Goal: Information Seeking & Learning: Learn about a topic

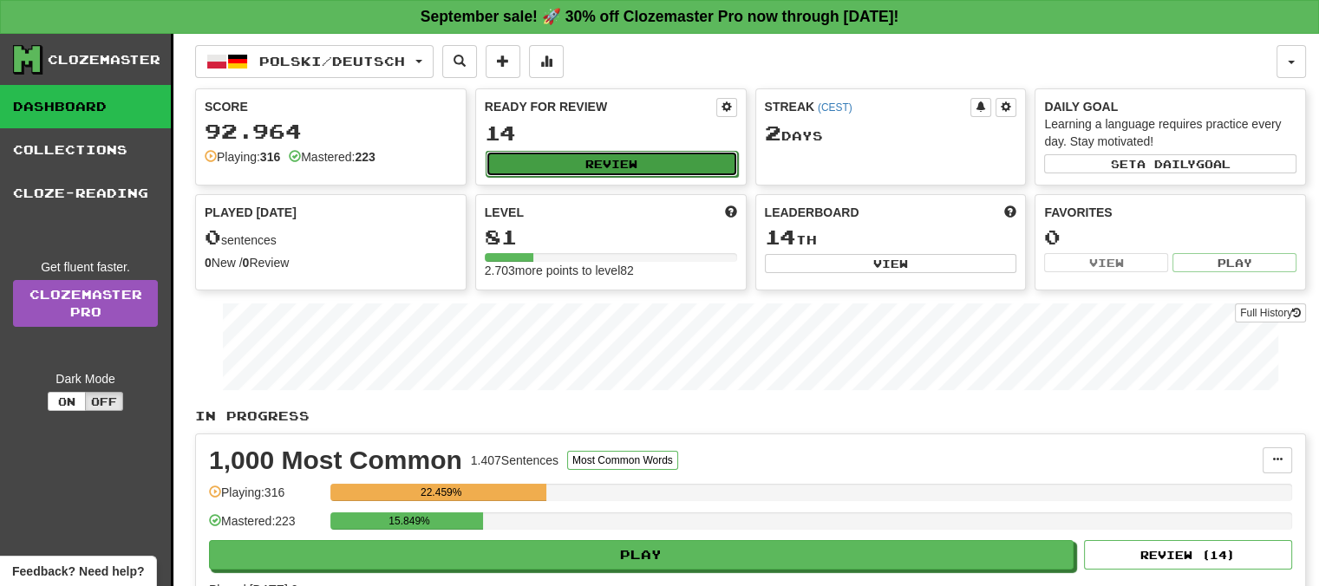
click at [601, 158] on button "Review" at bounding box center [612, 164] width 252 height 26
select select "**"
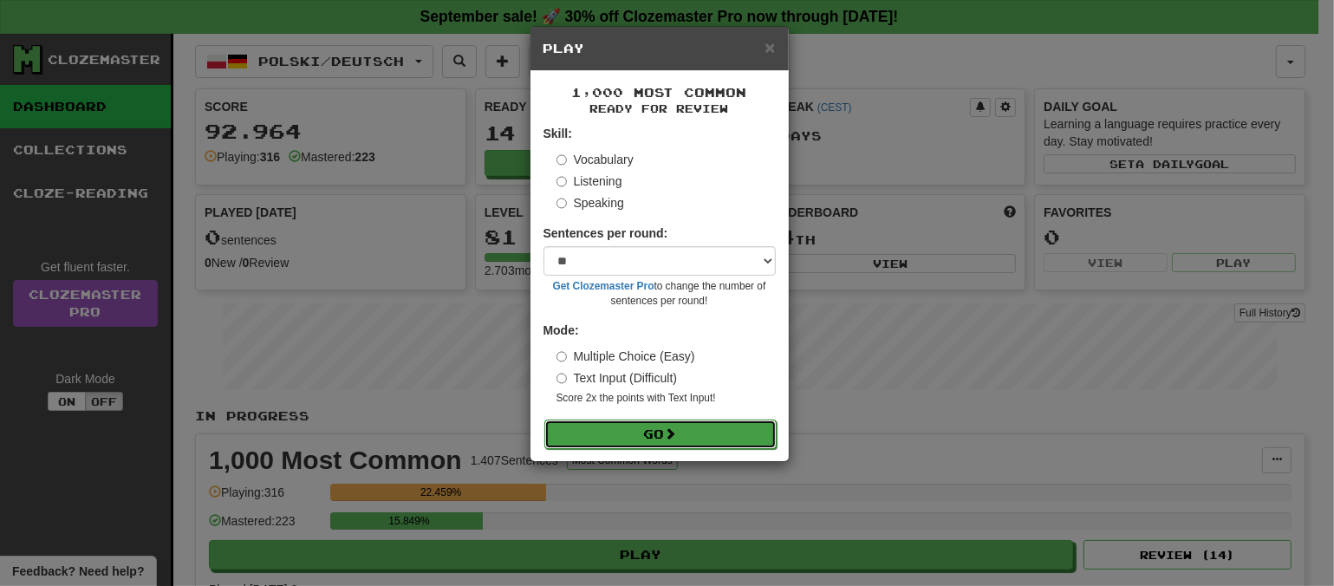
click at [677, 435] on span at bounding box center [671, 433] width 12 height 12
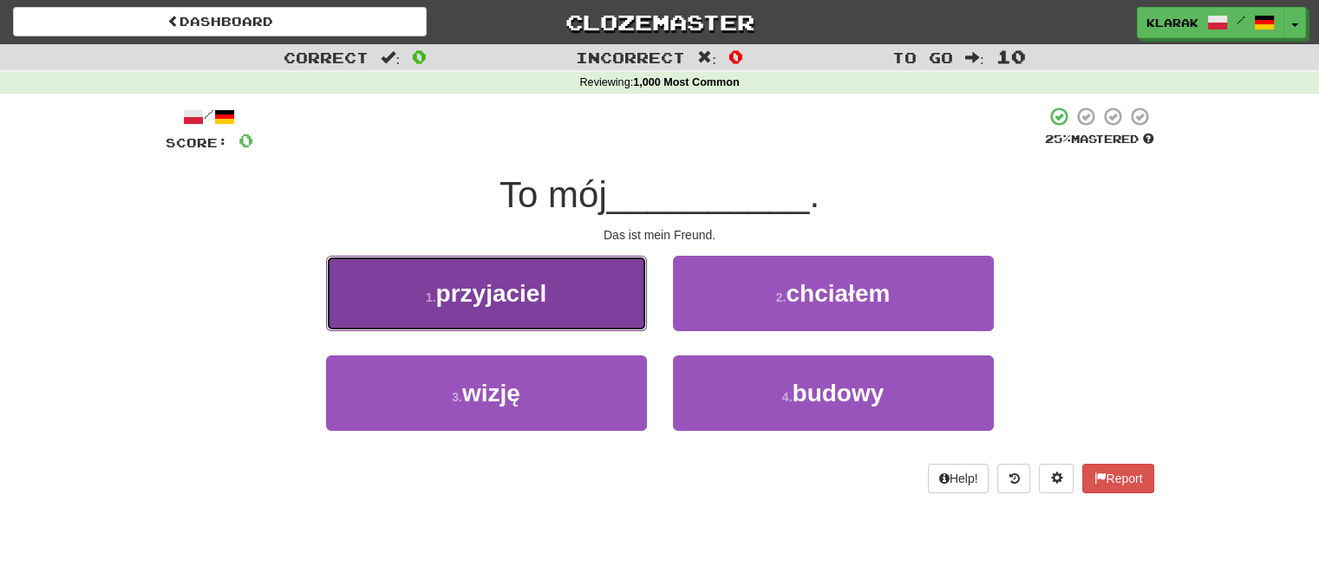
click at [584, 303] on button "1 . przyjaciel" at bounding box center [486, 293] width 321 height 75
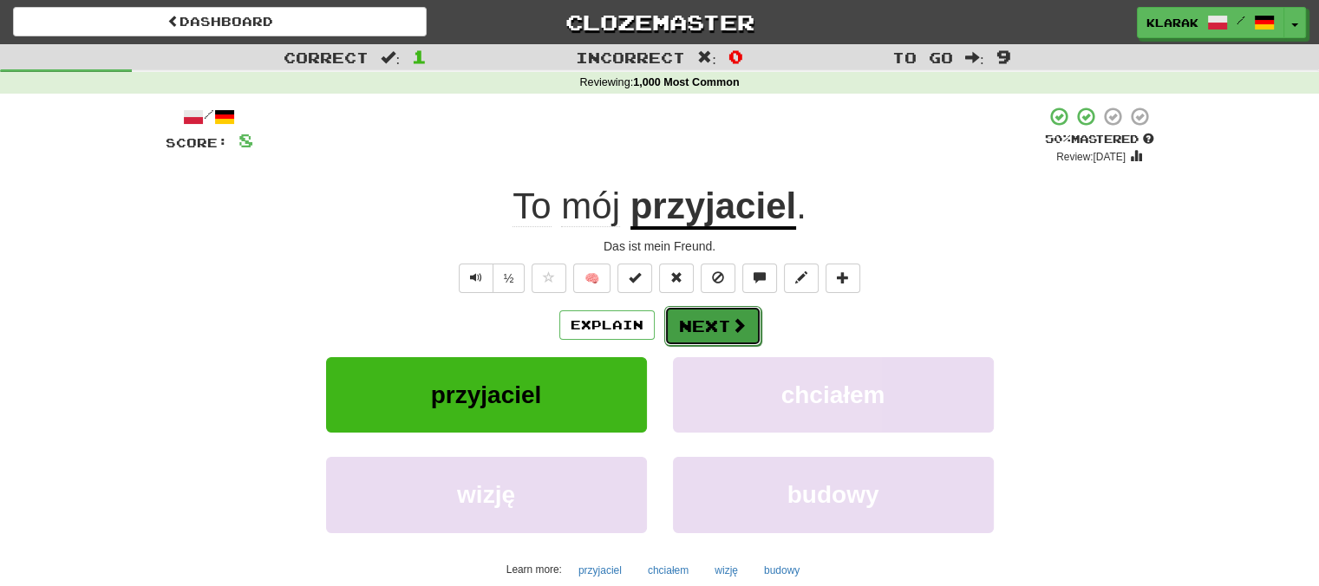
click at [727, 322] on button "Next" at bounding box center [712, 326] width 97 height 40
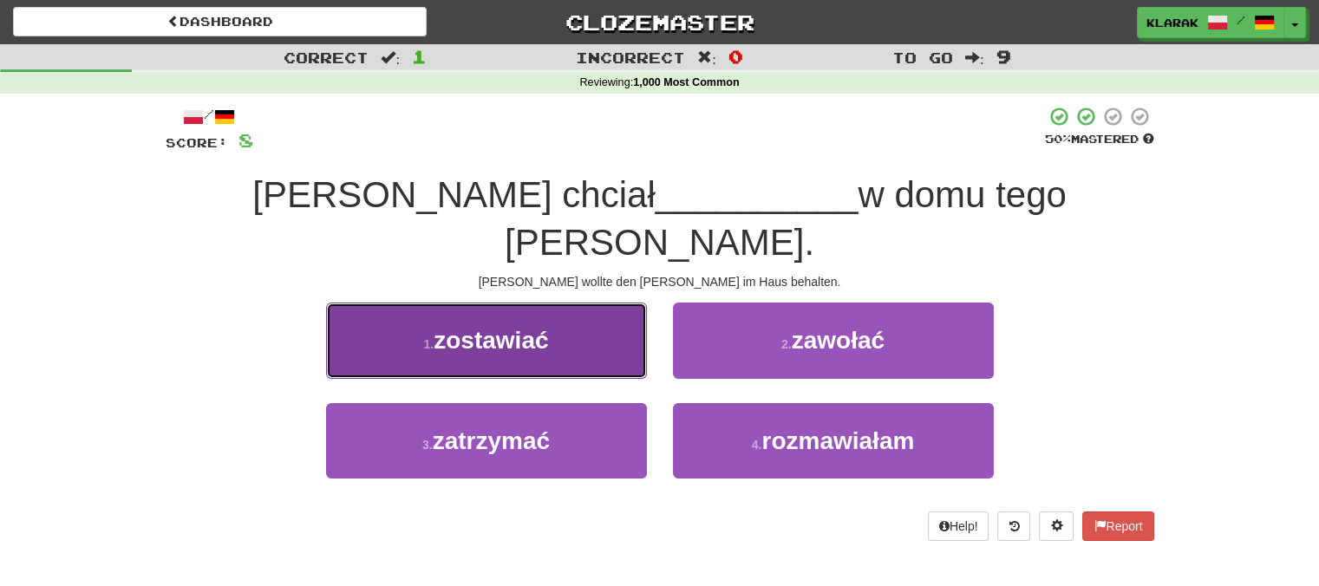
click at [595, 303] on button "1 . [PERSON_NAME]" at bounding box center [486, 340] width 321 height 75
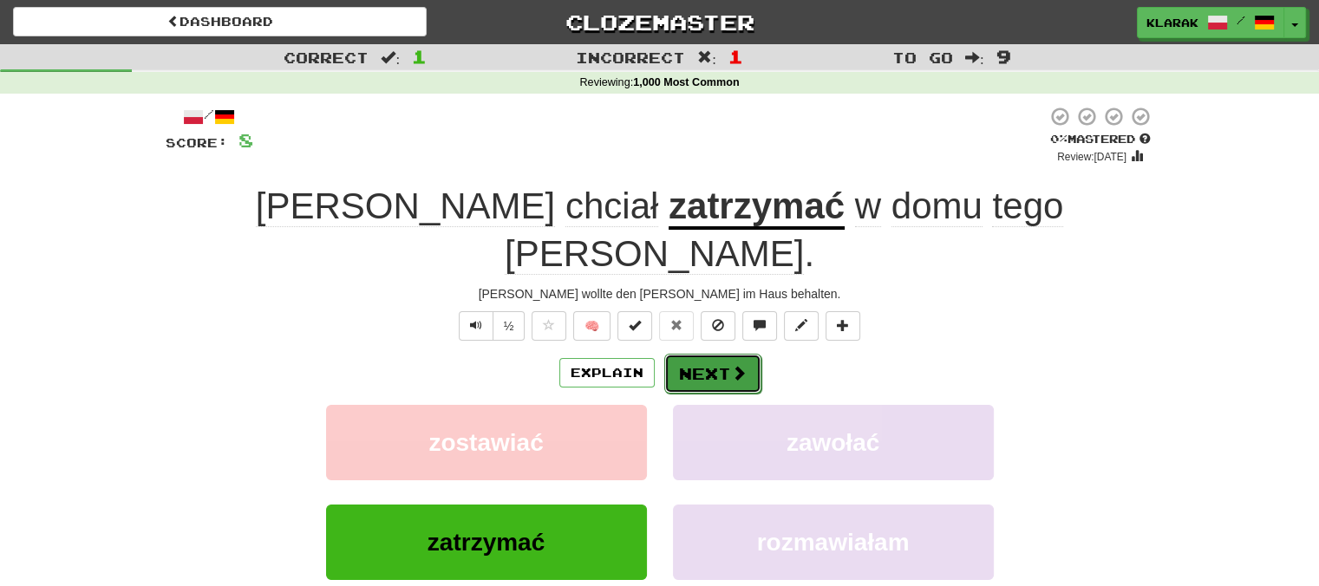
click at [699, 354] on button "Next" at bounding box center [712, 374] width 97 height 40
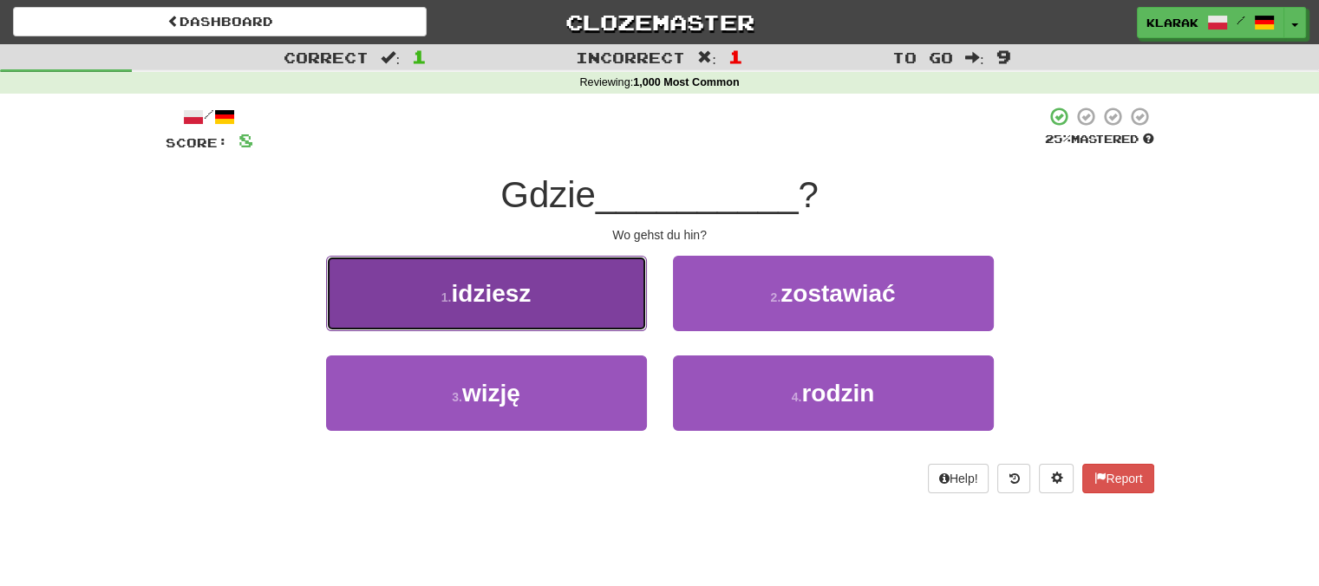
click at [585, 278] on button "1 . idziesz" at bounding box center [486, 293] width 321 height 75
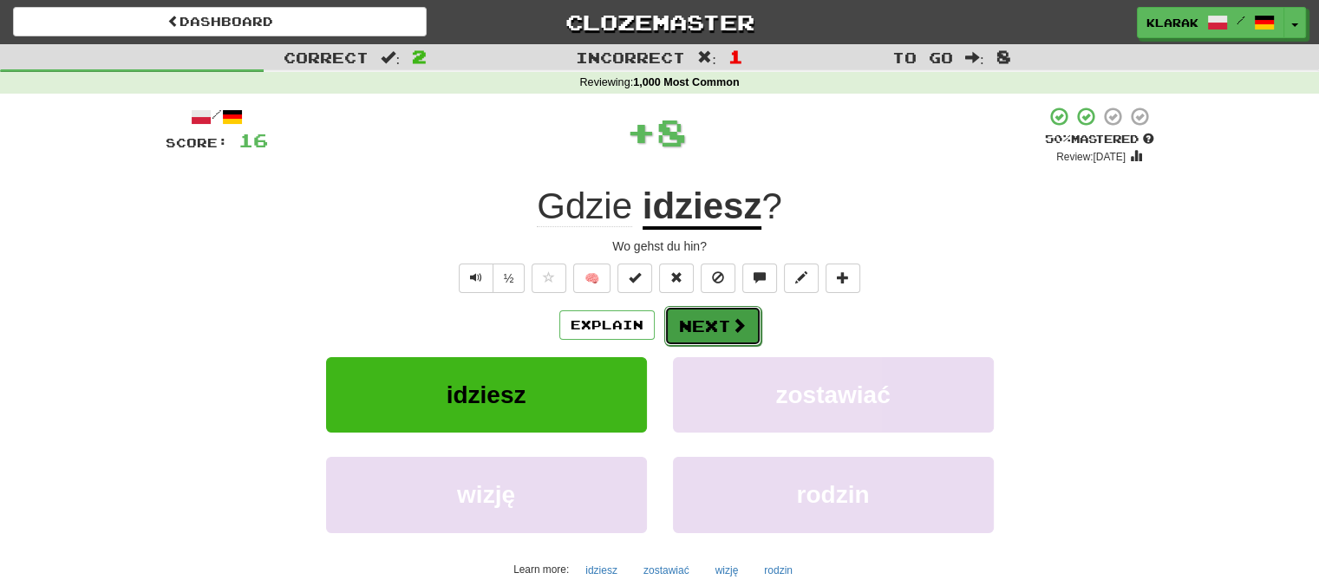
click at [719, 325] on button "Next" at bounding box center [712, 326] width 97 height 40
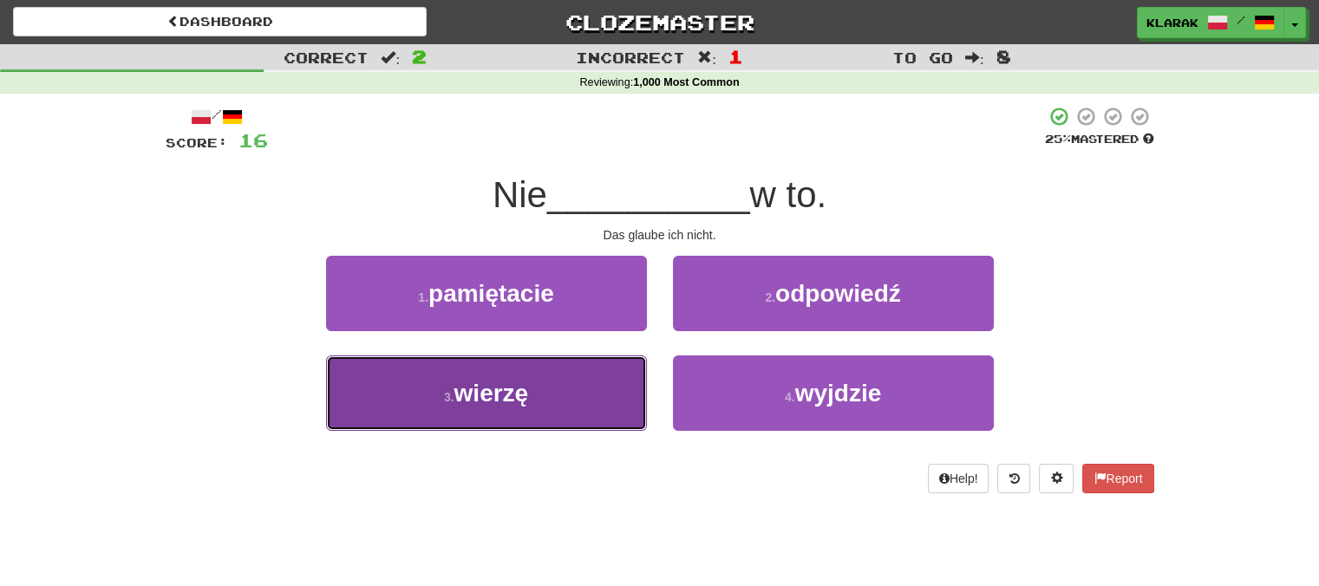
click at [599, 388] on button "3 . wierzę" at bounding box center [486, 393] width 321 height 75
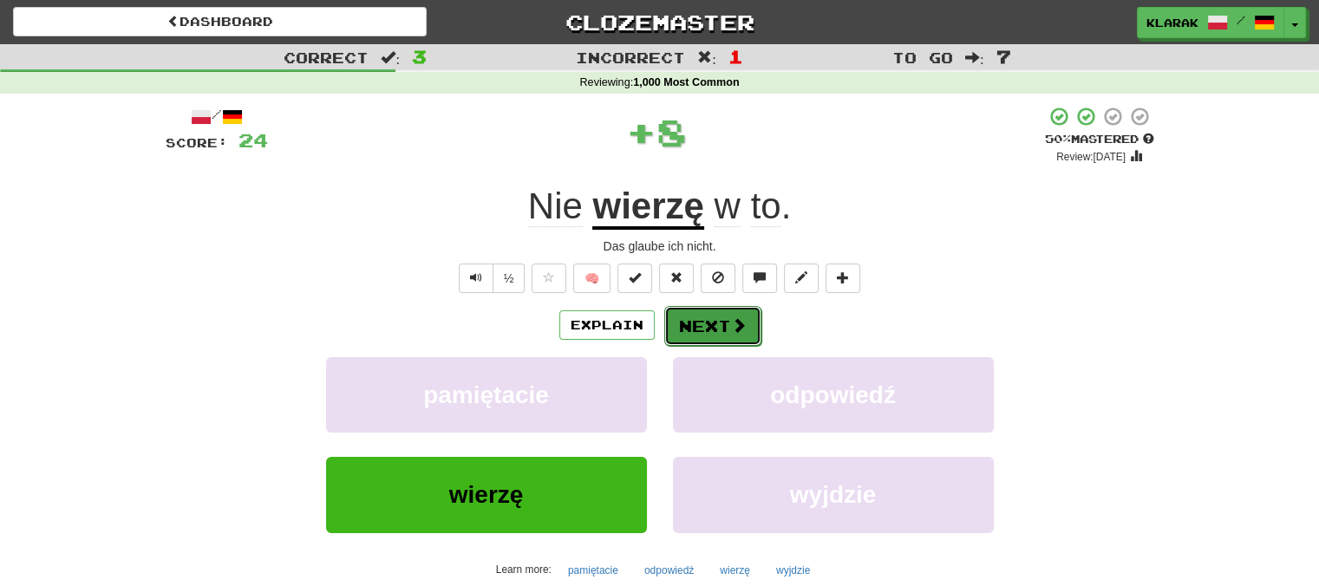
click at [708, 315] on button "Next" at bounding box center [712, 326] width 97 height 40
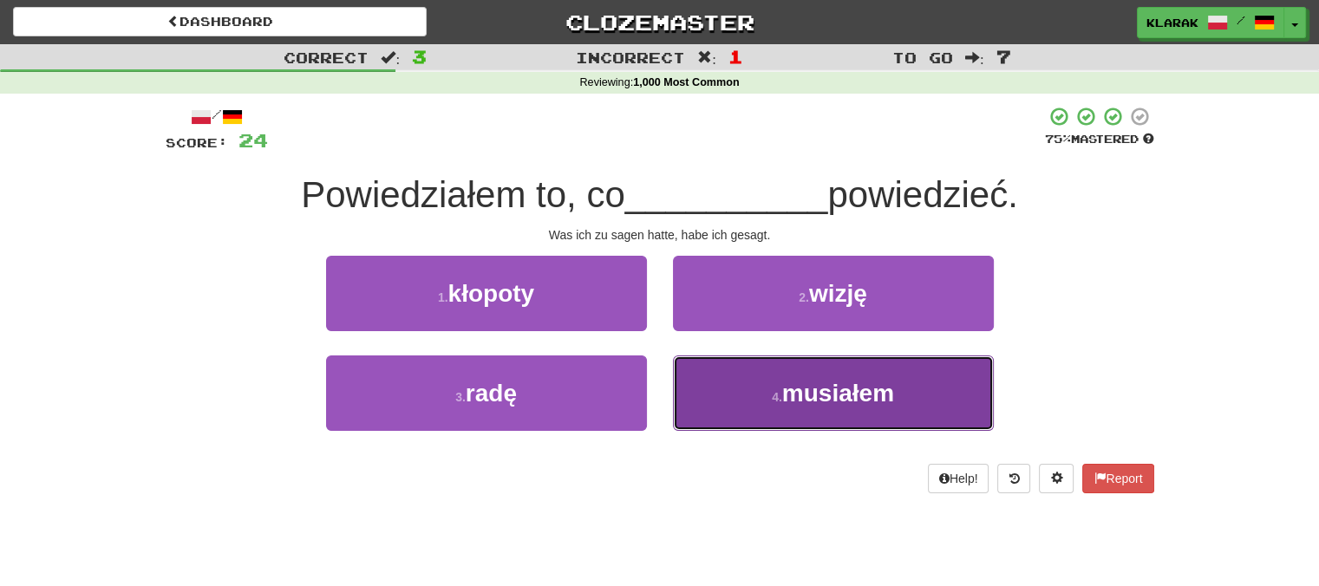
click at [762, 403] on button "4 . musiałem" at bounding box center [833, 393] width 321 height 75
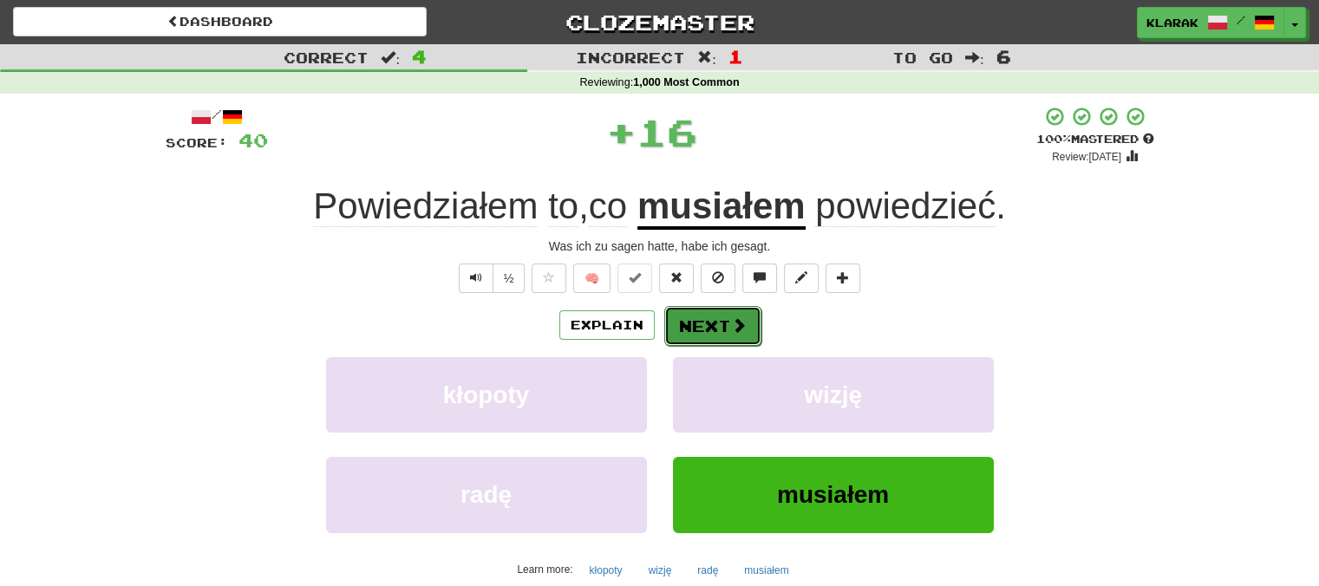
click at [699, 323] on button "Next" at bounding box center [712, 326] width 97 height 40
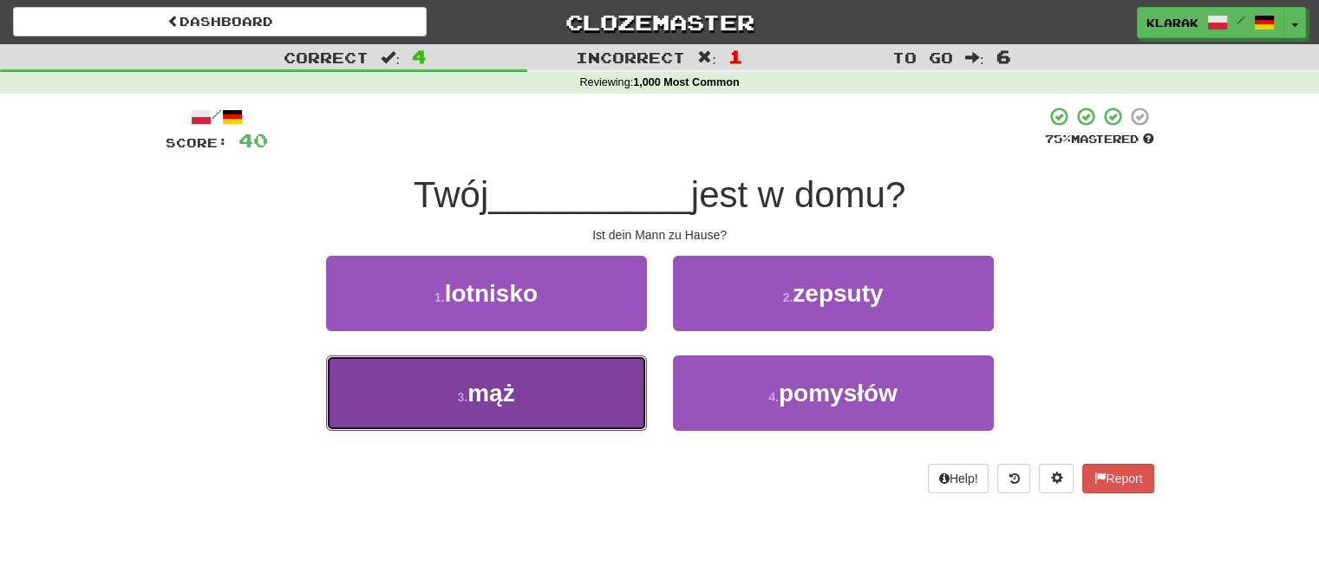
click at [605, 394] on button "3 . mąż" at bounding box center [486, 393] width 321 height 75
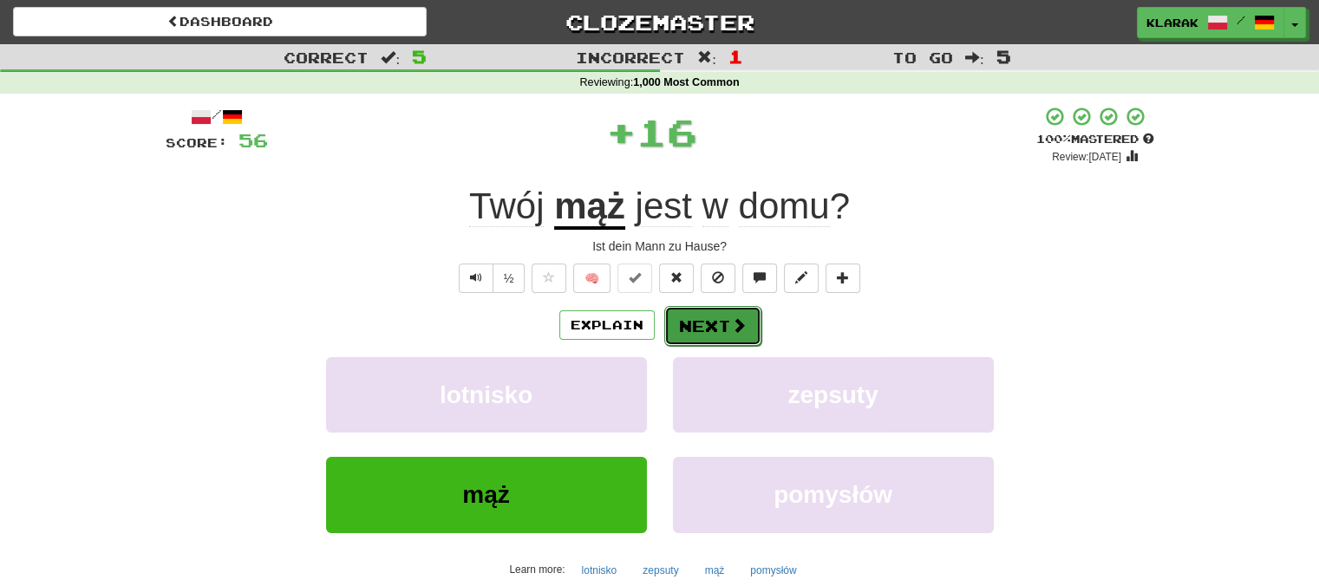
click at [709, 322] on button "Next" at bounding box center [712, 326] width 97 height 40
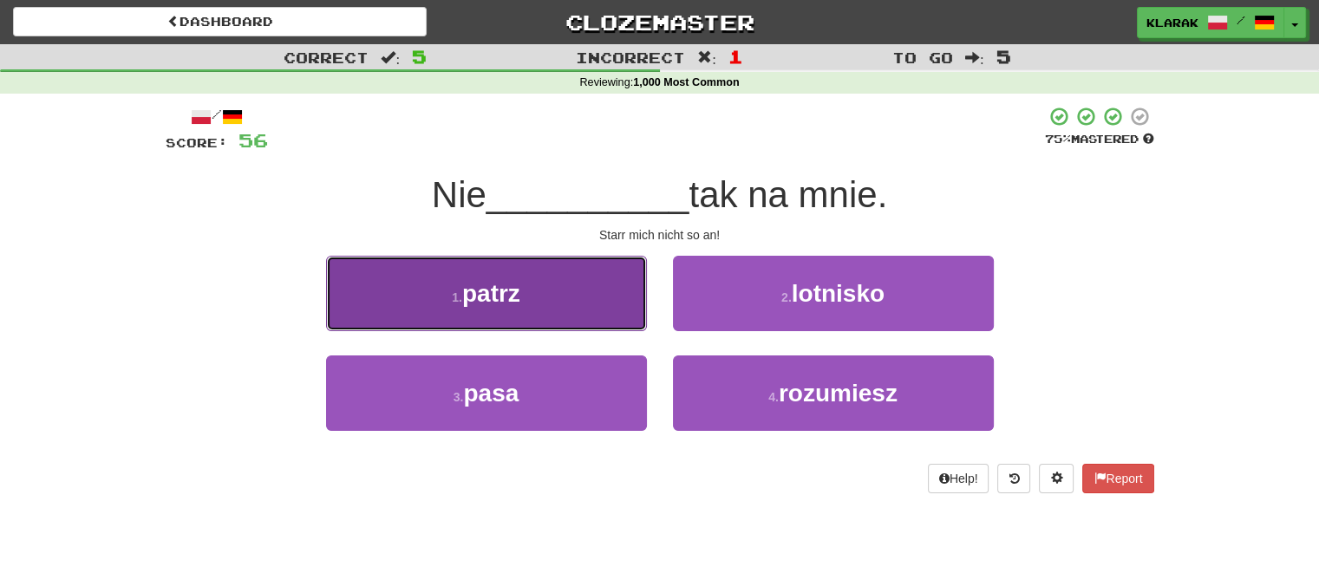
click at [568, 279] on button "1 . patrz" at bounding box center [486, 293] width 321 height 75
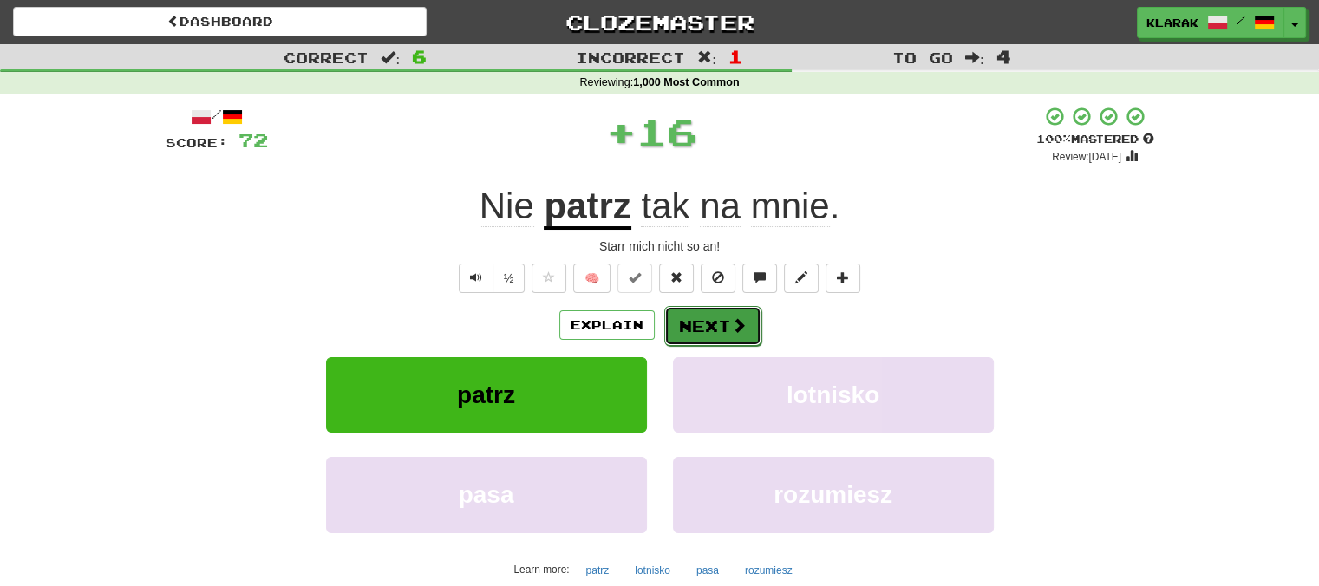
click at [688, 322] on button "Next" at bounding box center [712, 326] width 97 height 40
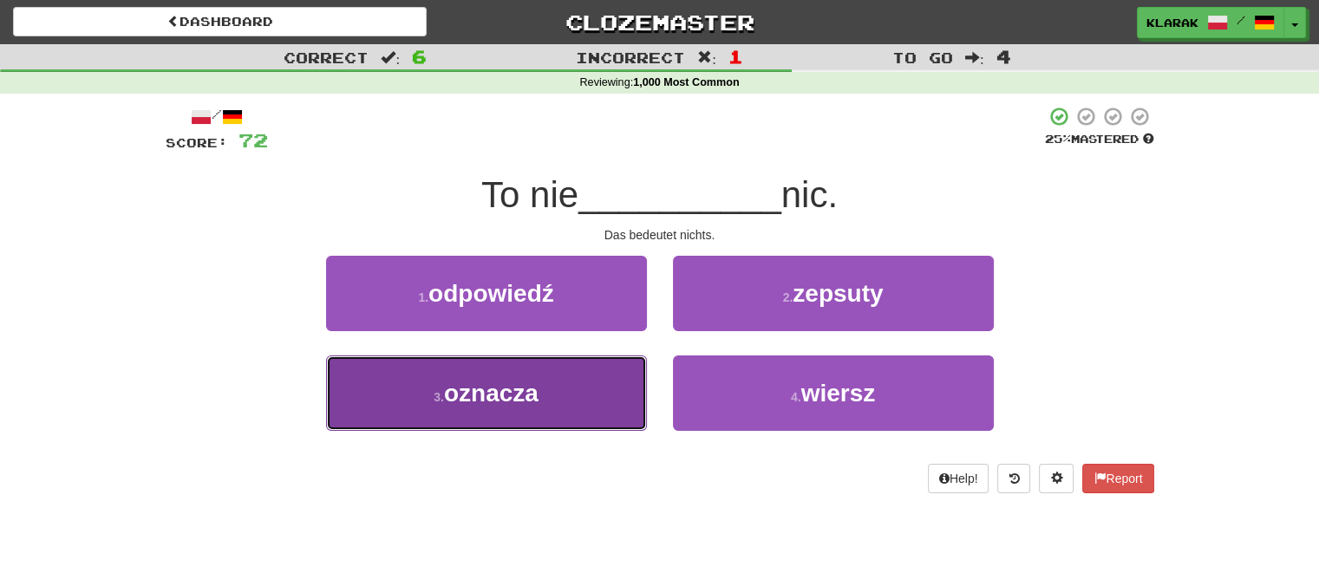
click at [581, 395] on button "3 . oznacza" at bounding box center [486, 393] width 321 height 75
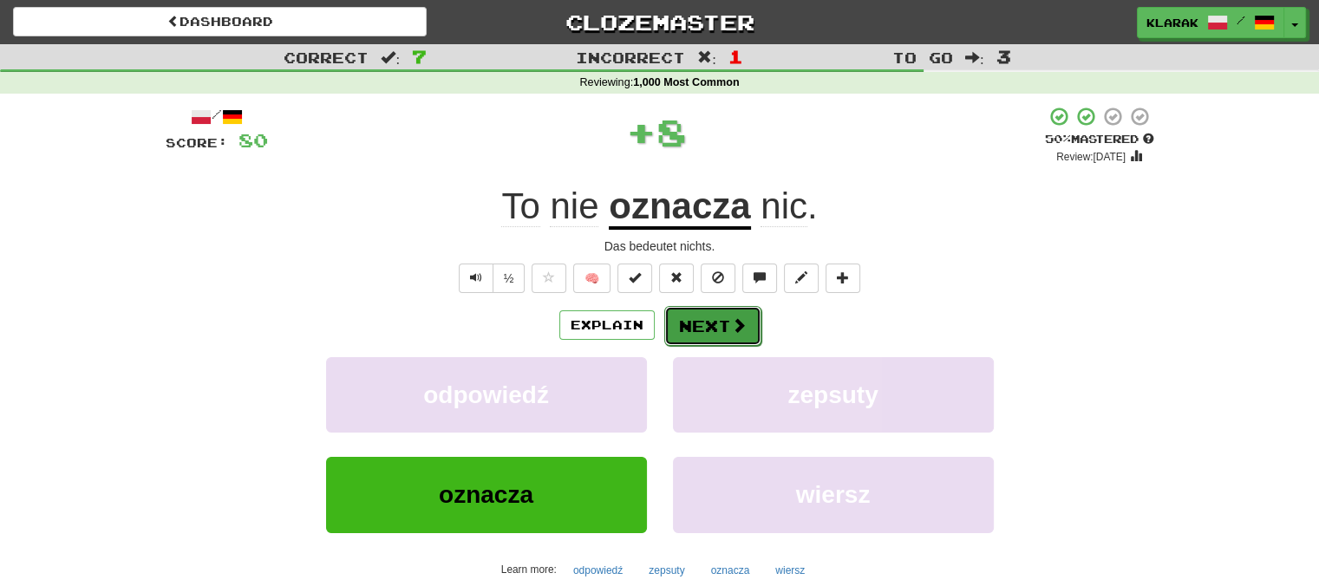
click at [705, 322] on button "Next" at bounding box center [712, 326] width 97 height 40
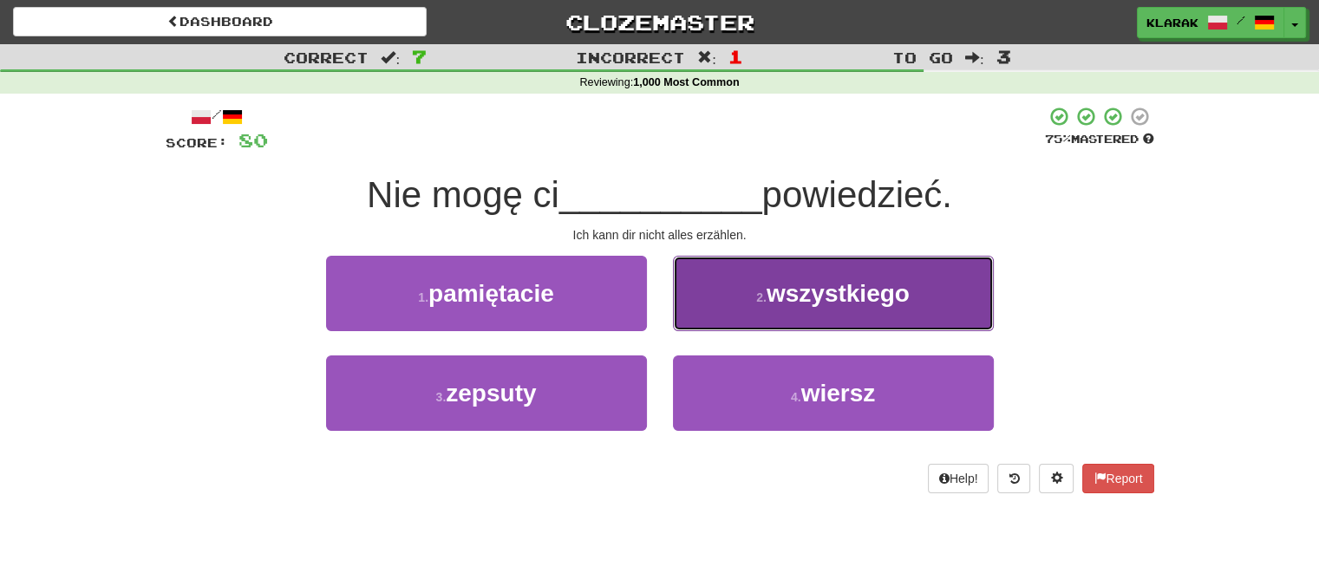
click at [733, 297] on button "2 . wszystkiego" at bounding box center [833, 293] width 321 height 75
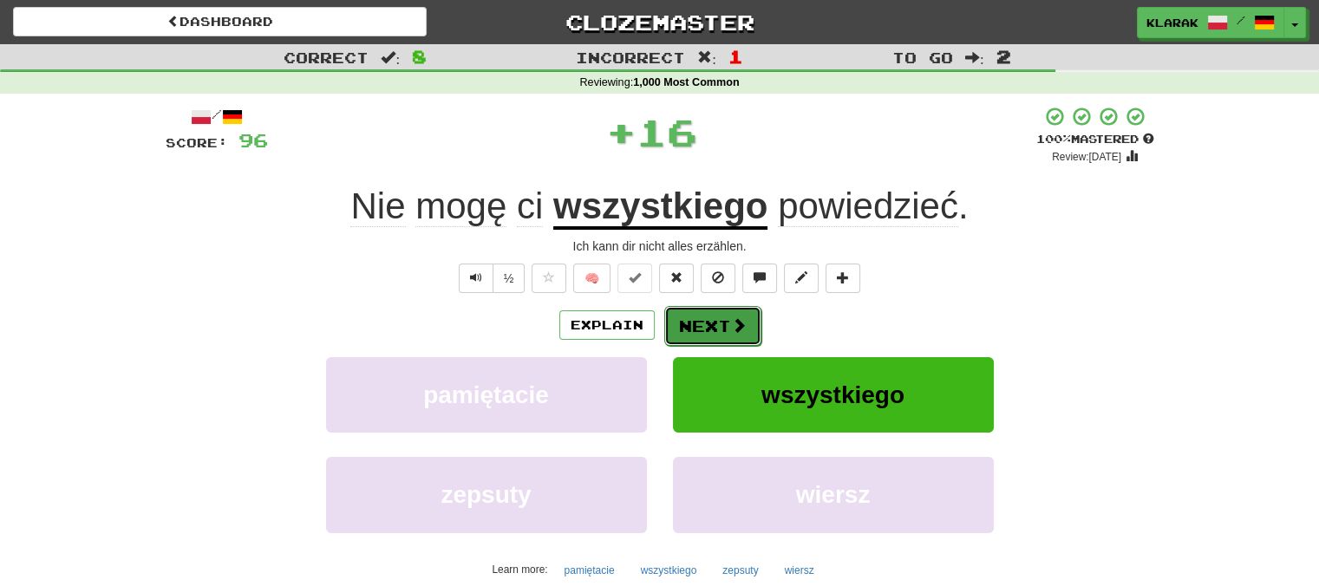
click at [707, 319] on button "Next" at bounding box center [712, 326] width 97 height 40
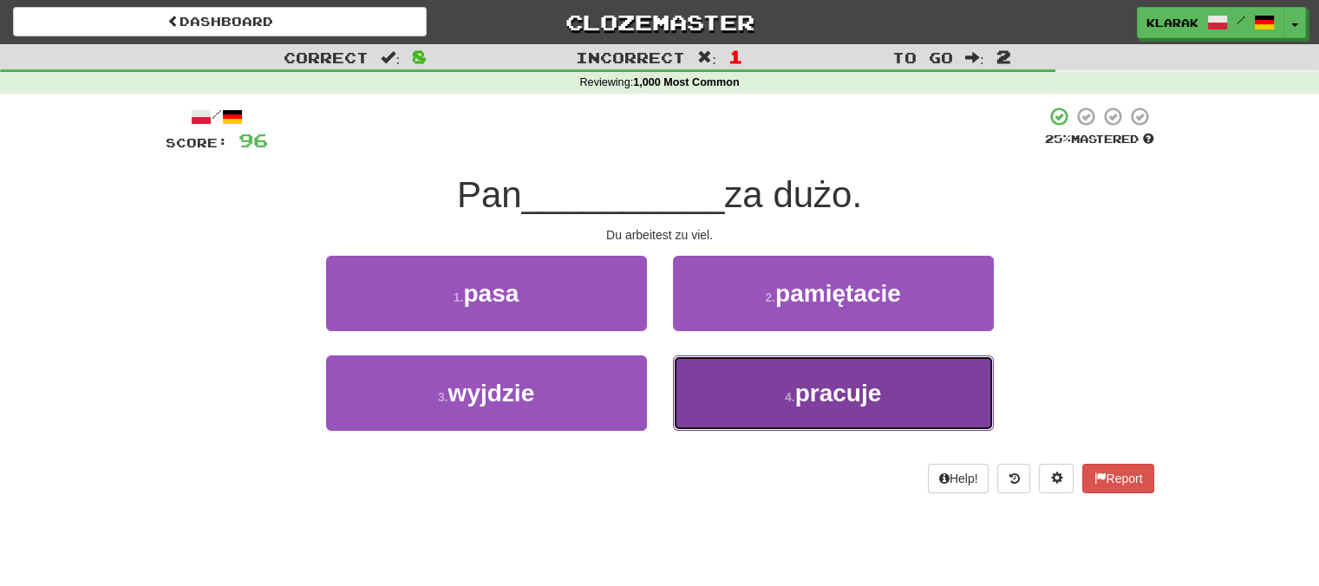
click at [758, 395] on button "4 . pracuje" at bounding box center [833, 393] width 321 height 75
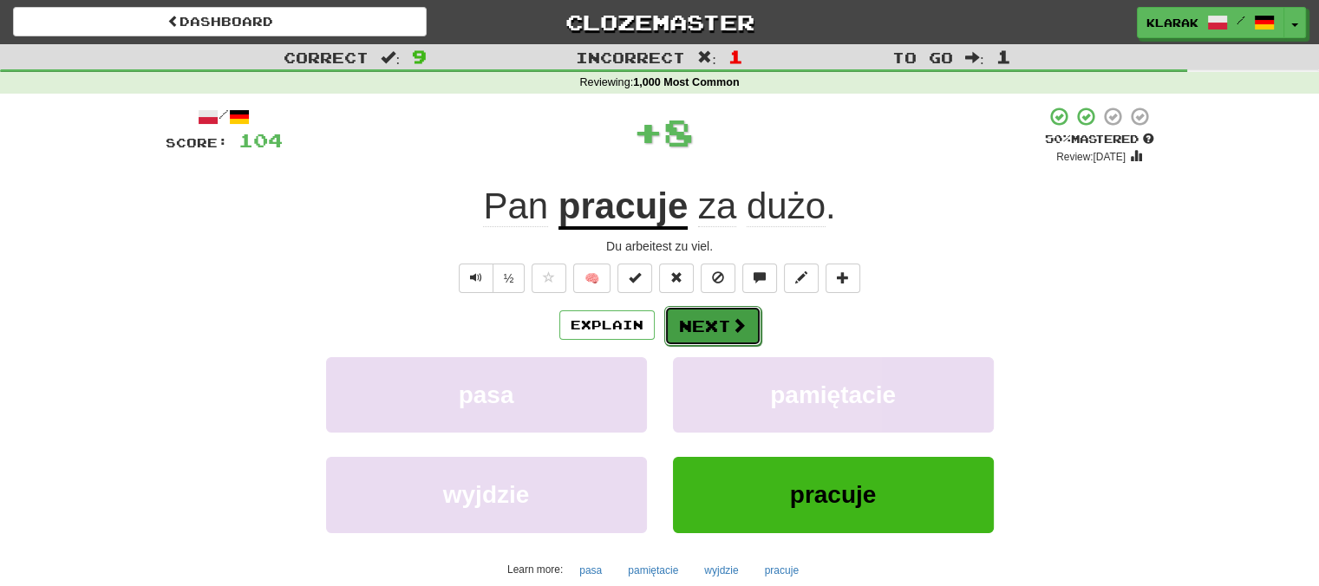
click at [714, 323] on button "Next" at bounding box center [712, 326] width 97 height 40
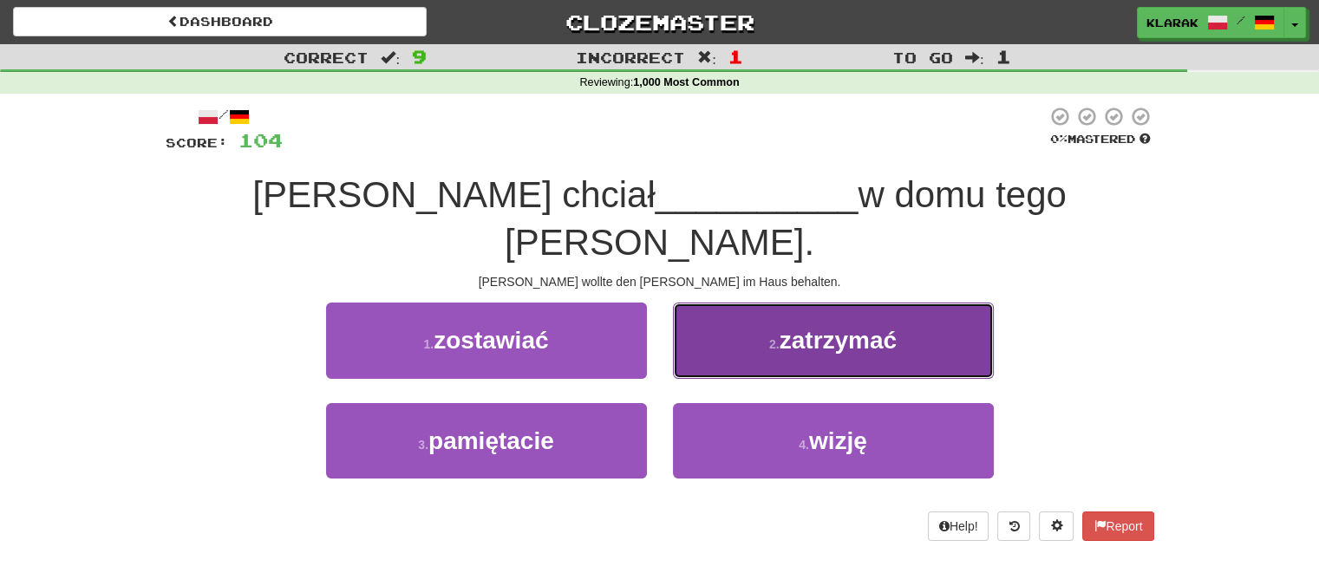
click at [746, 303] on button "2 . zatrzymać" at bounding box center [833, 340] width 321 height 75
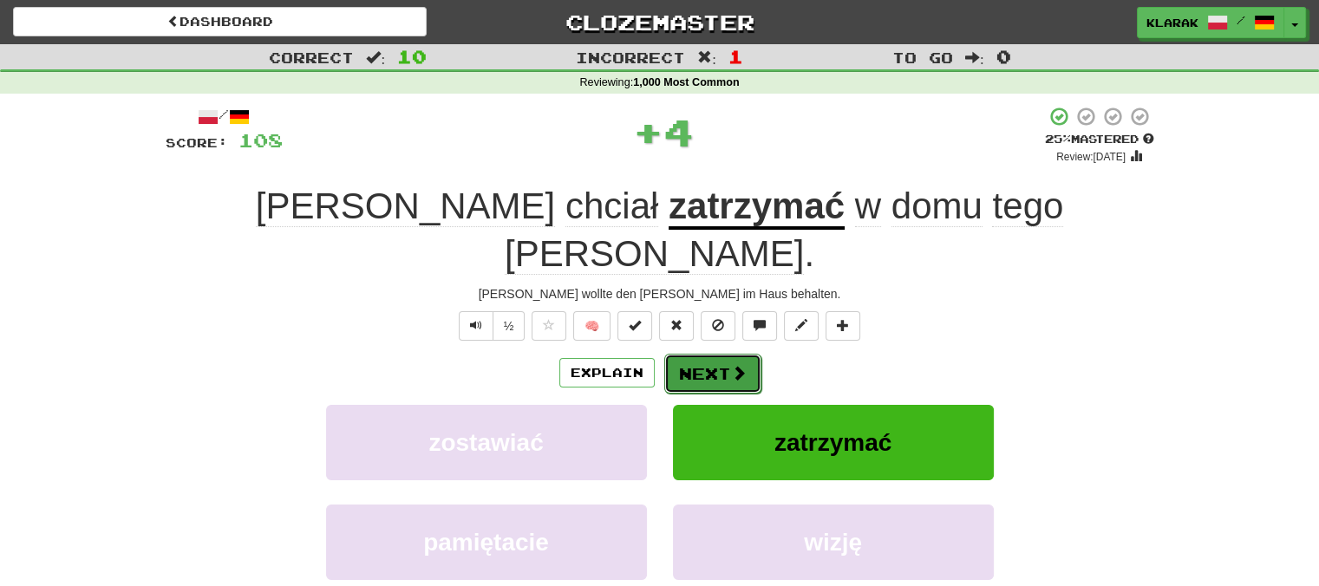
click at [696, 354] on button "Next" at bounding box center [712, 374] width 97 height 40
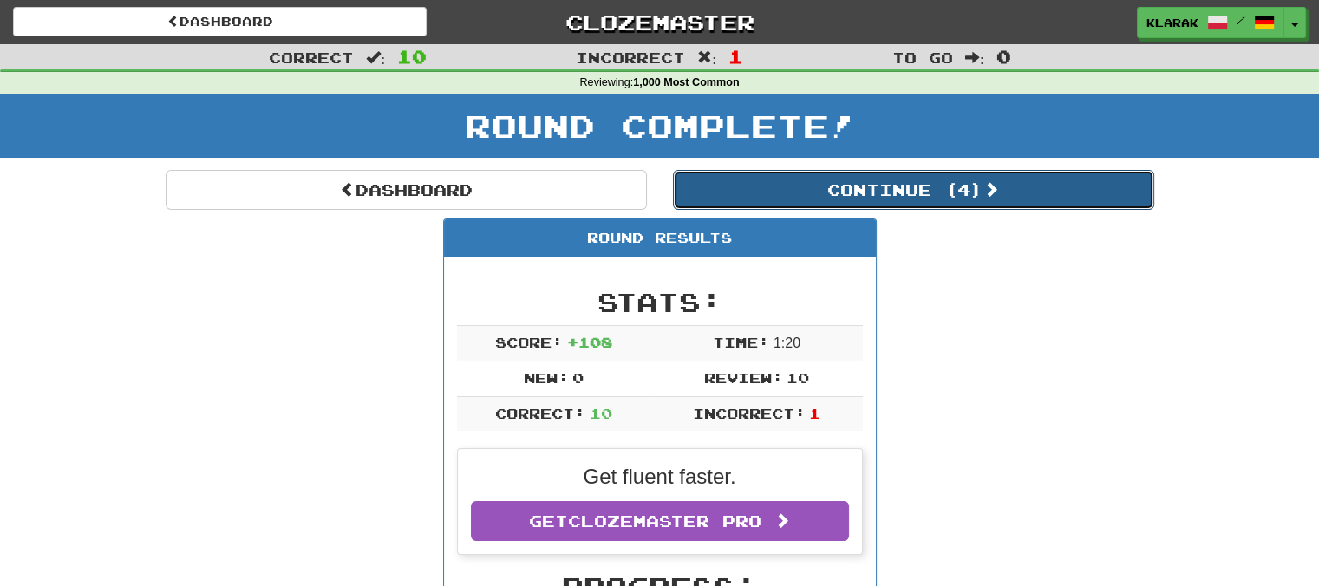
click at [943, 192] on button "Continue ( 4 )" at bounding box center [913, 190] width 481 height 40
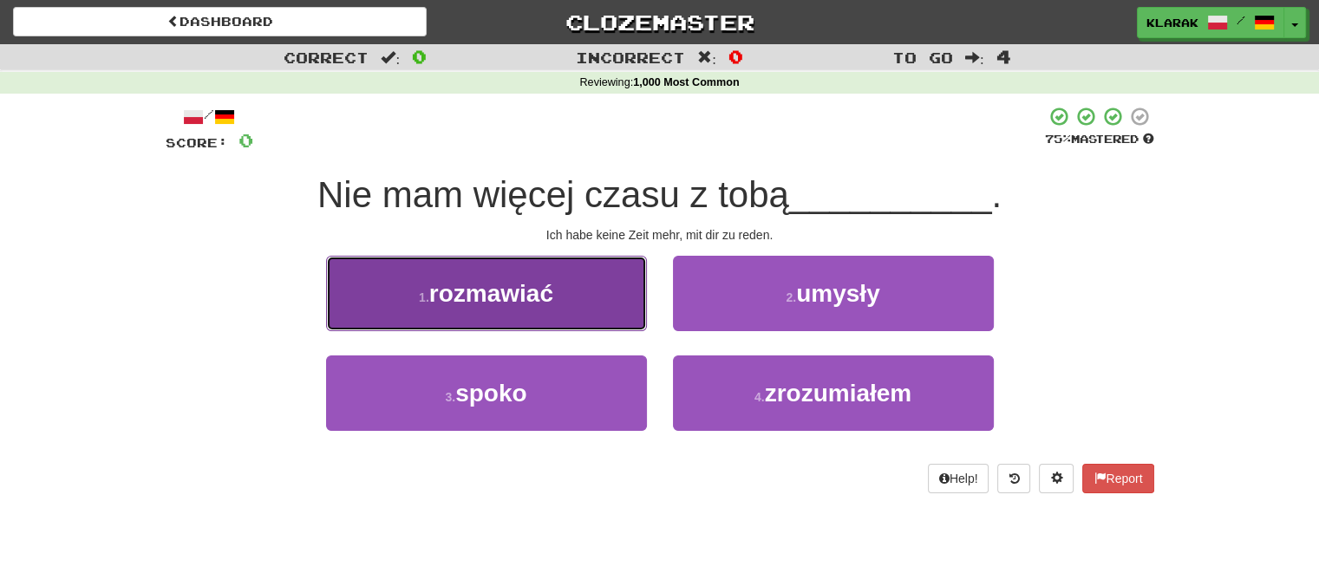
click at [541, 304] on span "rozmawiać" at bounding box center [491, 293] width 124 height 27
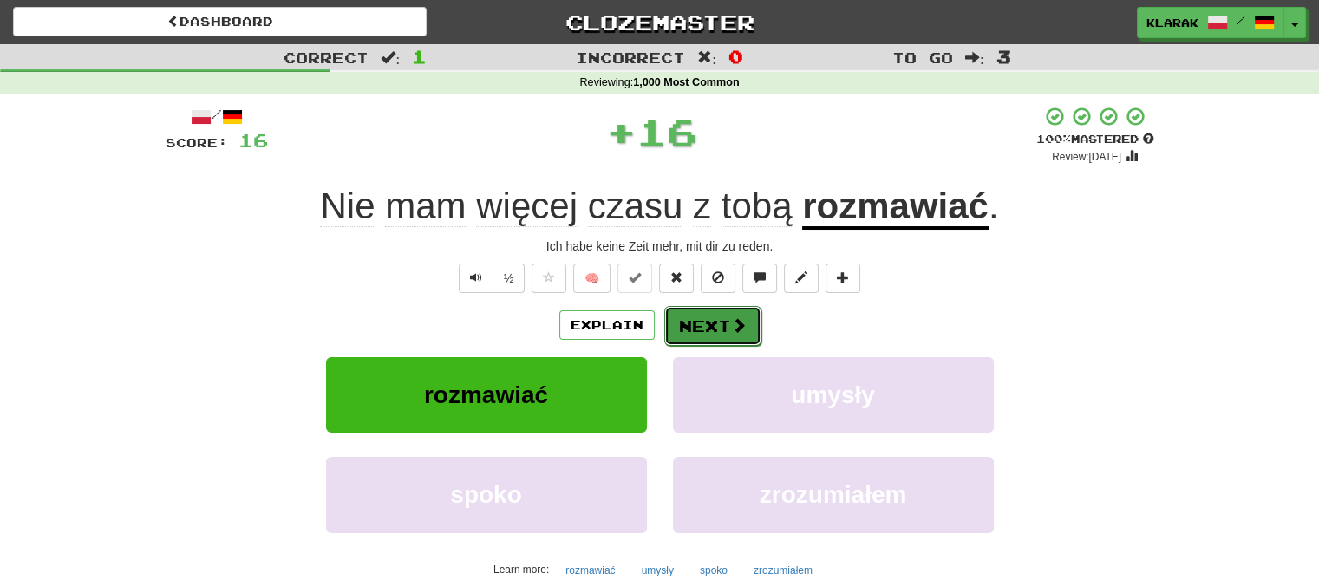
click at [710, 323] on button "Next" at bounding box center [712, 326] width 97 height 40
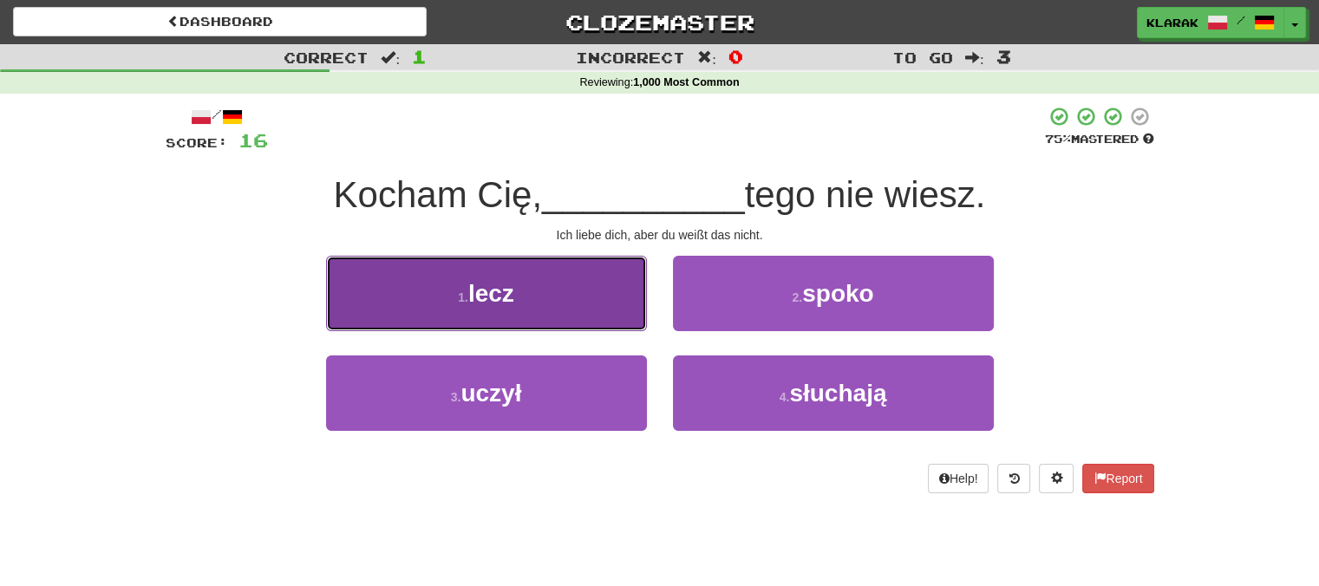
click at [567, 294] on button "1 . lecz" at bounding box center [486, 293] width 321 height 75
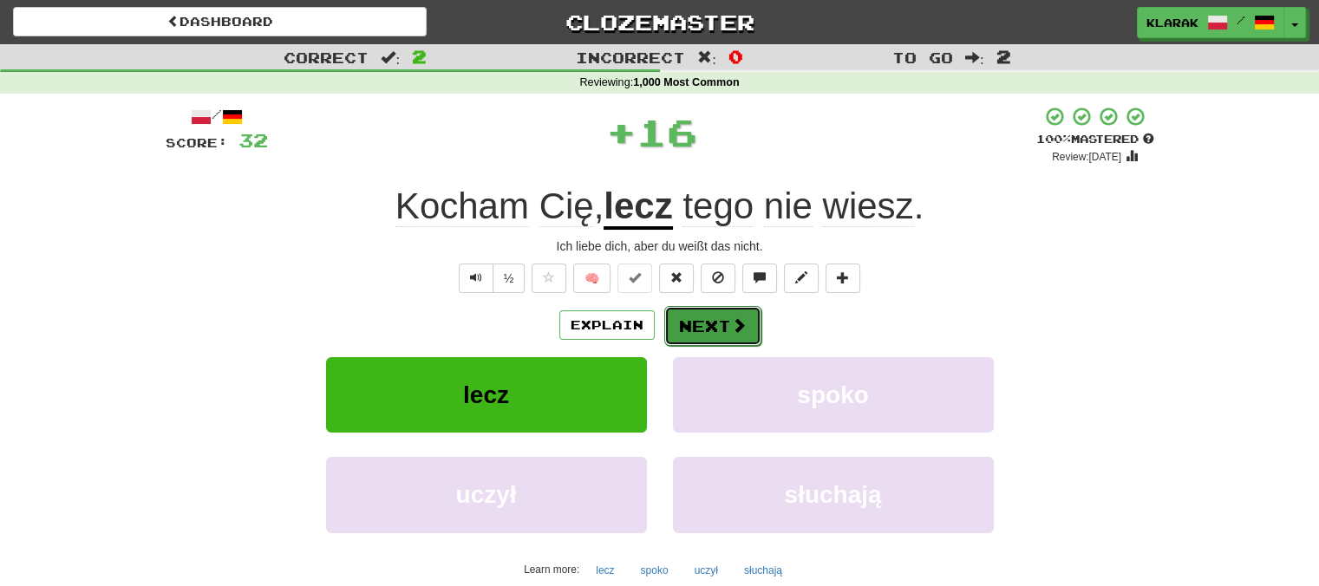
click at [716, 319] on button "Next" at bounding box center [712, 326] width 97 height 40
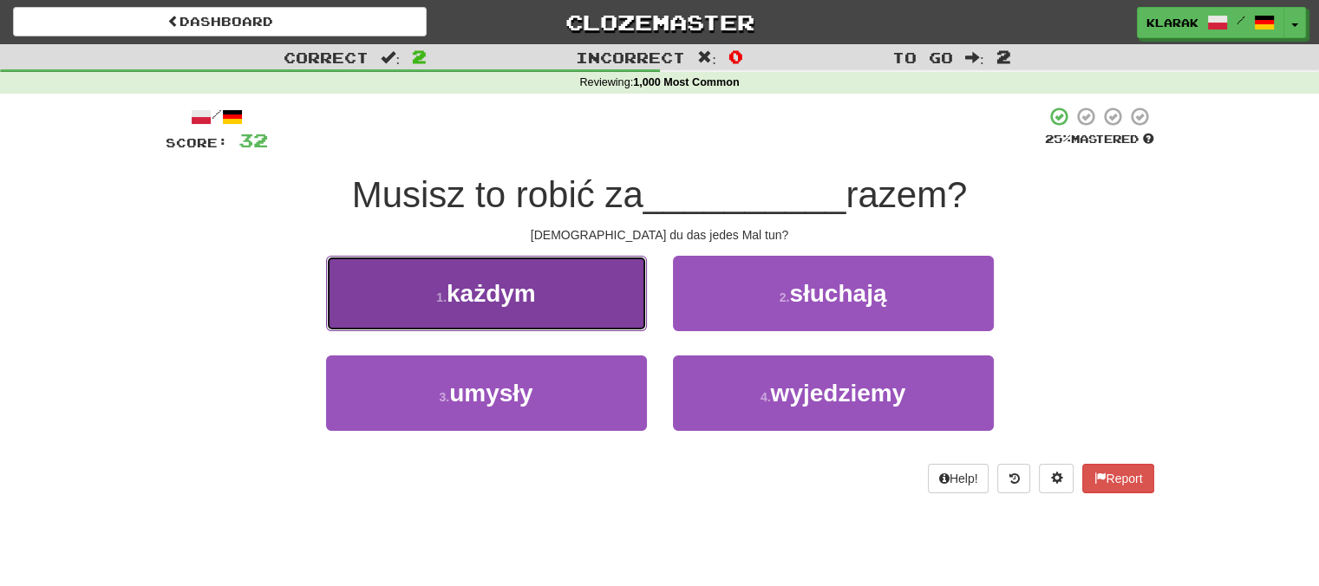
click at [563, 295] on button "1 . każdym" at bounding box center [486, 293] width 321 height 75
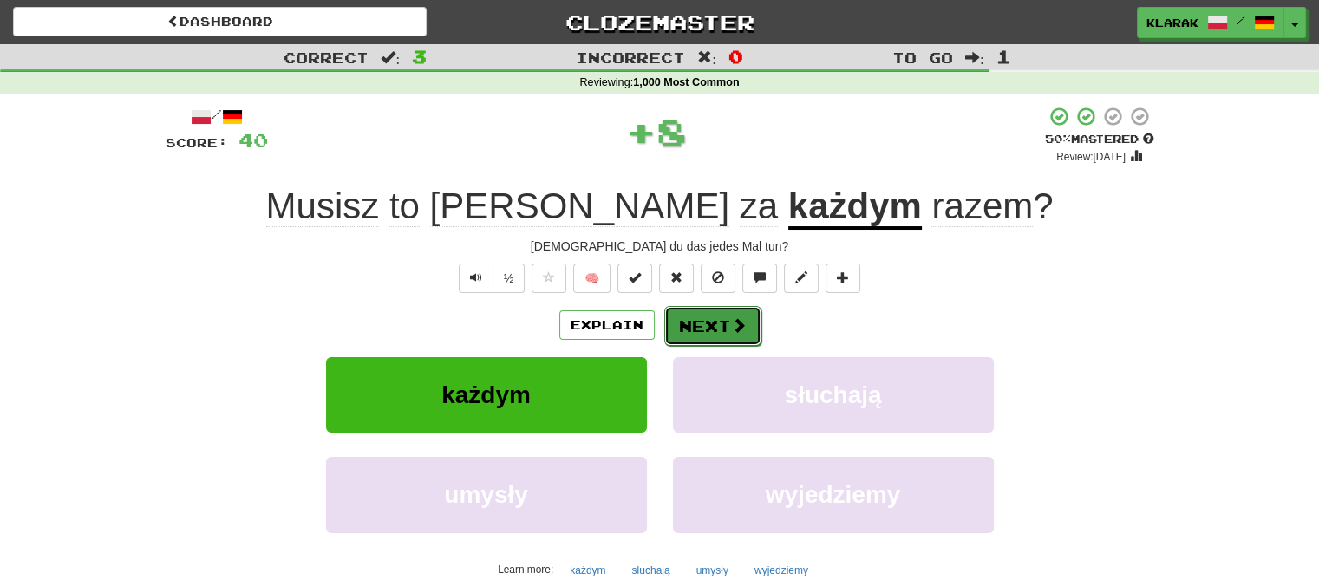
click at [701, 317] on button "Next" at bounding box center [712, 326] width 97 height 40
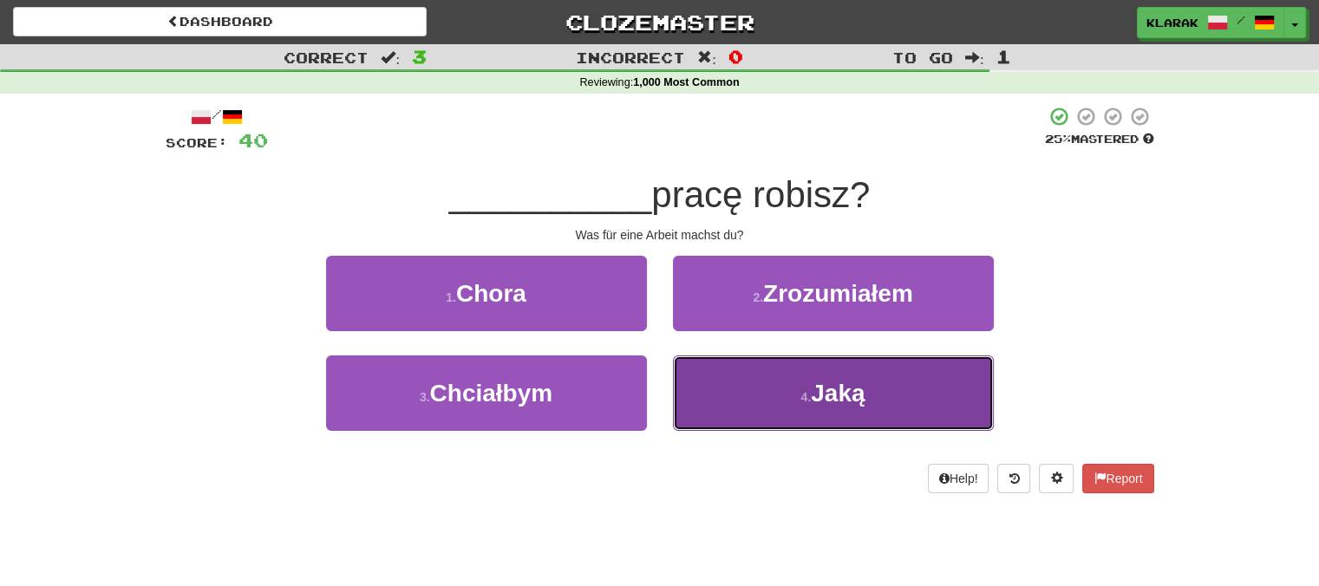
click at [745, 399] on button "4 . Jaką" at bounding box center [833, 393] width 321 height 75
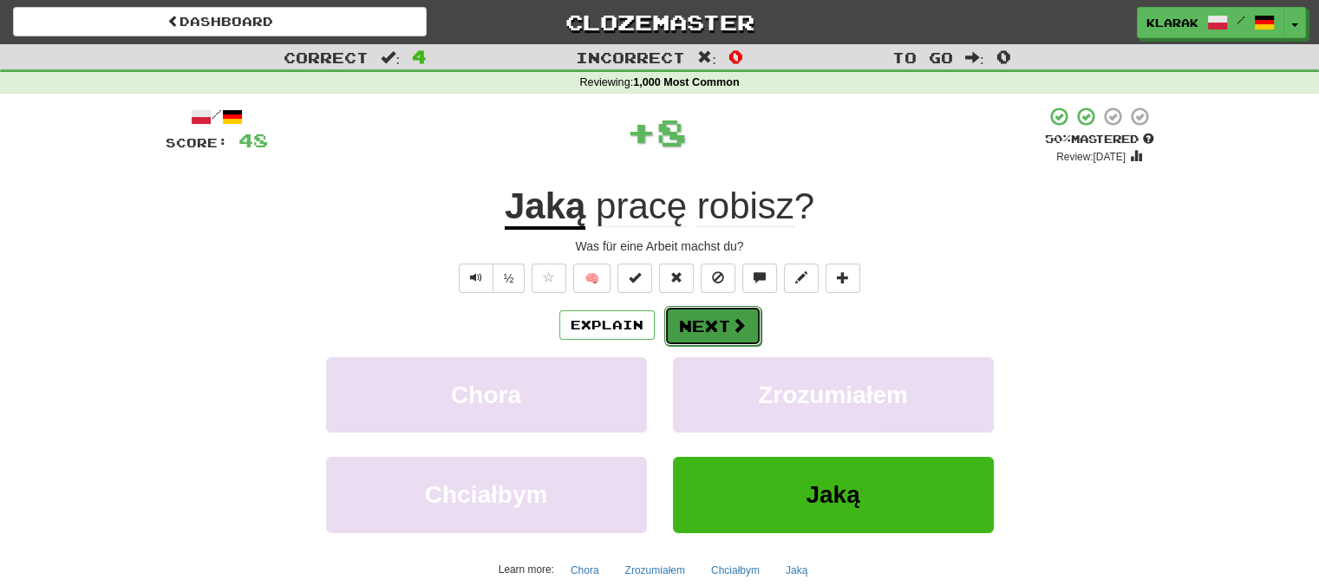
click at [702, 321] on button "Next" at bounding box center [712, 326] width 97 height 40
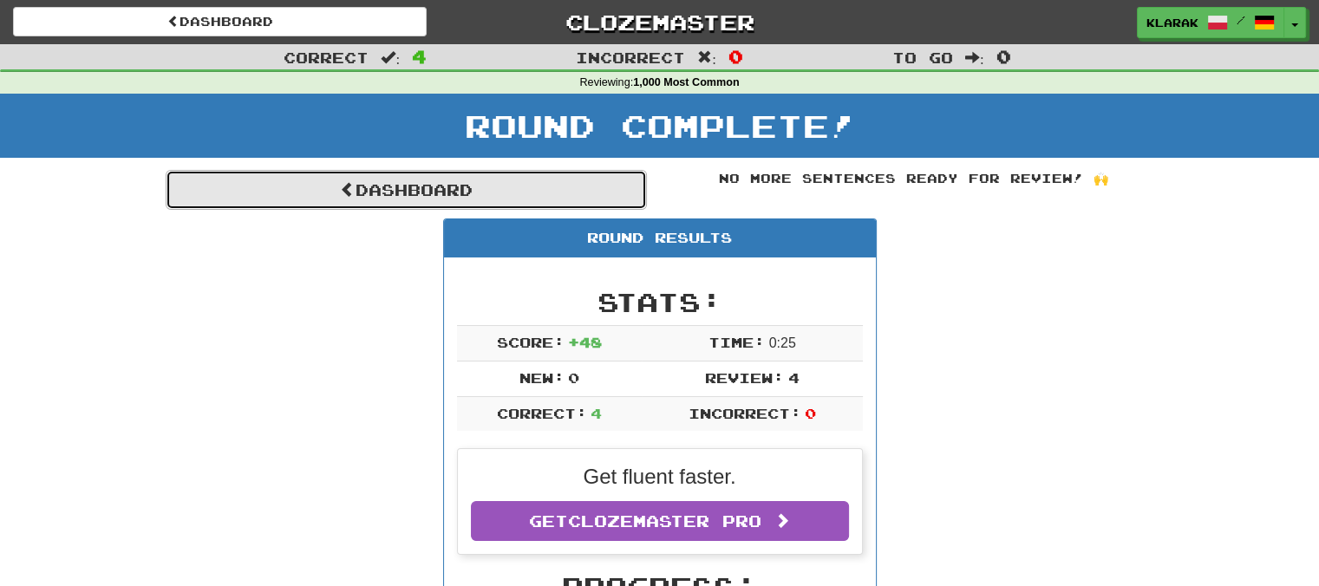
click at [401, 184] on link "Dashboard" at bounding box center [406, 190] width 481 height 40
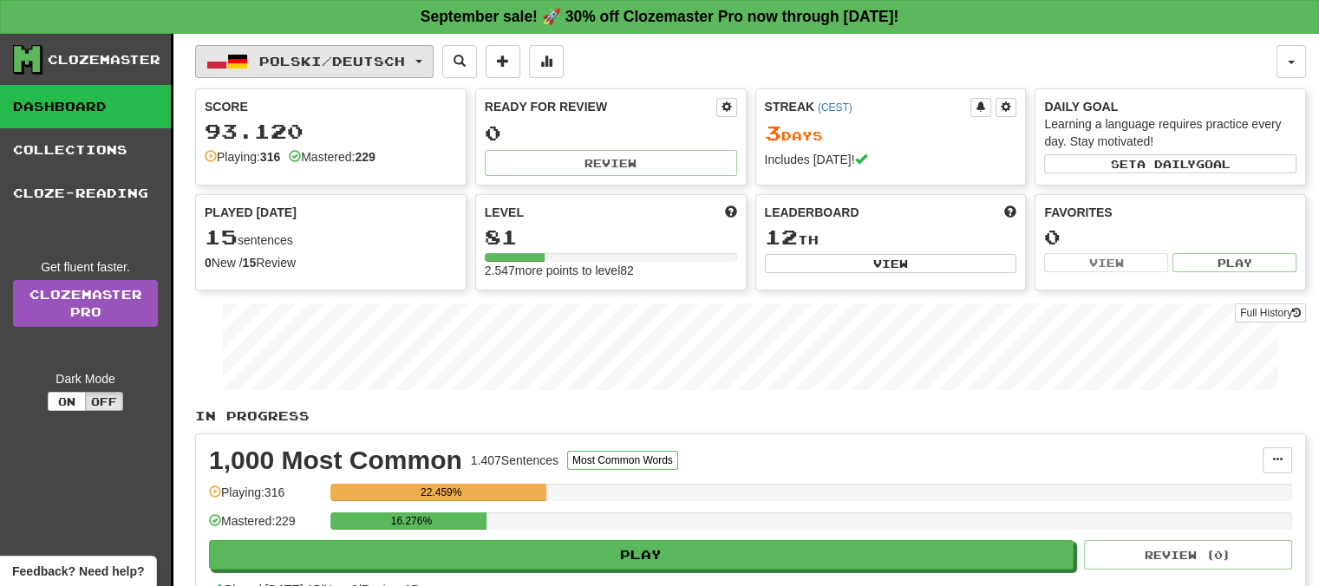
click at [433, 56] on button "Polski / Deutsch" at bounding box center [314, 61] width 238 height 33
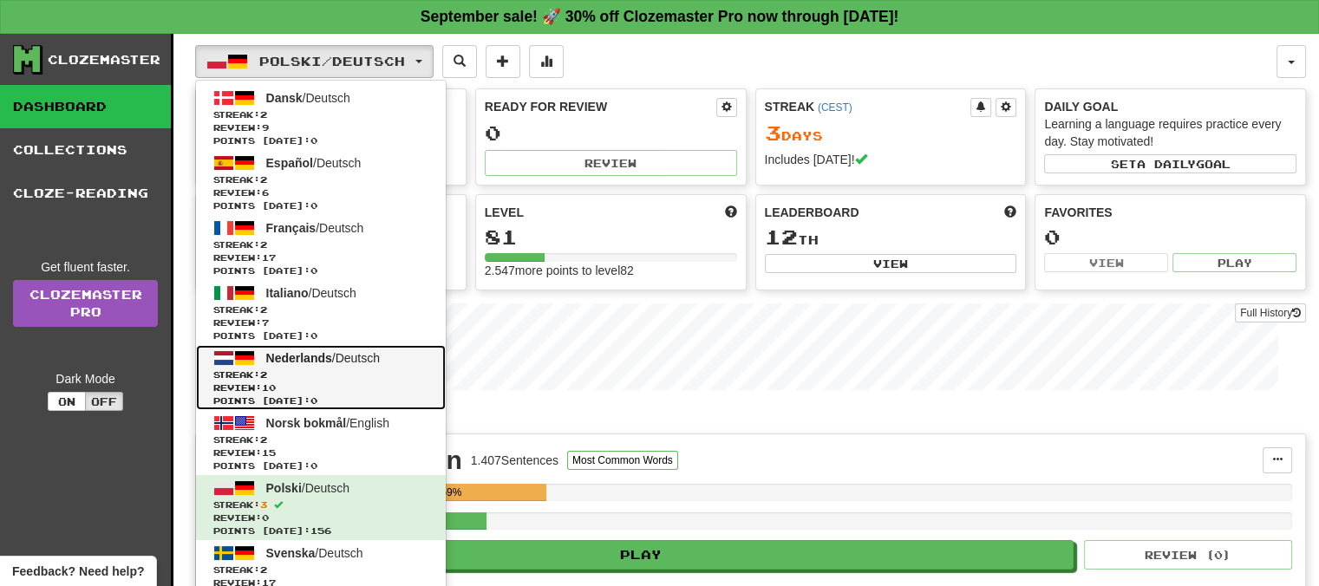
click at [315, 356] on span "Nederlands" at bounding box center [299, 358] width 66 height 14
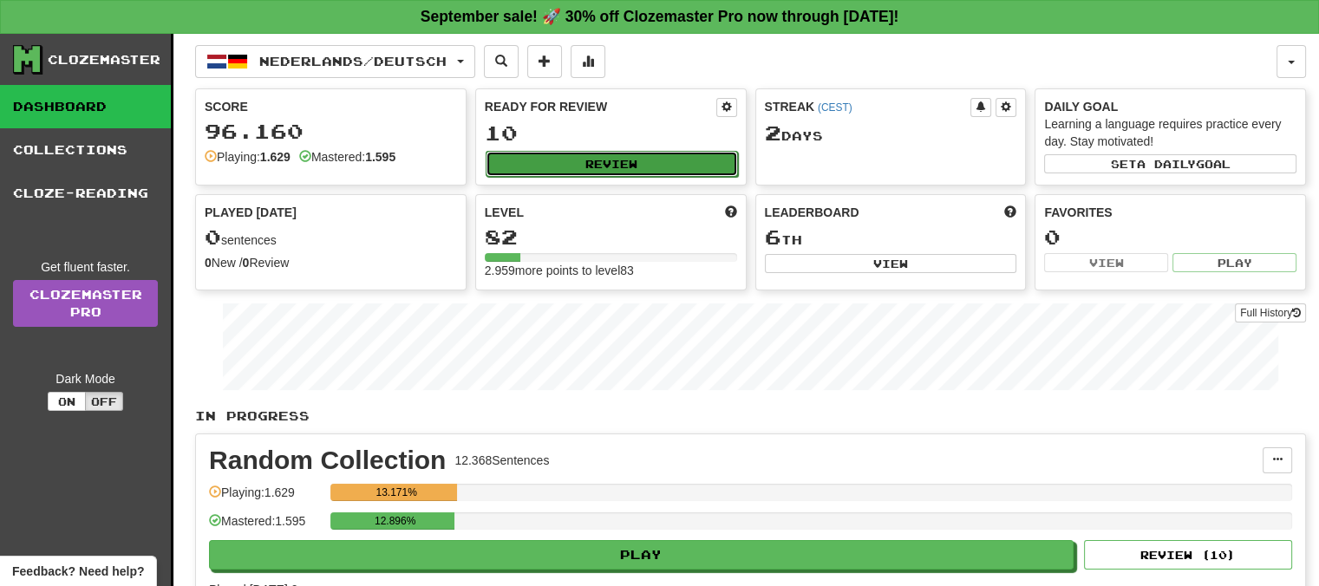
click at [616, 166] on button "Review" at bounding box center [612, 164] width 252 height 26
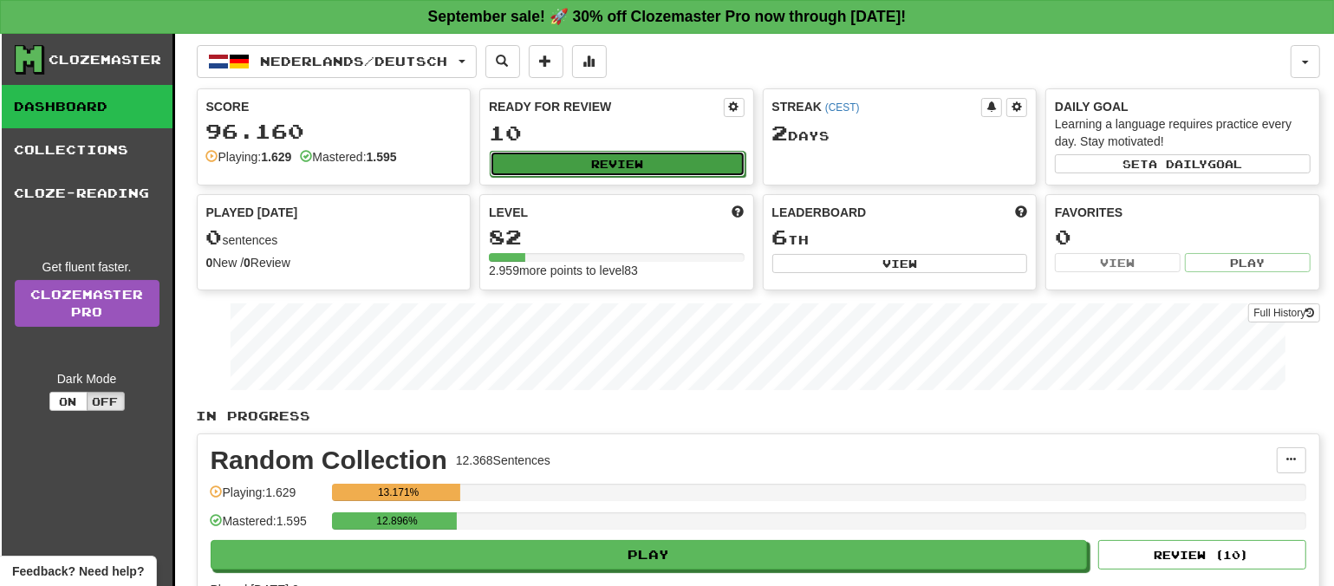
select select "**"
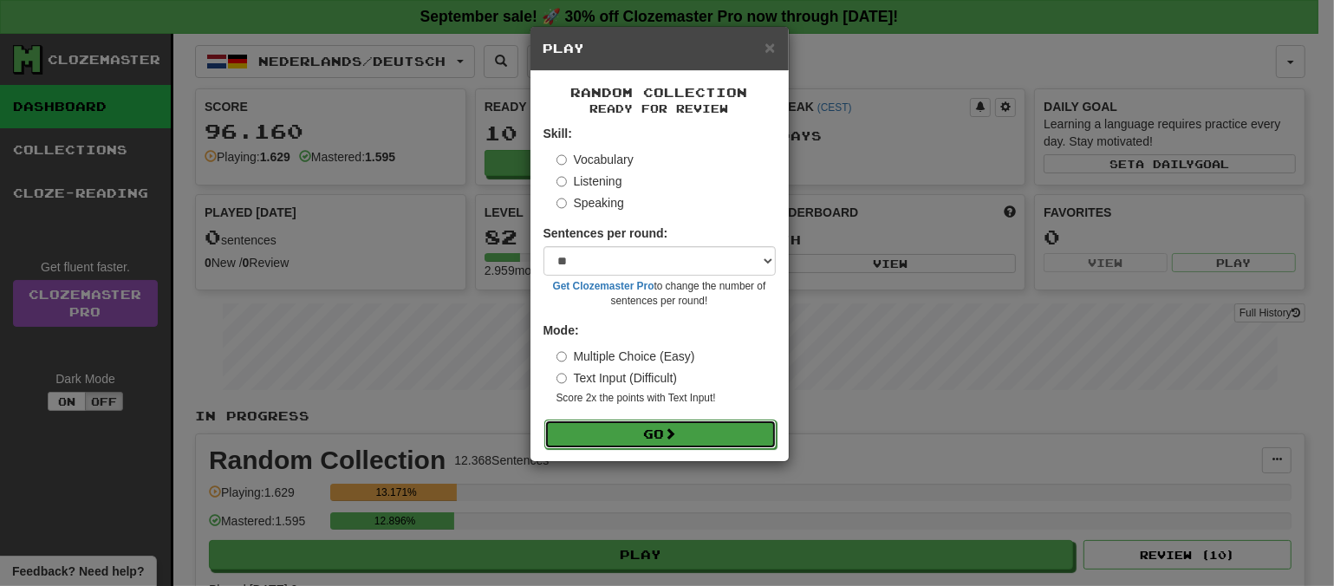
click at [665, 432] on button "Go" at bounding box center [661, 434] width 232 height 29
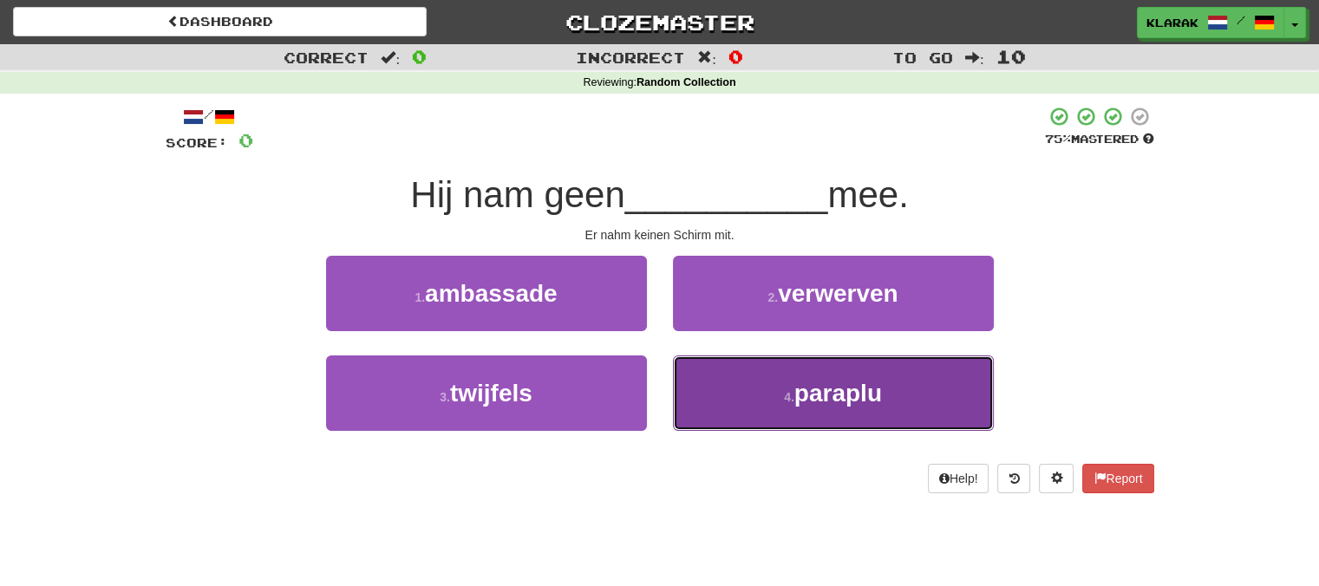
click at [753, 386] on button "4 . paraplu" at bounding box center [833, 393] width 321 height 75
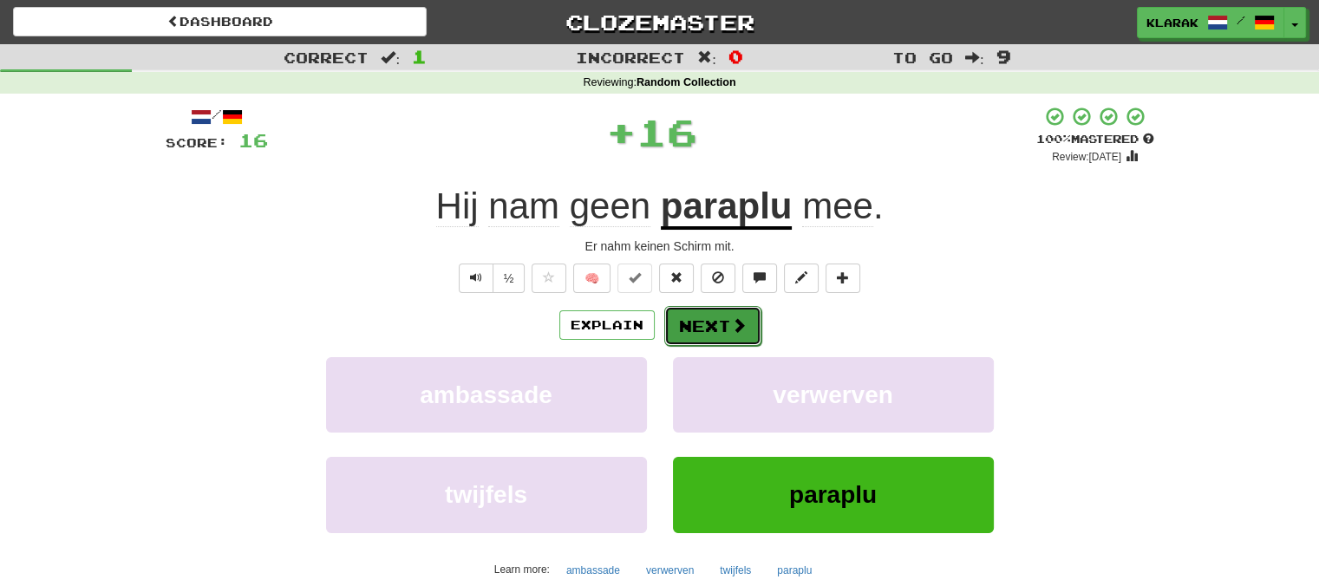
click at [691, 321] on button "Next" at bounding box center [712, 326] width 97 height 40
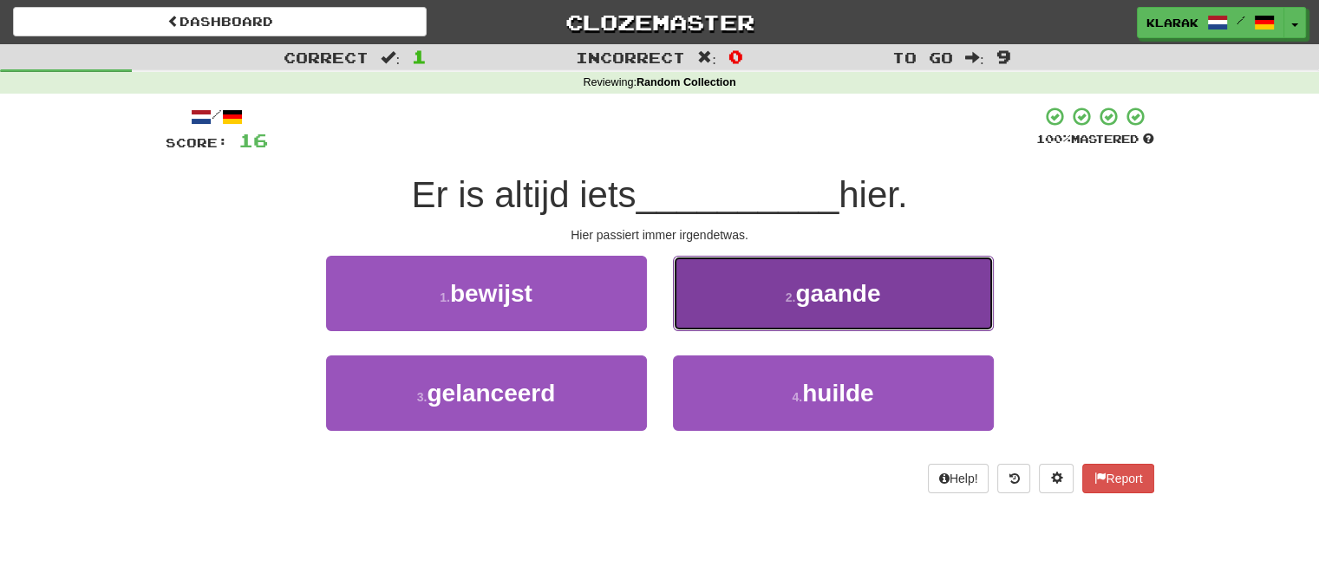
click at [719, 294] on button "2 . gaande" at bounding box center [833, 293] width 321 height 75
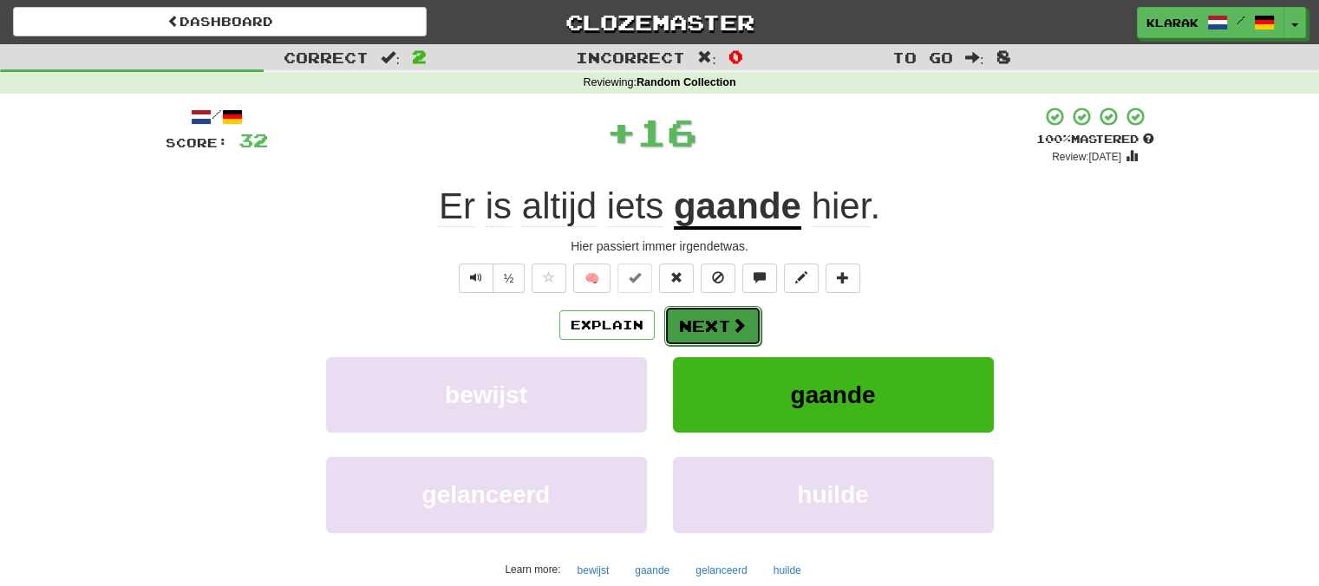
click at [690, 322] on button "Next" at bounding box center [712, 326] width 97 height 40
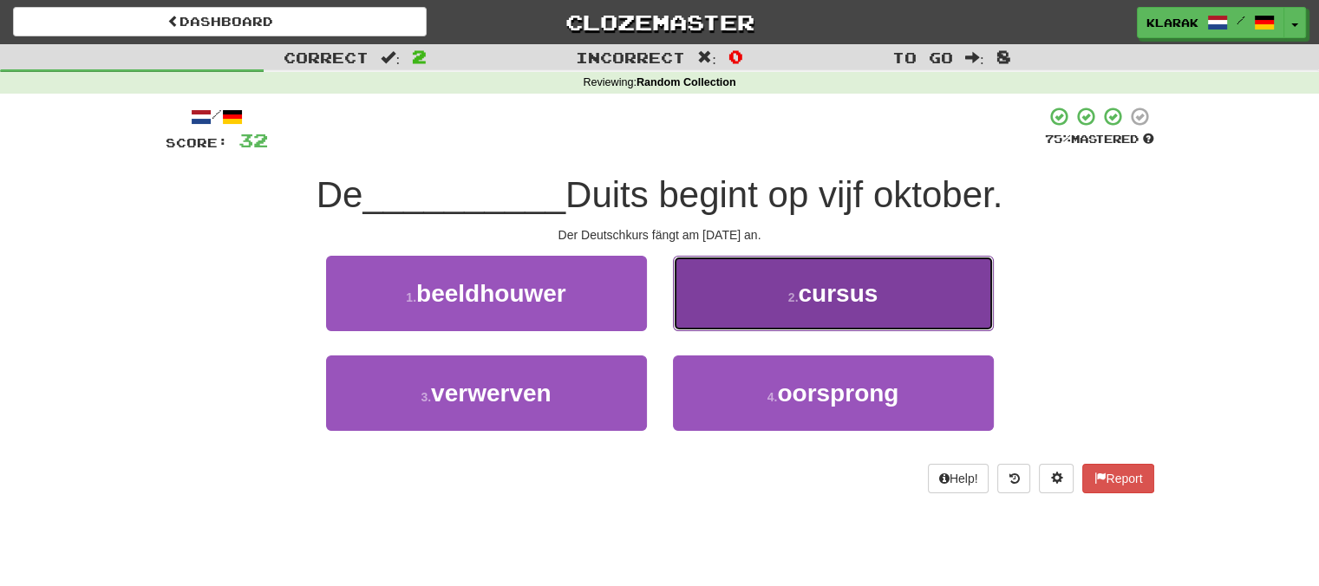
click at [726, 293] on button "2 . cursus" at bounding box center [833, 293] width 321 height 75
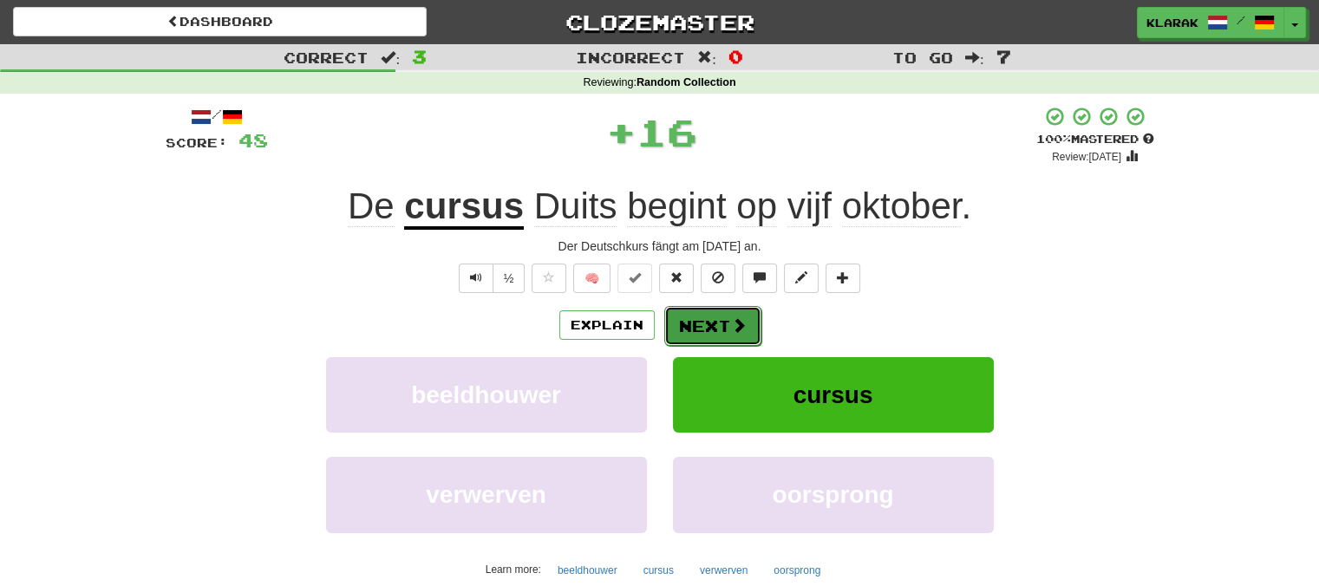
click at [692, 323] on button "Next" at bounding box center [712, 326] width 97 height 40
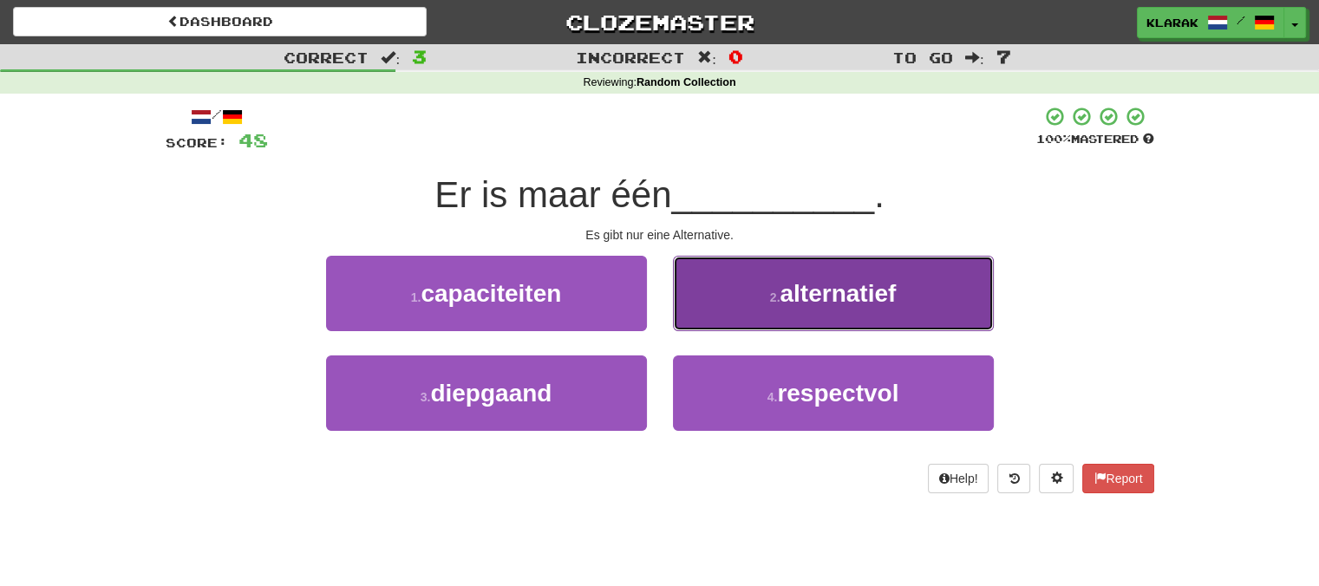
click at [744, 290] on button "2 . alternatief" at bounding box center [833, 293] width 321 height 75
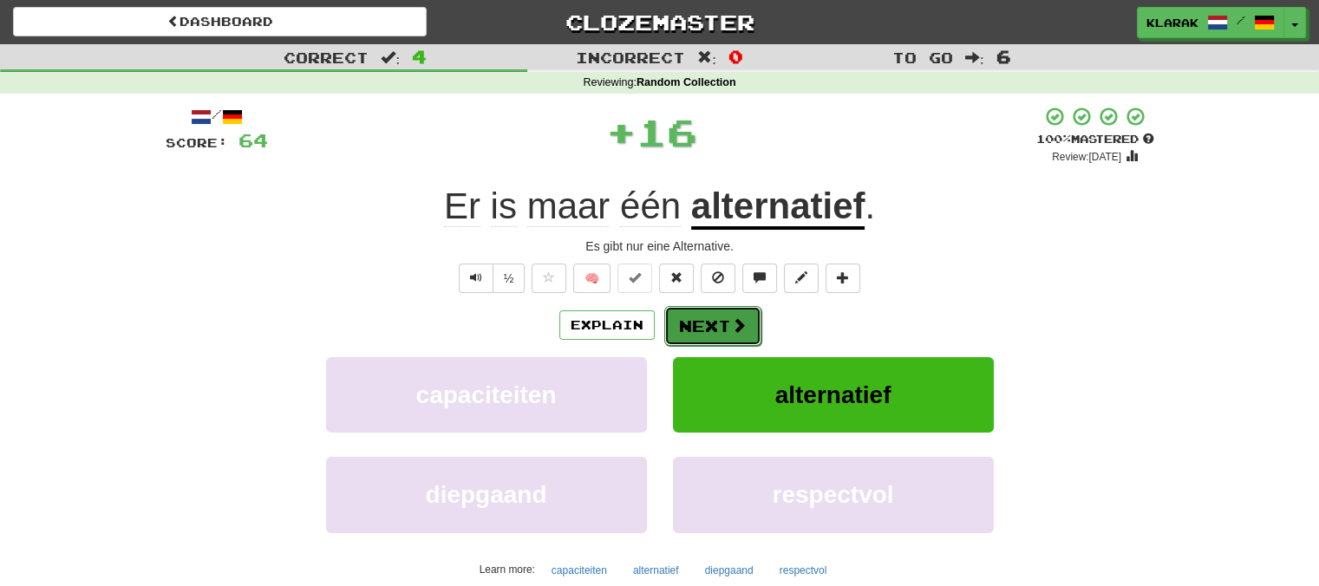
click at [690, 323] on button "Next" at bounding box center [712, 326] width 97 height 40
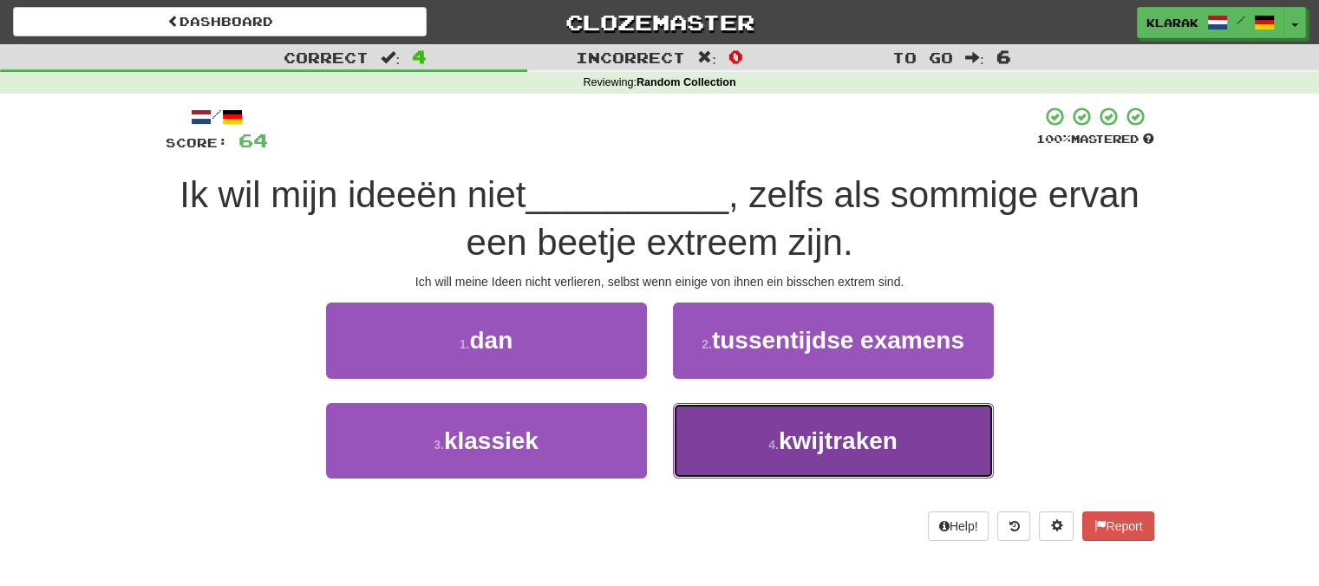
click at [719, 444] on button "4 . kwijtraken" at bounding box center [833, 440] width 321 height 75
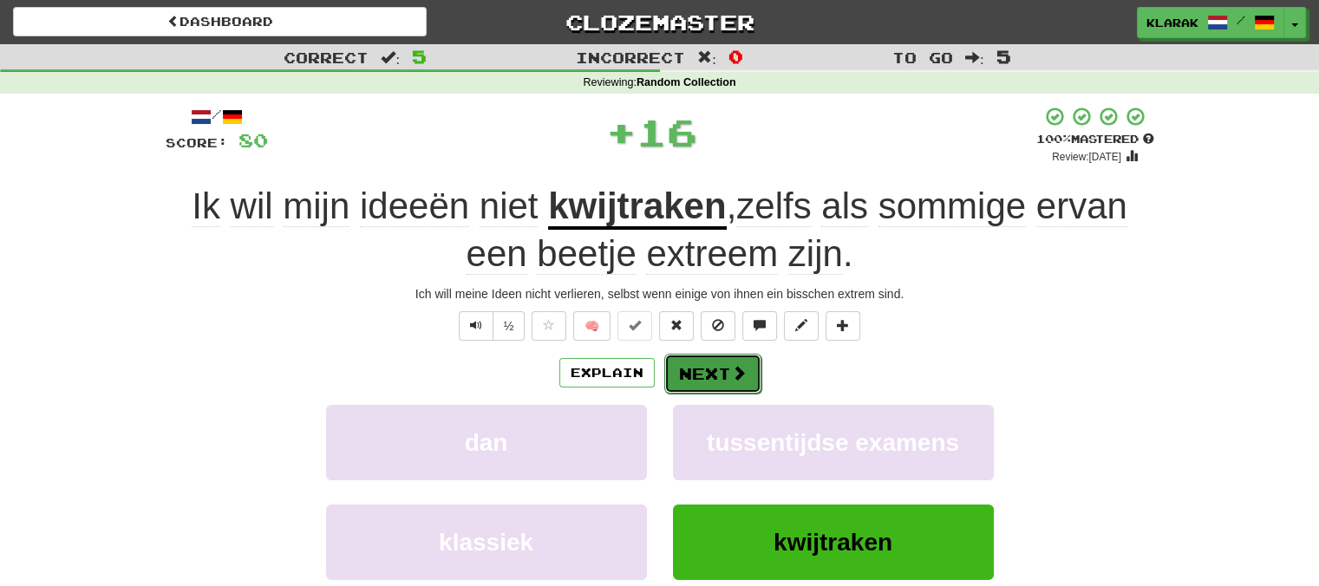
click at [702, 374] on button "Next" at bounding box center [712, 374] width 97 height 40
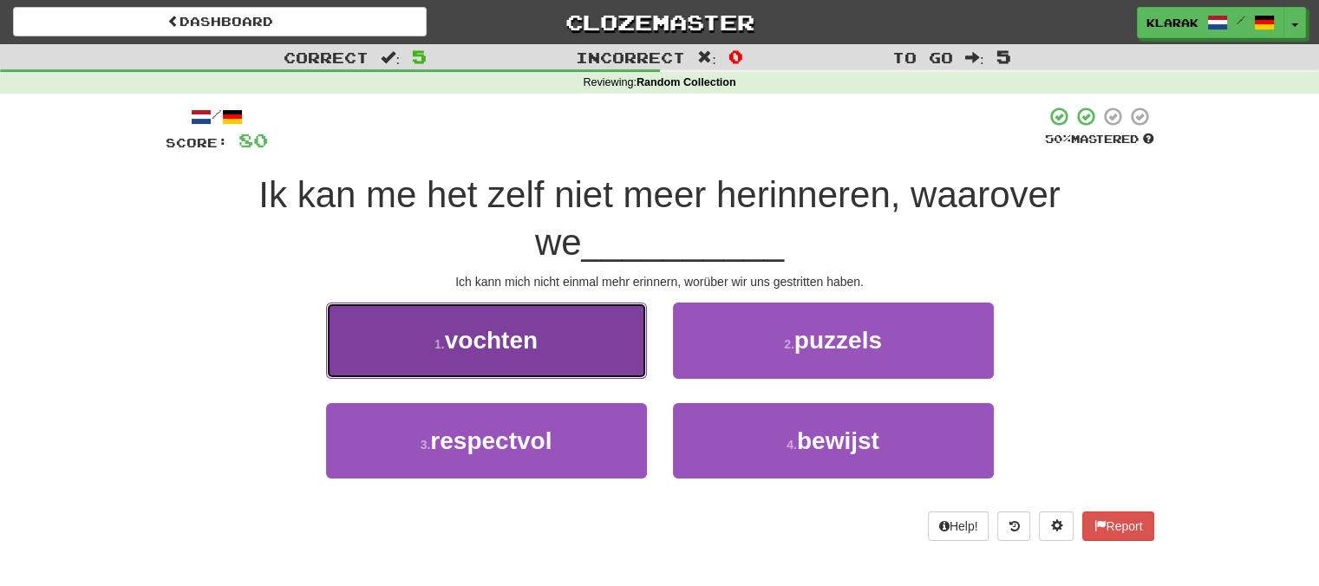
click at [589, 336] on button "1 . vochten" at bounding box center [486, 340] width 321 height 75
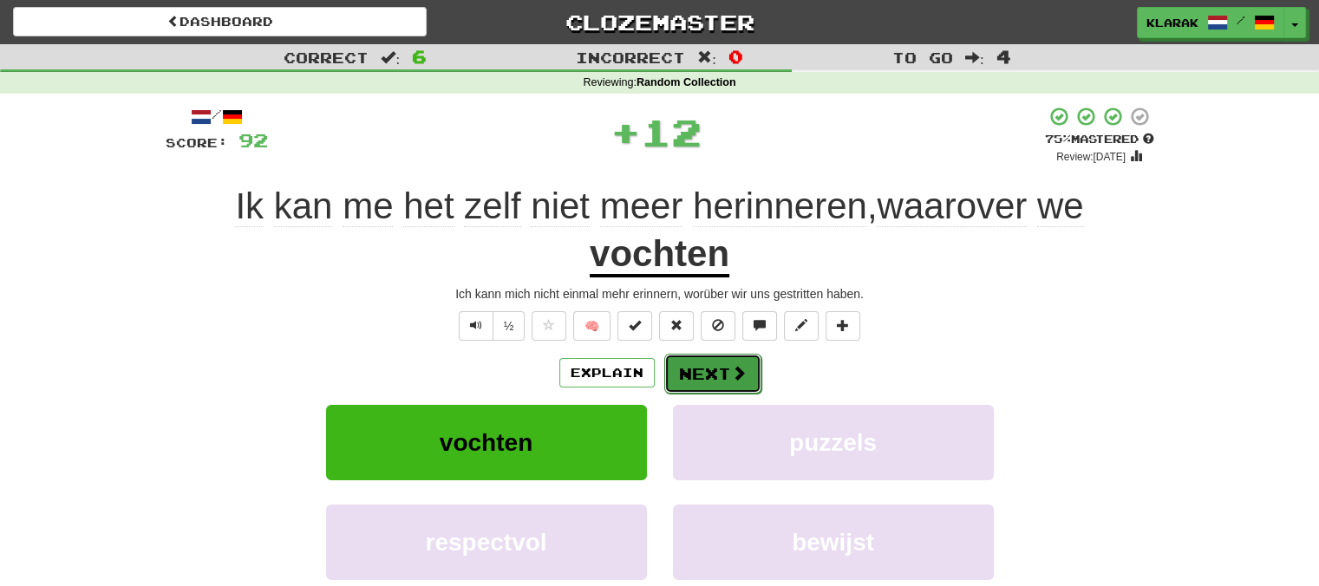
click at [706, 371] on button "Next" at bounding box center [712, 374] width 97 height 40
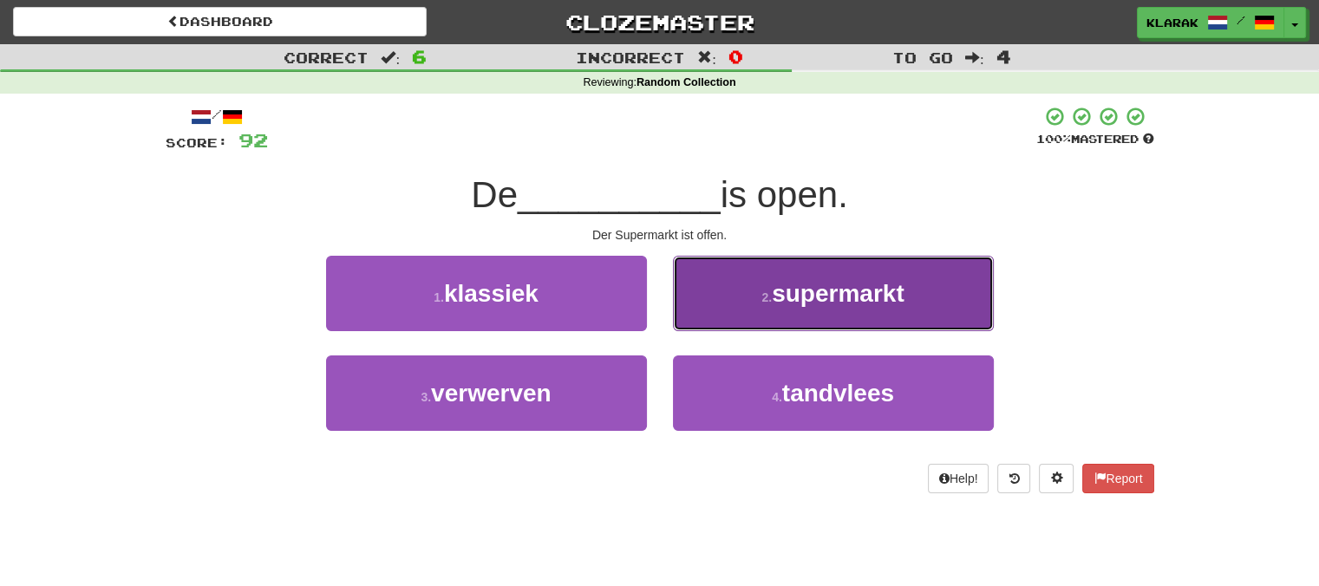
click at [747, 297] on button "2 . supermarkt" at bounding box center [833, 293] width 321 height 75
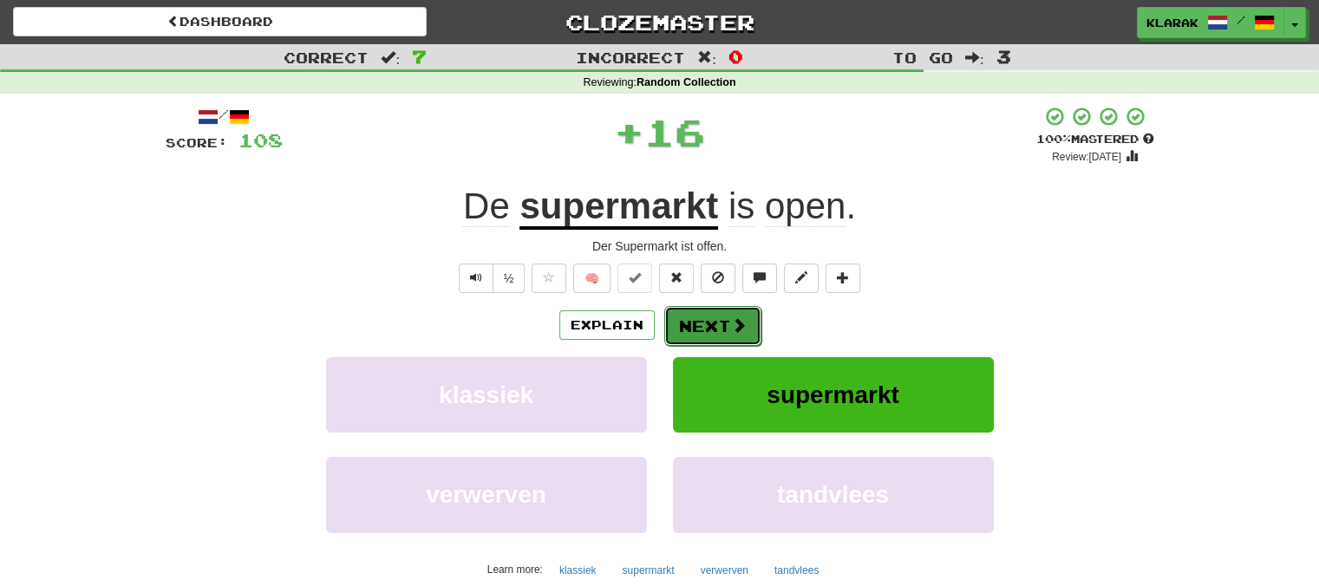
click at [698, 319] on button "Next" at bounding box center [712, 326] width 97 height 40
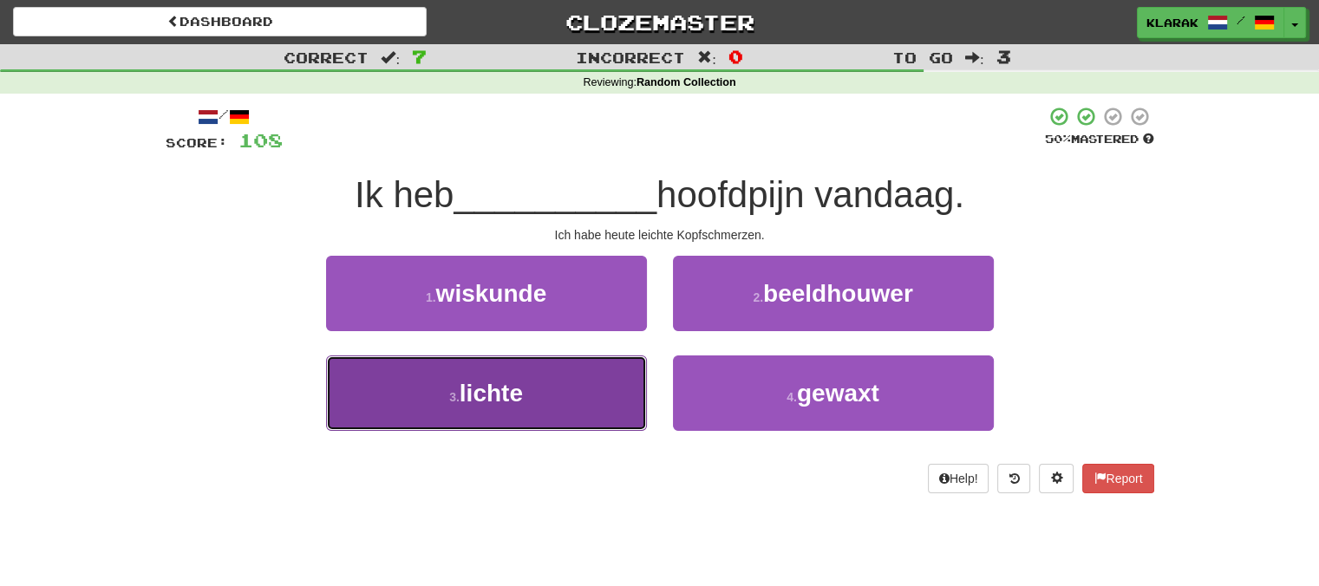
click at [554, 386] on button "3 . lichte" at bounding box center [486, 393] width 321 height 75
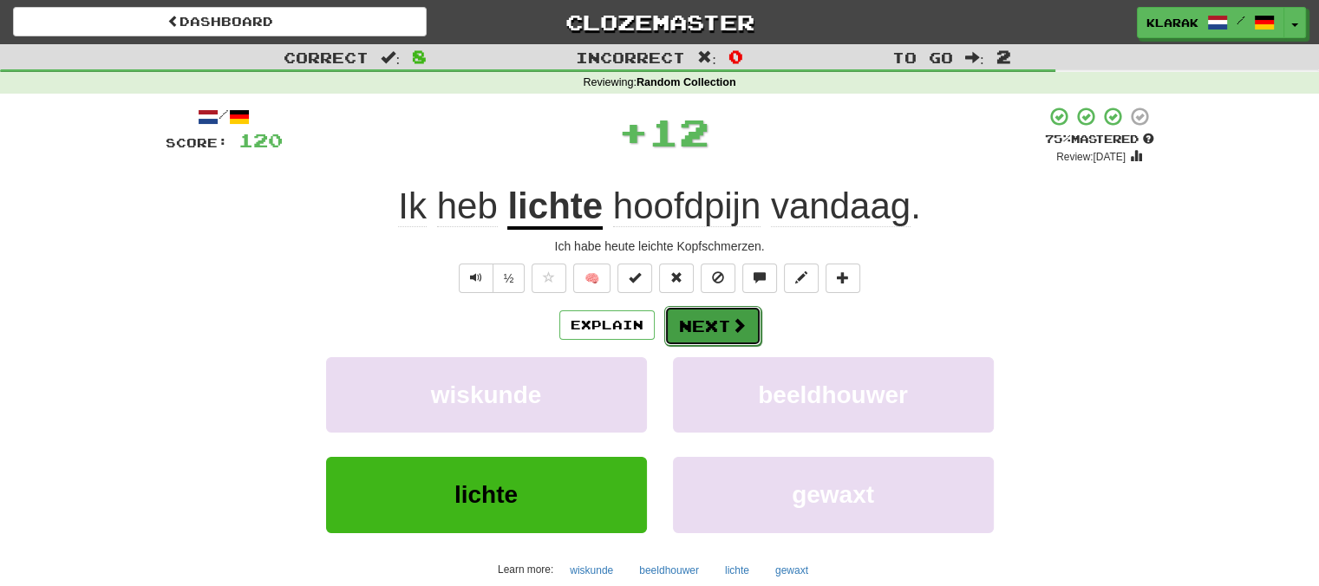
click at [710, 323] on button "Next" at bounding box center [712, 326] width 97 height 40
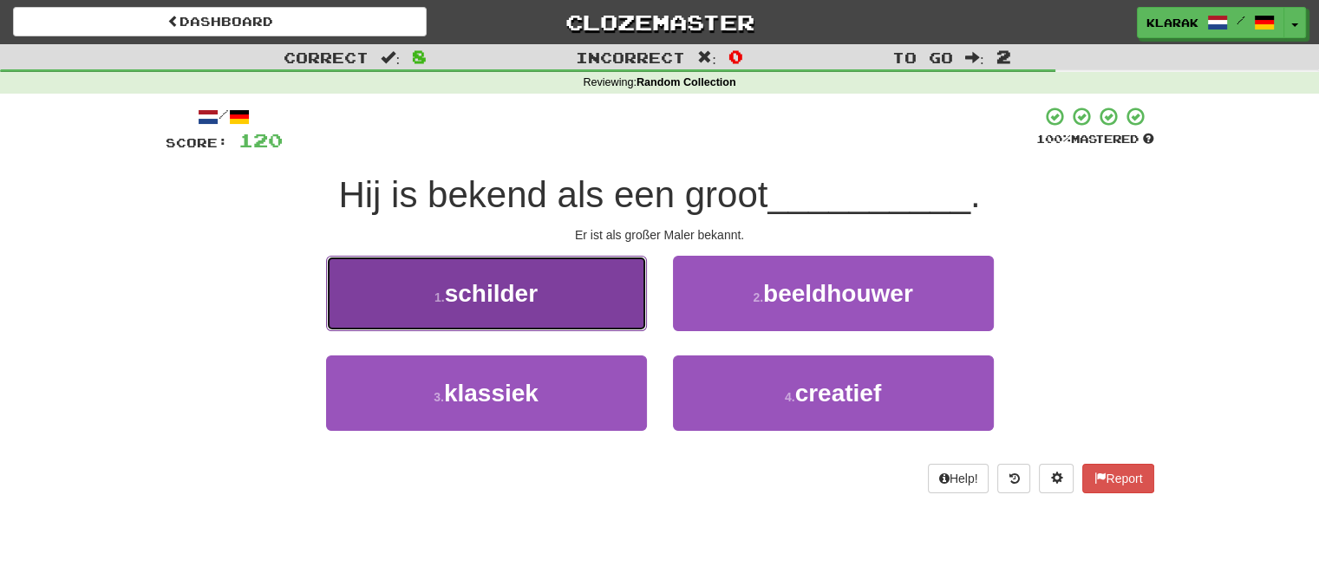
click at [582, 300] on button "1 . schilder" at bounding box center [486, 293] width 321 height 75
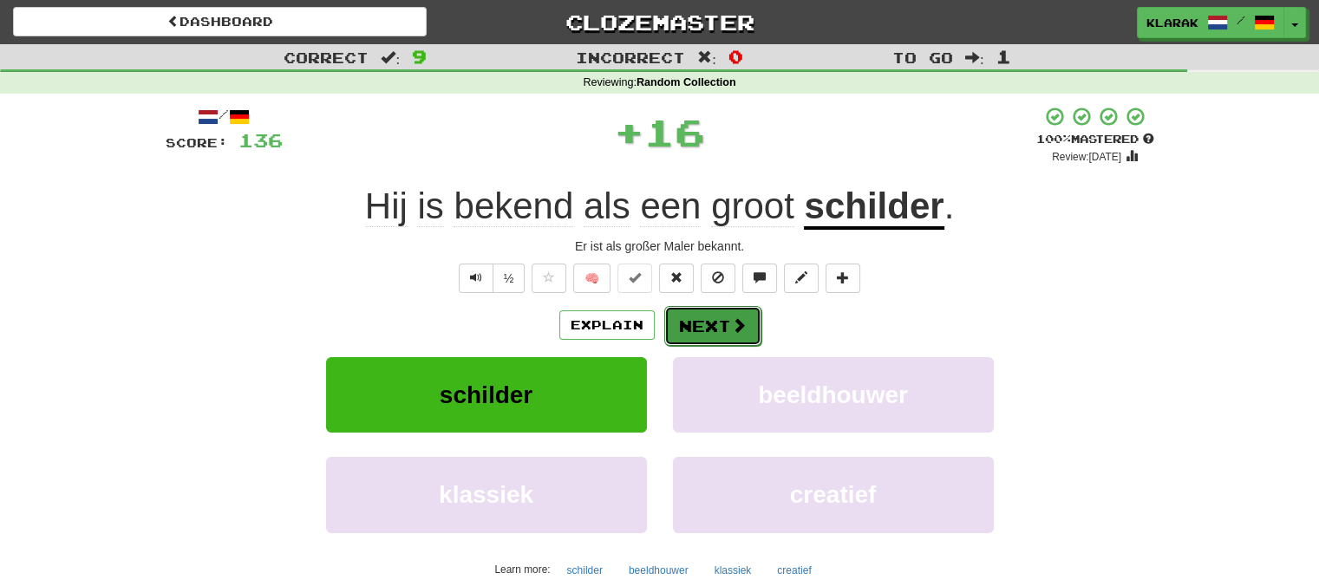
click at [682, 322] on button "Next" at bounding box center [712, 326] width 97 height 40
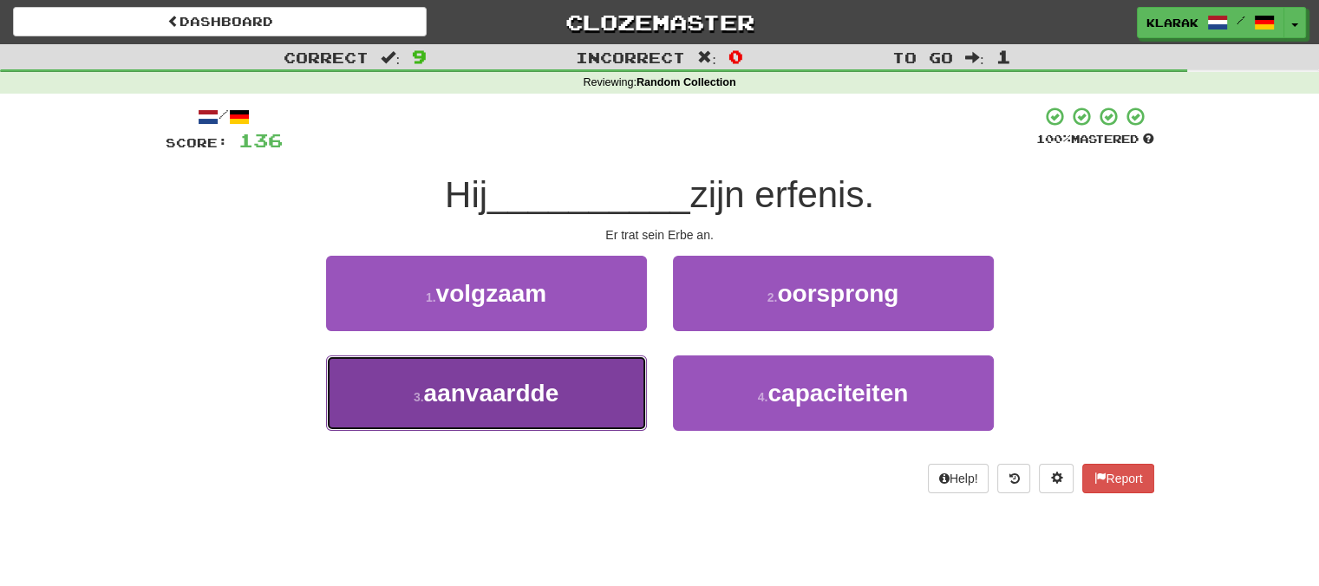
click at [591, 385] on button "3 . aanvaardde" at bounding box center [486, 393] width 321 height 75
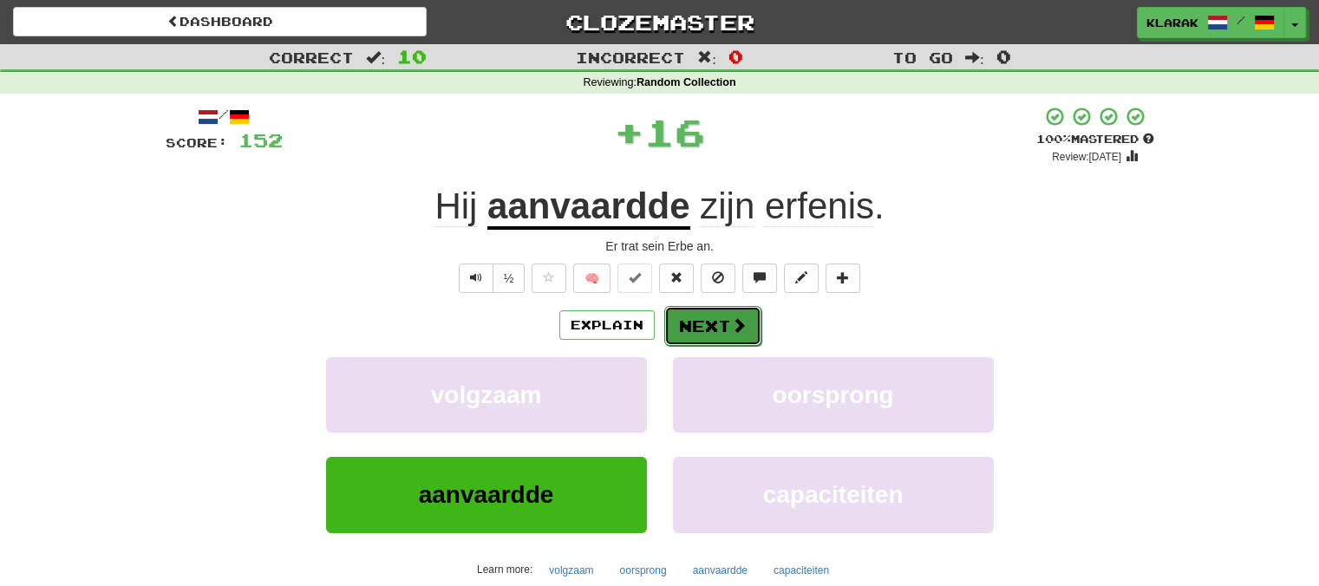
click at [695, 324] on button "Next" at bounding box center [712, 326] width 97 height 40
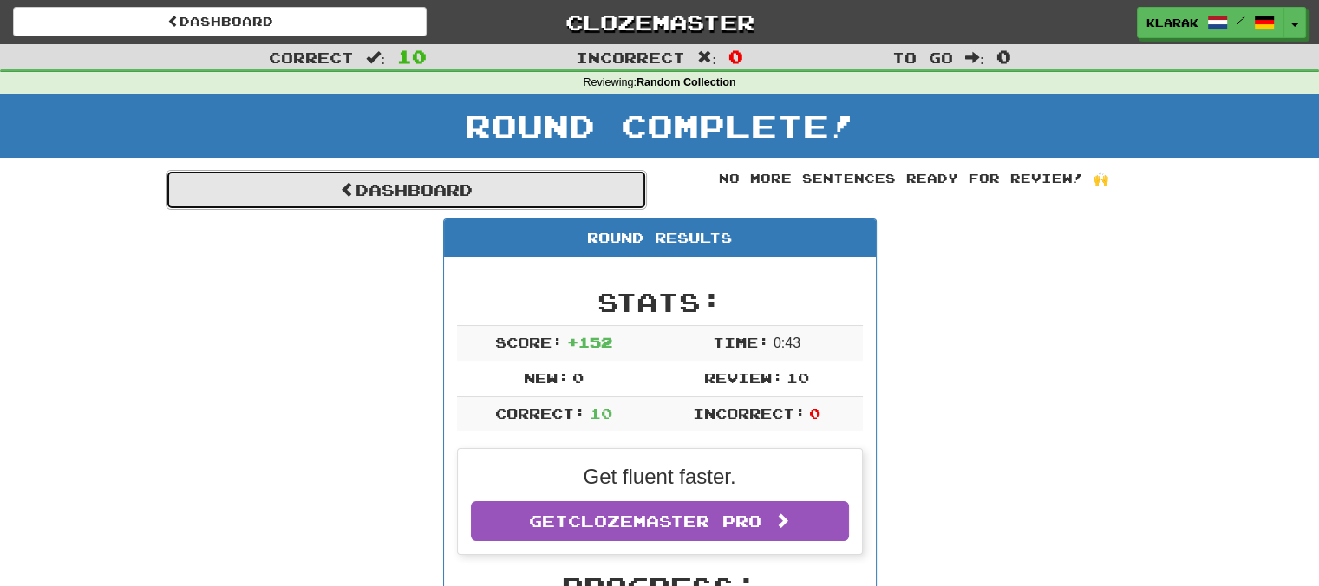
click at [367, 186] on link "Dashboard" at bounding box center [406, 190] width 481 height 40
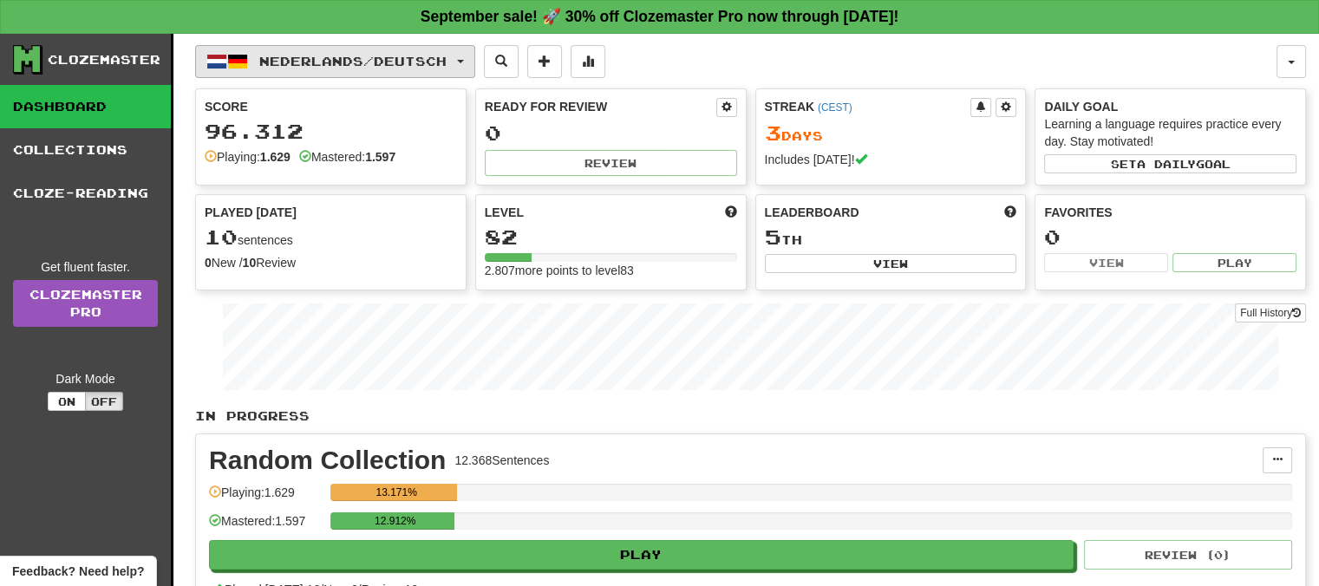
click at [473, 56] on button "Nederlands / Deutsch" at bounding box center [335, 61] width 280 height 33
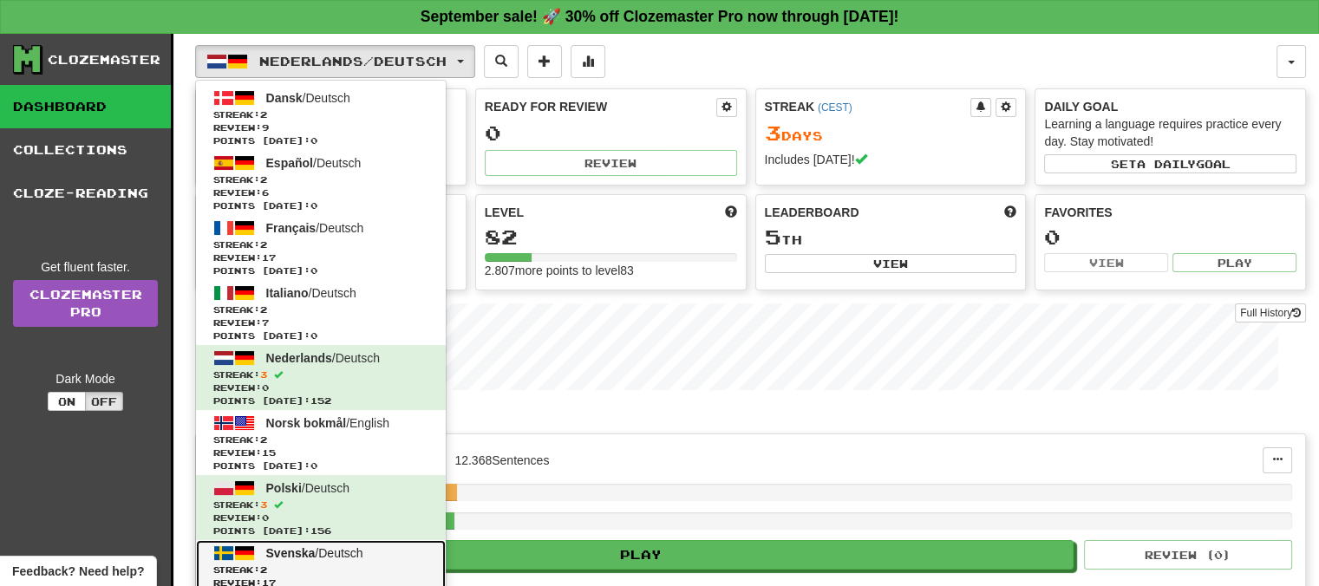
click at [290, 548] on span "Svenska" at bounding box center [290, 553] width 49 height 14
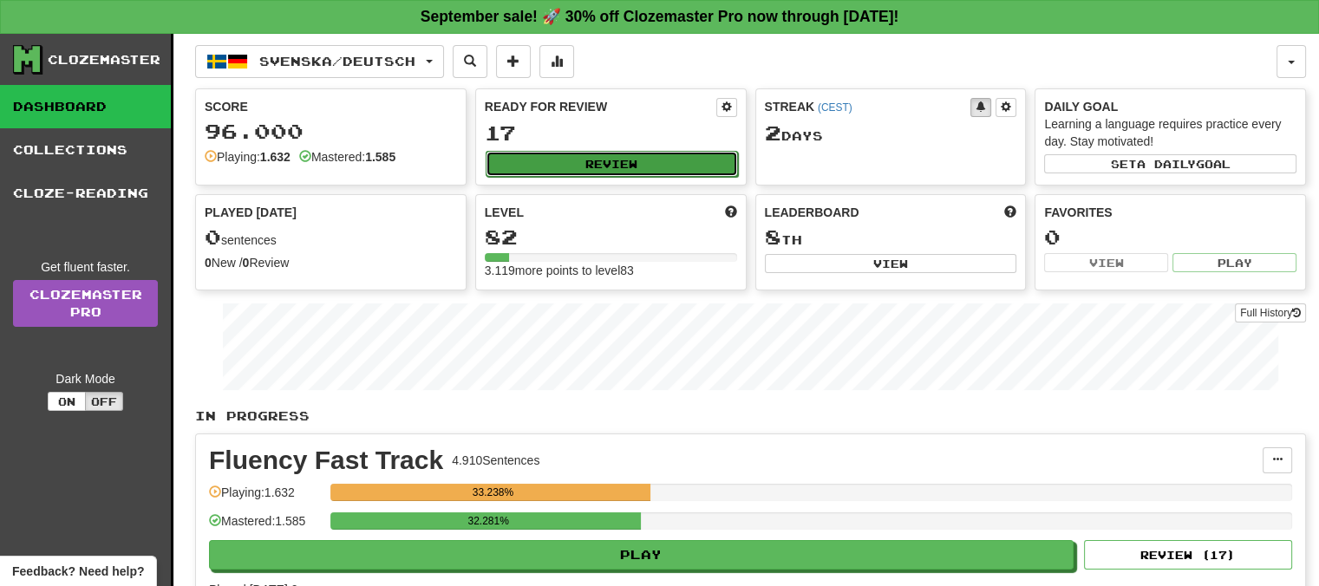
click at [613, 163] on button "Review" at bounding box center [612, 164] width 252 height 26
select select "**"
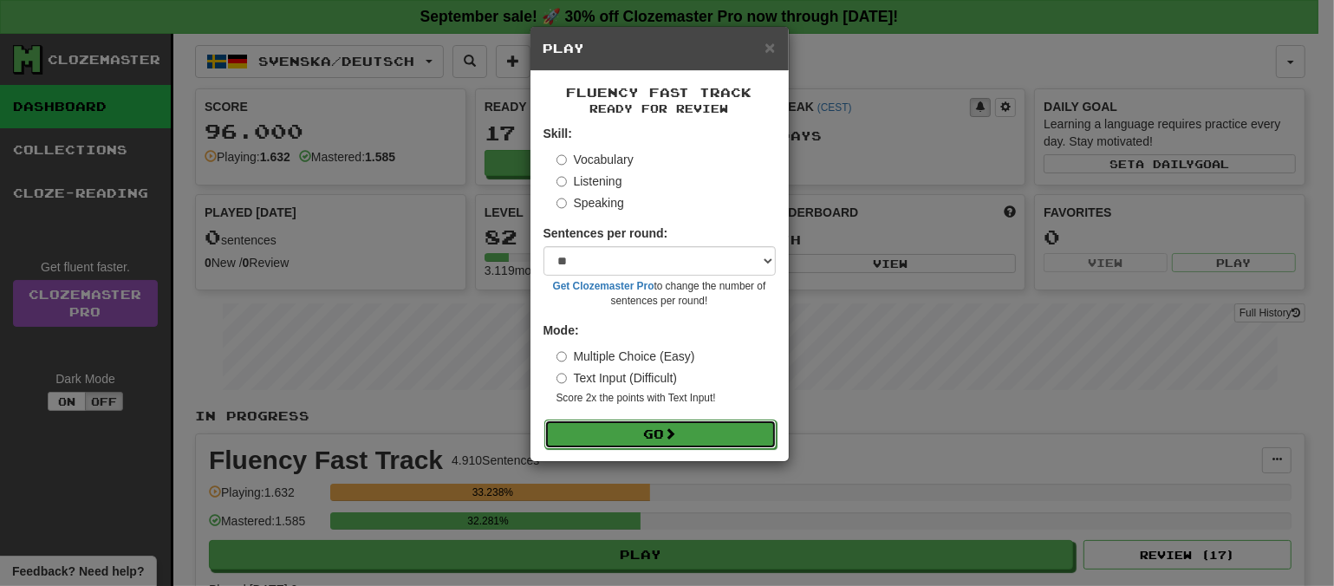
click at [668, 433] on button "Go" at bounding box center [661, 434] width 232 height 29
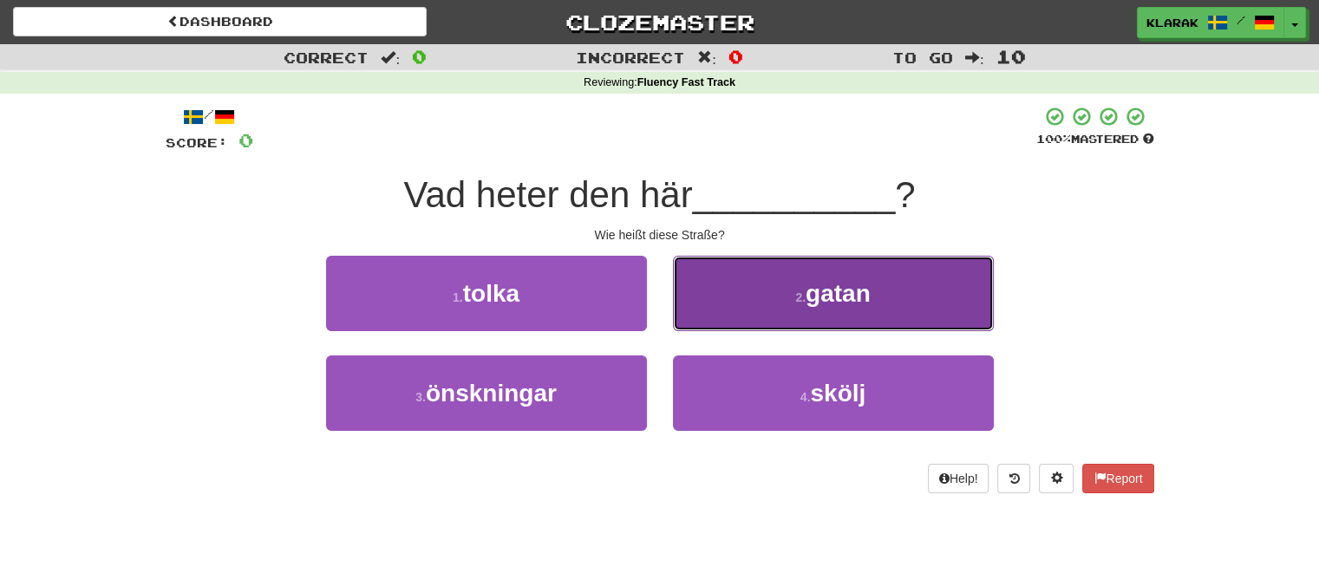
click at [725, 294] on button "2 . gatan" at bounding box center [833, 293] width 321 height 75
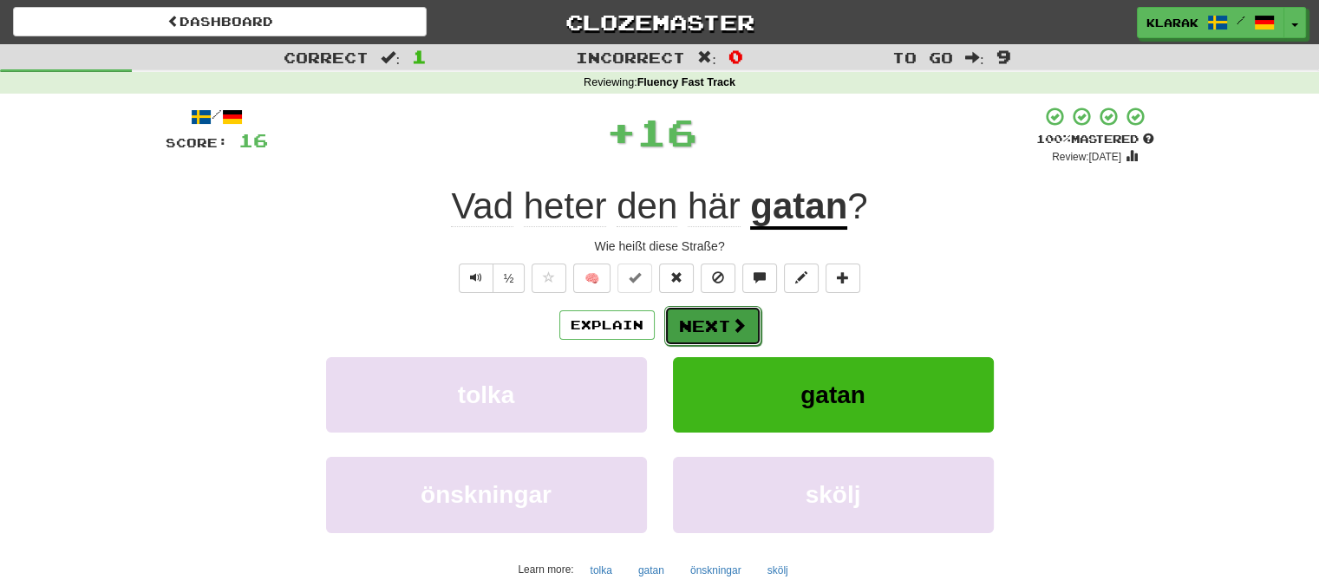
click at [688, 315] on button "Next" at bounding box center [712, 326] width 97 height 40
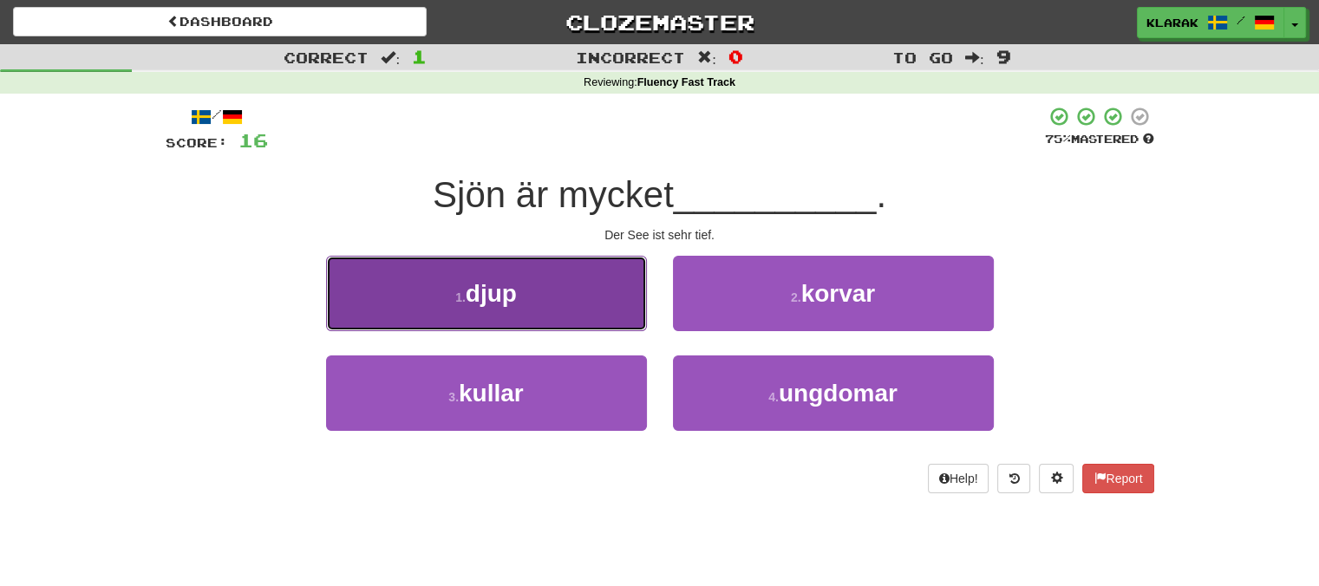
click at [571, 304] on button "1 . djup" at bounding box center [486, 293] width 321 height 75
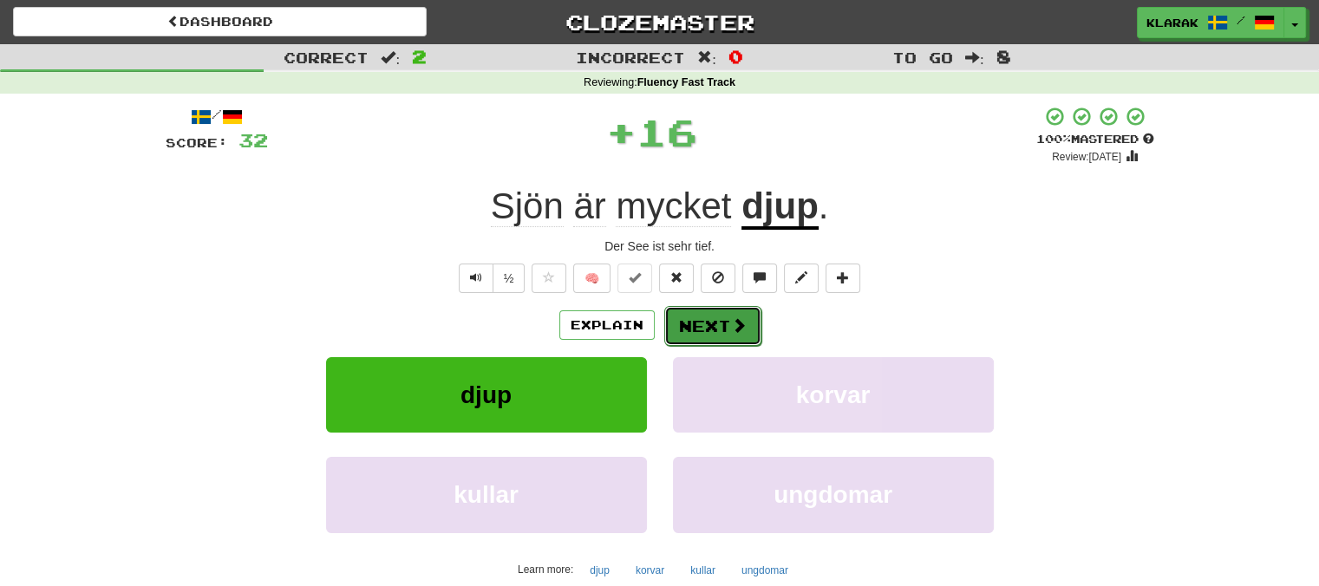
click at [701, 318] on button "Next" at bounding box center [712, 326] width 97 height 40
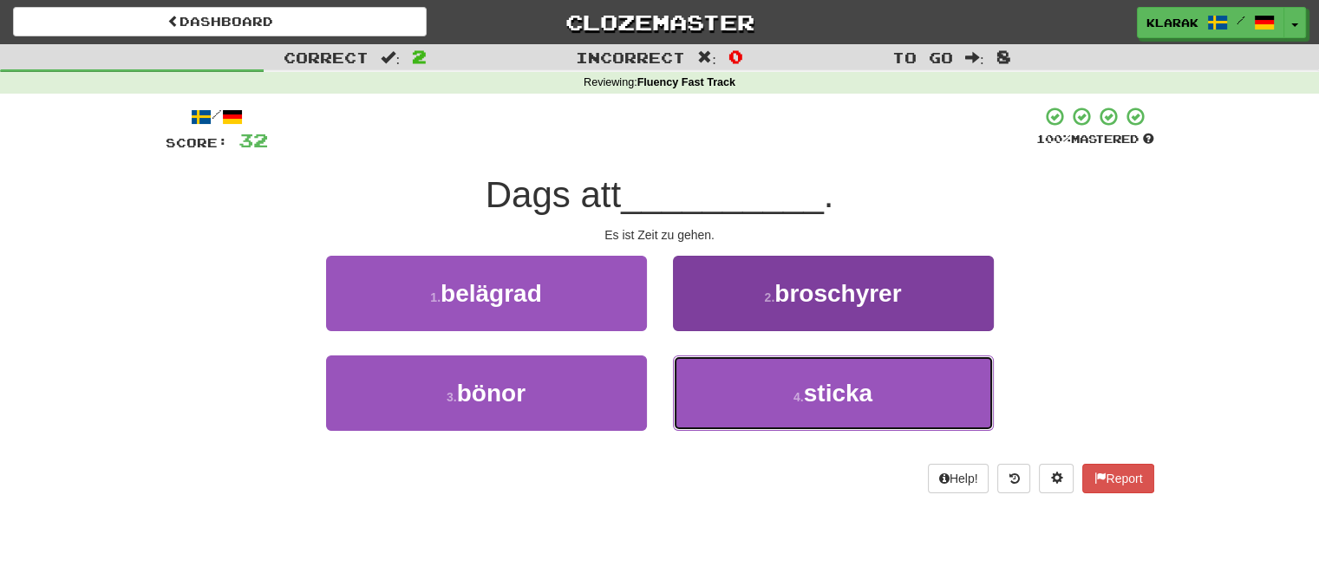
drag, startPoint x: 725, startPoint y: 395, endPoint x: 723, endPoint y: 386, distance: 9.7
click at [725, 395] on button "4 . sticka" at bounding box center [833, 393] width 321 height 75
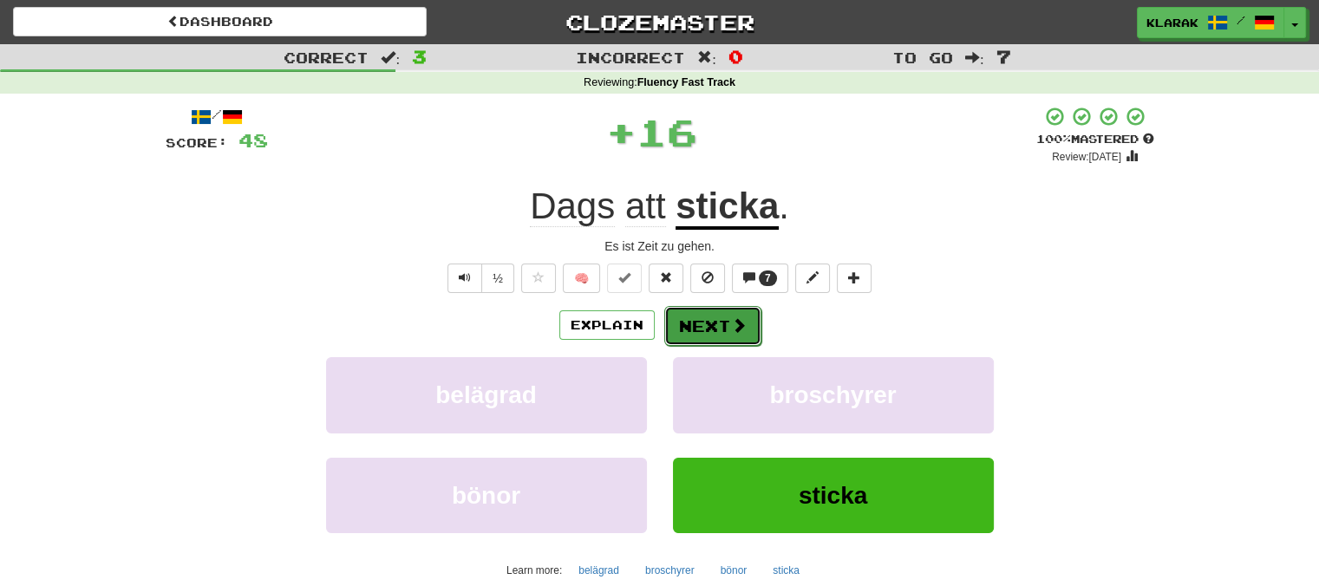
click at [703, 329] on button "Next" at bounding box center [712, 326] width 97 height 40
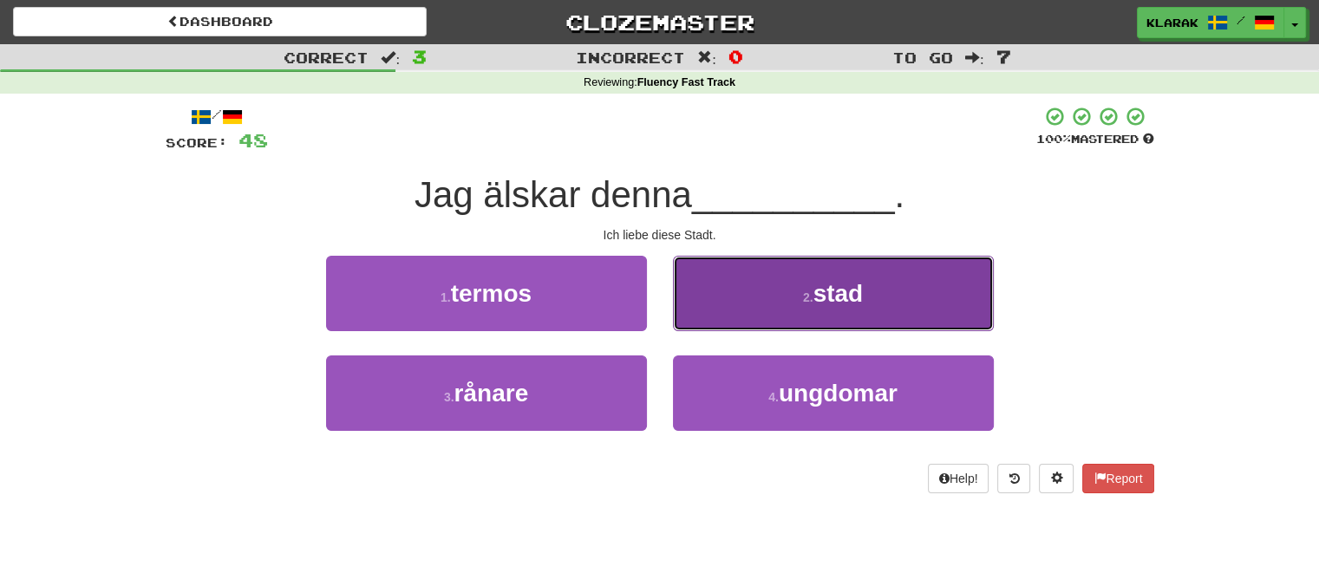
click at [731, 294] on button "2 . stad" at bounding box center [833, 293] width 321 height 75
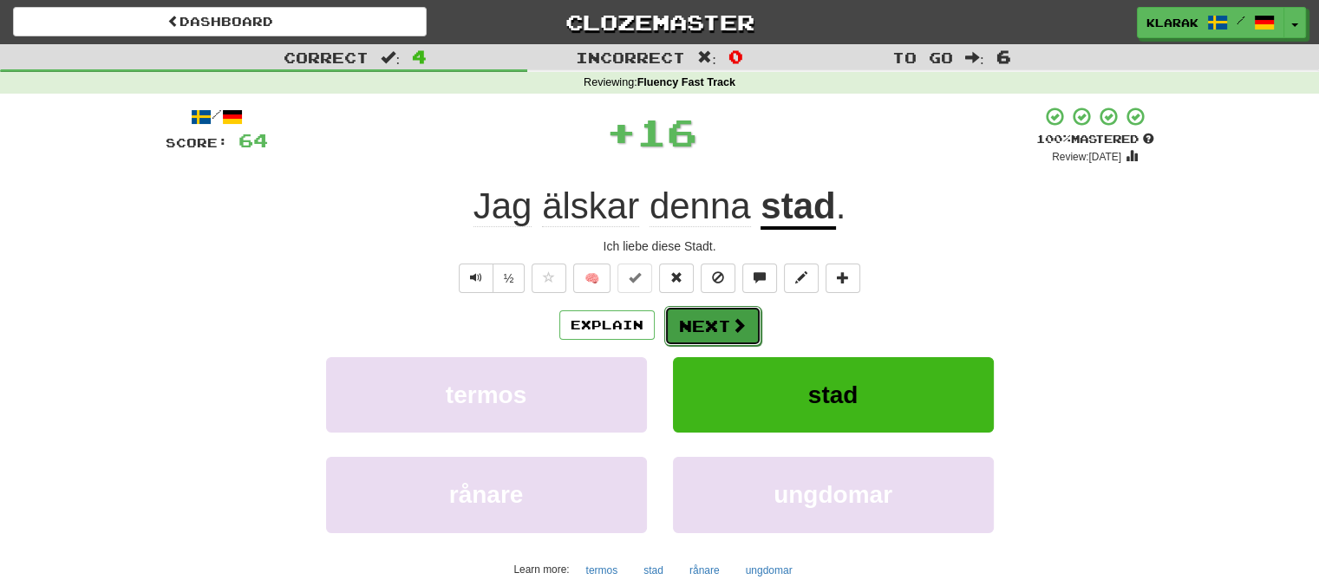
click at [688, 327] on button "Next" at bounding box center [712, 326] width 97 height 40
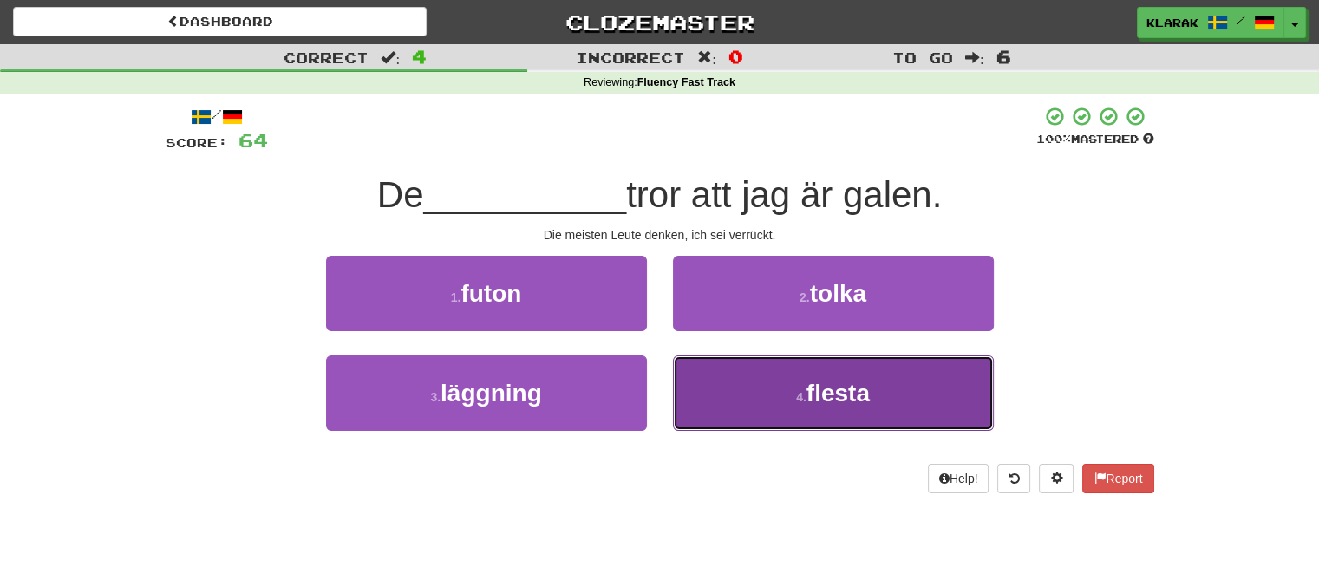
click at [718, 410] on button "4 . flesta" at bounding box center [833, 393] width 321 height 75
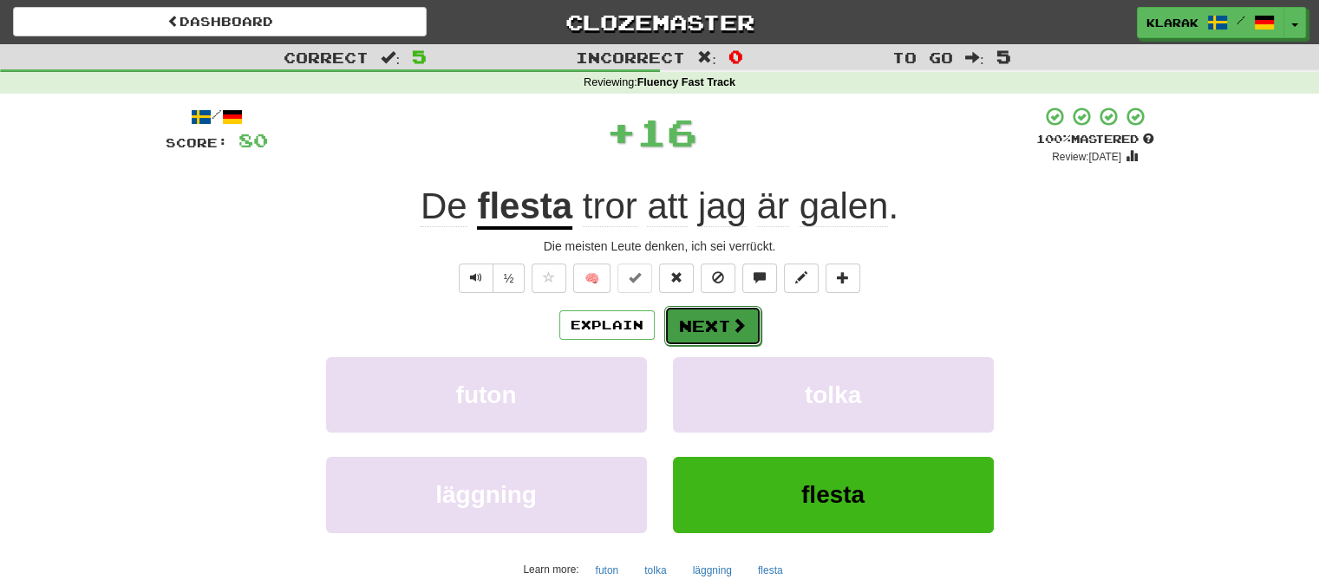
click at [684, 330] on button "Next" at bounding box center [712, 326] width 97 height 40
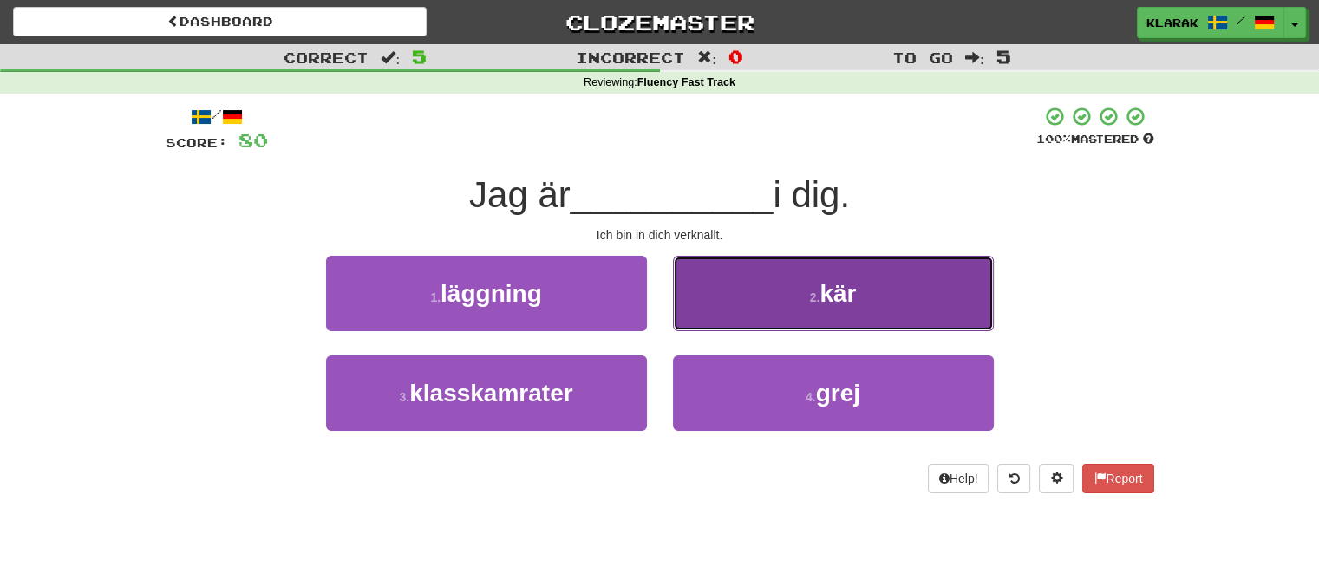
click at [700, 301] on button "2 . kär" at bounding box center [833, 293] width 321 height 75
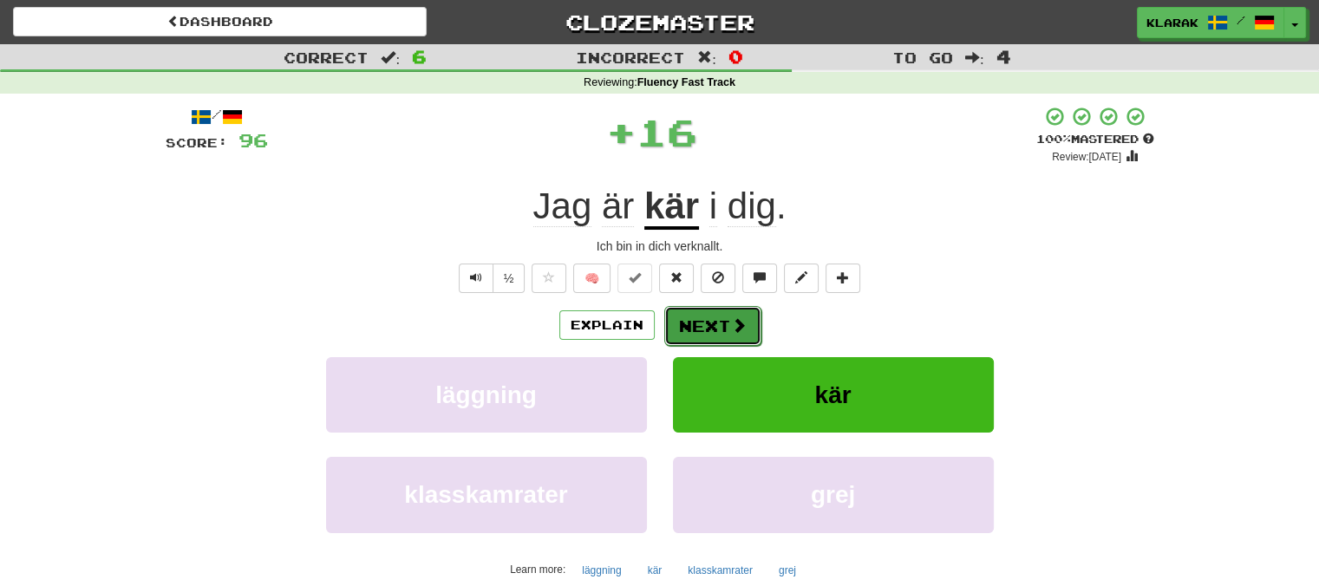
click at [699, 323] on button "Next" at bounding box center [712, 326] width 97 height 40
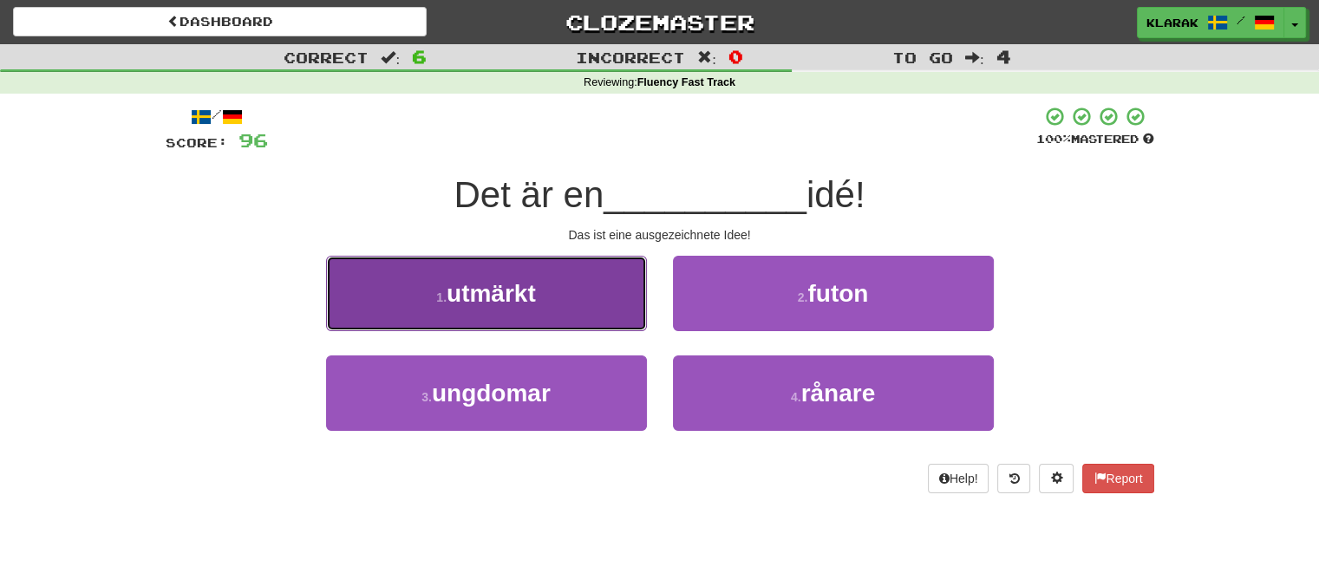
click at [597, 313] on button "1 . utmärkt" at bounding box center [486, 293] width 321 height 75
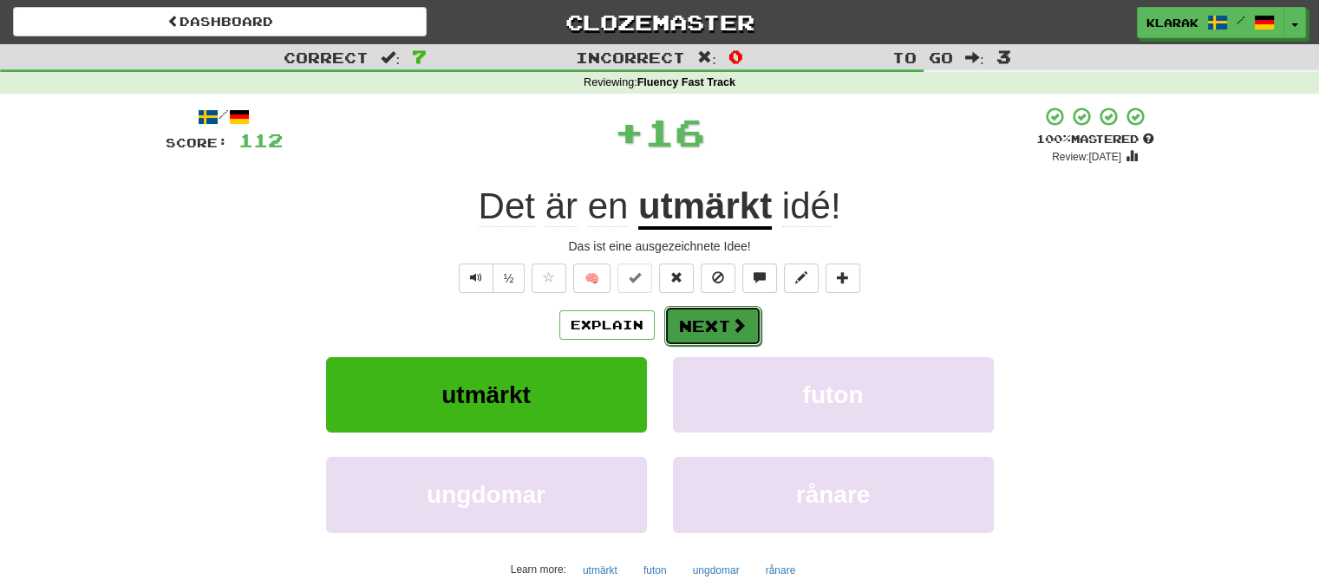
click at [722, 329] on button "Next" at bounding box center [712, 326] width 97 height 40
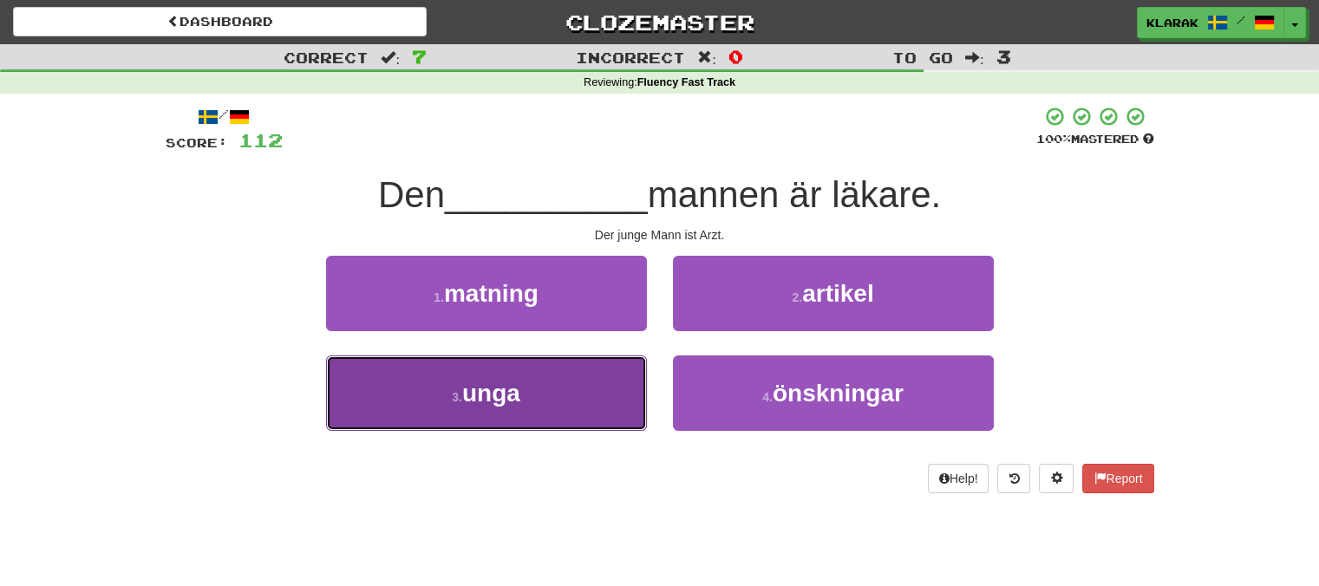
click at [586, 399] on button "3 . unga" at bounding box center [486, 393] width 321 height 75
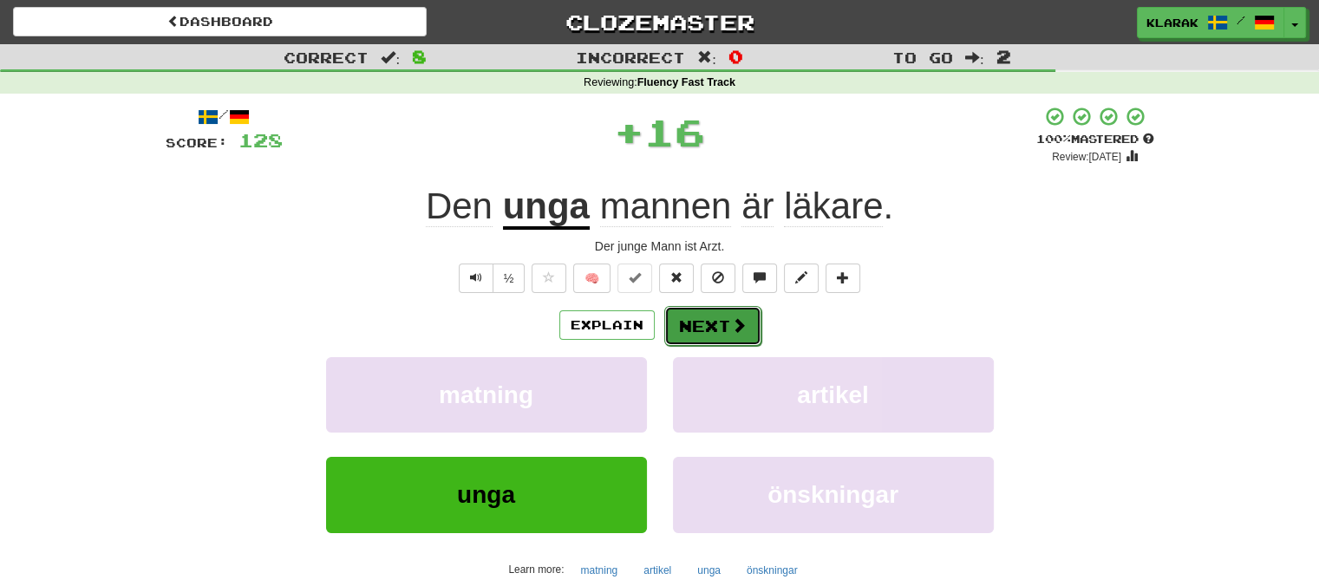
click at [715, 343] on button "Next" at bounding box center [712, 326] width 97 height 40
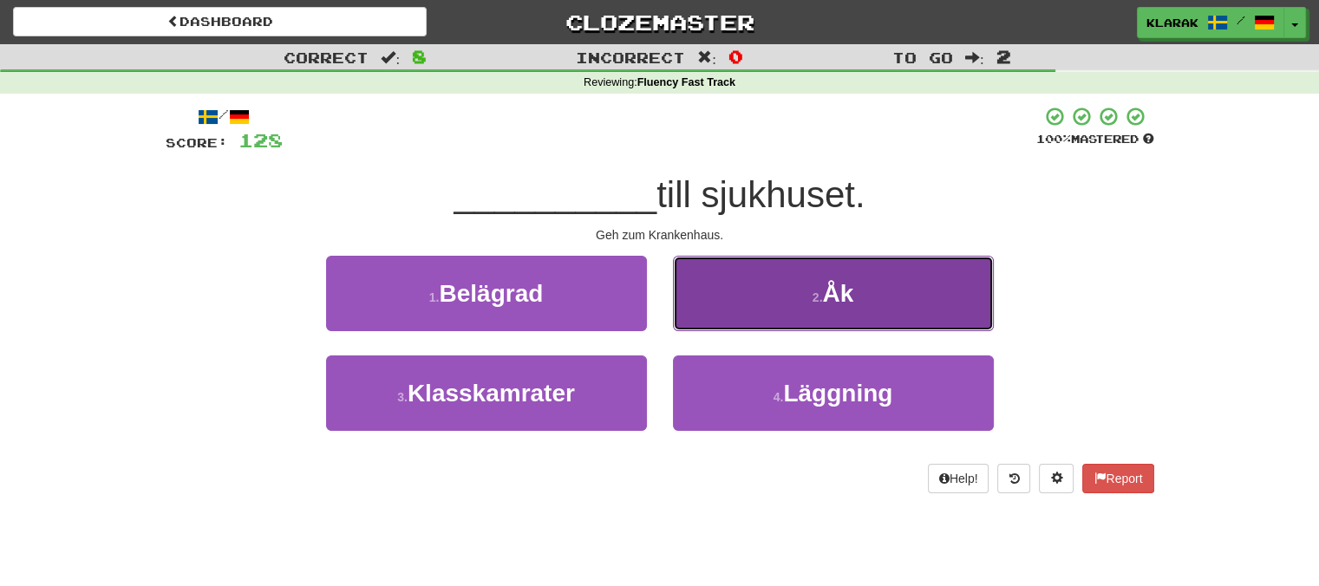
click at [747, 297] on button "2 . Åk" at bounding box center [833, 293] width 321 height 75
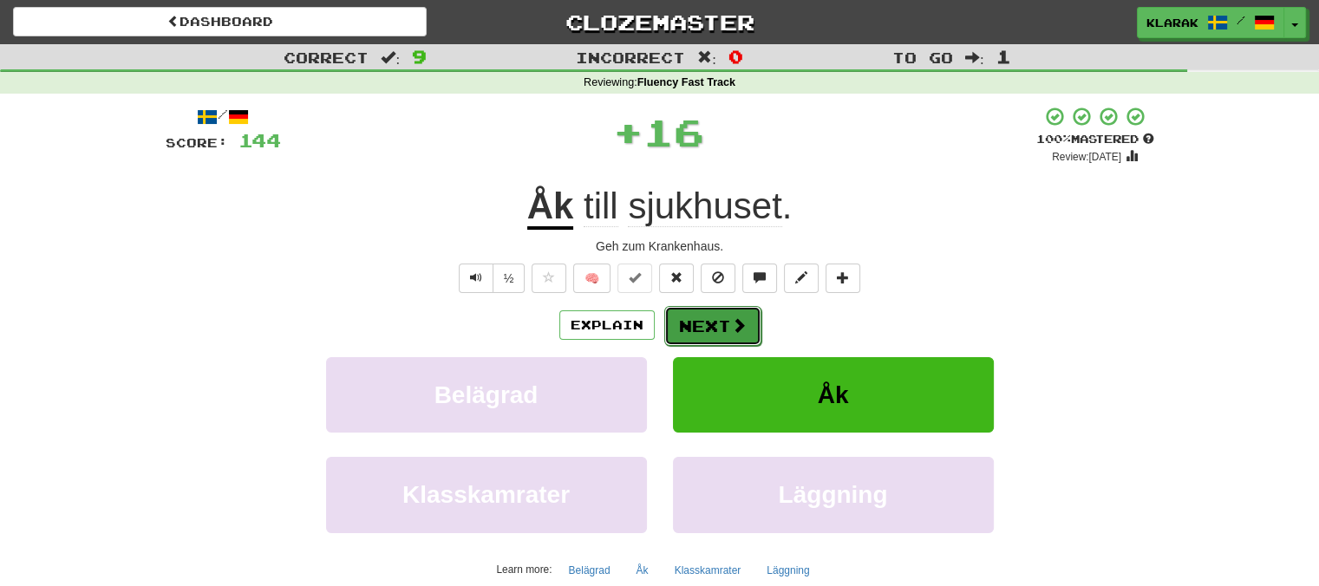
click at [691, 325] on button "Next" at bounding box center [712, 326] width 97 height 40
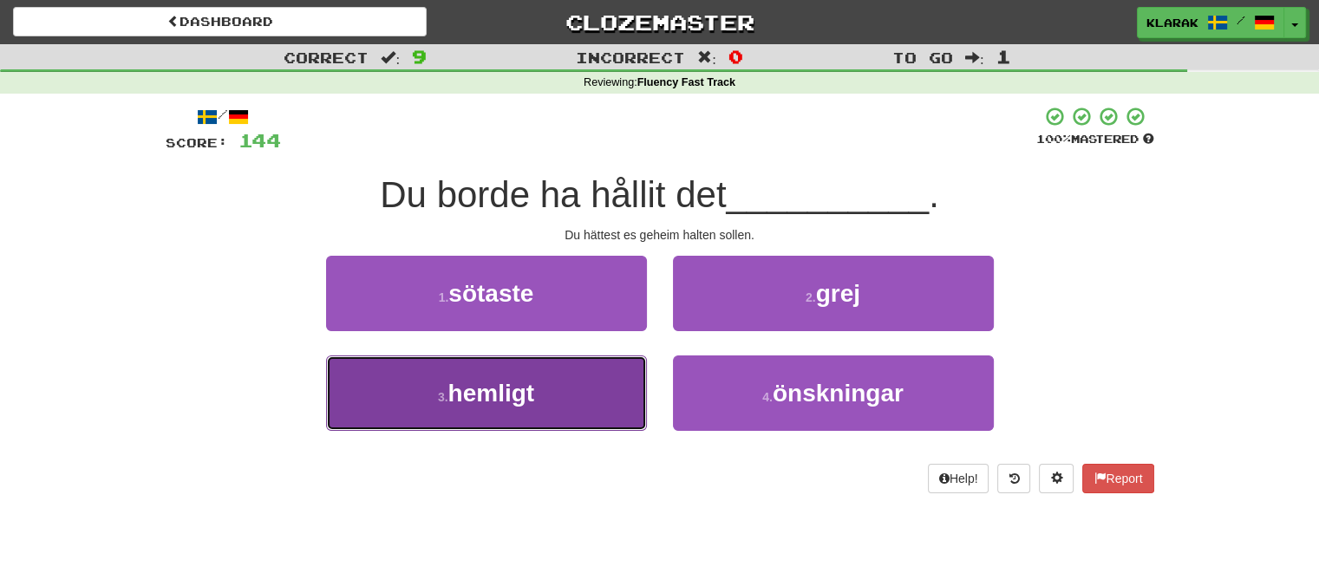
click at [597, 368] on button "3 . hemligt" at bounding box center [486, 393] width 321 height 75
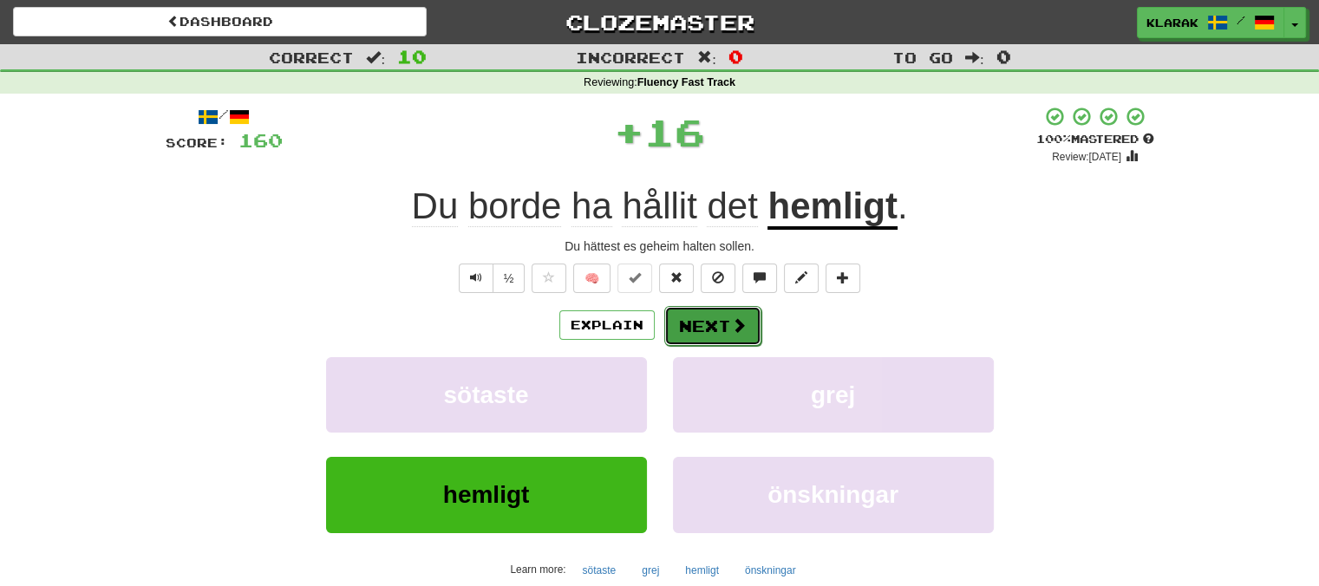
click at [733, 317] on span at bounding box center [739, 325] width 16 height 16
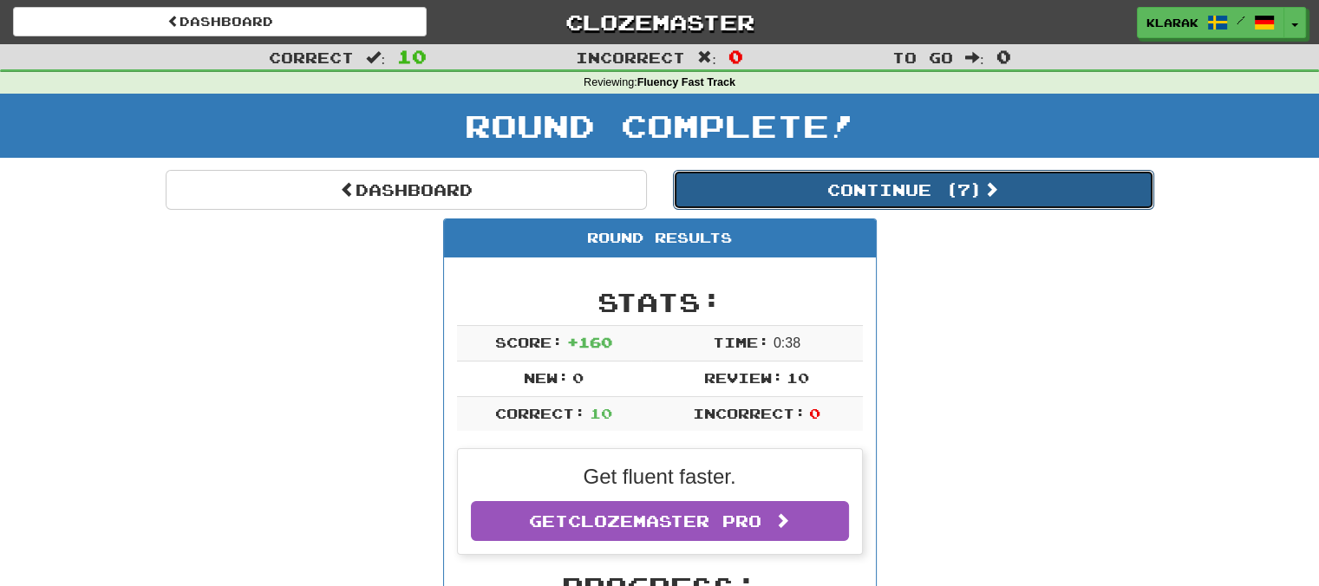
click at [936, 192] on button "Continue ( 7 )" at bounding box center [913, 190] width 481 height 40
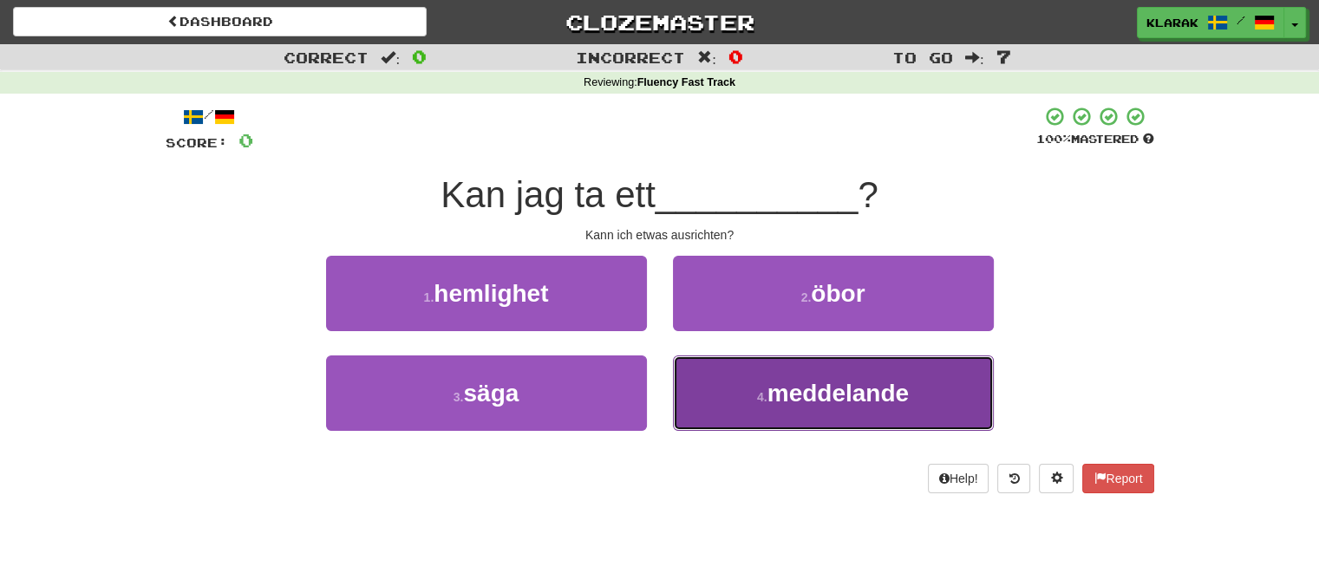
click at [832, 398] on span "meddelande" at bounding box center [837, 393] width 141 height 27
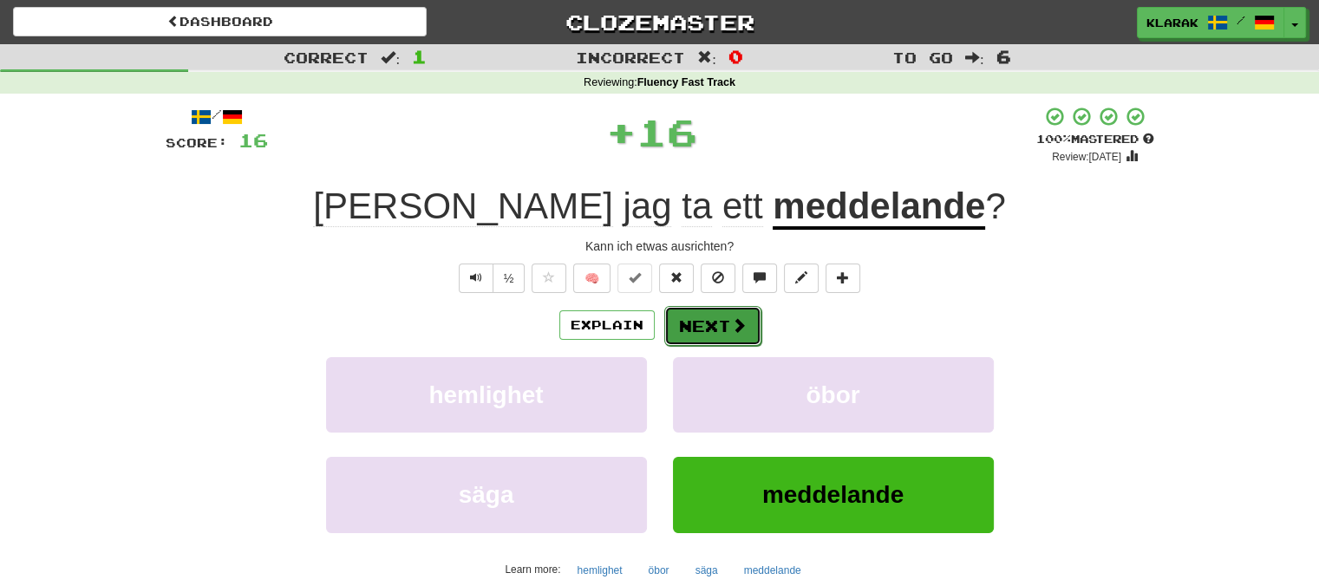
click at [746, 333] on button "Next" at bounding box center [712, 326] width 97 height 40
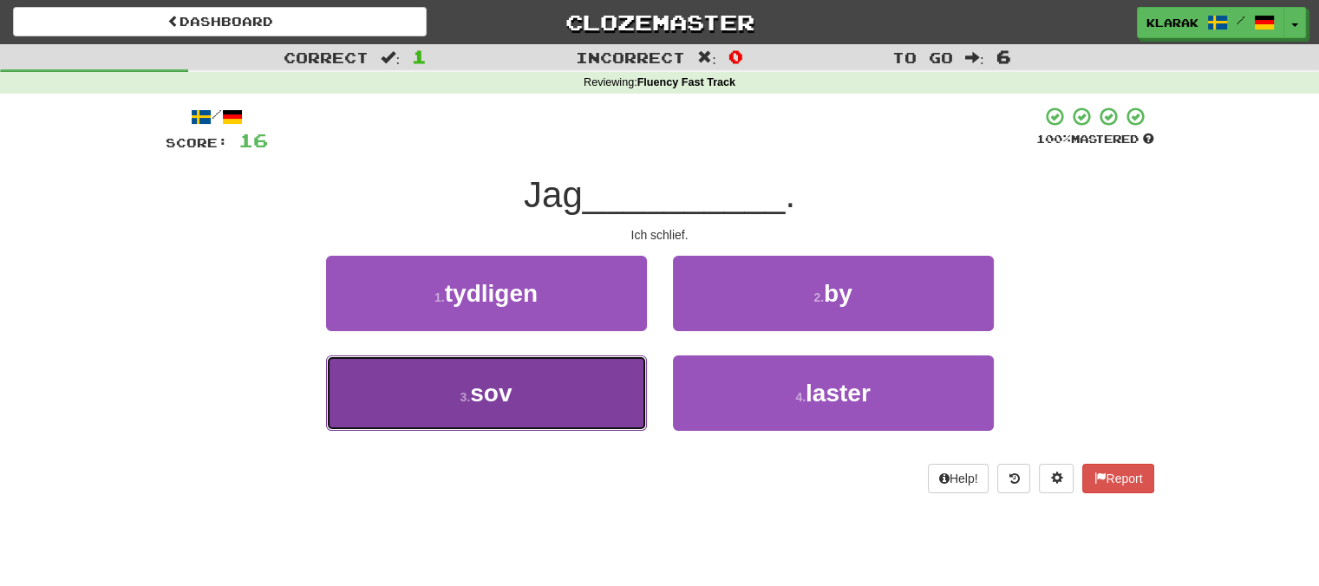
click at [558, 405] on button "3 . sov" at bounding box center [486, 393] width 321 height 75
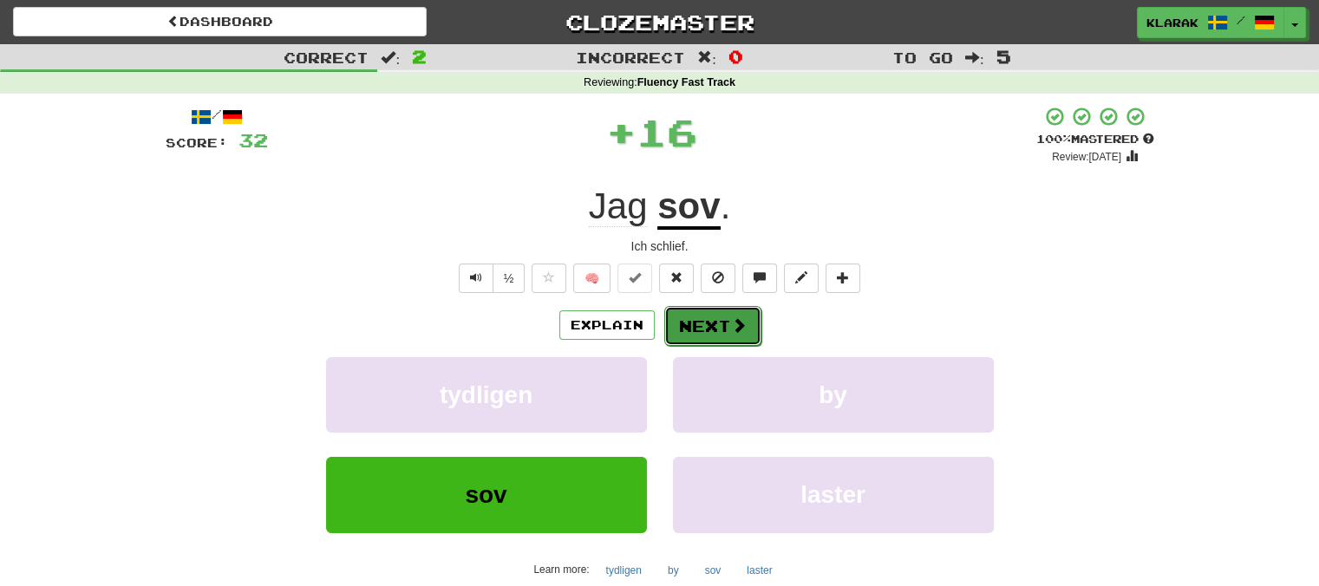
click at [721, 325] on button "Next" at bounding box center [712, 326] width 97 height 40
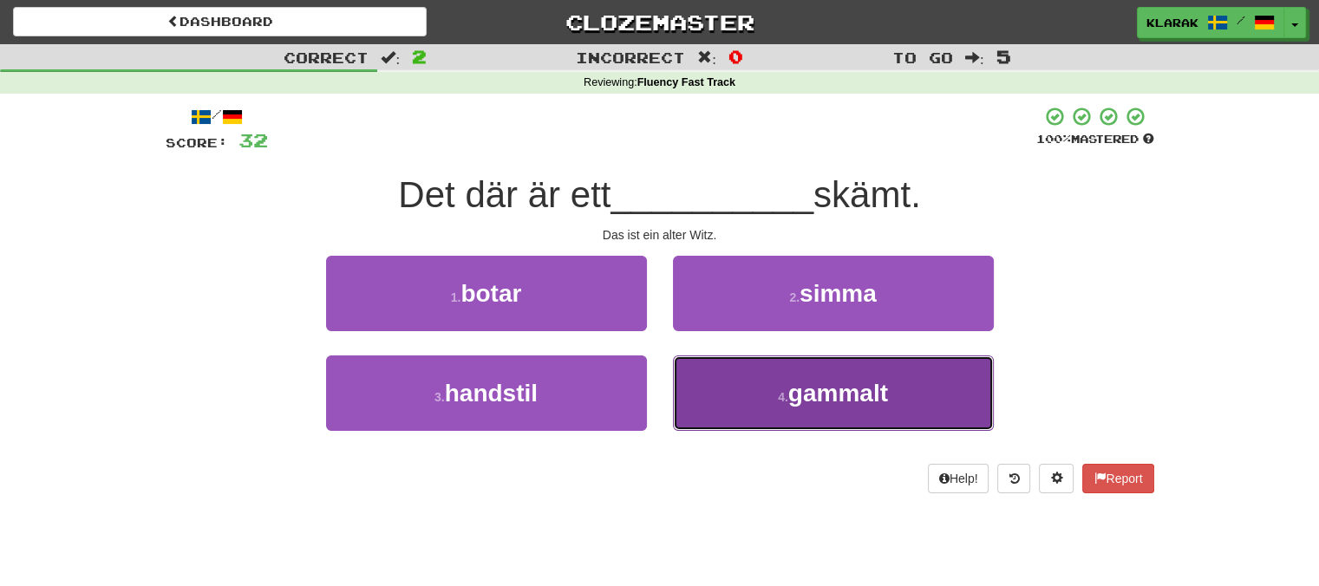
click at [688, 387] on button "4 . gammalt" at bounding box center [833, 393] width 321 height 75
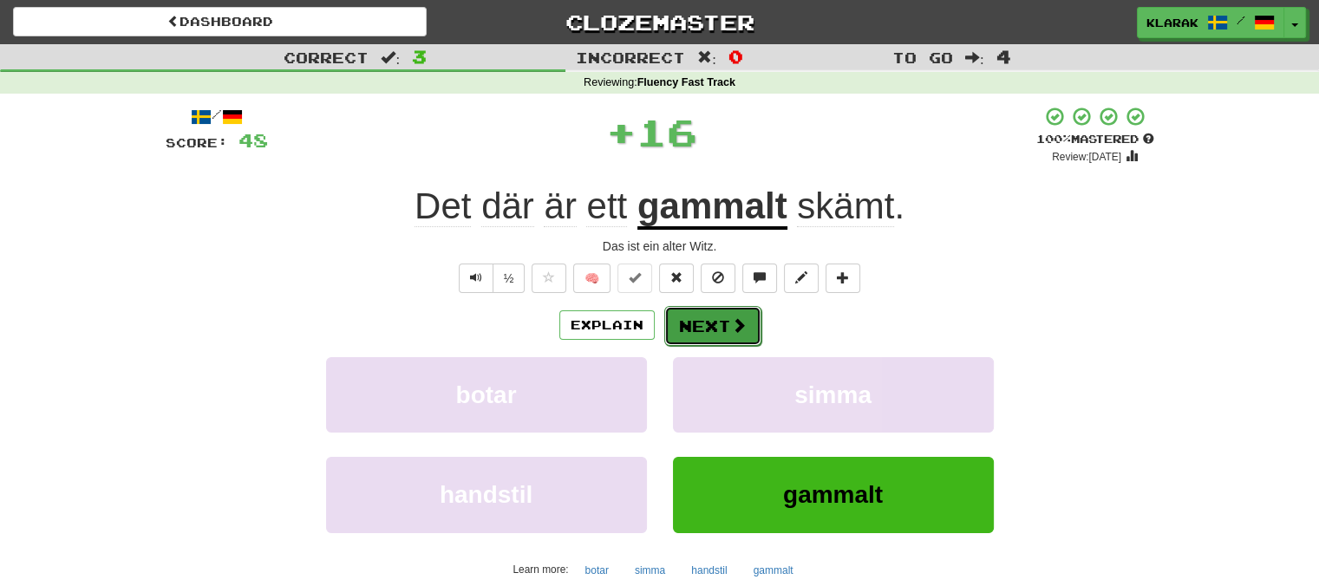
click at [688, 321] on button "Next" at bounding box center [712, 326] width 97 height 40
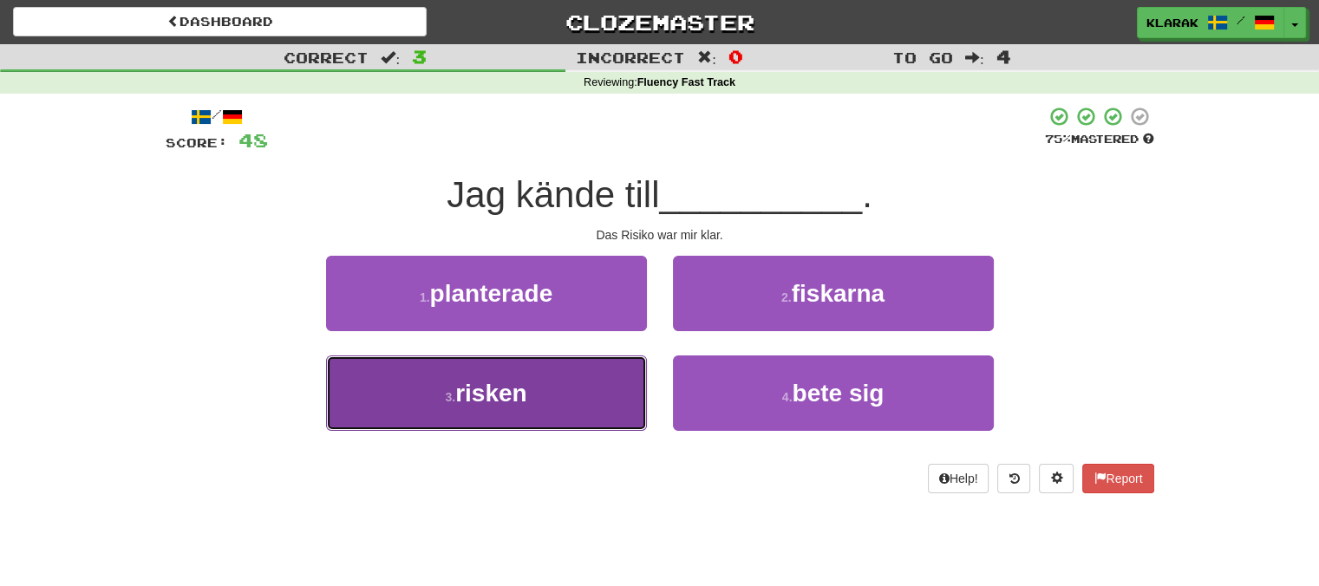
click at [578, 387] on button "3 . risken" at bounding box center [486, 393] width 321 height 75
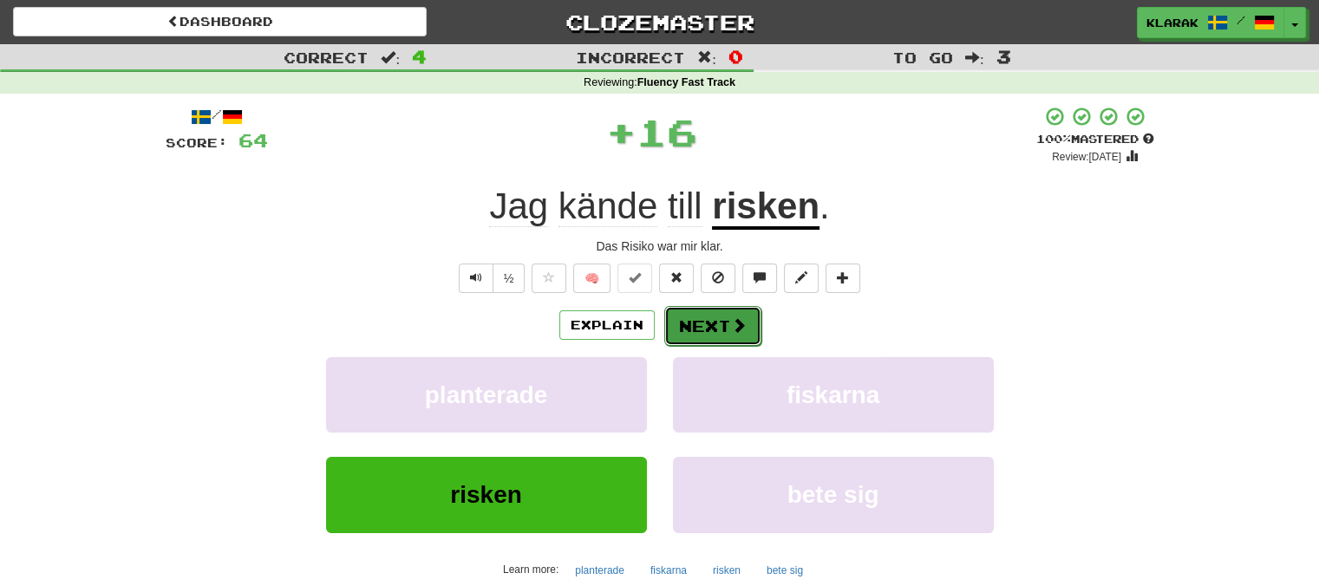
click at [722, 326] on button "Next" at bounding box center [712, 326] width 97 height 40
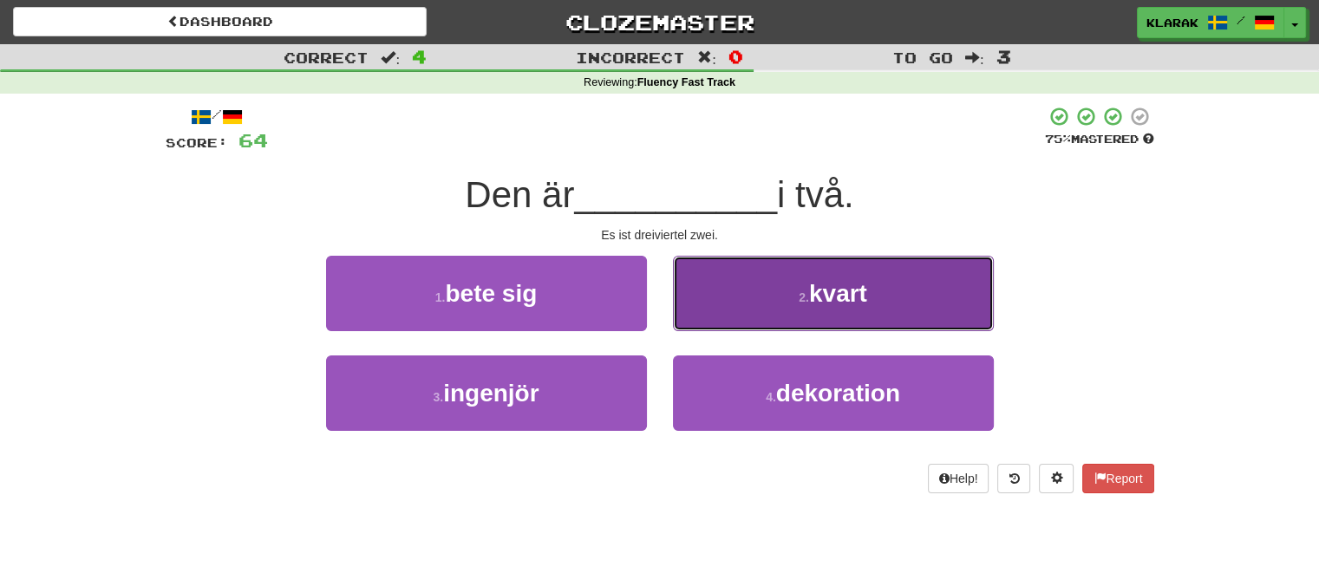
click at [747, 287] on button "2 . kvart" at bounding box center [833, 293] width 321 height 75
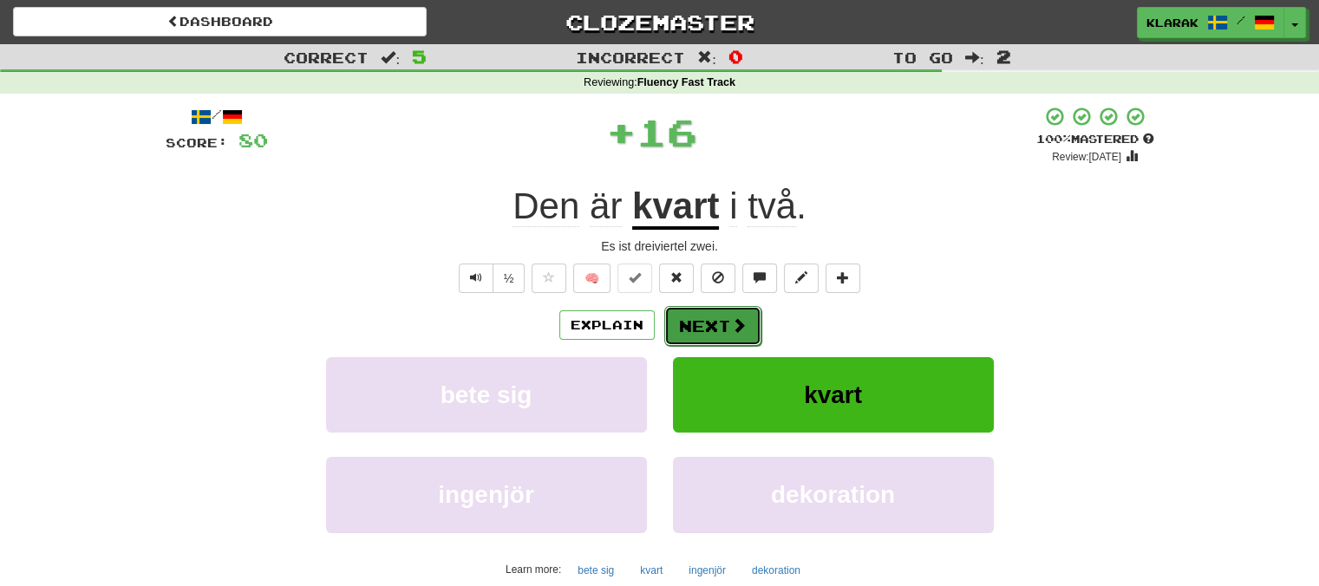
click at [696, 320] on button "Next" at bounding box center [712, 326] width 97 height 40
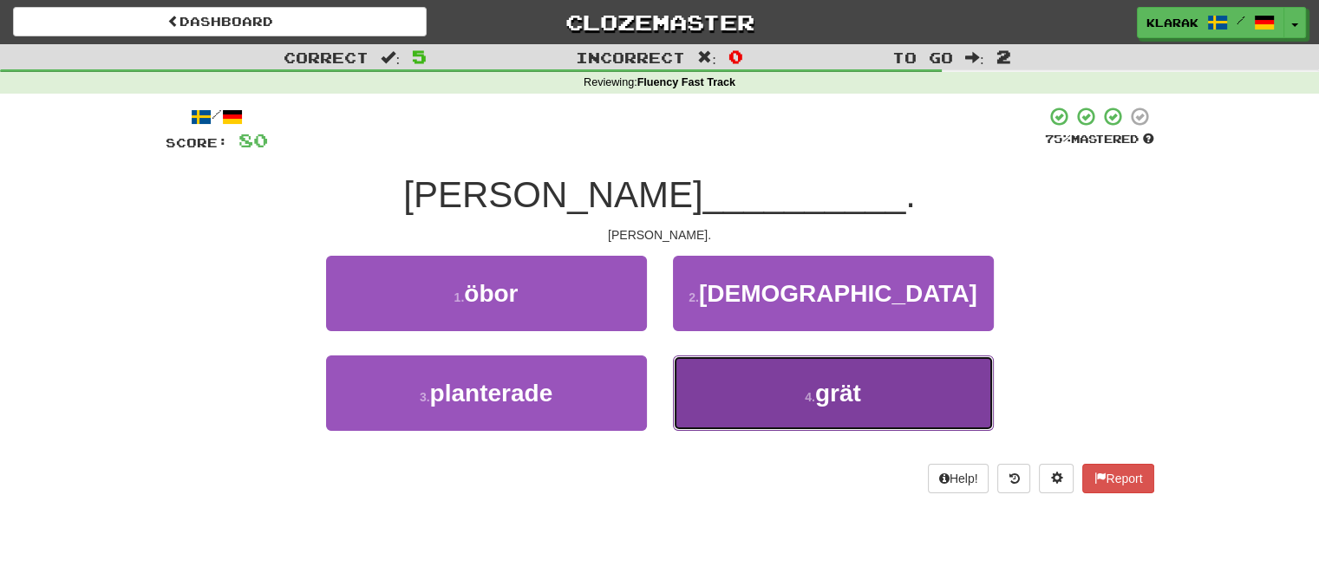
click at [751, 411] on button "4 . grät" at bounding box center [833, 393] width 321 height 75
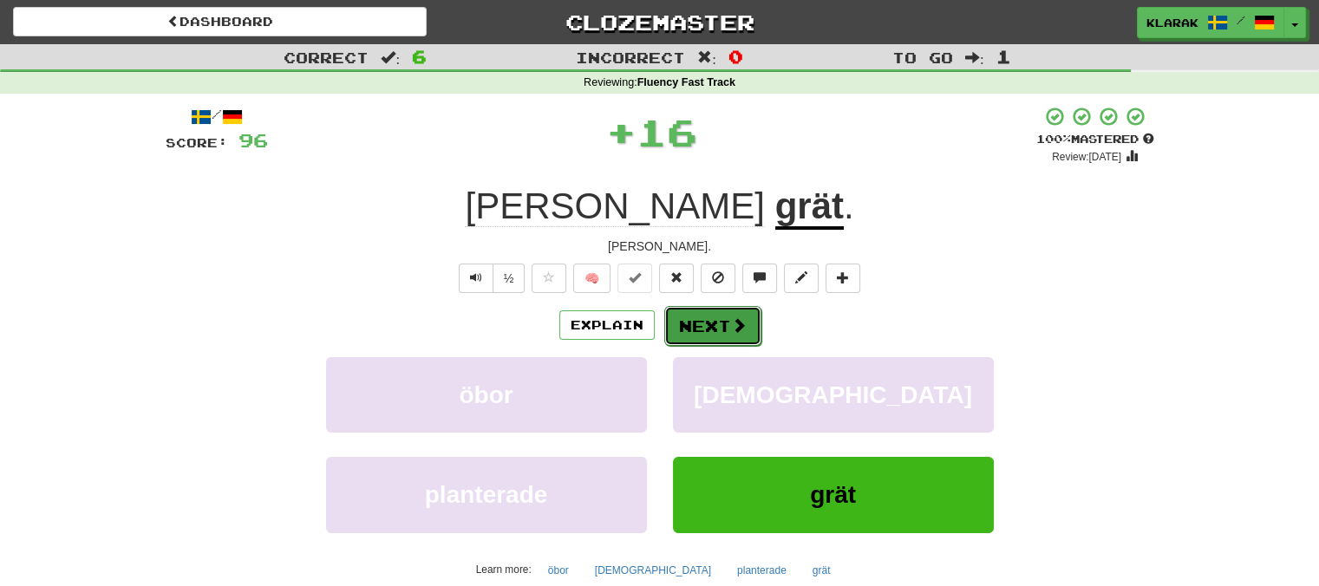
click at [702, 329] on button "Next" at bounding box center [712, 326] width 97 height 40
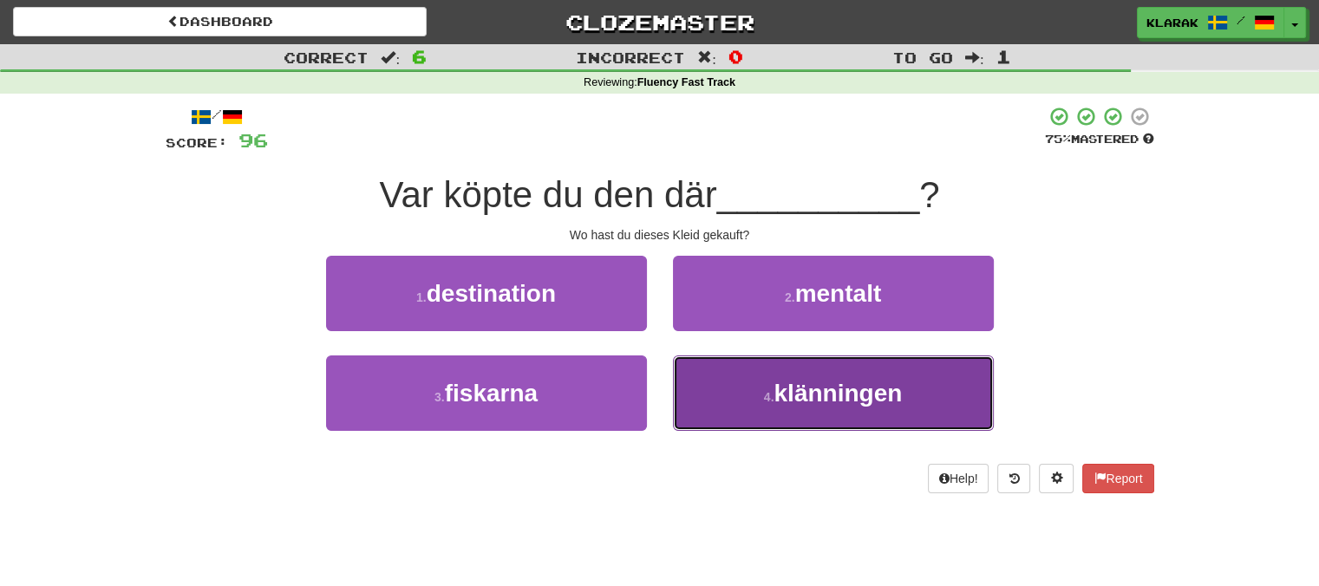
click at [763, 385] on button "4 . klänningen" at bounding box center [833, 393] width 321 height 75
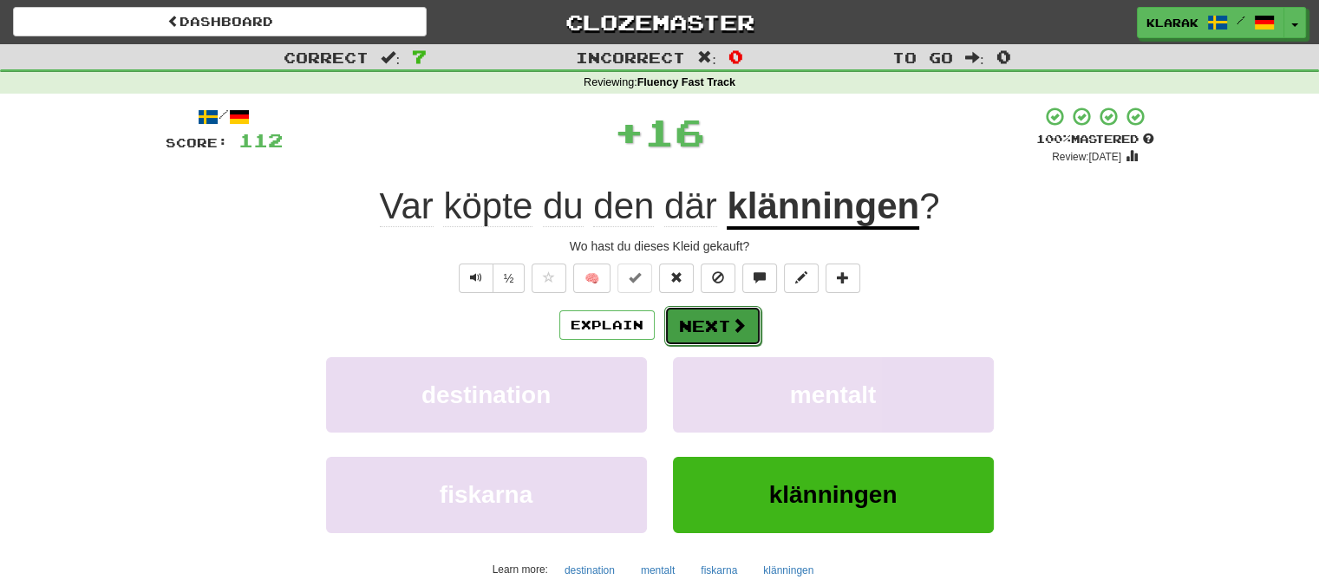
click at [701, 323] on button "Next" at bounding box center [712, 326] width 97 height 40
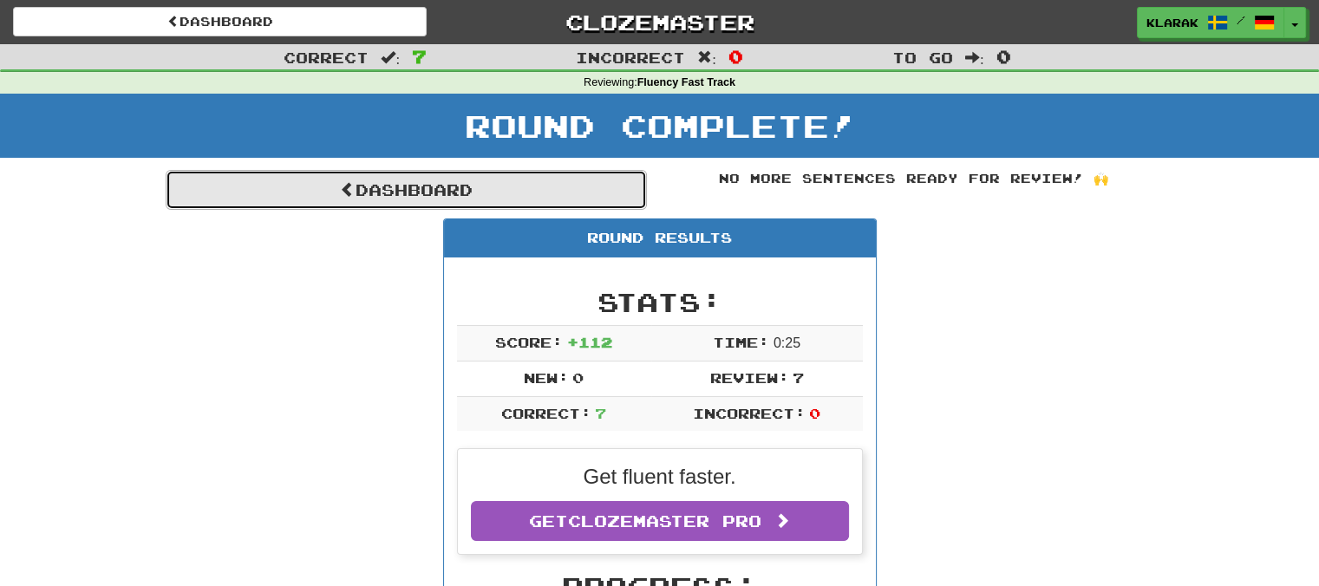
click at [388, 189] on link "Dashboard" at bounding box center [406, 190] width 481 height 40
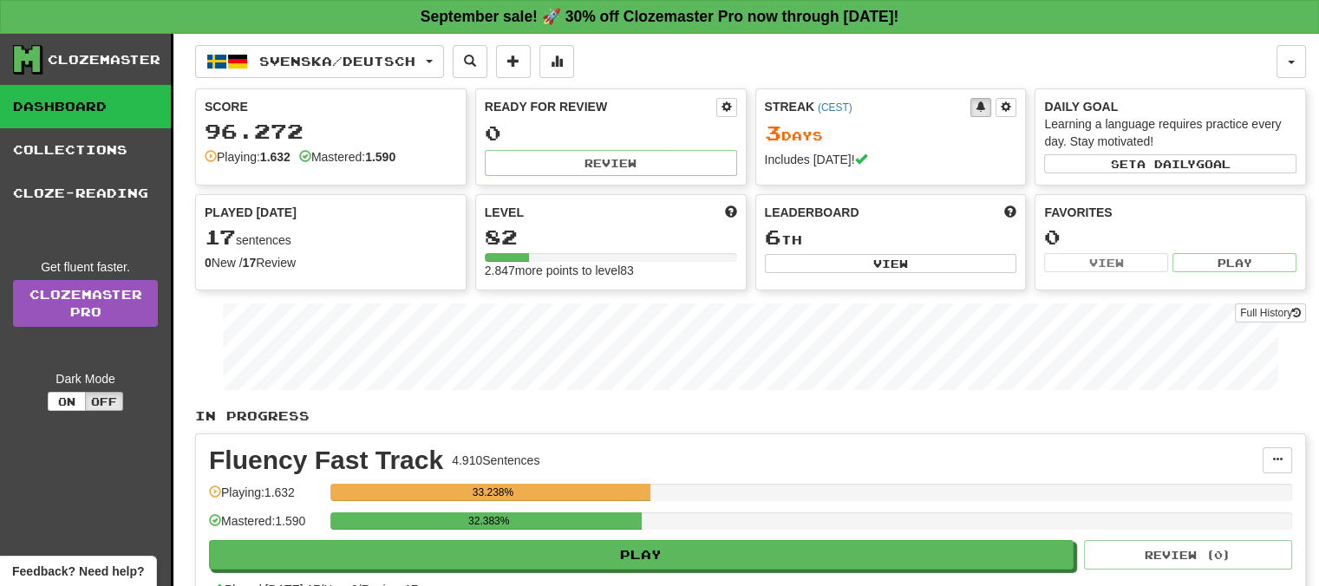
click at [826, 60] on div "Svenska / Deutsch Dansk / Deutsch Streak: 2 Review: 9 Points [DATE]: 0 Español …" at bounding box center [735, 61] width 1081 height 33
click at [440, 56] on button "Svenska / Deutsch" at bounding box center [319, 61] width 249 height 33
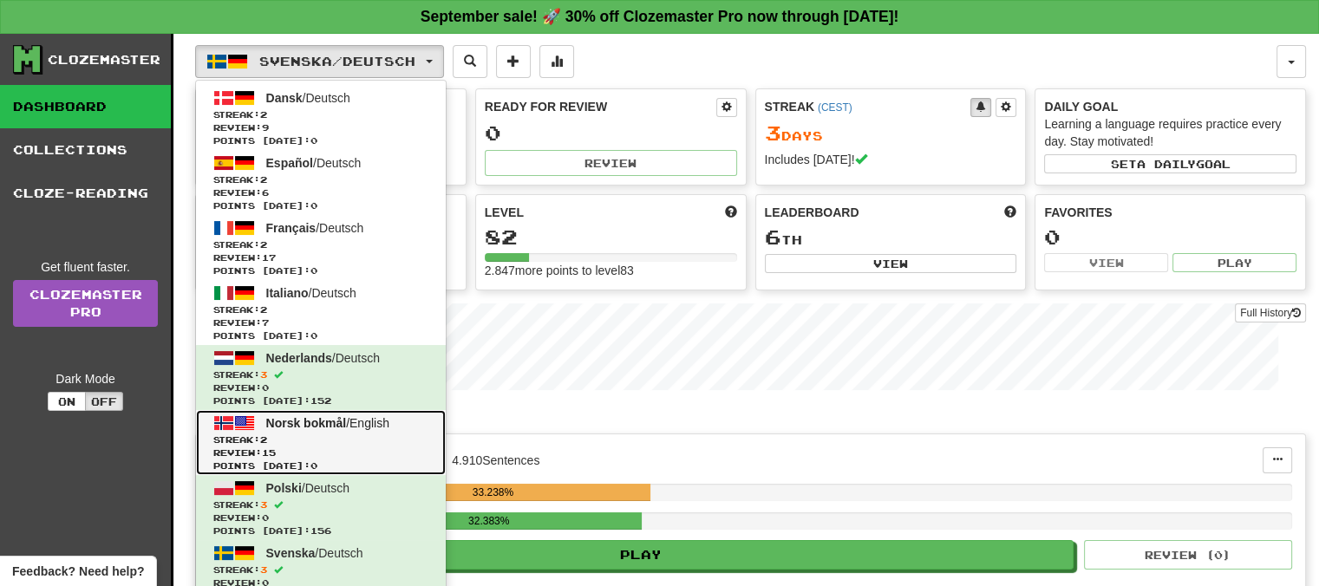
click at [296, 416] on span "Norsk bokmål" at bounding box center [306, 423] width 81 height 14
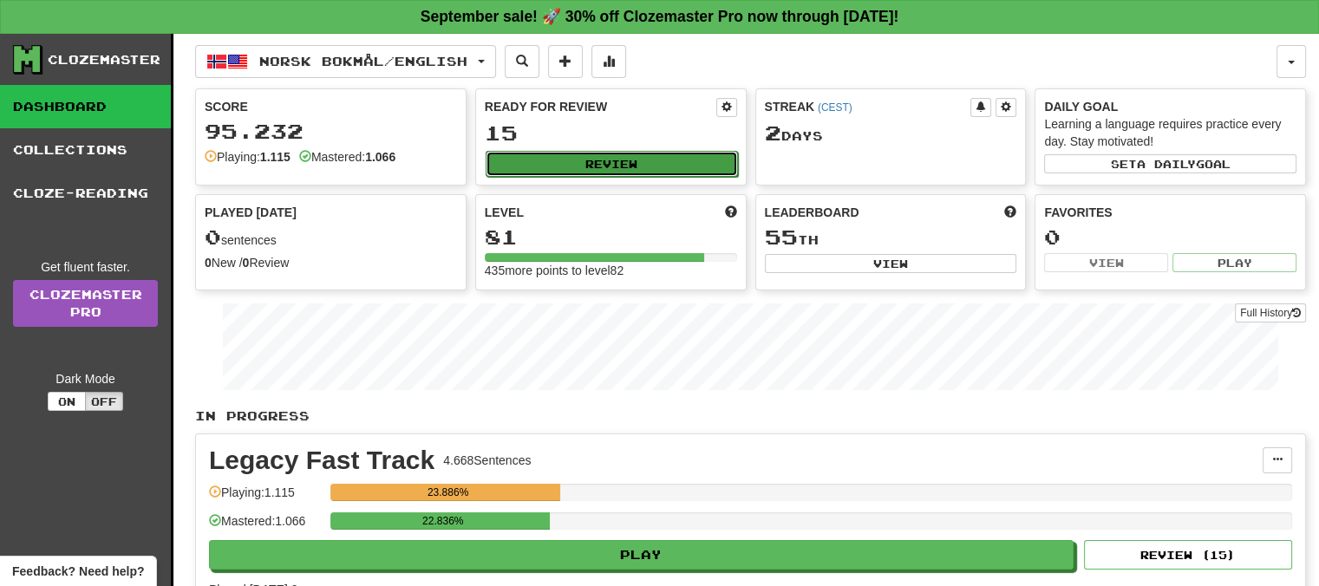
click at [605, 153] on button "Review" at bounding box center [612, 164] width 252 height 26
select select "**"
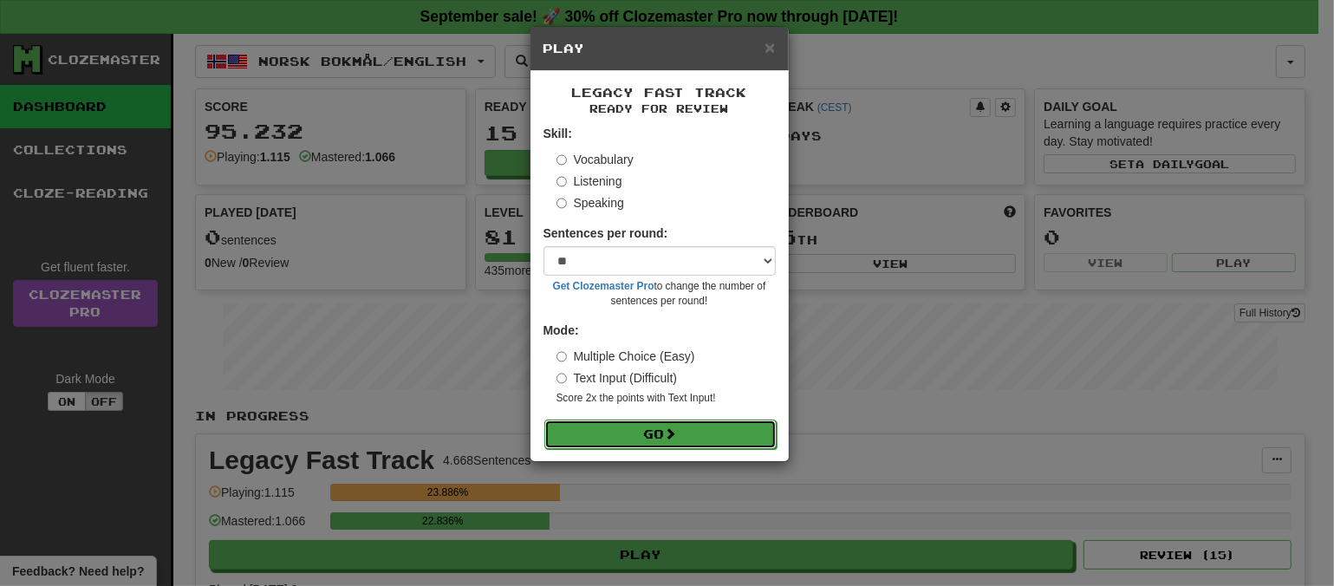
click at [715, 427] on button "Go" at bounding box center [661, 434] width 232 height 29
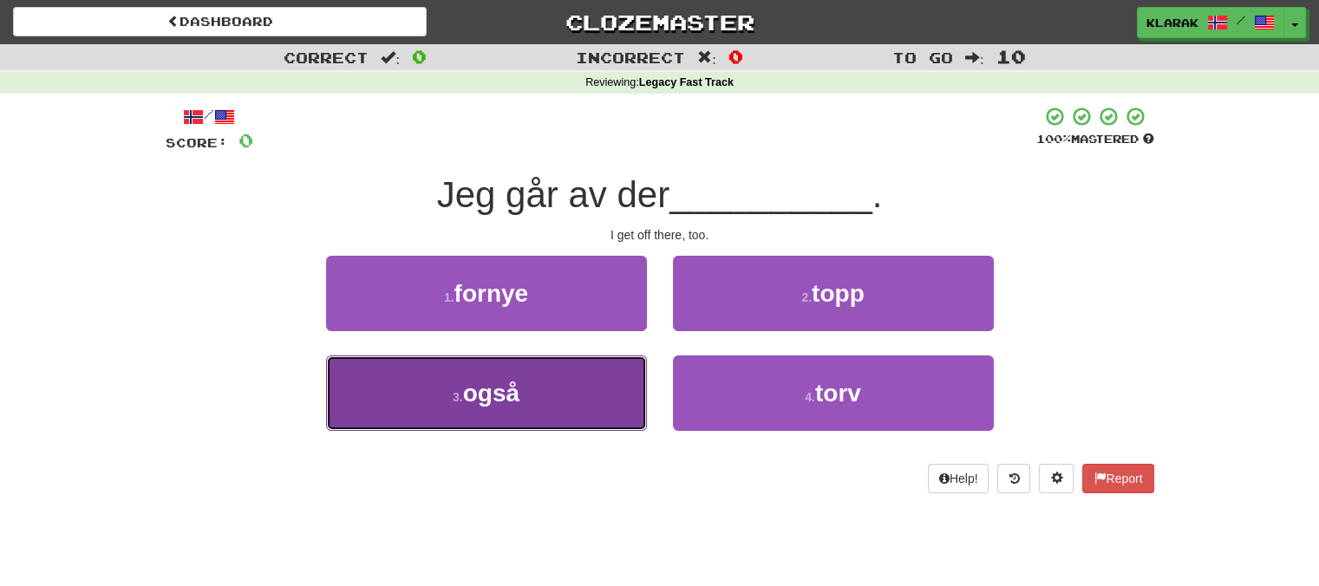
click at [571, 419] on button "3 . også" at bounding box center [486, 393] width 321 height 75
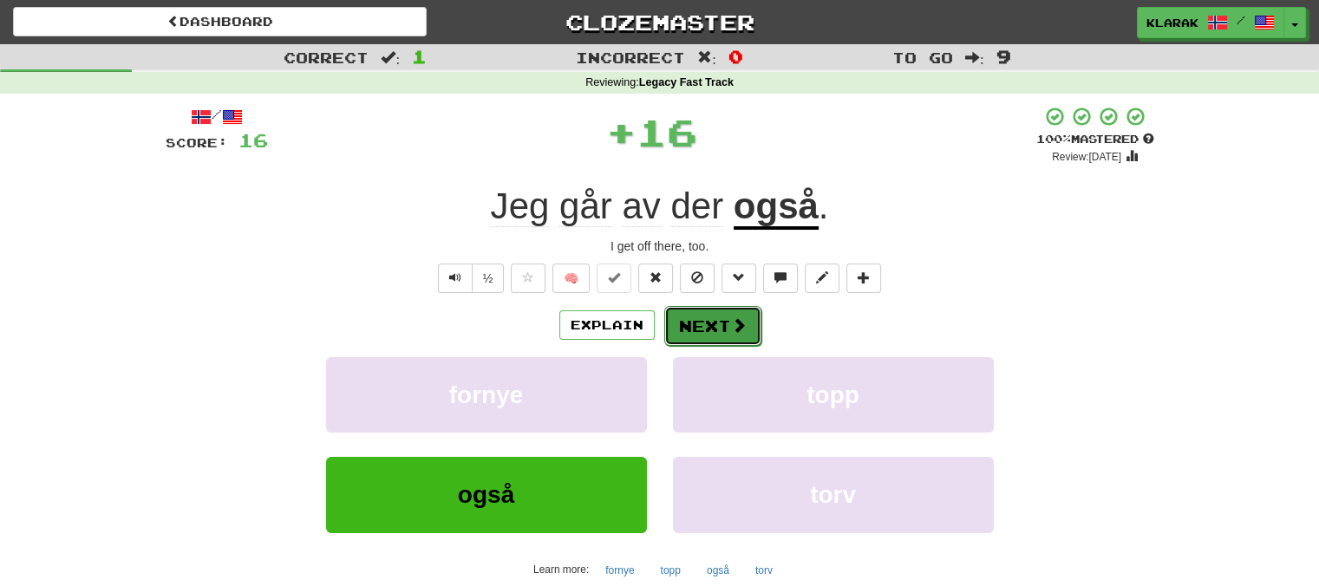
click at [701, 327] on button "Next" at bounding box center [712, 326] width 97 height 40
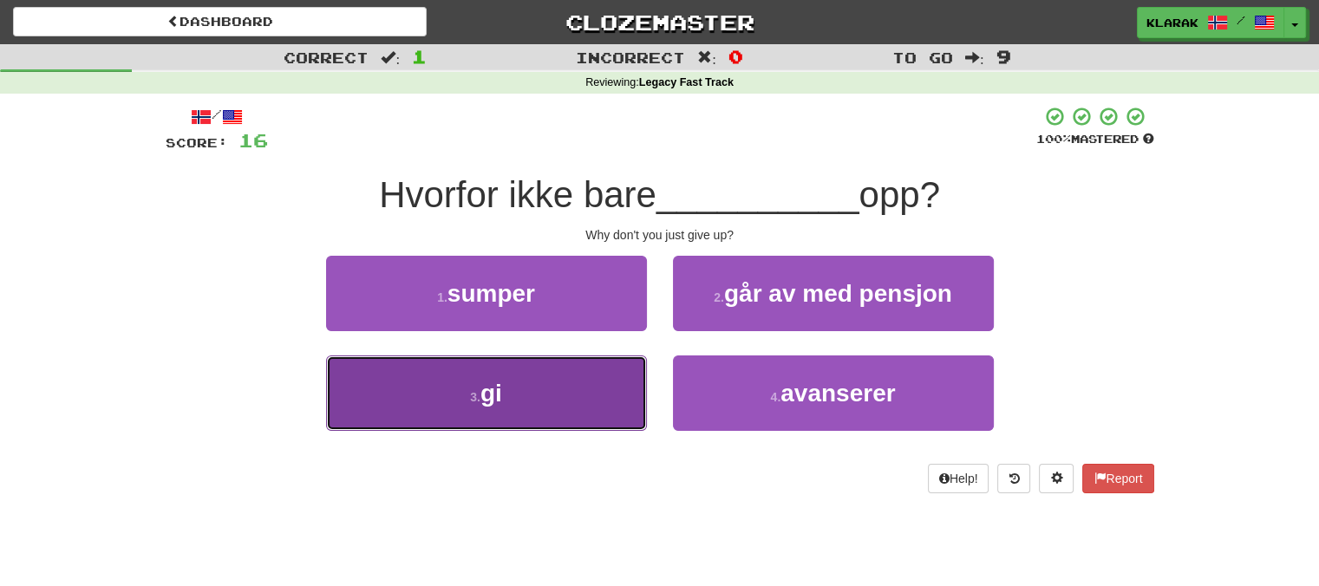
click at [563, 413] on button "3 . gi" at bounding box center [486, 393] width 321 height 75
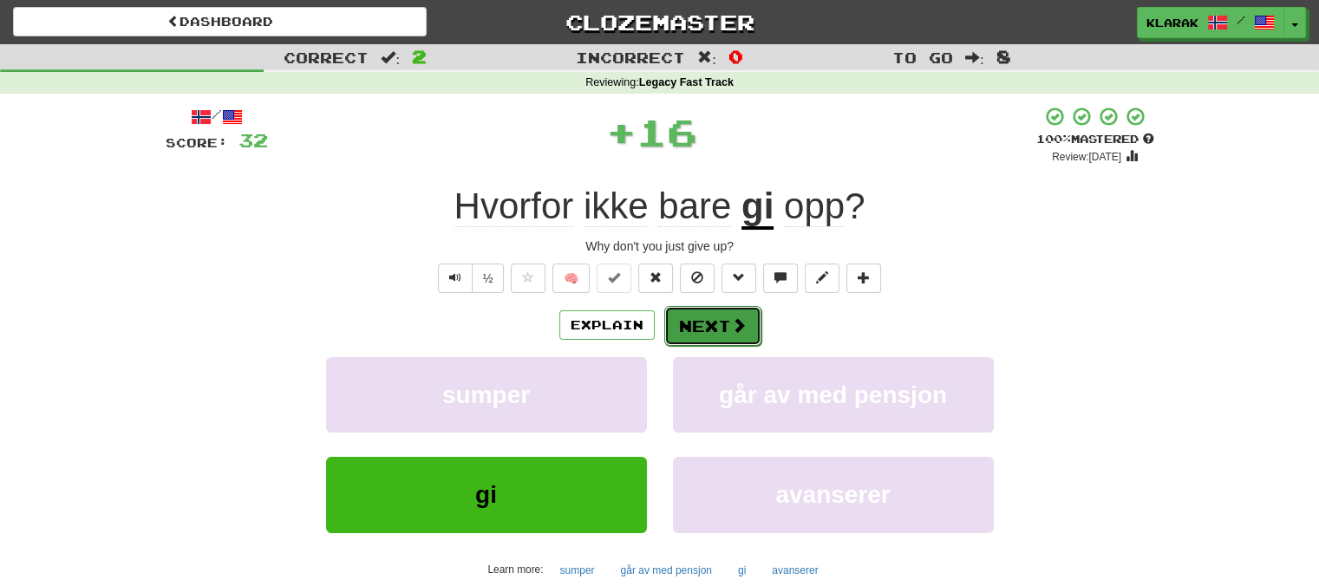
click at [695, 325] on button "Next" at bounding box center [712, 326] width 97 height 40
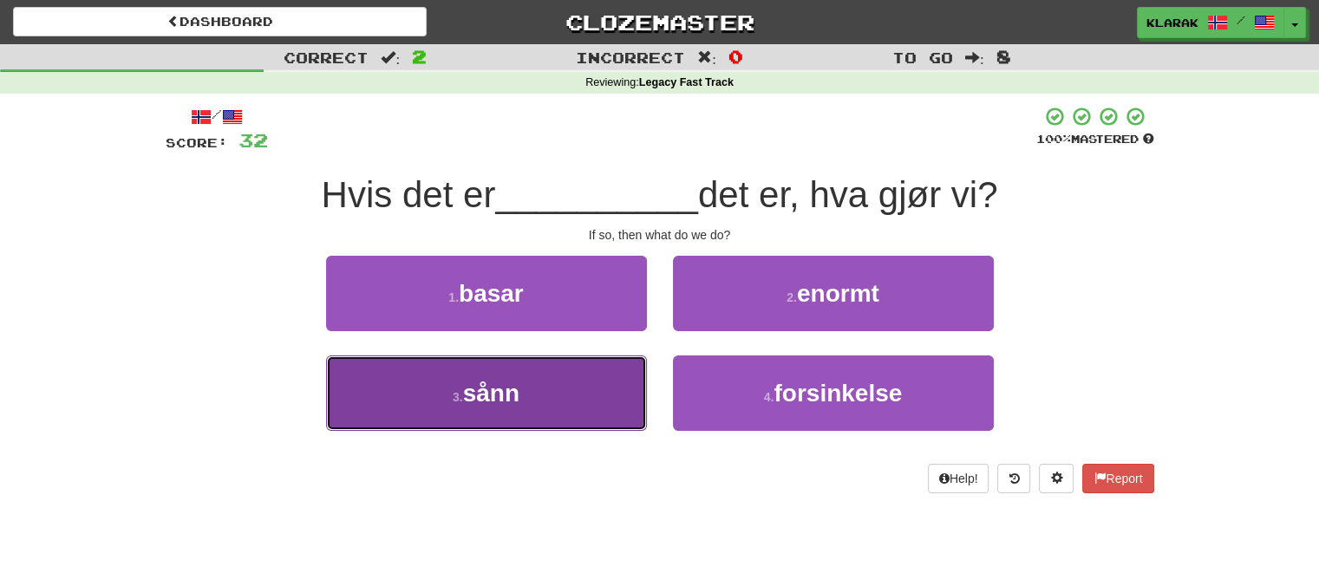
click at [568, 397] on button "3 . sånn" at bounding box center [486, 393] width 321 height 75
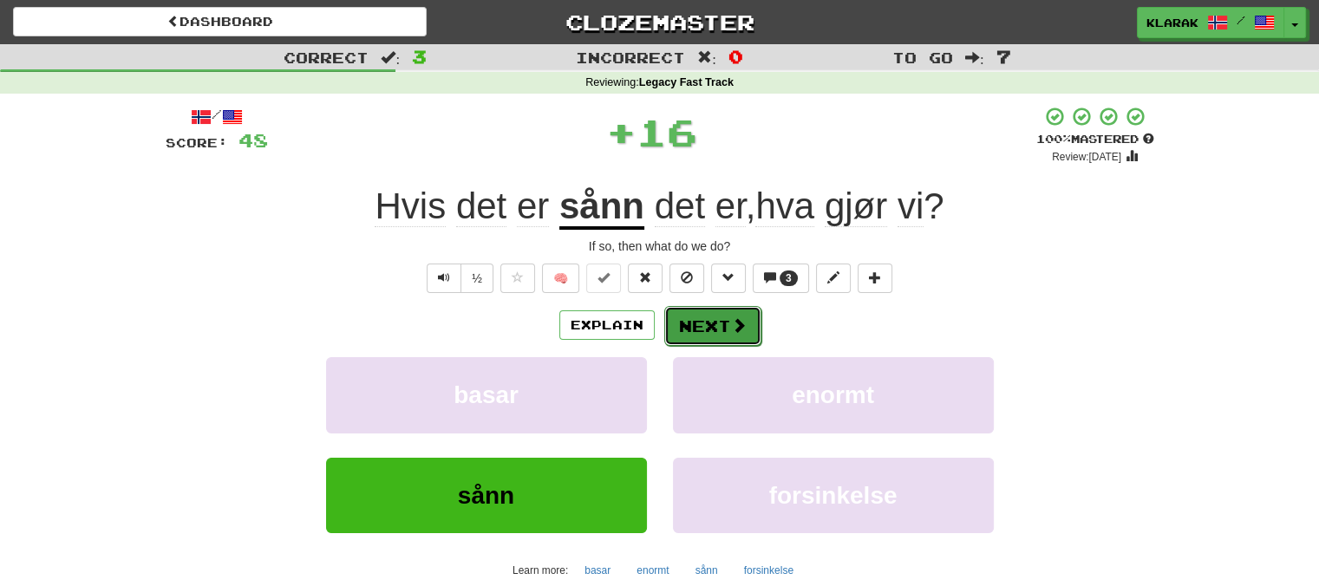
click at [706, 337] on button "Next" at bounding box center [712, 326] width 97 height 40
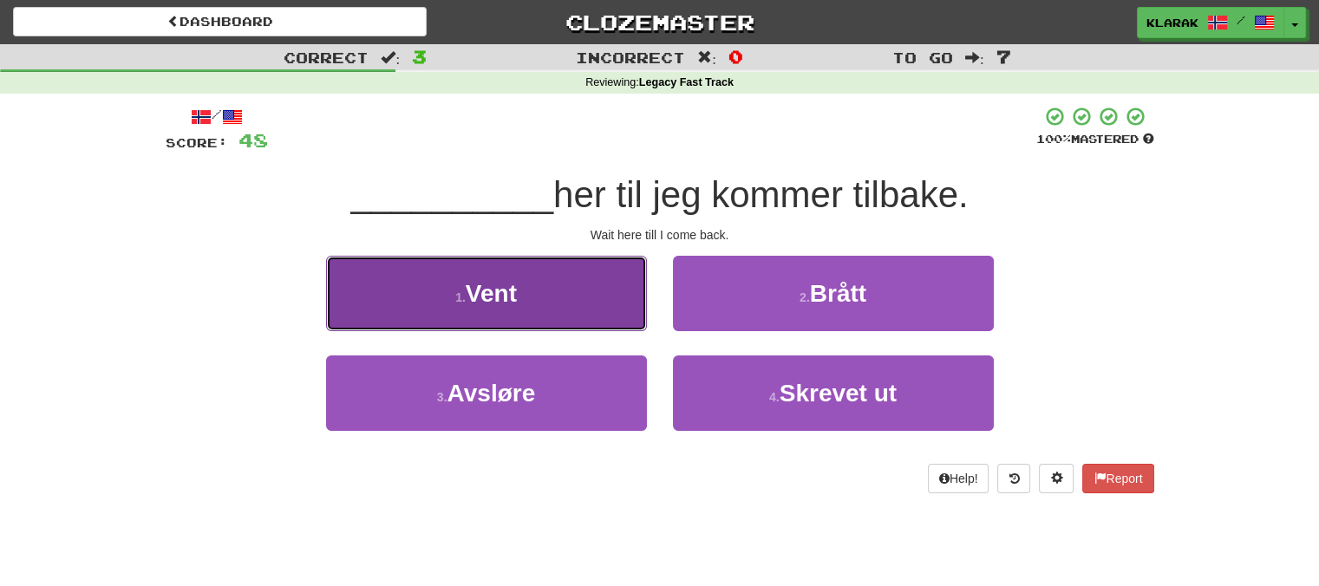
click at [562, 296] on button "1 . Vent" at bounding box center [486, 293] width 321 height 75
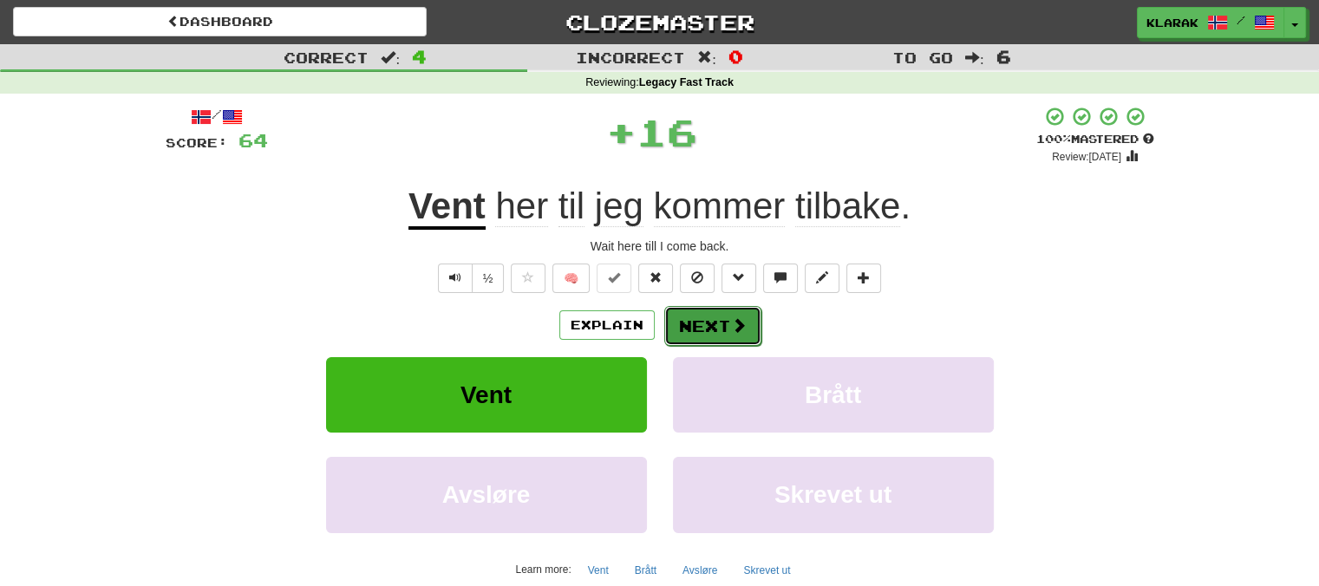
click at [685, 328] on button "Next" at bounding box center [712, 326] width 97 height 40
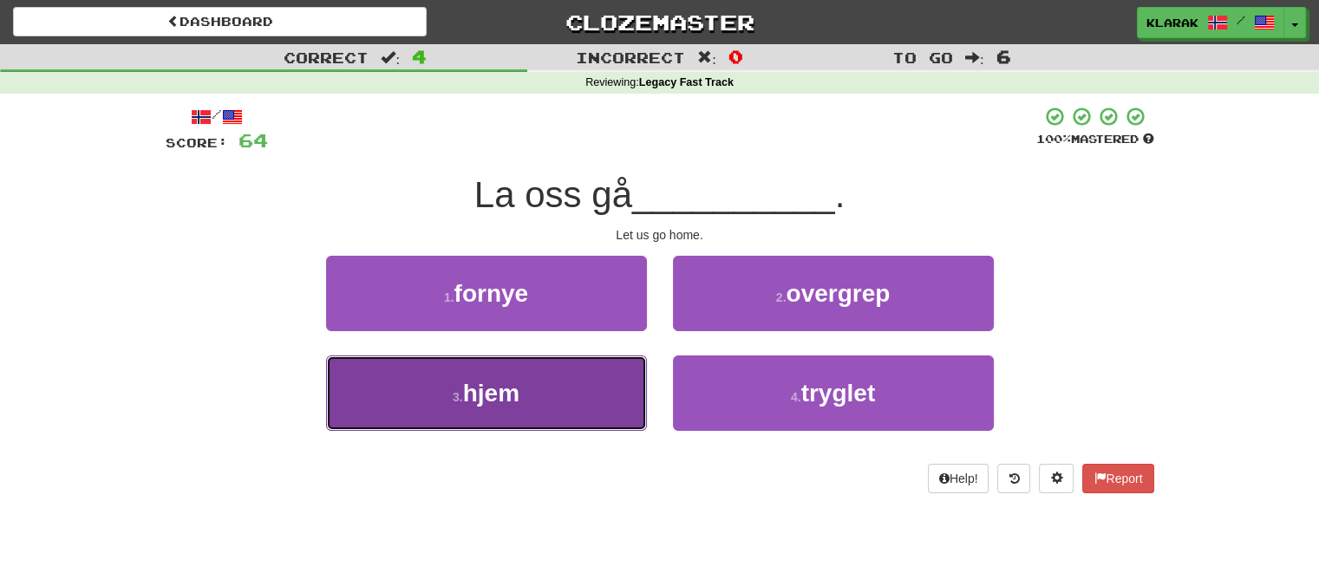
click at [581, 388] on button "3 . hjem" at bounding box center [486, 393] width 321 height 75
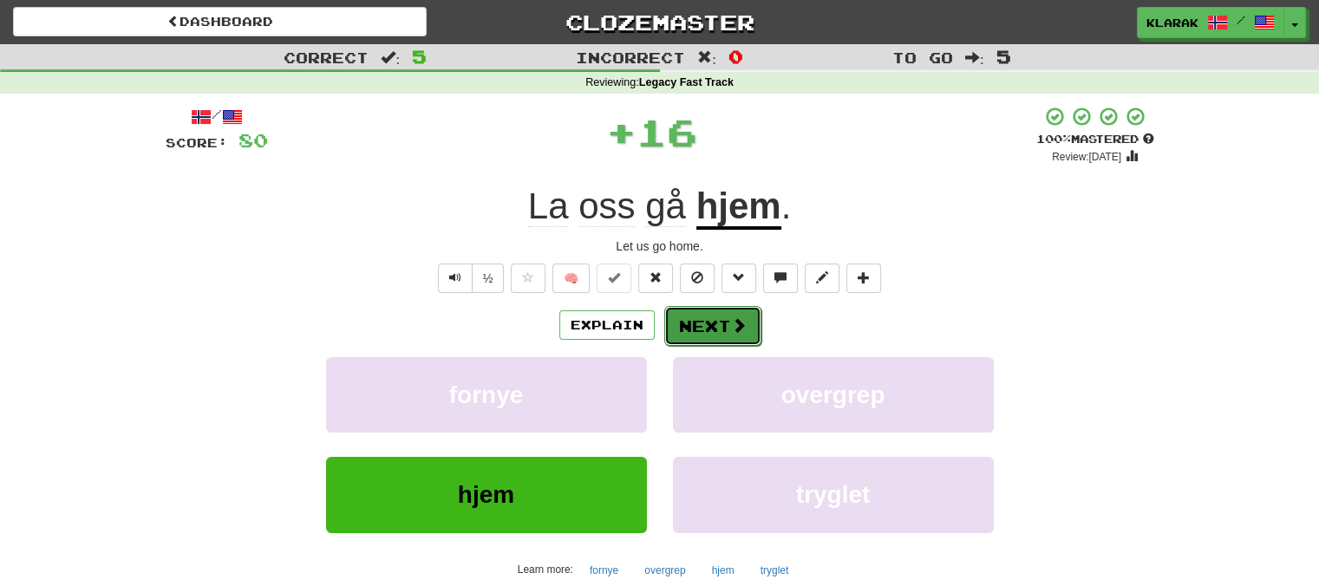
click at [714, 323] on button "Next" at bounding box center [712, 326] width 97 height 40
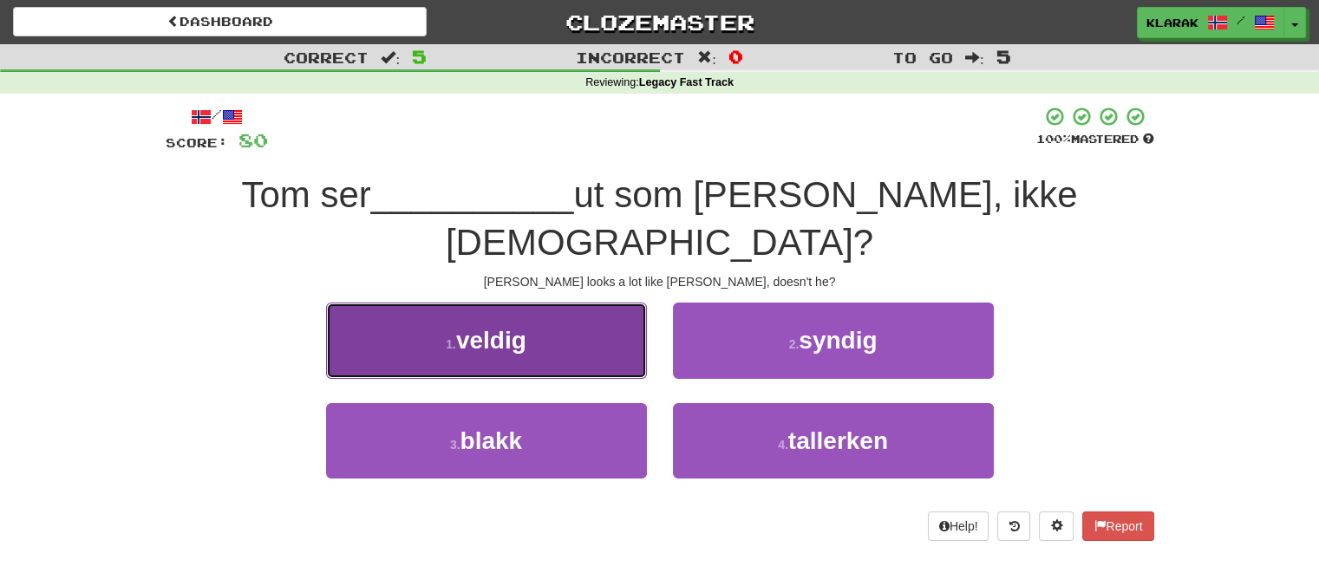
click at [593, 304] on button "1 . veldig" at bounding box center [486, 340] width 321 height 75
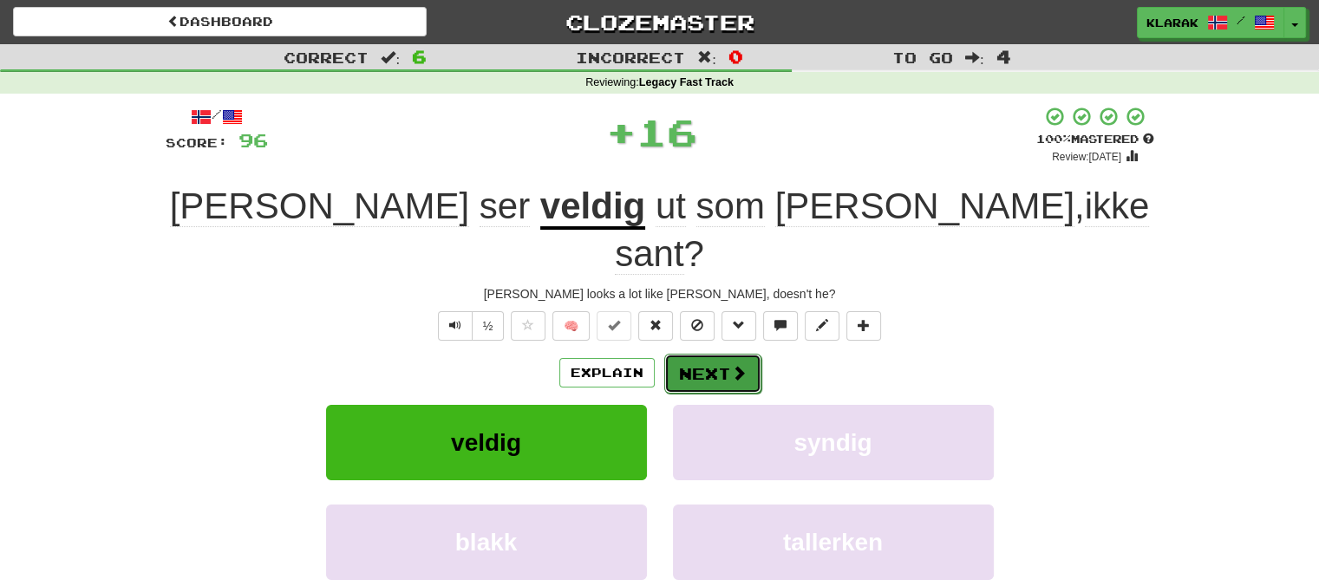
click at [711, 354] on button "Next" at bounding box center [712, 374] width 97 height 40
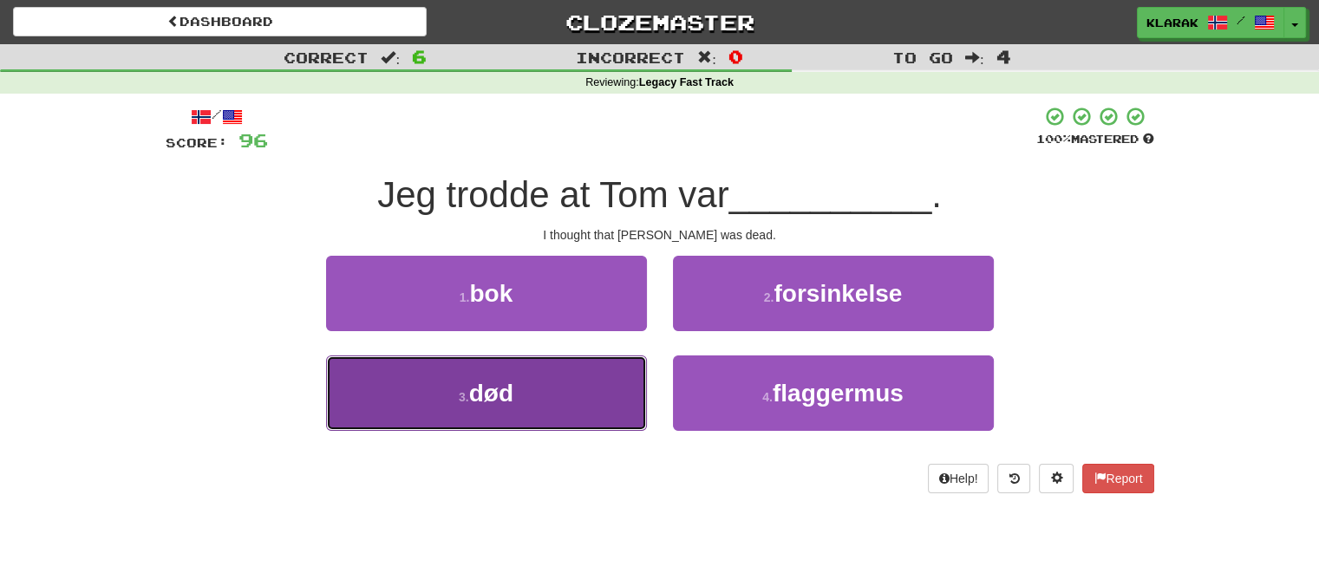
click at [602, 382] on button "3 . død" at bounding box center [486, 393] width 321 height 75
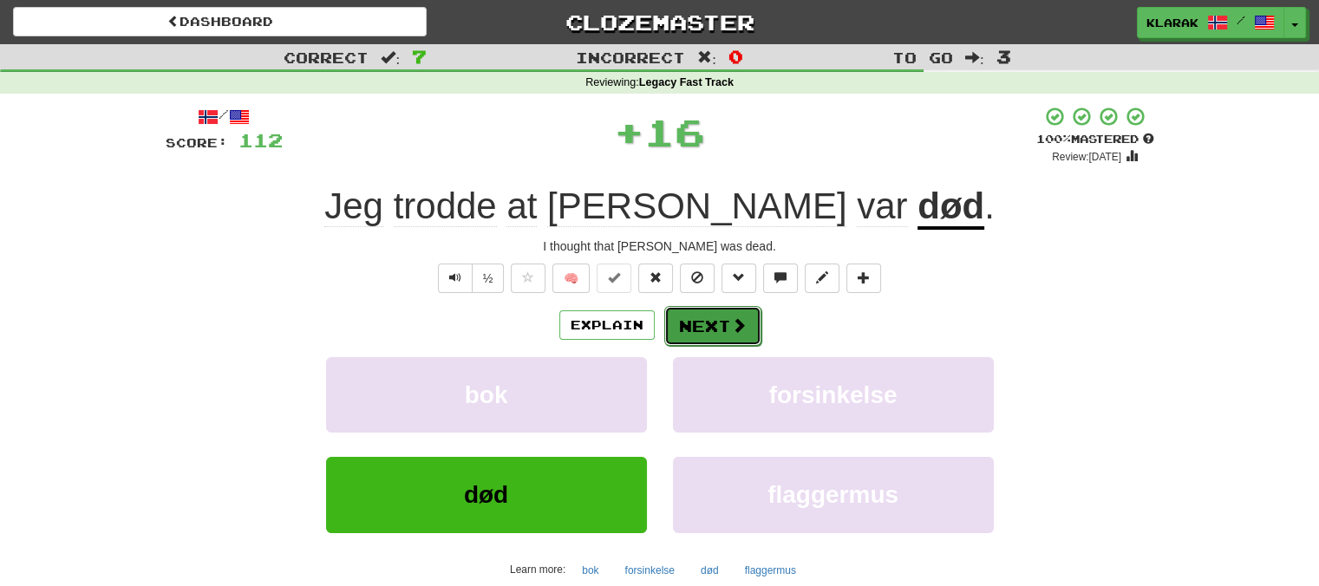
click at [713, 329] on button "Next" at bounding box center [712, 326] width 97 height 40
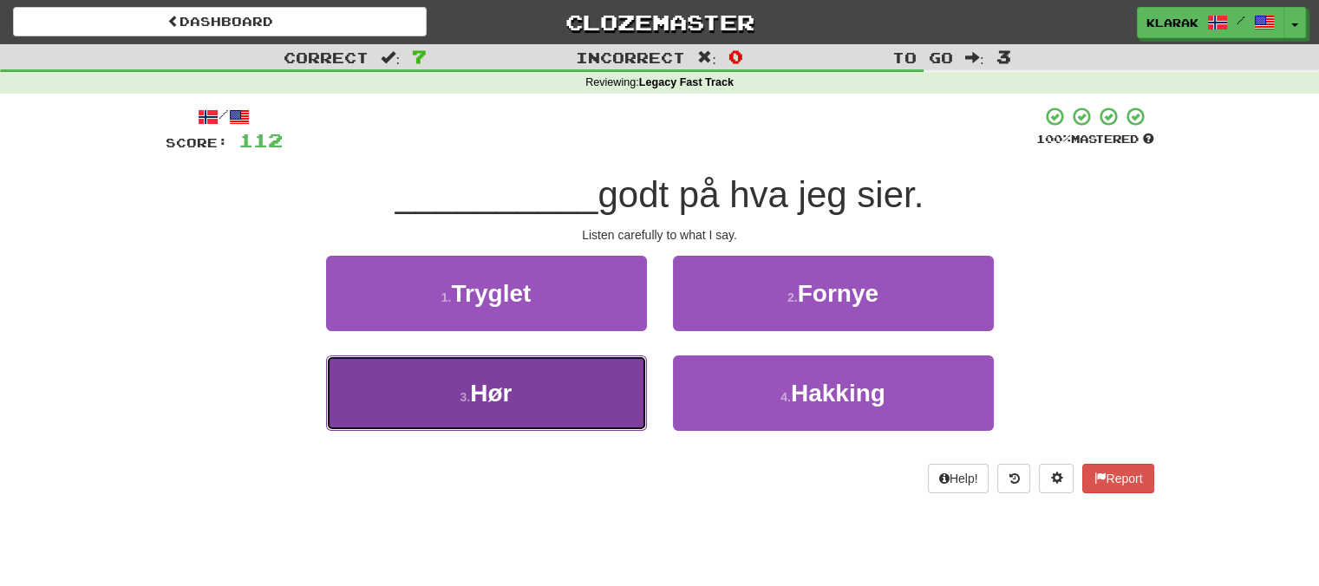
click at [570, 382] on button "3 . Hør" at bounding box center [486, 393] width 321 height 75
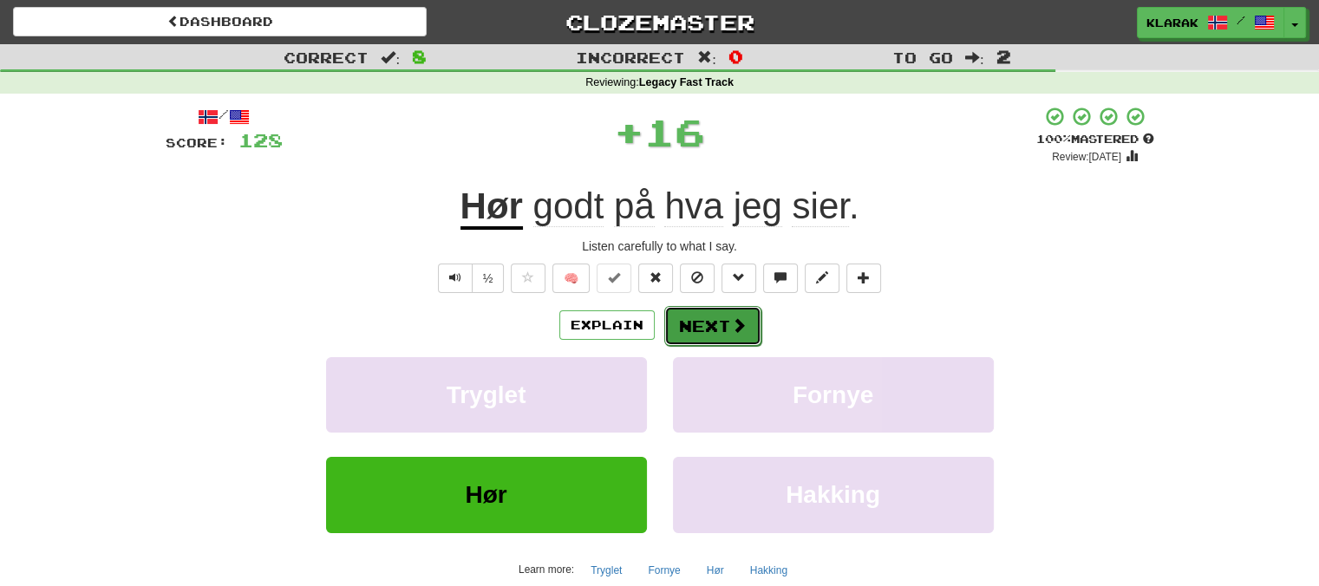
click at [685, 331] on button "Next" at bounding box center [712, 326] width 97 height 40
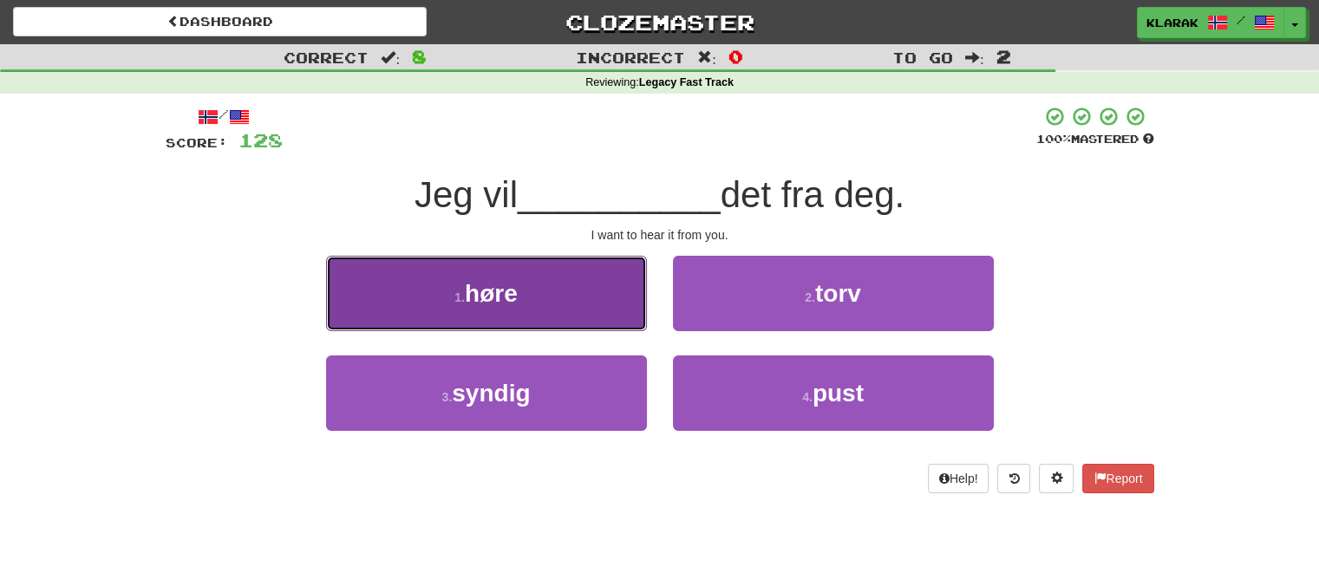
click at [584, 304] on button "1 . høre" at bounding box center [486, 293] width 321 height 75
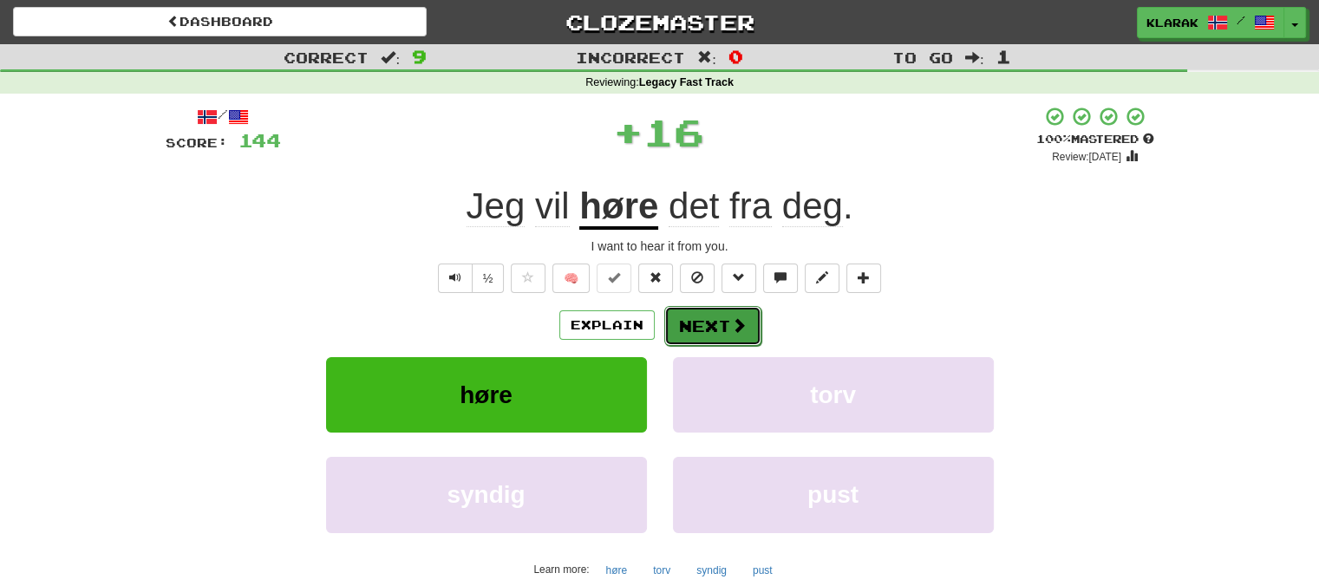
click at [692, 323] on button "Next" at bounding box center [712, 326] width 97 height 40
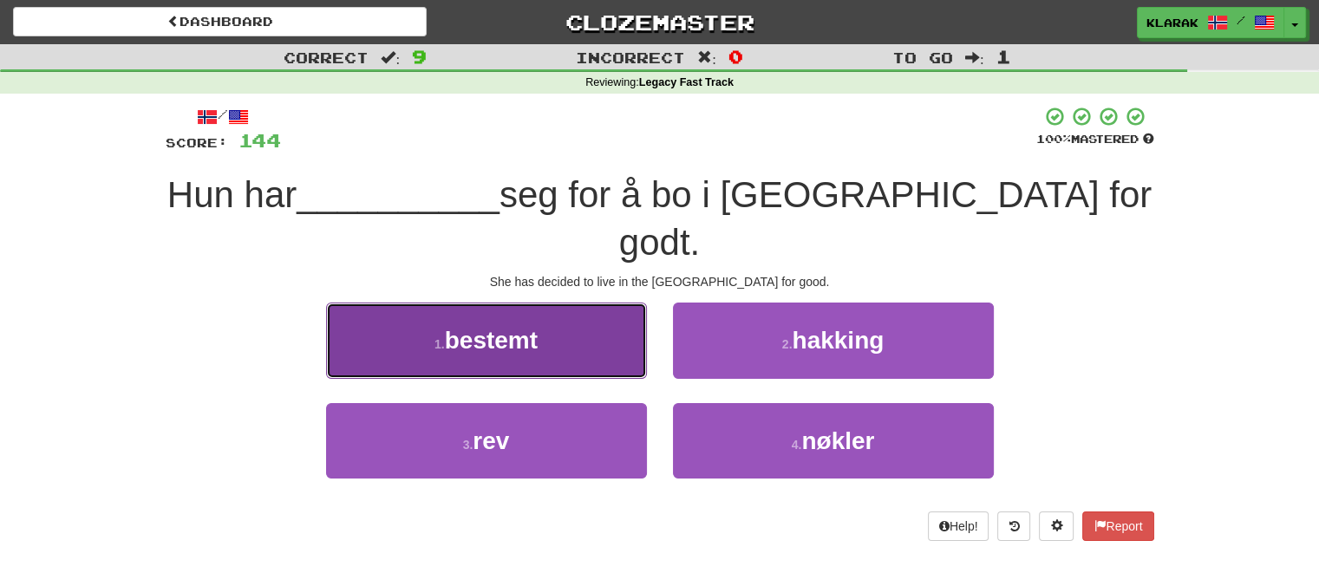
click at [601, 307] on button "1 . bestemt" at bounding box center [486, 340] width 321 height 75
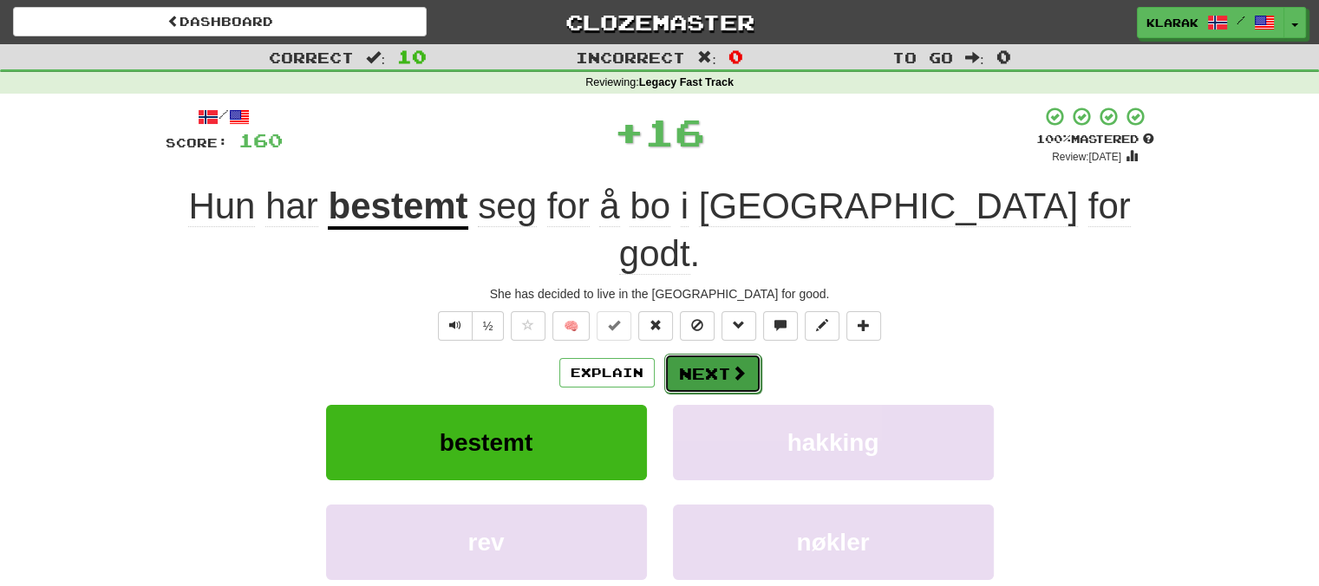
click at [709, 354] on button "Next" at bounding box center [712, 374] width 97 height 40
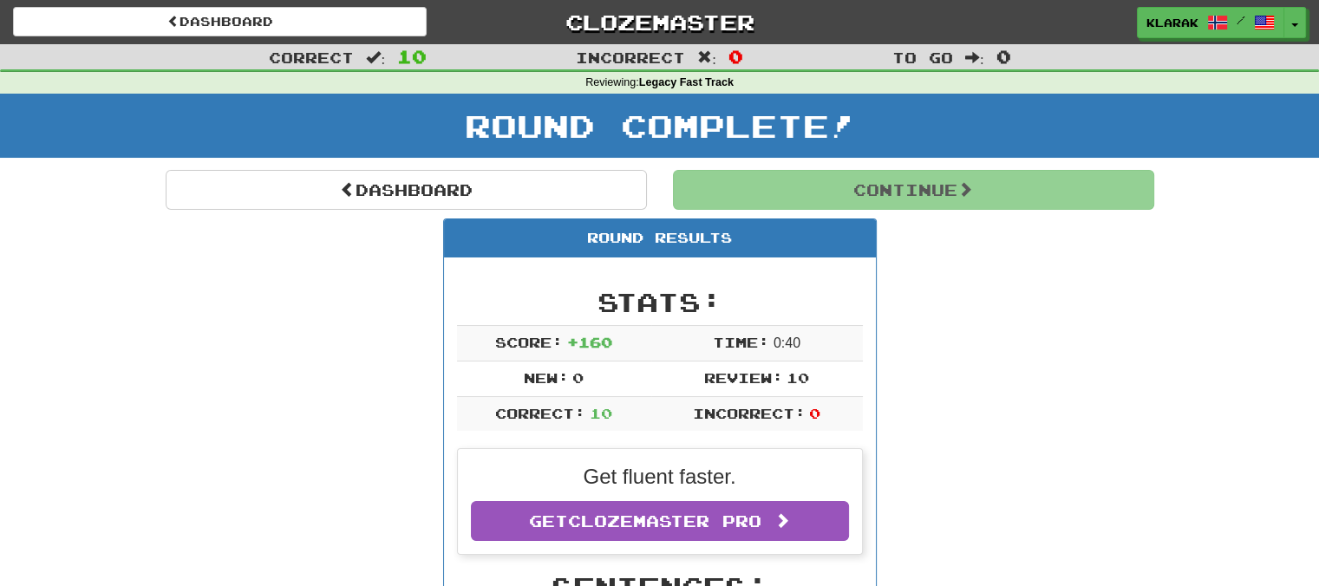
drag, startPoint x: 1055, startPoint y: 8, endPoint x: 1206, endPoint y: 255, distance: 289.5
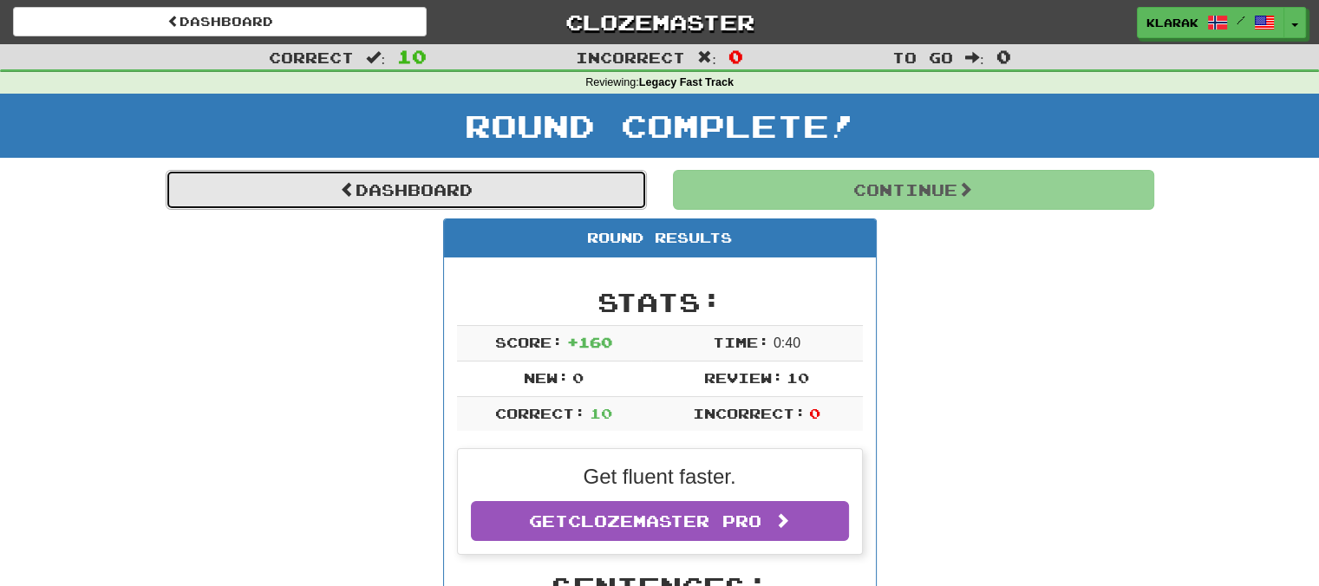
click at [271, 192] on link "Dashboard" at bounding box center [406, 190] width 481 height 40
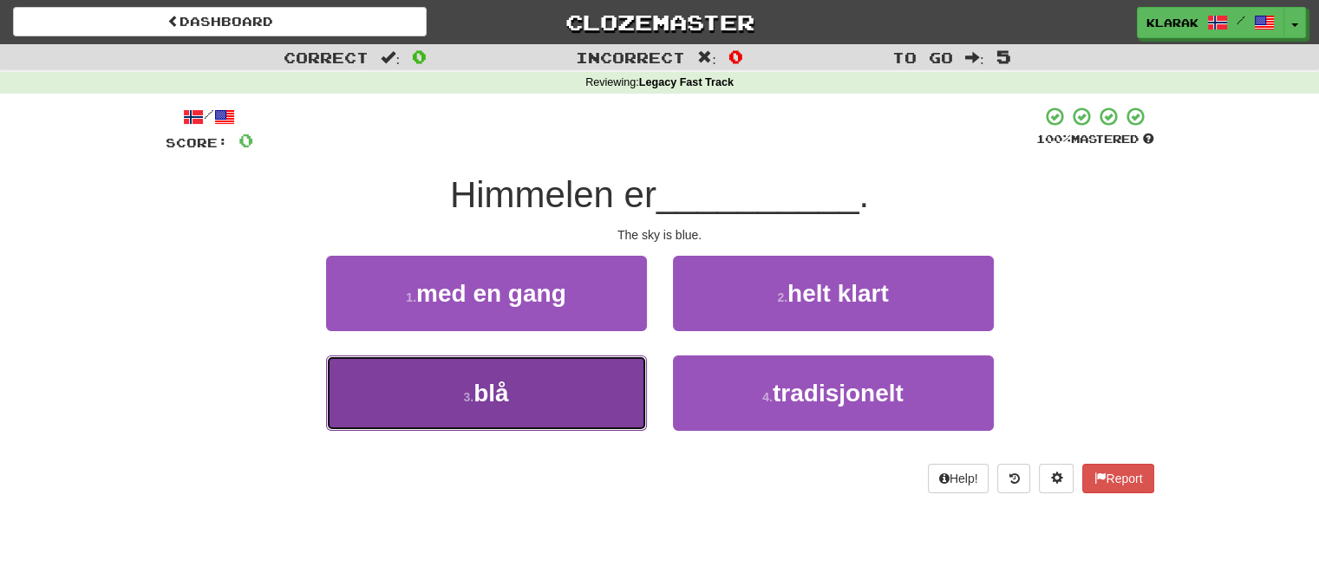
click at [540, 401] on button "3 . blå" at bounding box center [486, 393] width 321 height 75
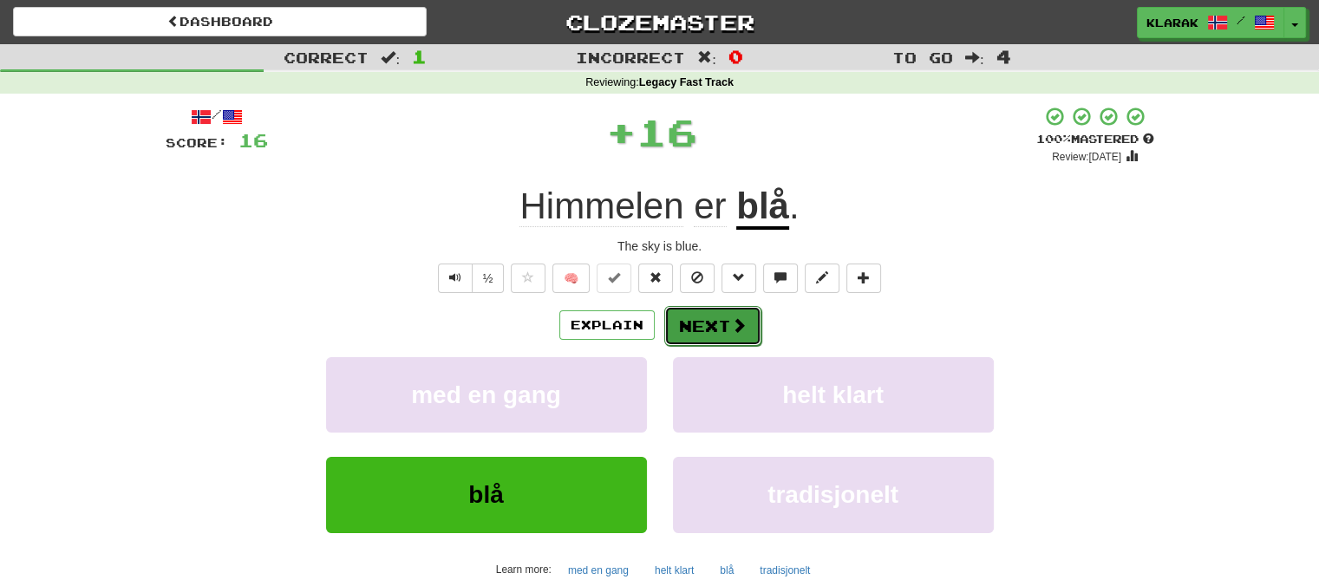
click at [720, 322] on button "Next" at bounding box center [712, 326] width 97 height 40
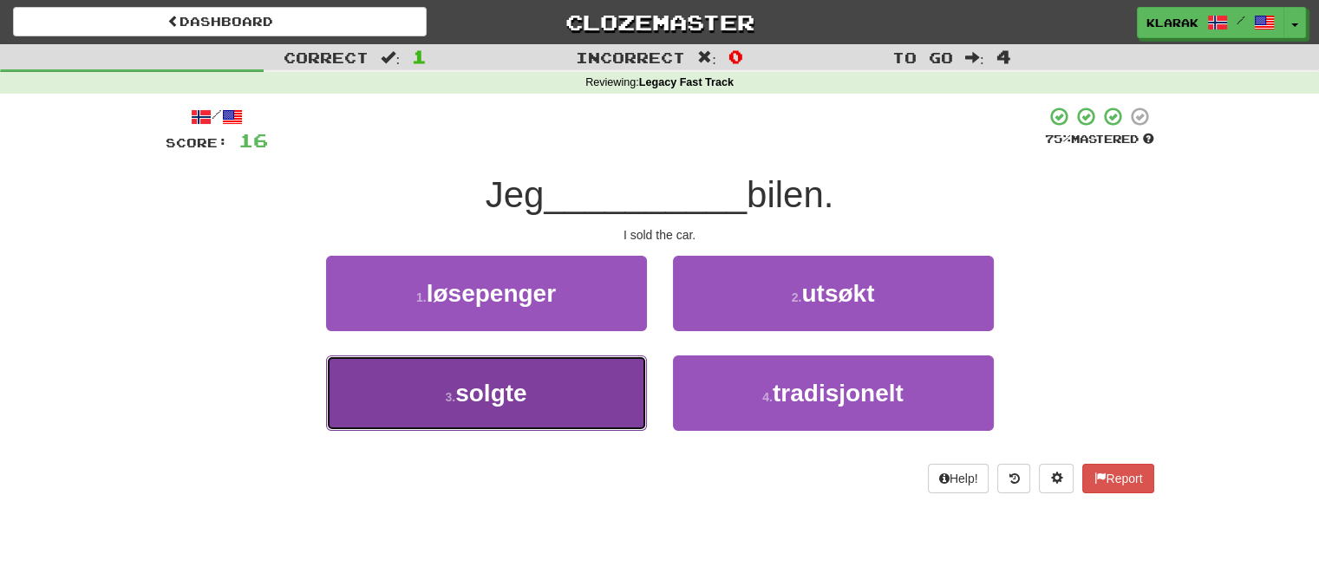
click at [549, 395] on button "3 . solgte" at bounding box center [486, 393] width 321 height 75
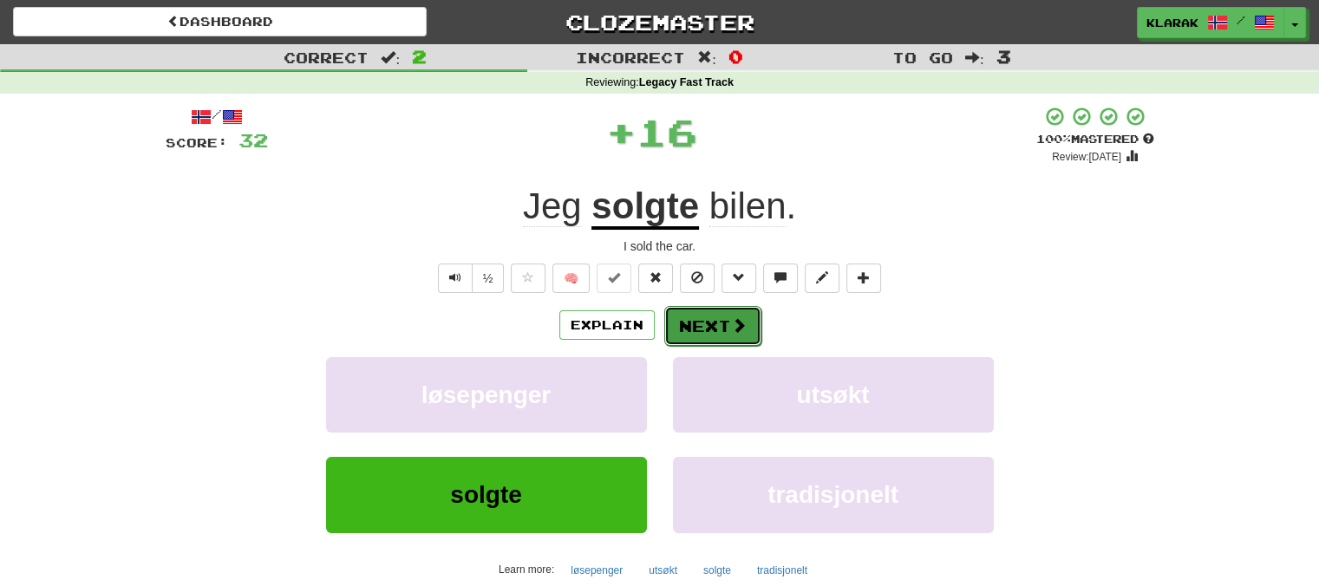
click at [686, 319] on button "Next" at bounding box center [712, 326] width 97 height 40
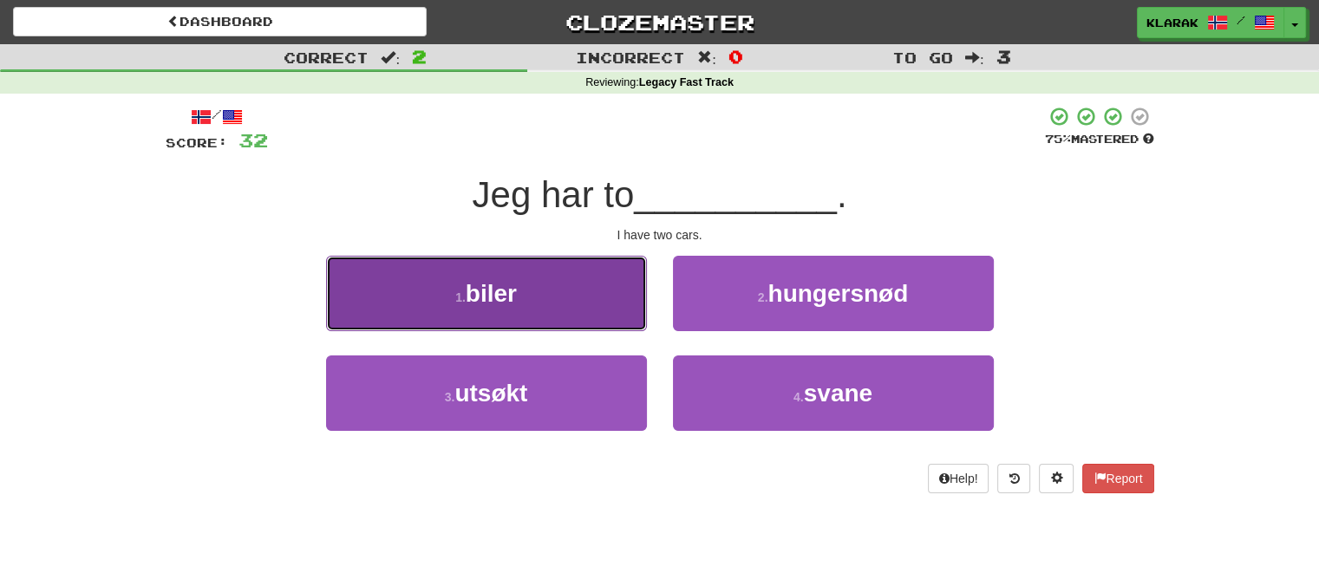
click at [525, 310] on button "1 . biler" at bounding box center [486, 293] width 321 height 75
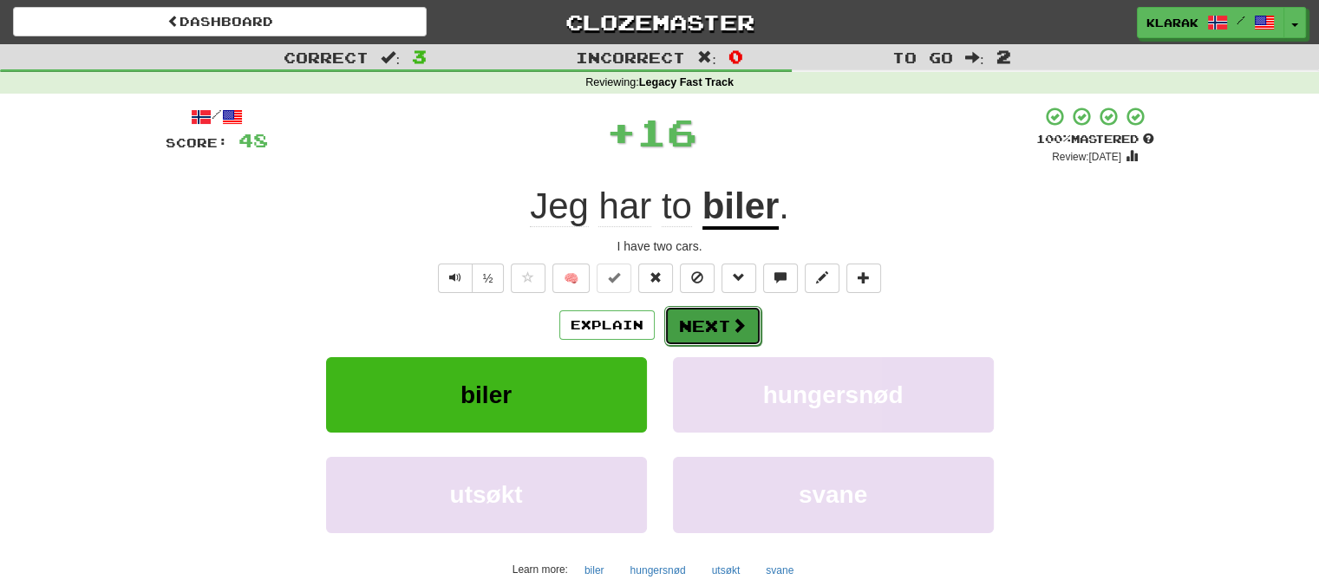
click at [701, 326] on button "Next" at bounding box center [712, 326] width 97 height 40
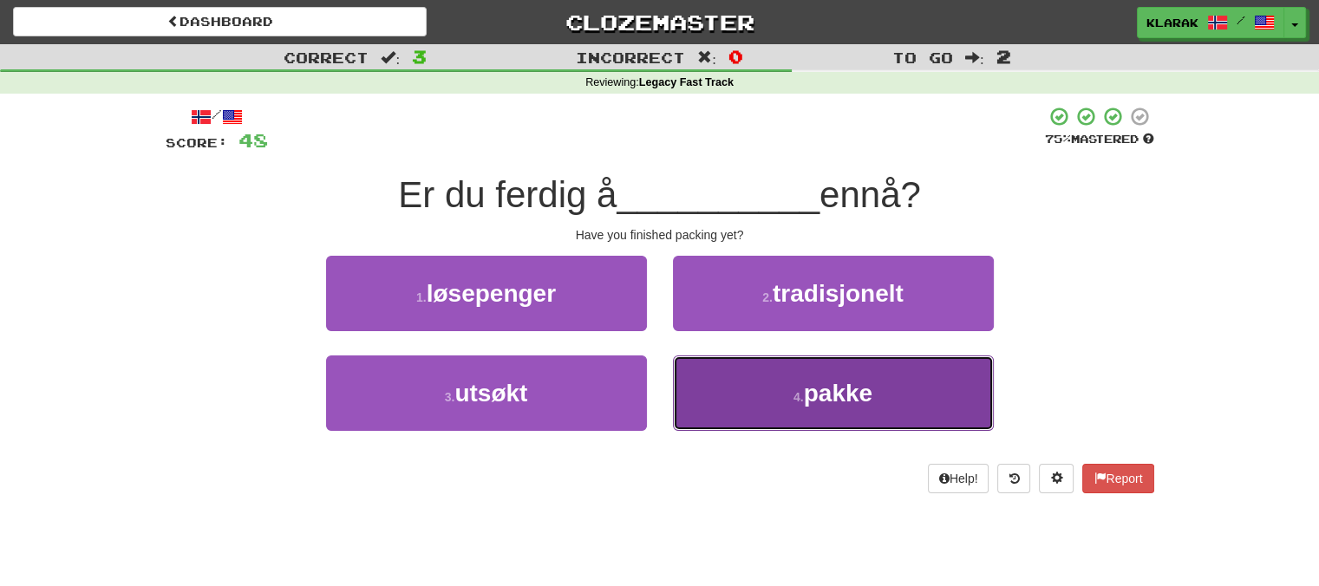
click at [727, 392] on button "4 . pakke" at bounding box center [833, 393] width 321 height 75
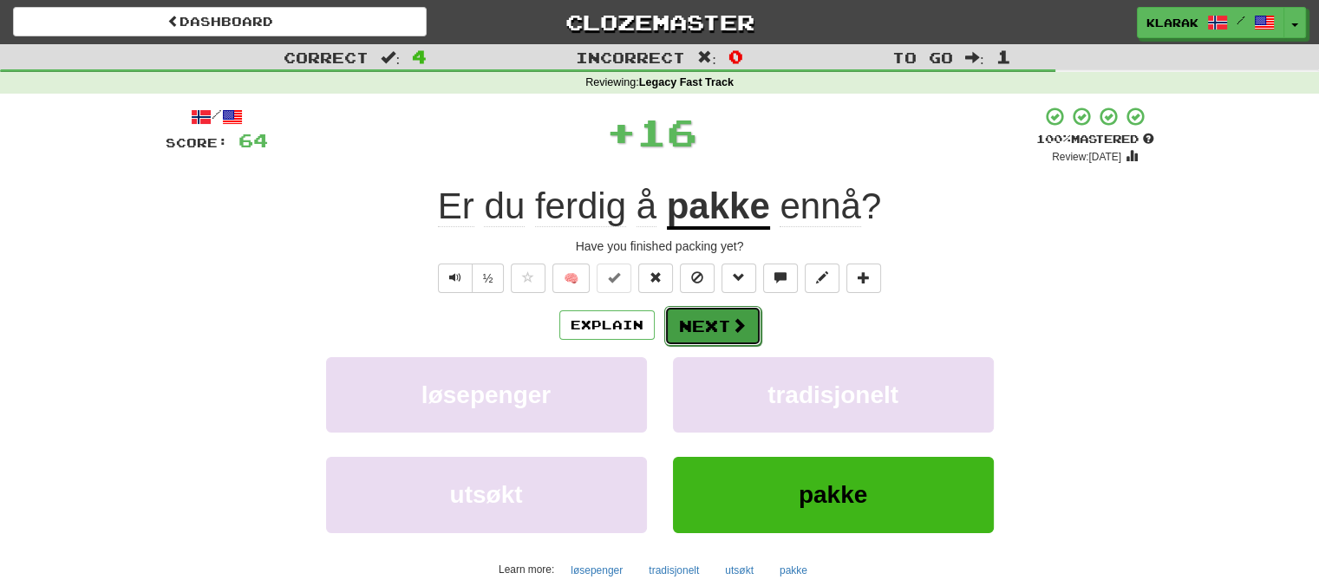
click at [688, 315] on button "Next" at bounding box center [712, 326] width 97 height 40
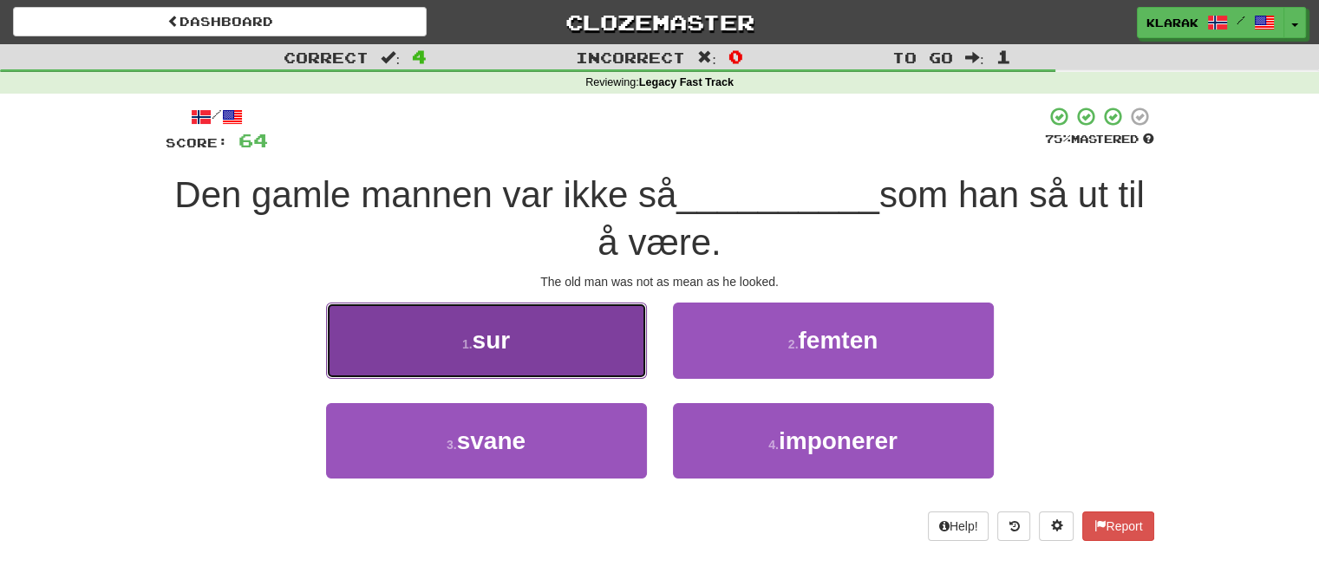
click at [549, 344] on button "1 . sur" at bounding box center [486, 340] width 321 height 75
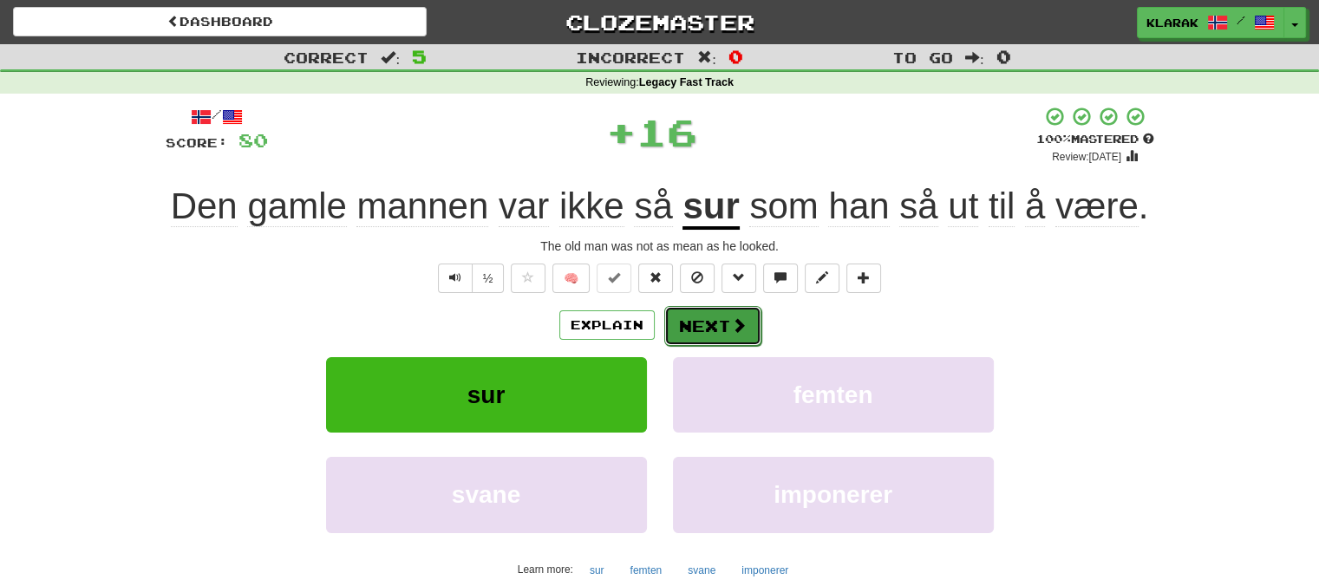
click at [709, 322] on button "Next" at bounding box center [712, 326] width 97 height 40
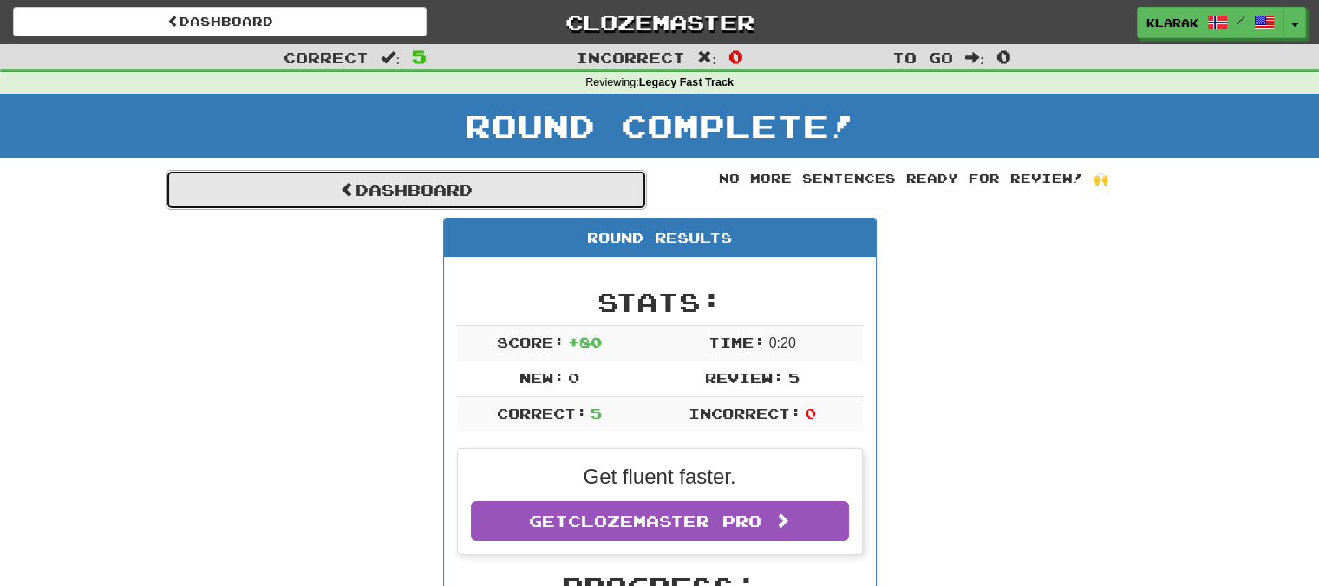
click at [403, 182] on link "Dashboard" at bounding box center [406, 190] width 481 height 40
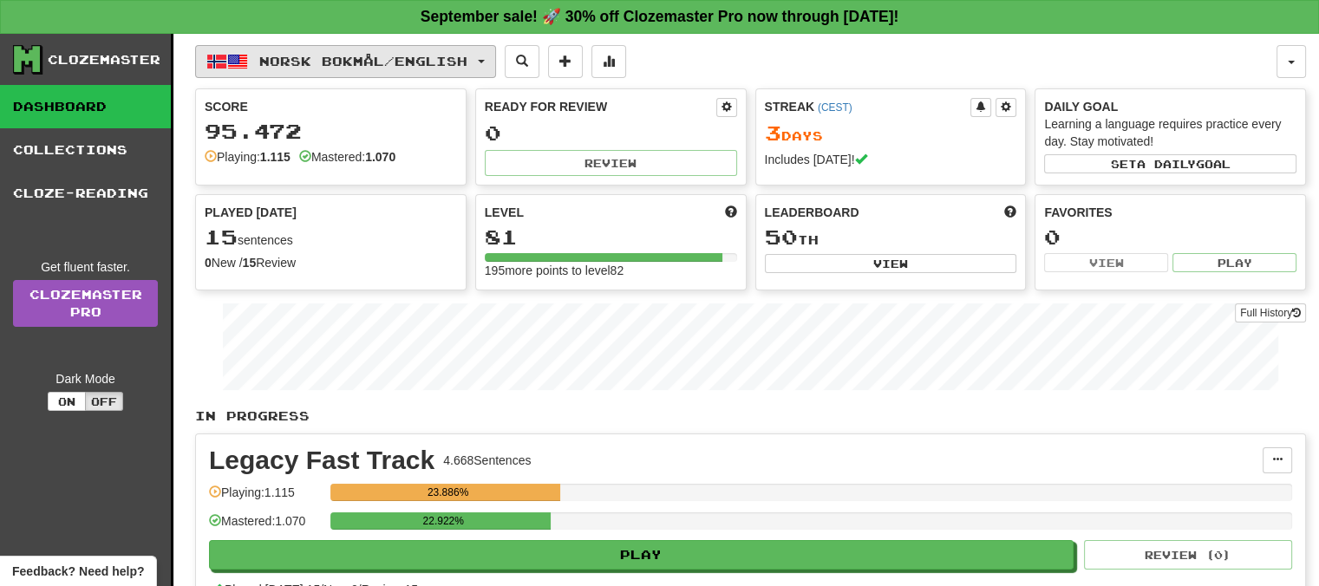
click at [485, 60] on span "button" at bounding box center [481, 61] width 7 height 3
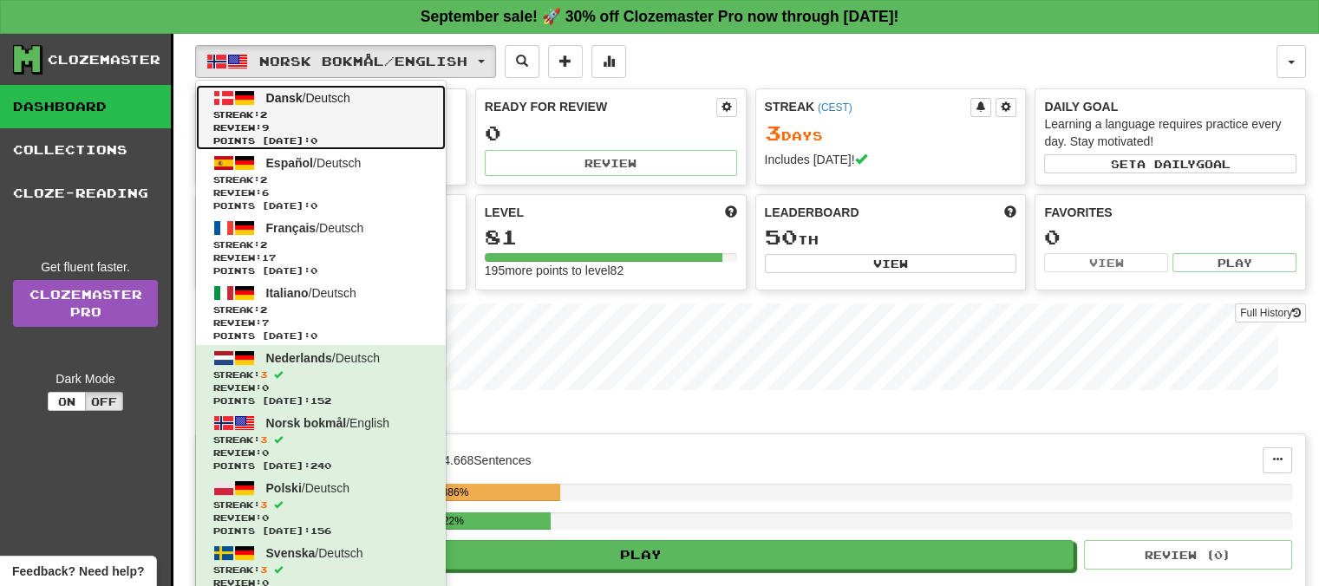
click at [288, 94] on span "Dansk" at bounding box center [284, 98] width 36 height 14
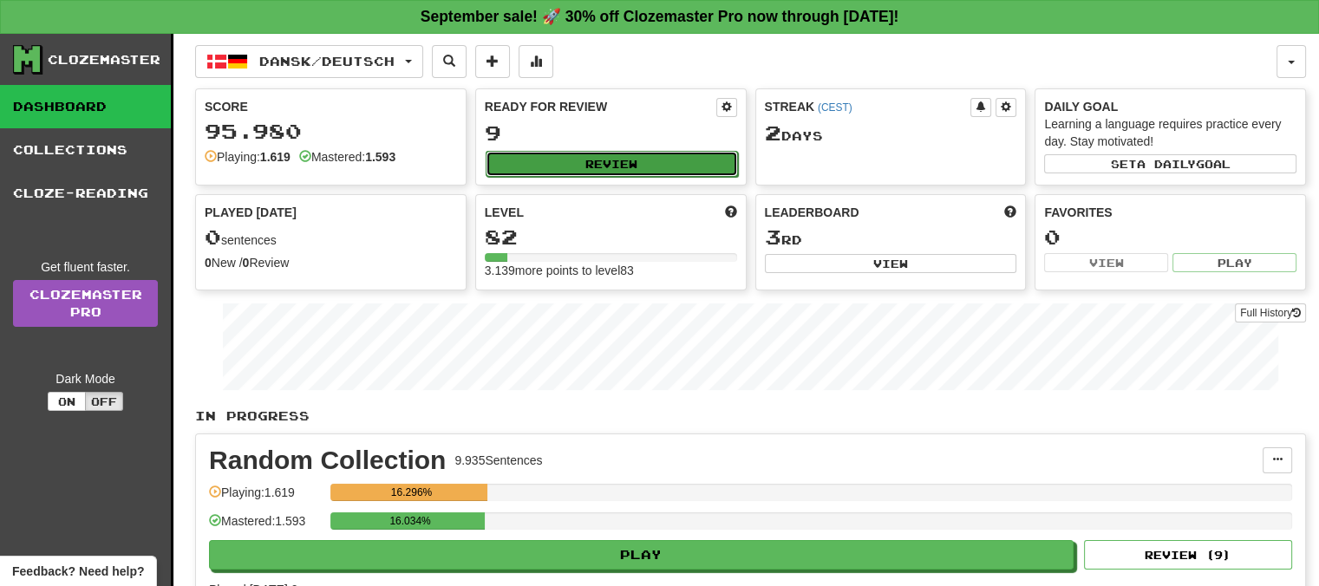
click at [606, 161] on button "Review" at bounding box center [612, 164] width 252 height 26
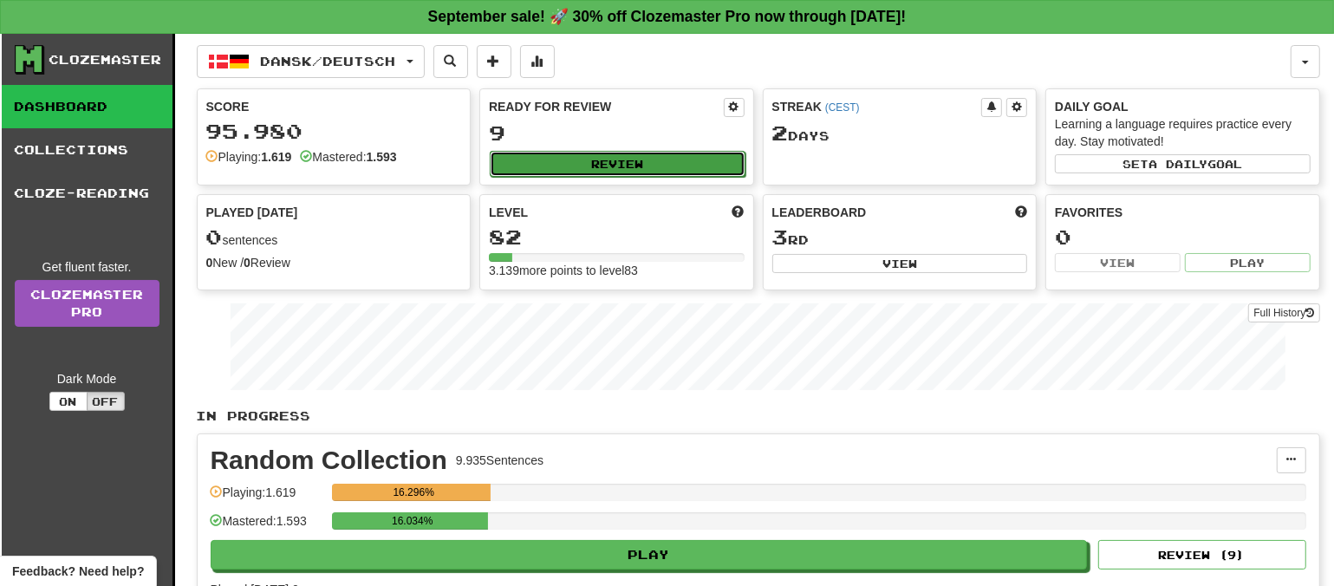
select select "**"
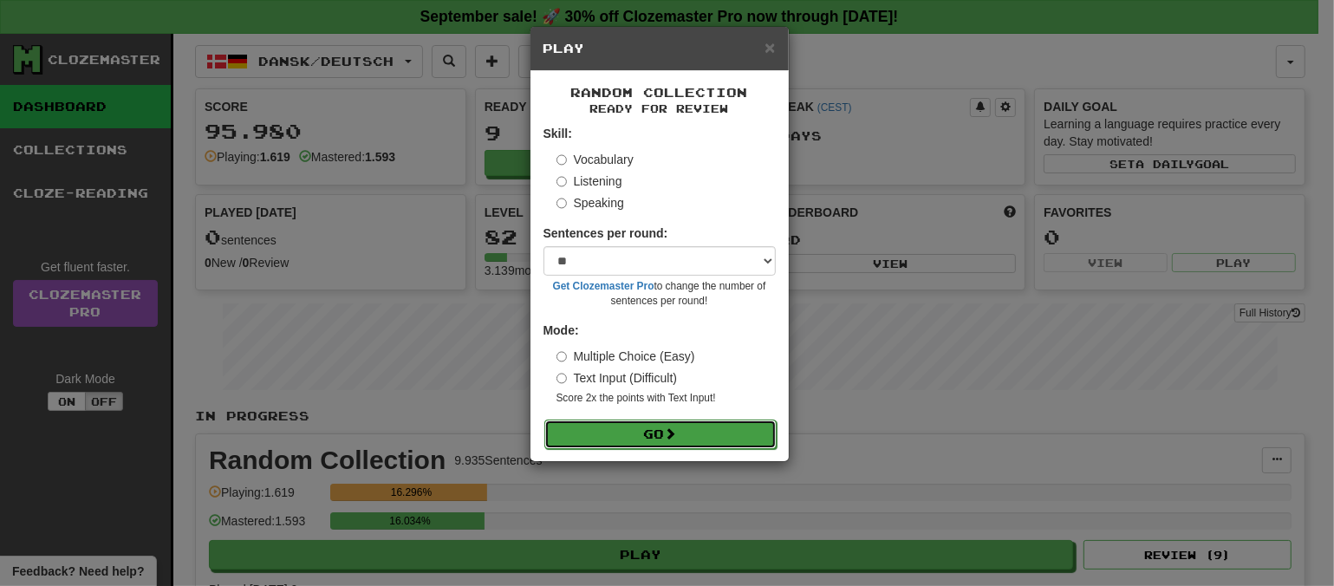
click at [640, 435] on button "Go" at bounding box center [661, 434] width 232 height 29
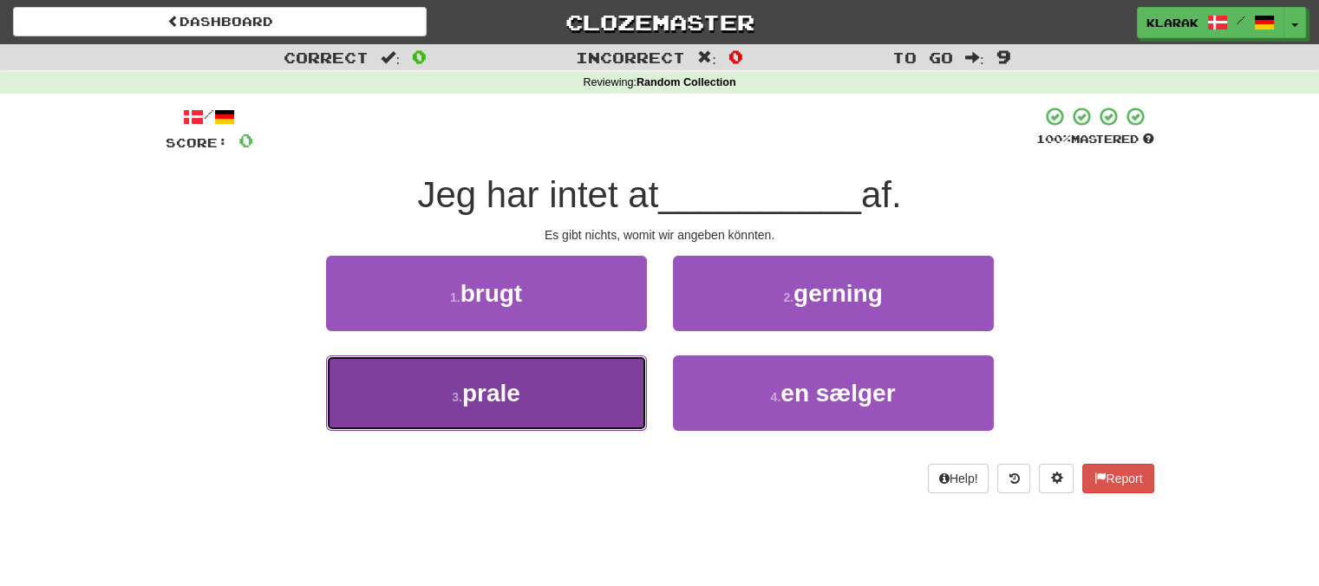
click at [542, 410] on button "3 . prale" at bounding box center [486, 393] width 321 height 75
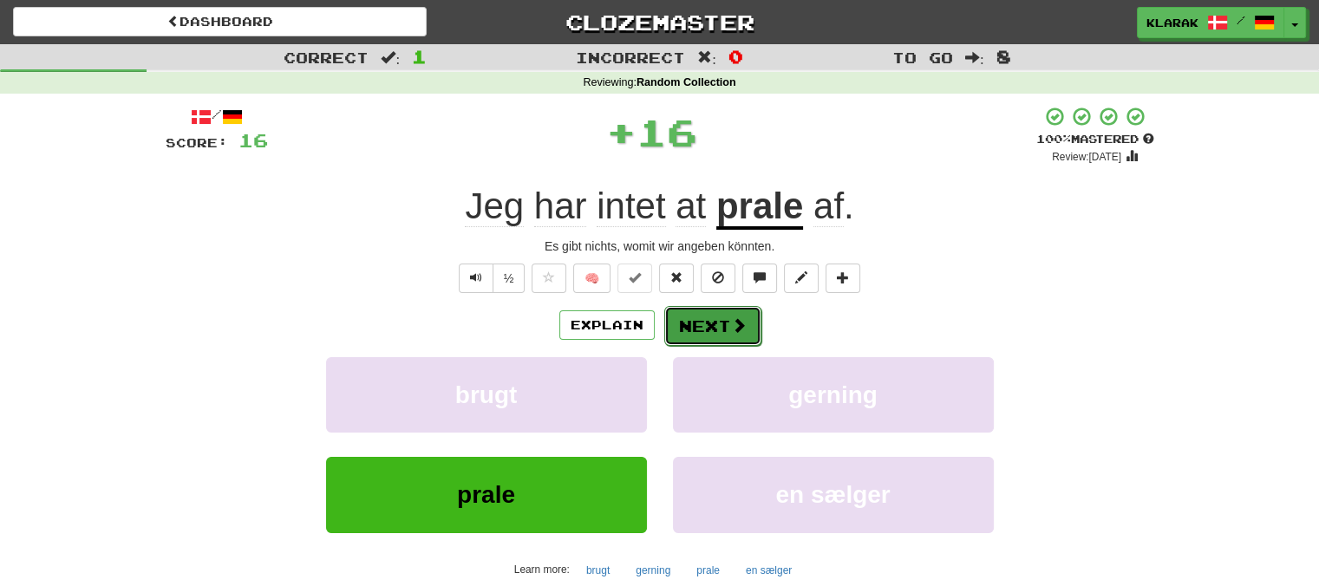
click at [707, 328] on button "Next" at bounding box center [712, 326] width 97 height 40
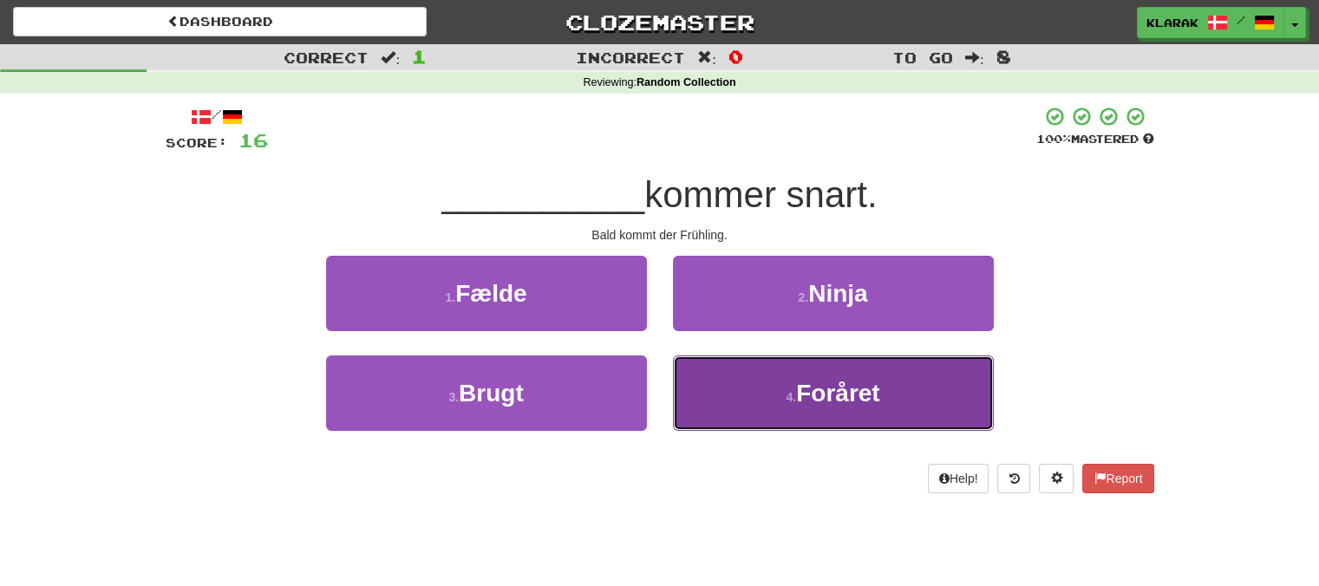
click at [759, 395] on button "4 . Foråret" at bounding box center [833, 393] width 321 height 75
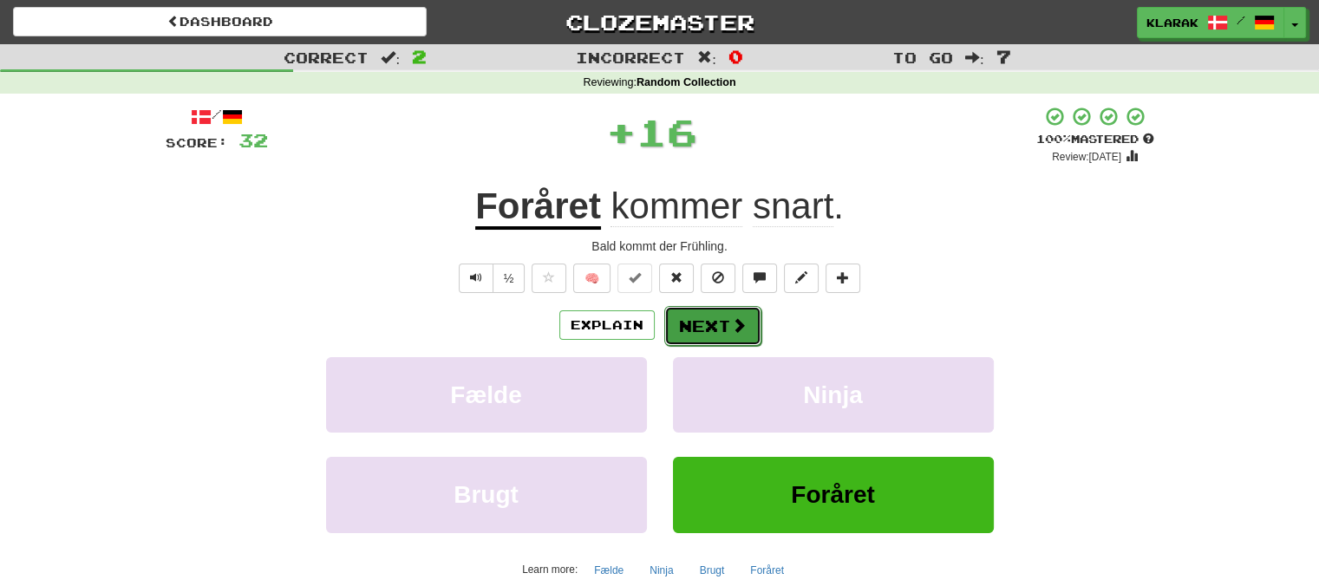
click at [702, 318] on button "Next" at bounding box center [712, 326] width 97 height 40
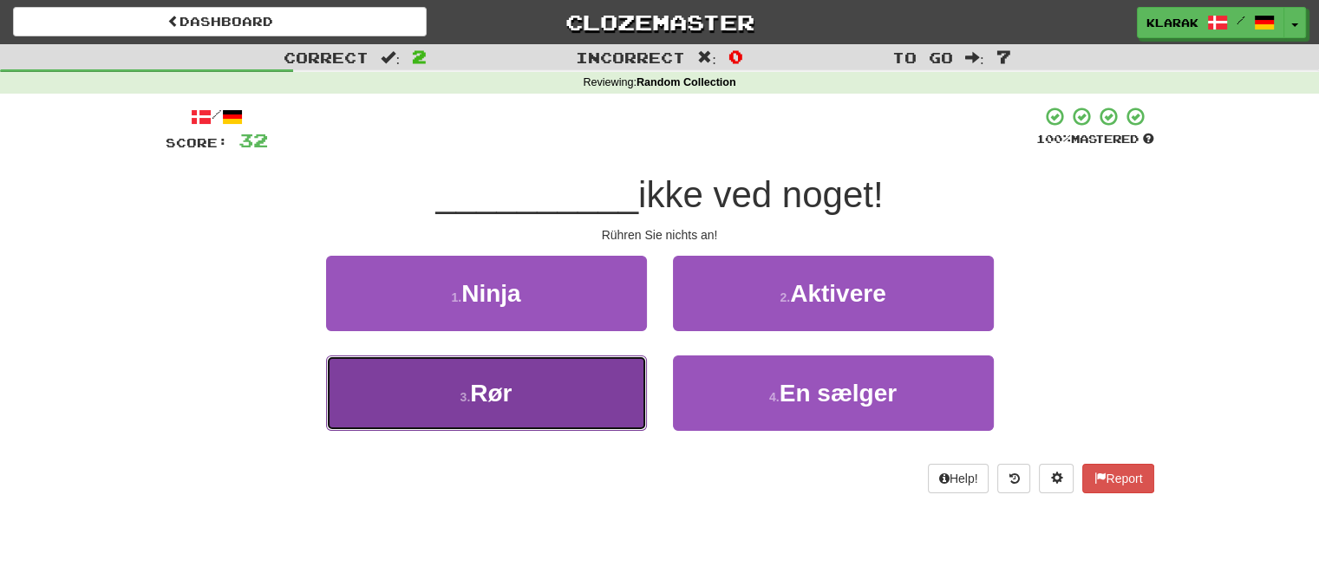
click at [596, 392] on button "3 . Rør" at bounding box center [486, 393] width 321 height 75
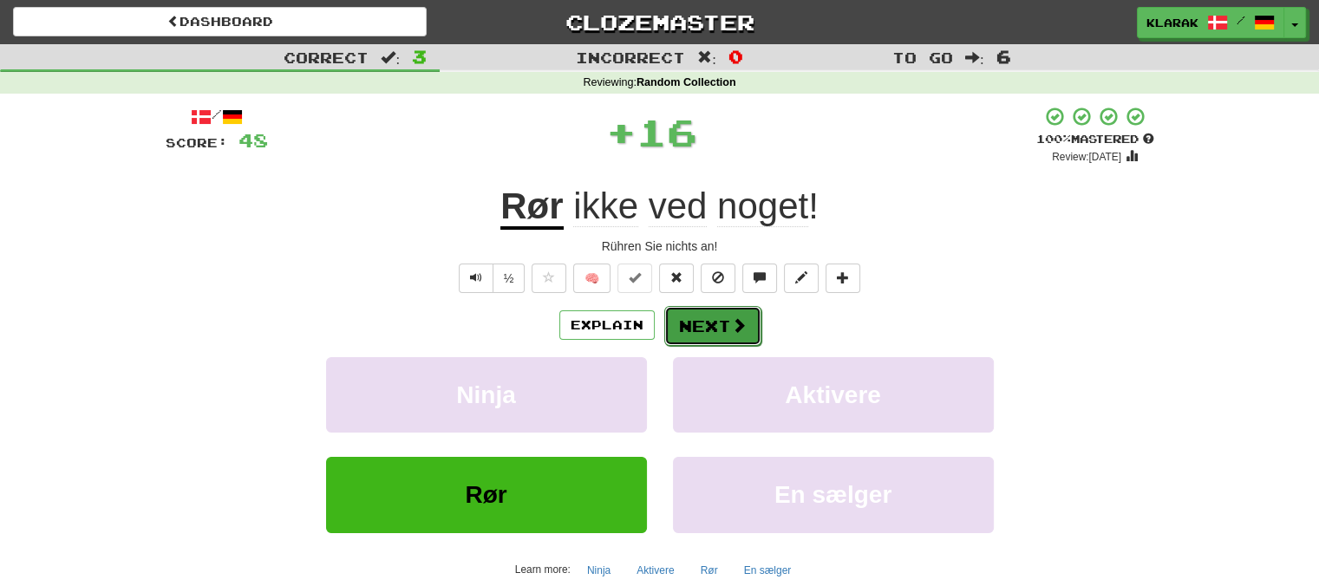
click at [699, 328] on button "Next" at bounding box center [712, 326] width 97 height 40
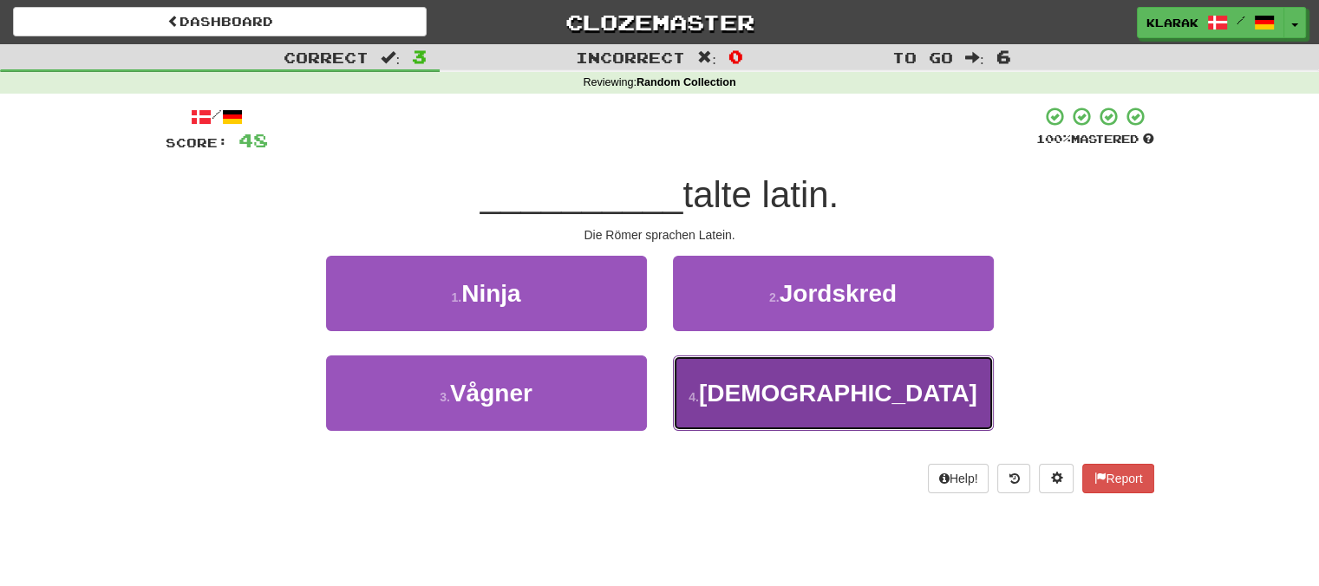
click at [745, 389] on button "4 . Romerne" at bounding box center [833, 393] width 321 height 75
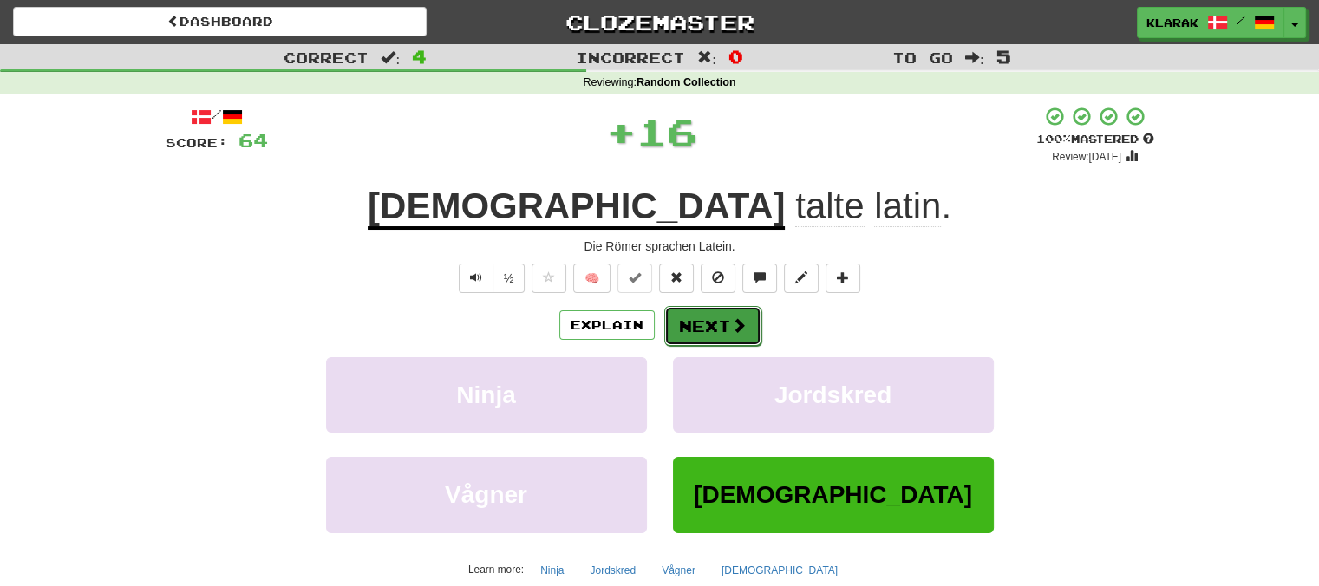
click at [706, 318] on button "Next" at bounding box center [712, 326] width 97 height 40
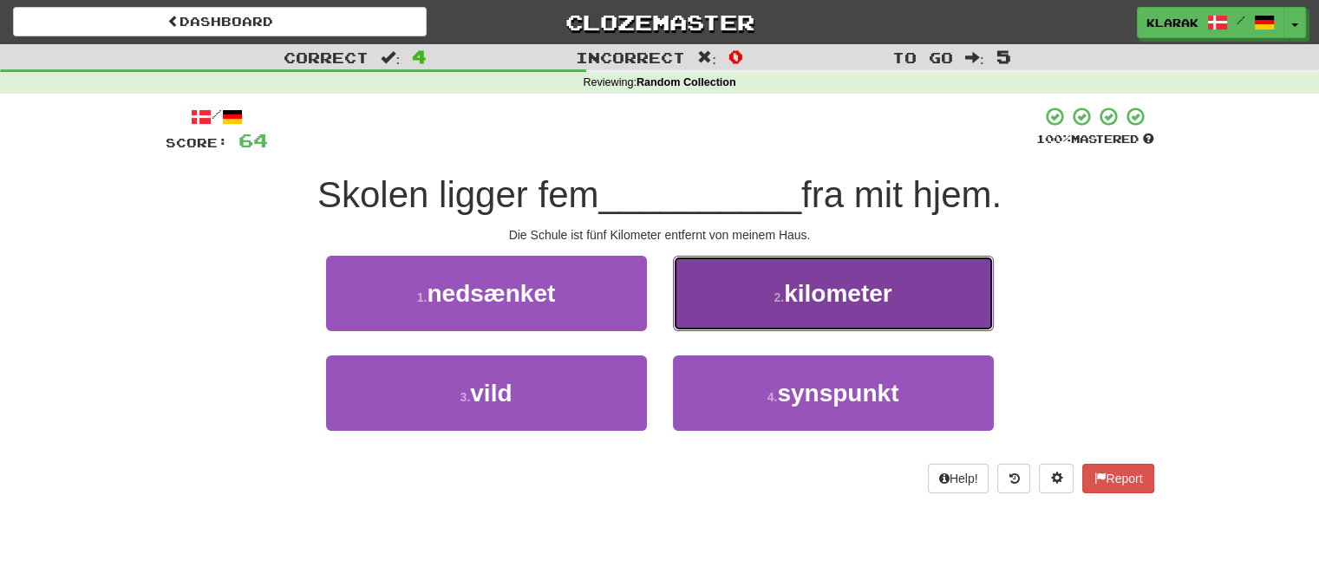
click at [736, 280] on button "2 . kilometer" at bounding box center [833, 293] width 321 height 75
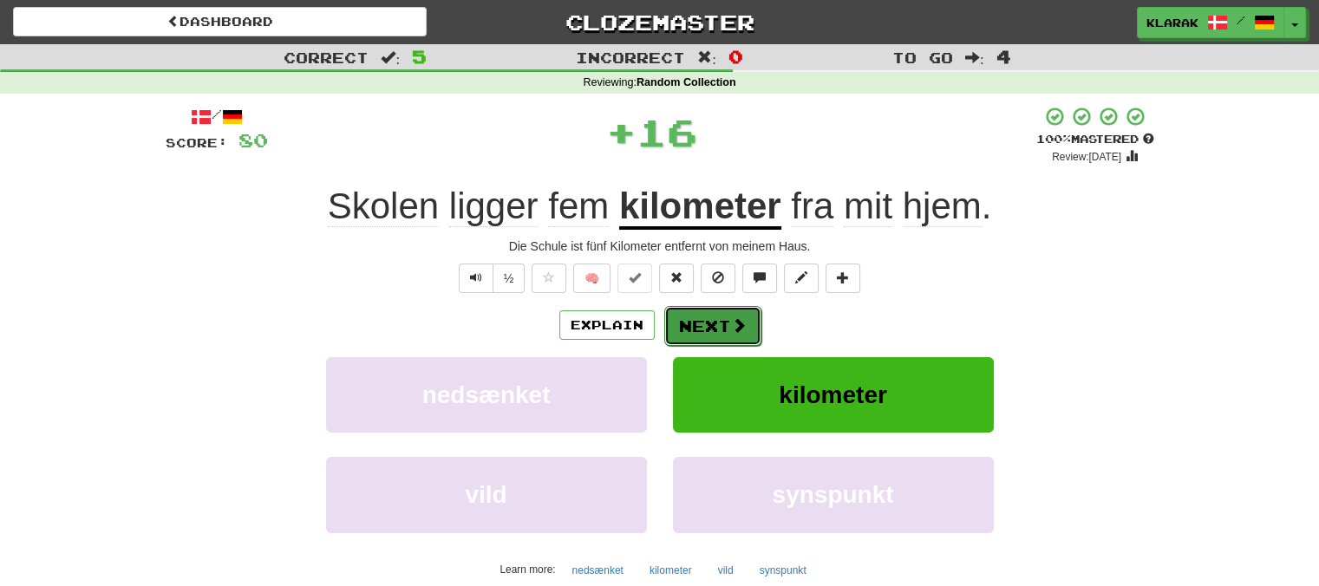
click at [699, 312] on button "Next" at bounding box center [712, 326] width 97 height 40
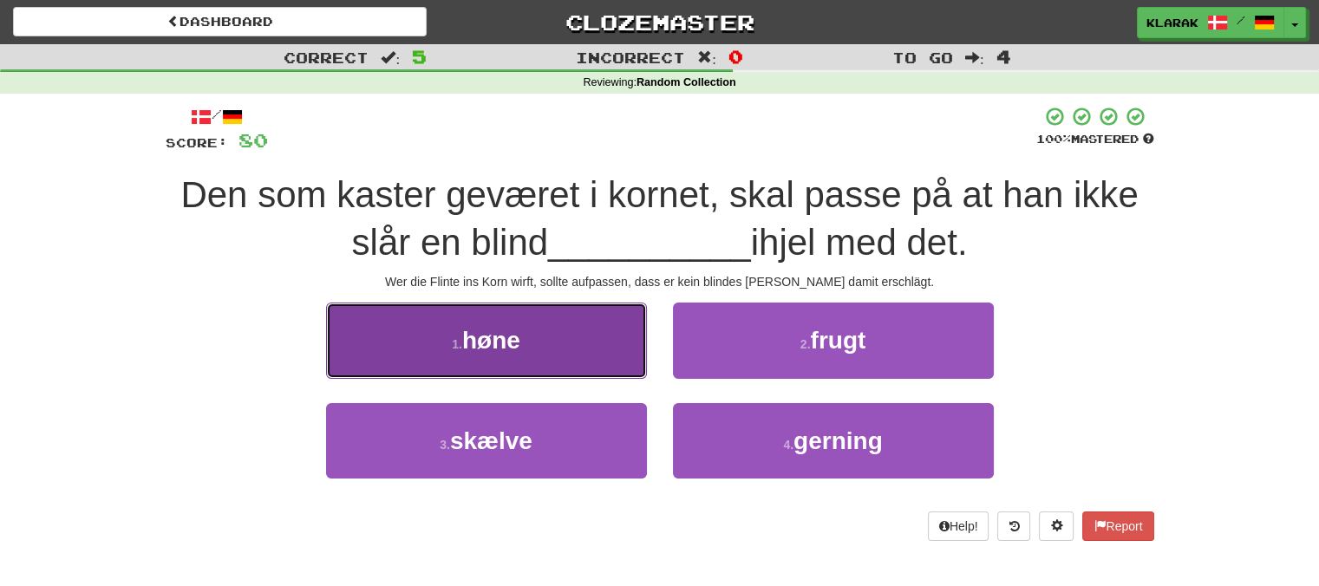
click at [567, 329] on button "1 . høne" at bounding box center [486, 340] width 321 height 75
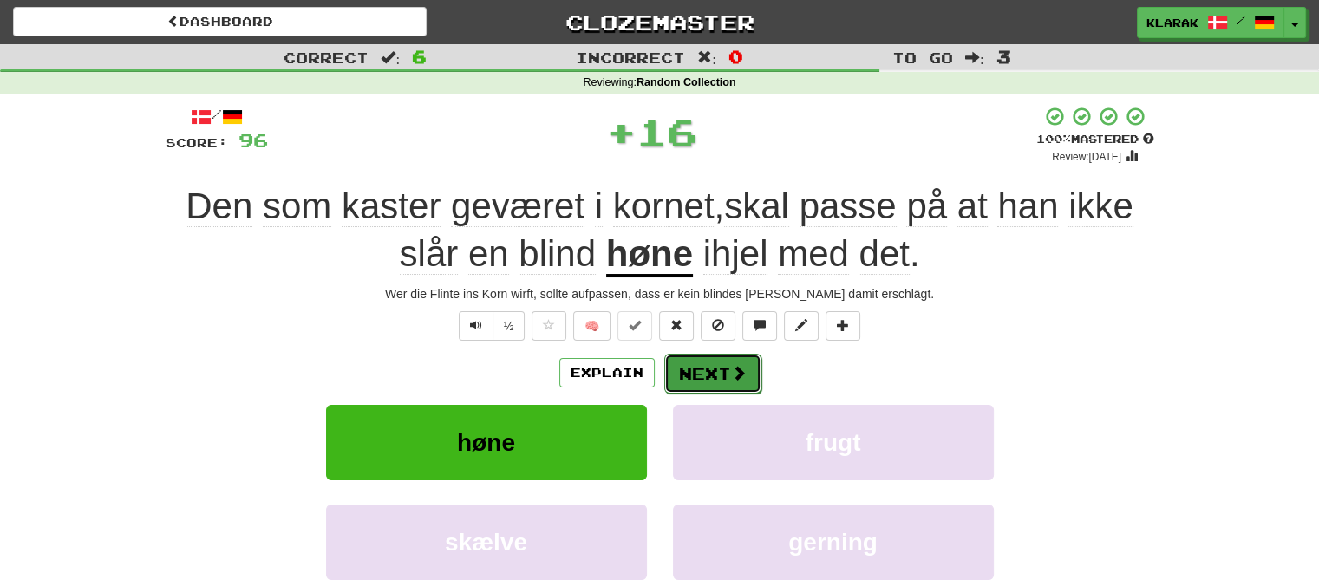
click at [695, 364] on button "Next" at bounding box center [712, 374] width 97 height 40
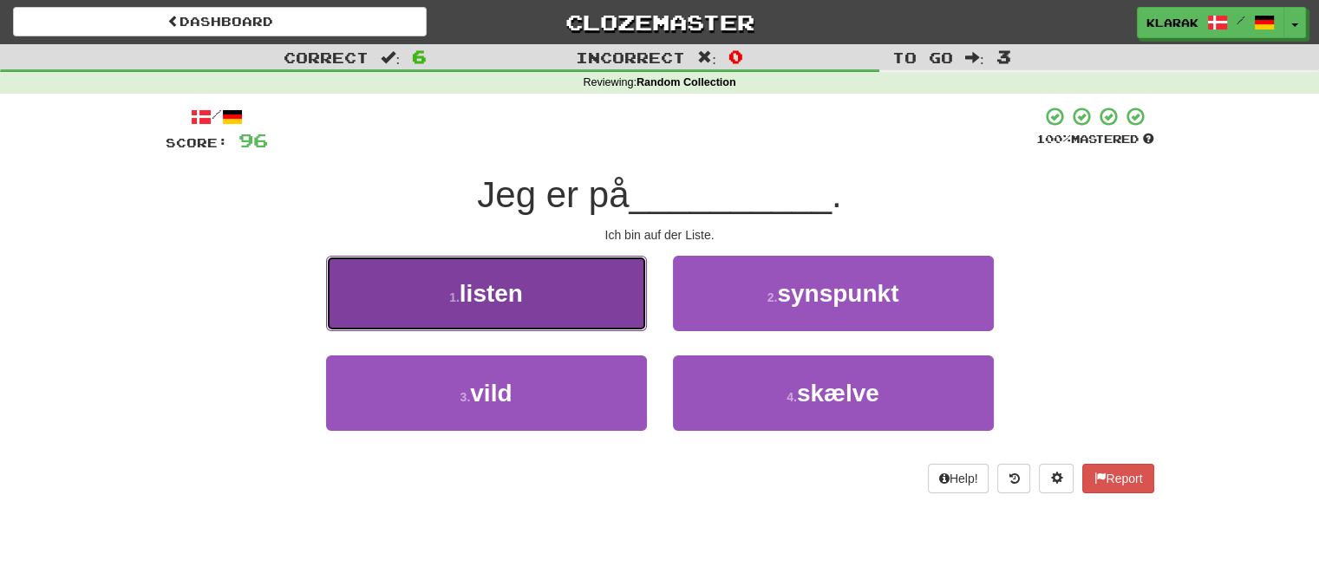
click at [575, 293] on button "1 . listen" at bounding box center [486, 293] width 321 height 75
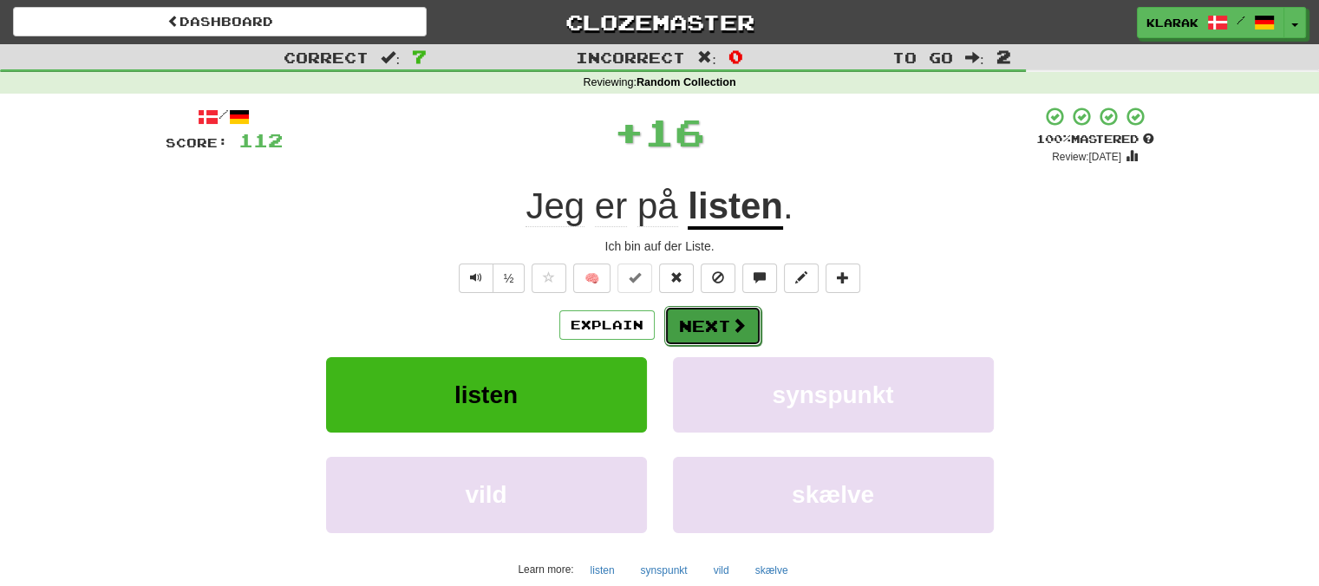
click at [702, 326] on button "Next" at bounding box center [712, 326] width 97 height 40
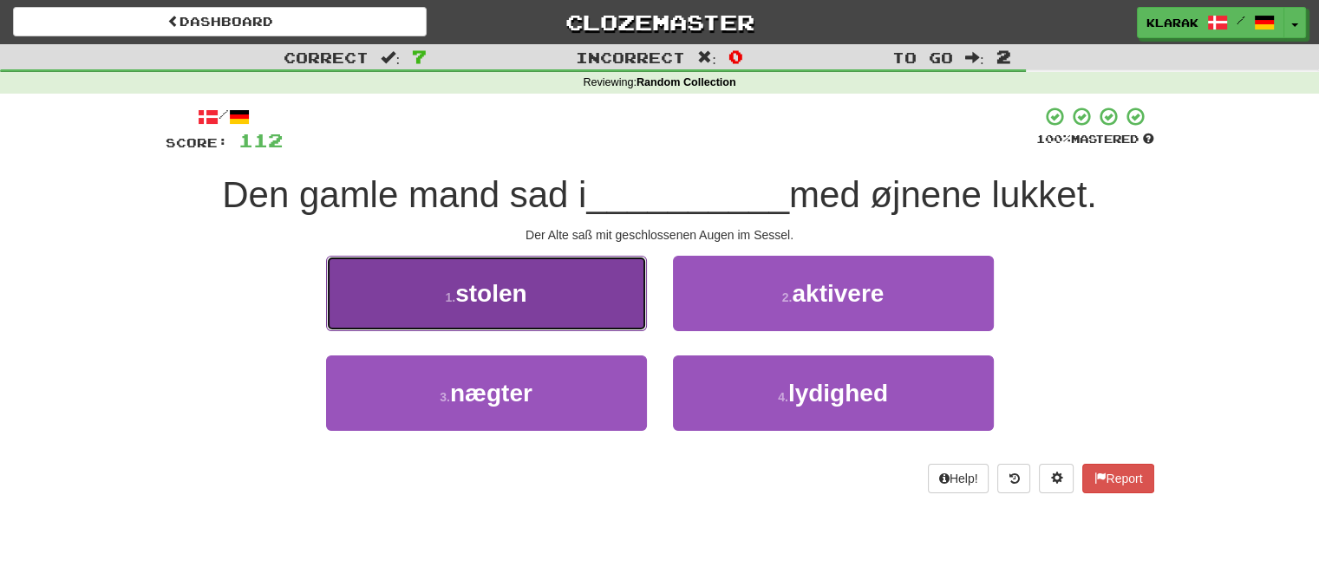
click at [558, 293] on button "1 . stolen" at bounding box center [486, 293] width 321 height 75
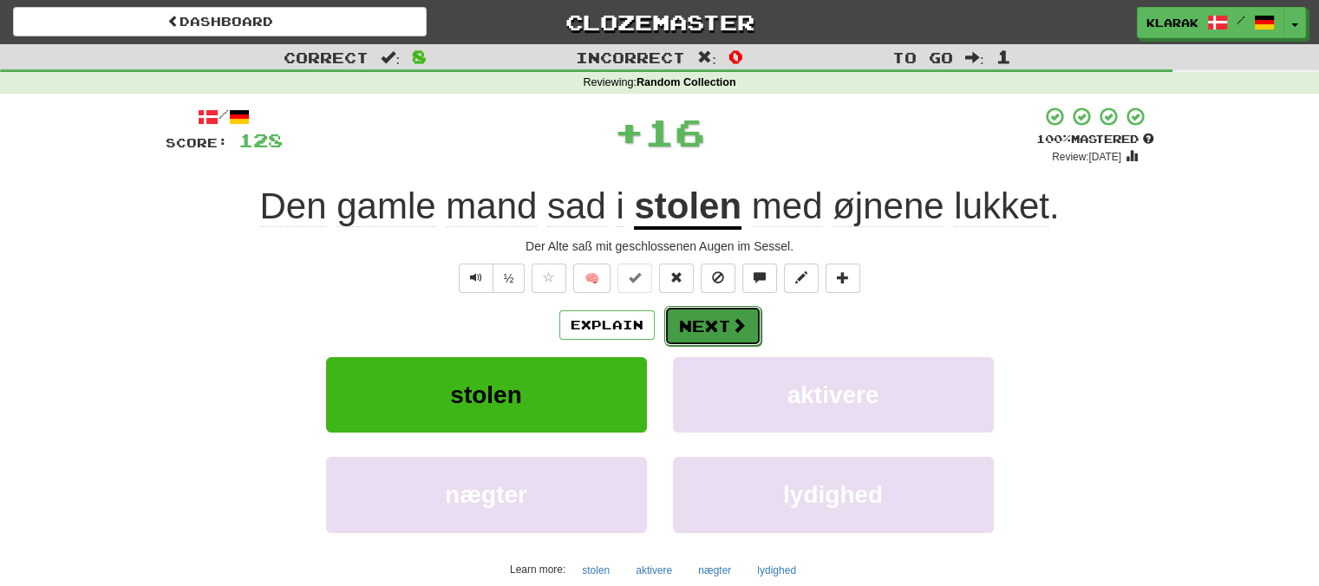
click at [708, 315] on button "Next" at bounding box center [712, 326] width 97 height 40
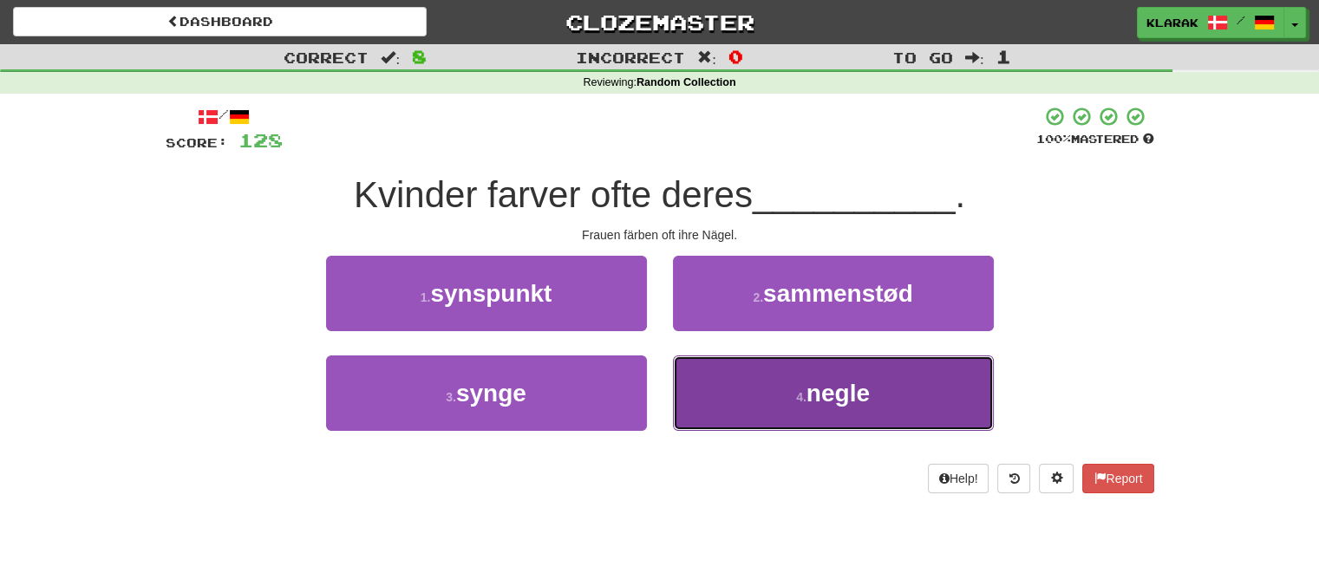
click at [814, 388] on span "negle" at bounding box center [837, 393] width 63 height 27
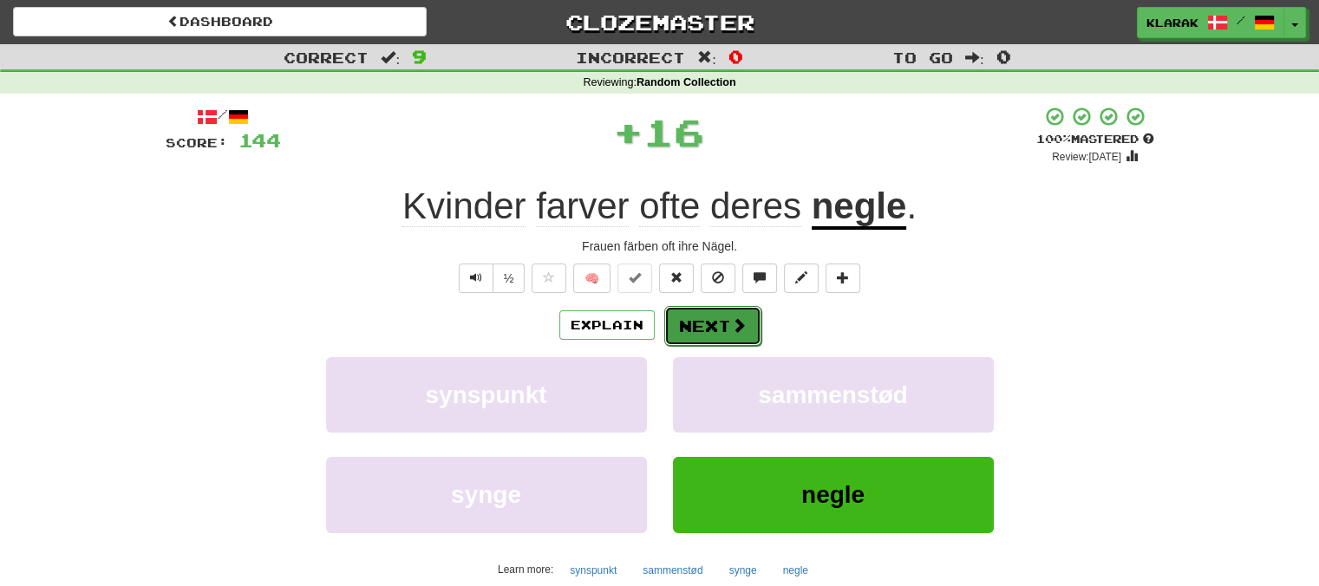
click at [700, 332] on button "Next" at bounding box center [712, 326] width 97 height 40
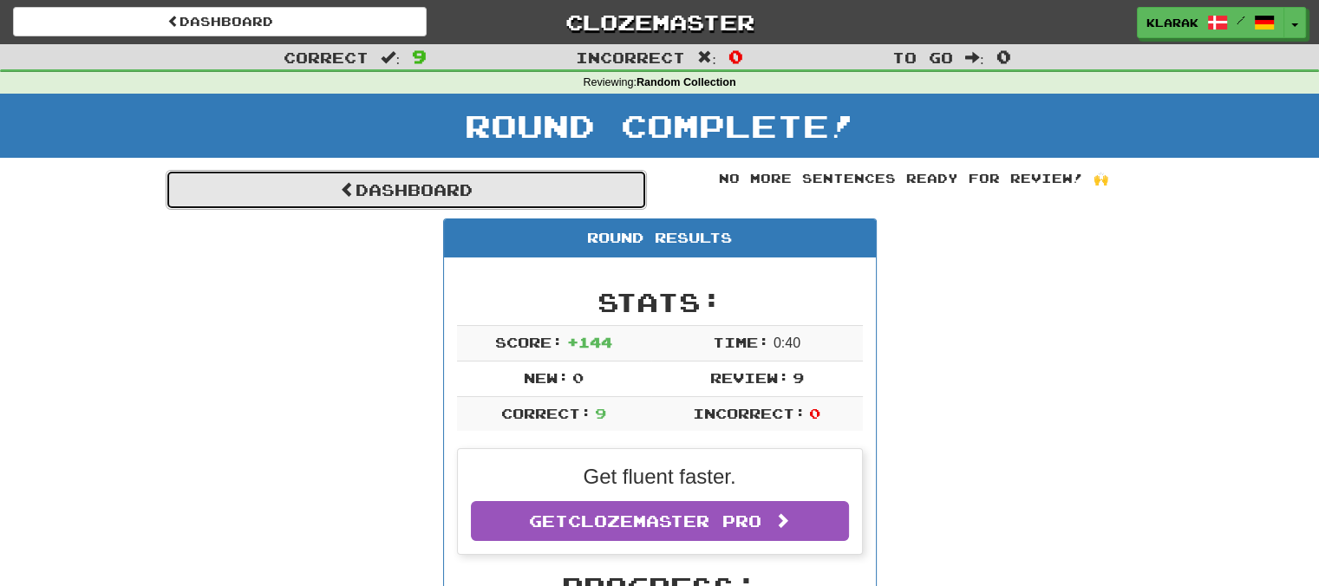
click at [350, 185] on link "Dashboard" at bounding box center [406, 190] width 481 height 40
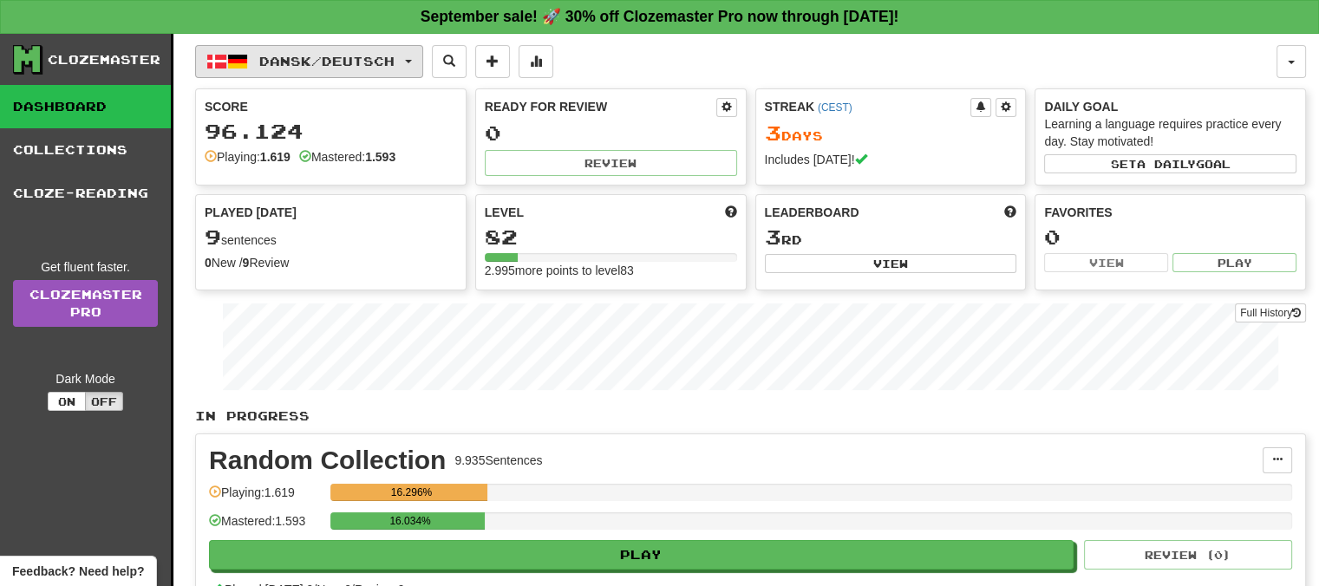
click at [423, 61] on button "Dansk / Deutsch" at bounding box center [309, 61] width 228 height 33
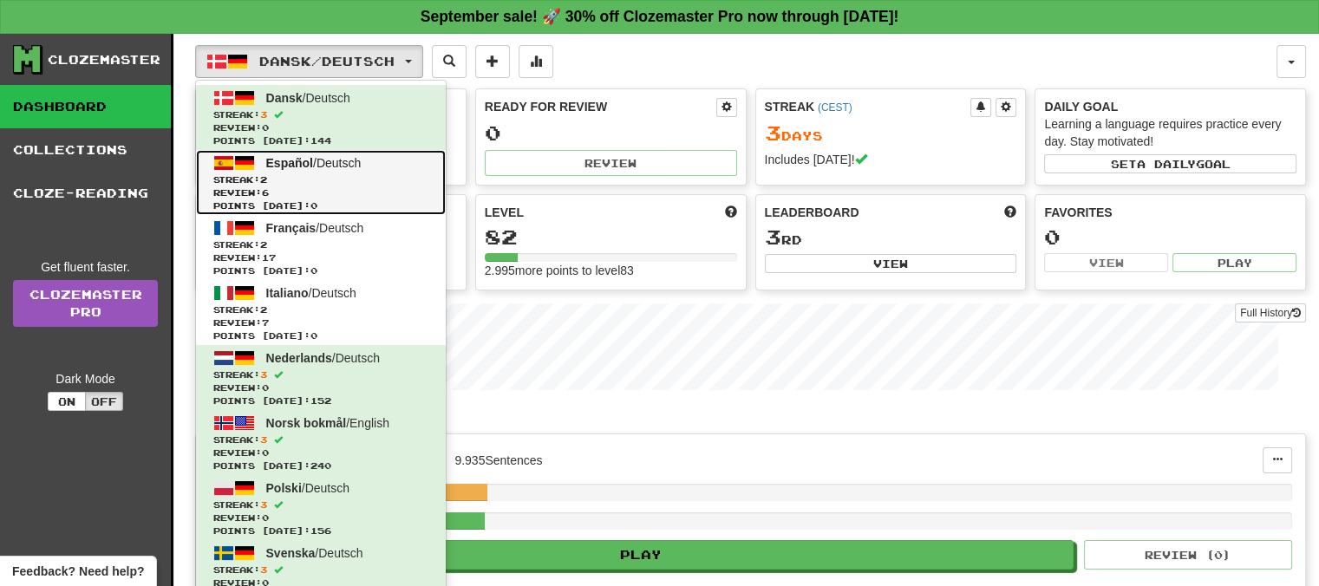
click at [286, 160] on span "Español" at bounding box center [289, 163] width 47 height 14
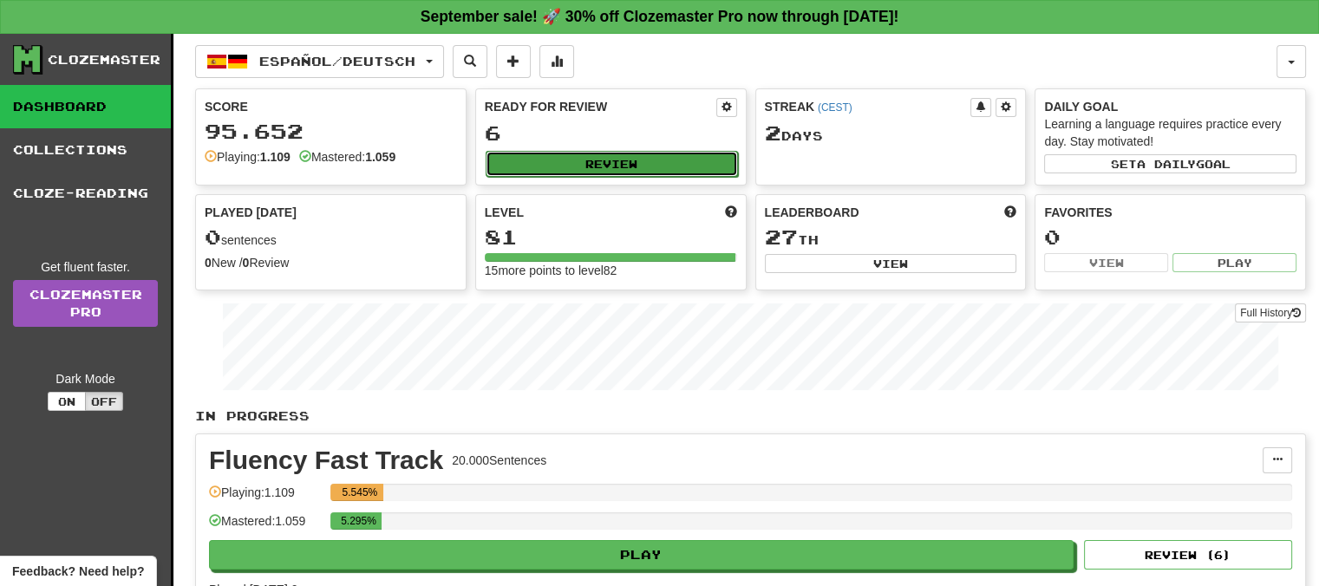
click at [618, 160] on button "Review" at bounding box center [612, 164] width 252 height 26
select select "**"
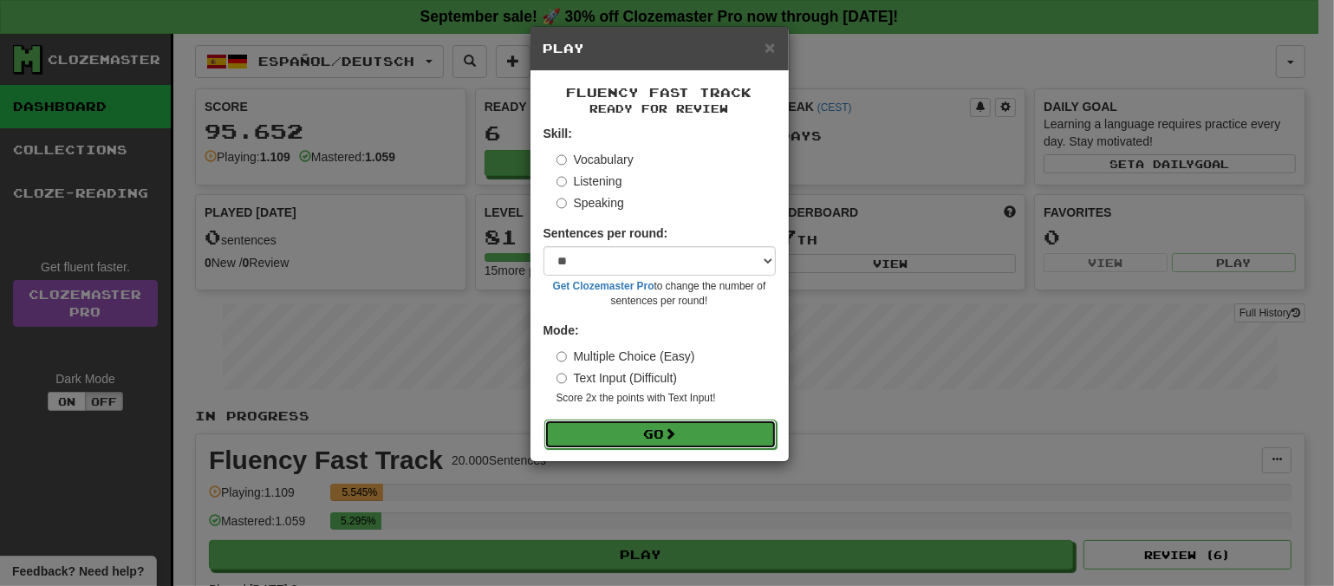
click at [685, 434] on button "Go" at bounding box center [661, 434] width 232 height 29
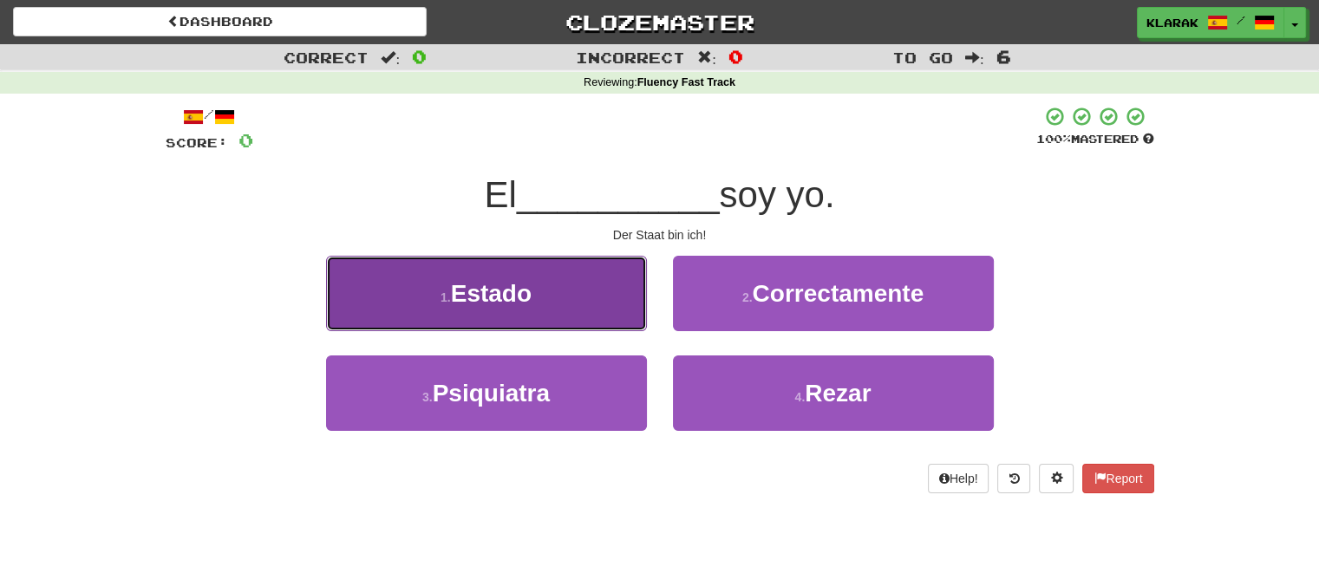
click at [556, 293] on button "1 . Estado" at bounding box center [486, 293] width 321 height 75
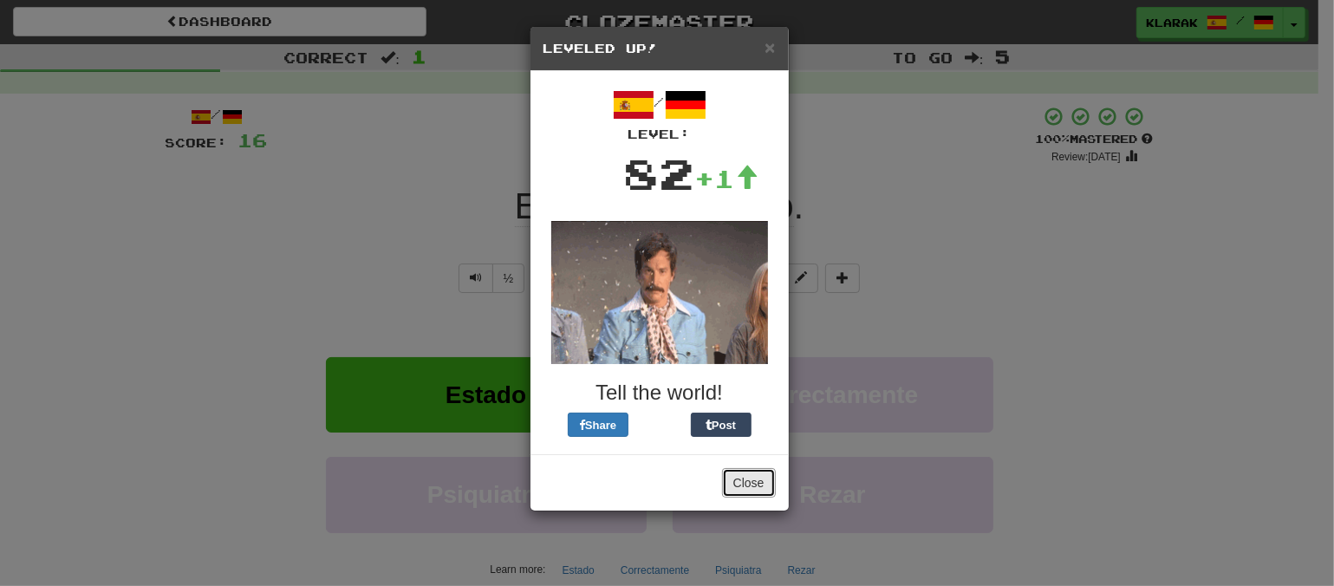
click at [747, 485] on button "Close" at bounding box center [749, 482] width 54 height 29
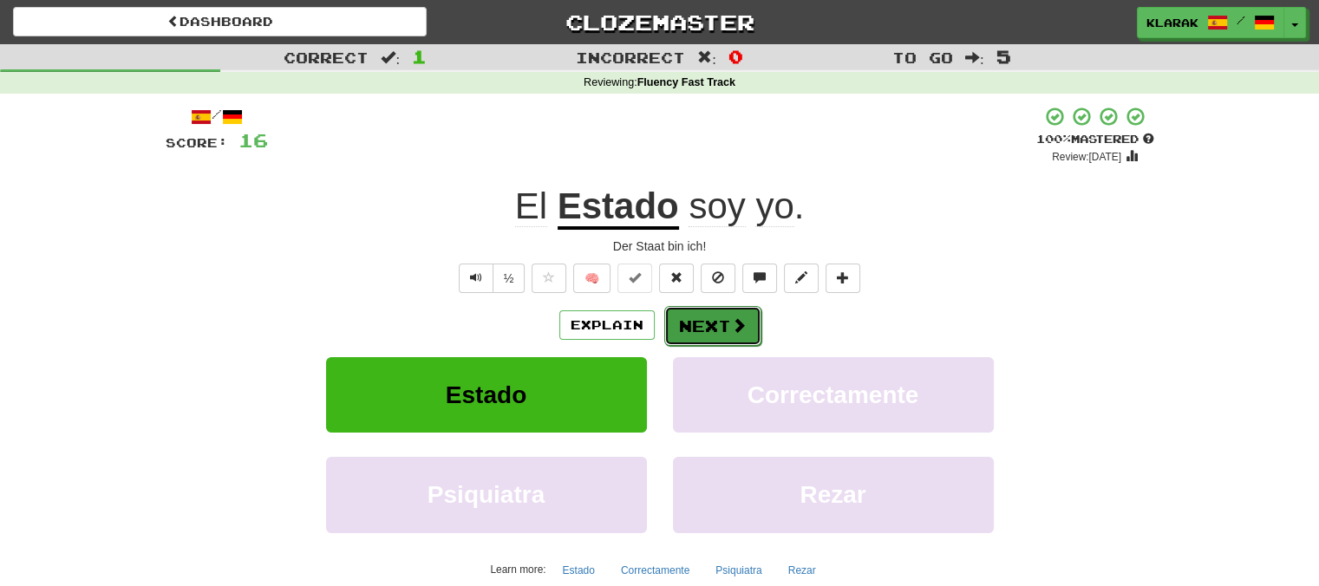
click at [711, 315] on button "Next" at bounding box center [712, 326] width 97 height 40
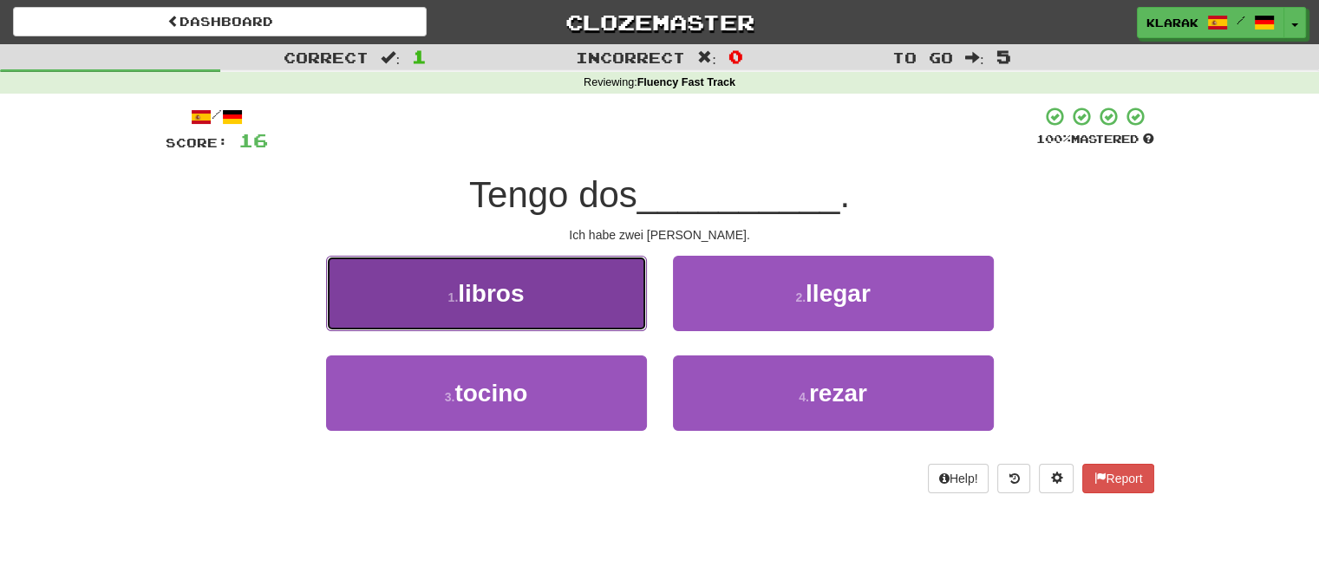
click at [595, 277] on button "1 . libros" at bounding box center [486, 293] width 321 height 75
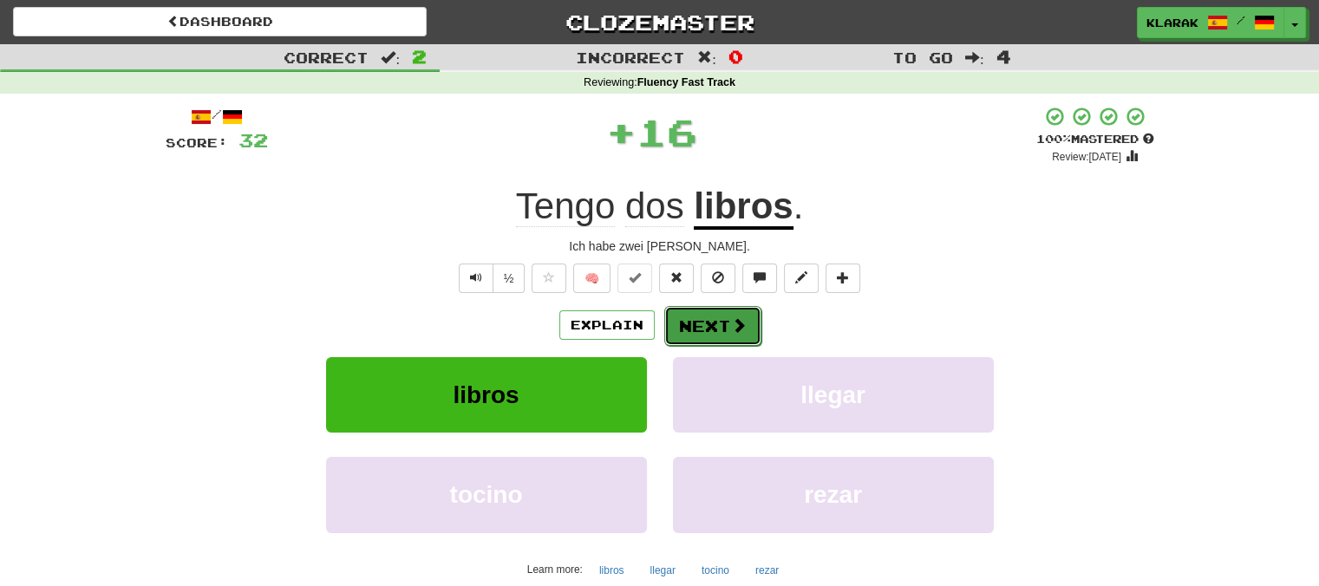
click at [709, 318] on button "Next" at bounding box center [712, 326] width 97 height 40
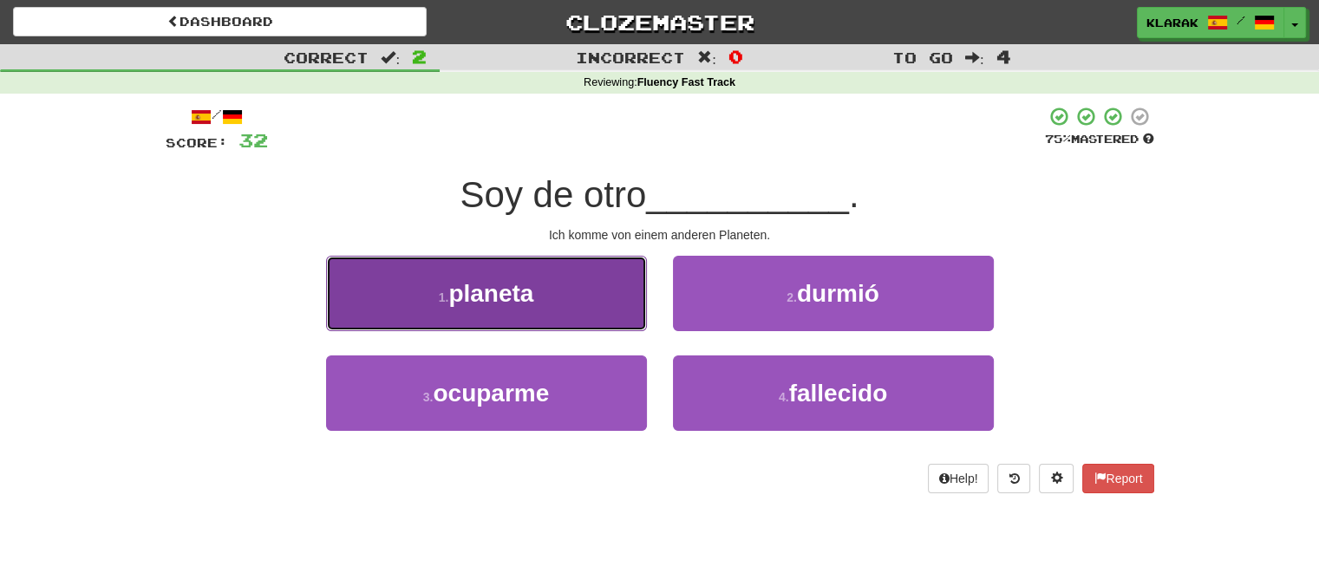
click at [563, 290] on button "1 . planeta" at bounding box center [486, 293] width 321 height 75
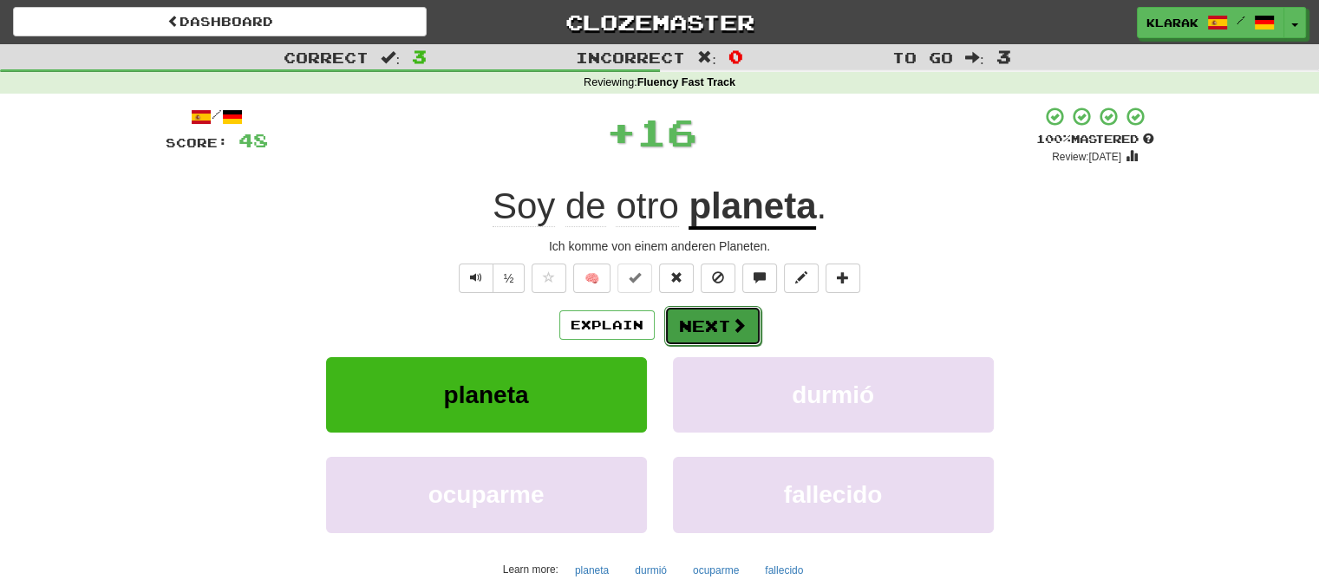
click at [712, 319] on button "Next" at bounding box center [712, 326] width 97 height 40
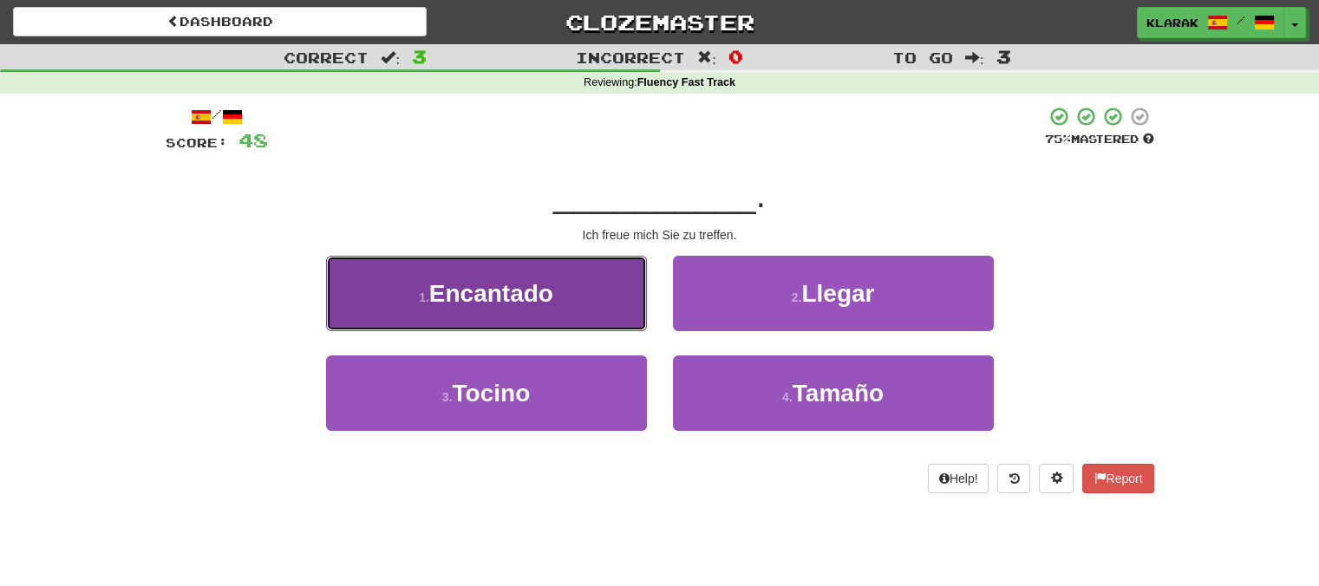
click at [584, 297] on button "1 . Encantado" at bounding box center [486, 293] width 321 height 75
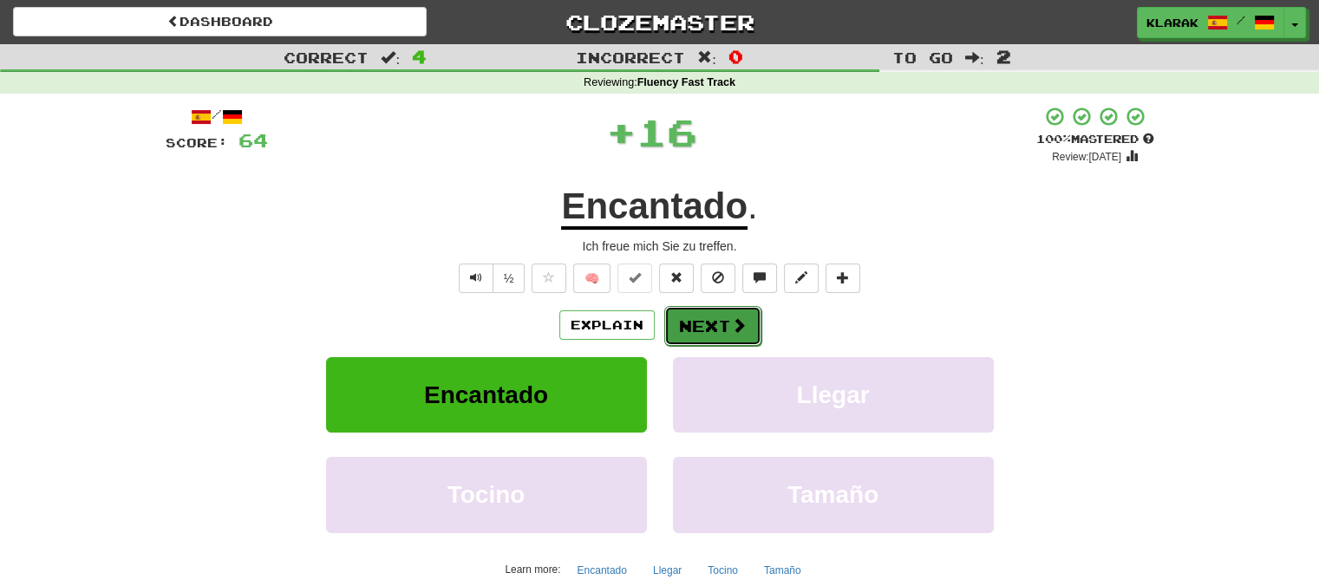
click at [706, 328] on button "Next" at bounding box center [712, 326] width 97 height 40
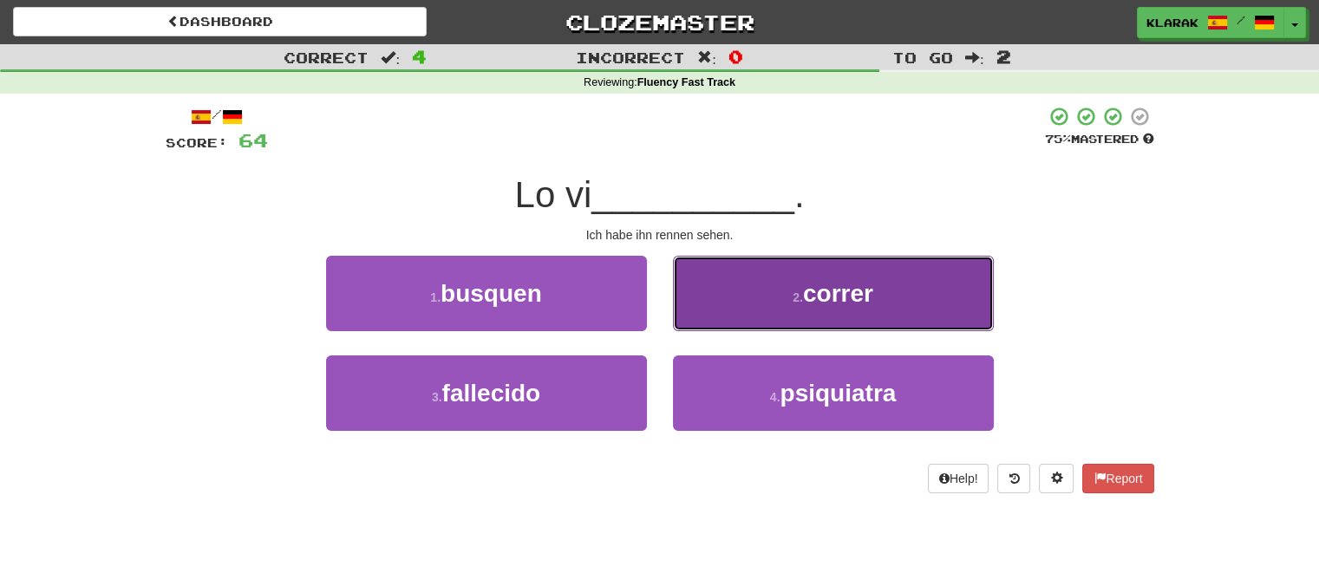
click at [739, 298] on button "2 . correr" at bounding box center [833, 293] width 321 height 75
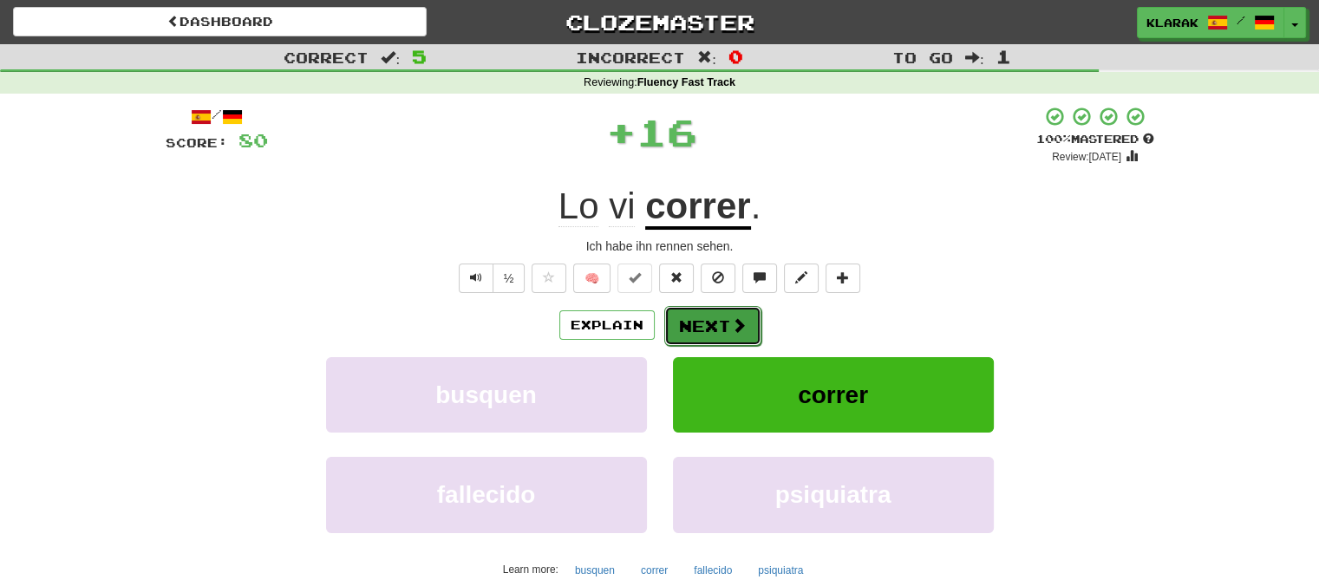
click at [688, 324] on button "Next" at bounding box center [712, 326] width 97 height 40
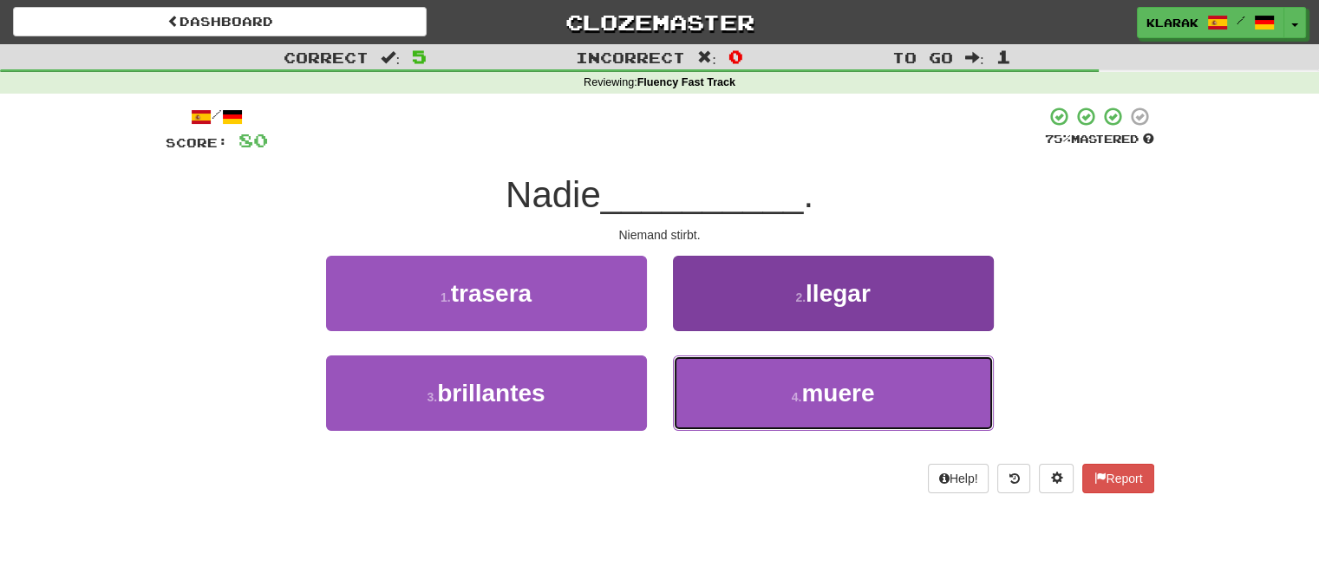
click at [737, 388] on button "4 . muere" at bounding box center [833, 393] width 321 height 75
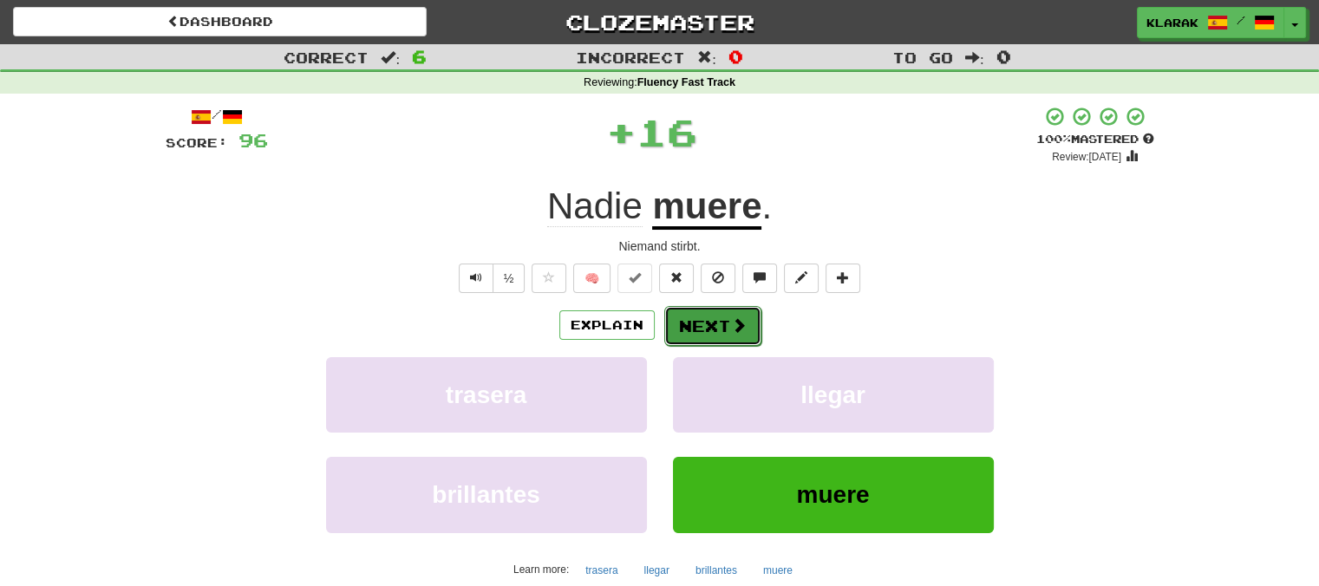
click at [708, 320] on button "Next" at bounding box center [712, 326] width 97 height 40
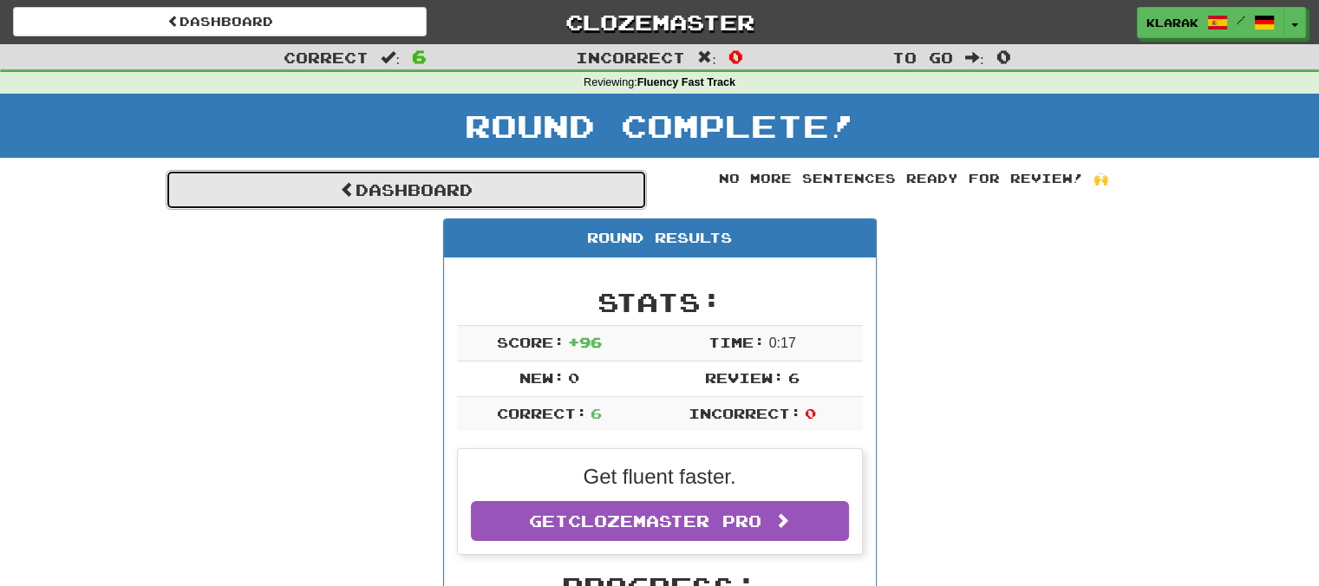
click at [376, 186] on link "Dashboard" at bounding box center [406, 190] width 481 height 40
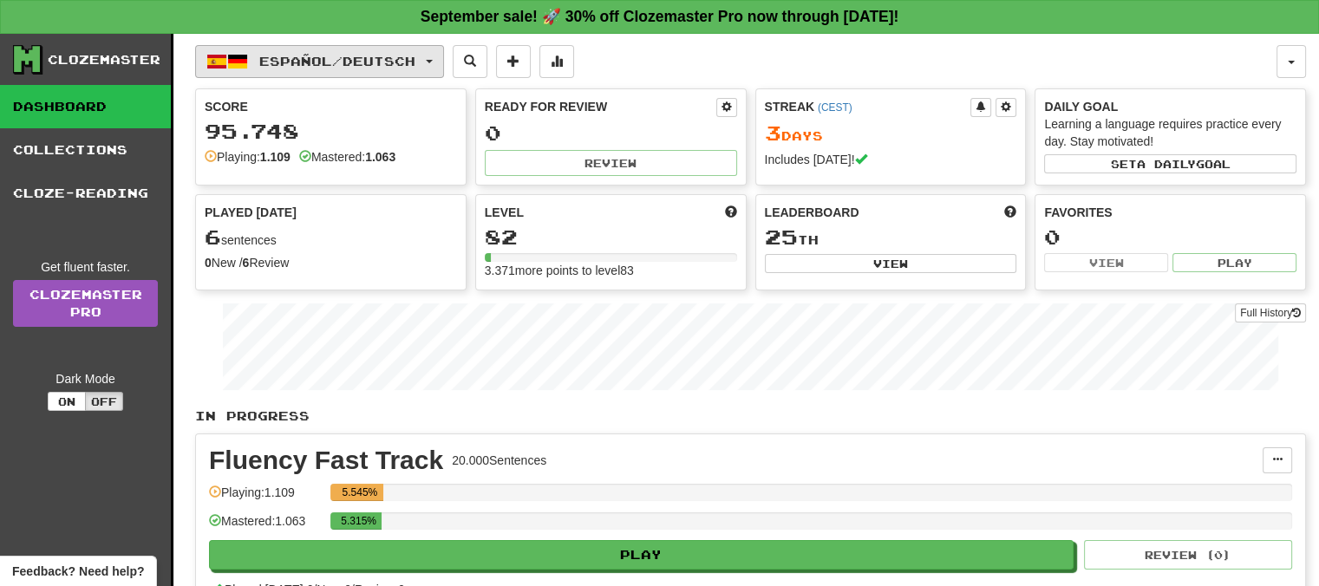
click at [433, 60] on span "button" at bounding box center [429, 61] width 7 height 3
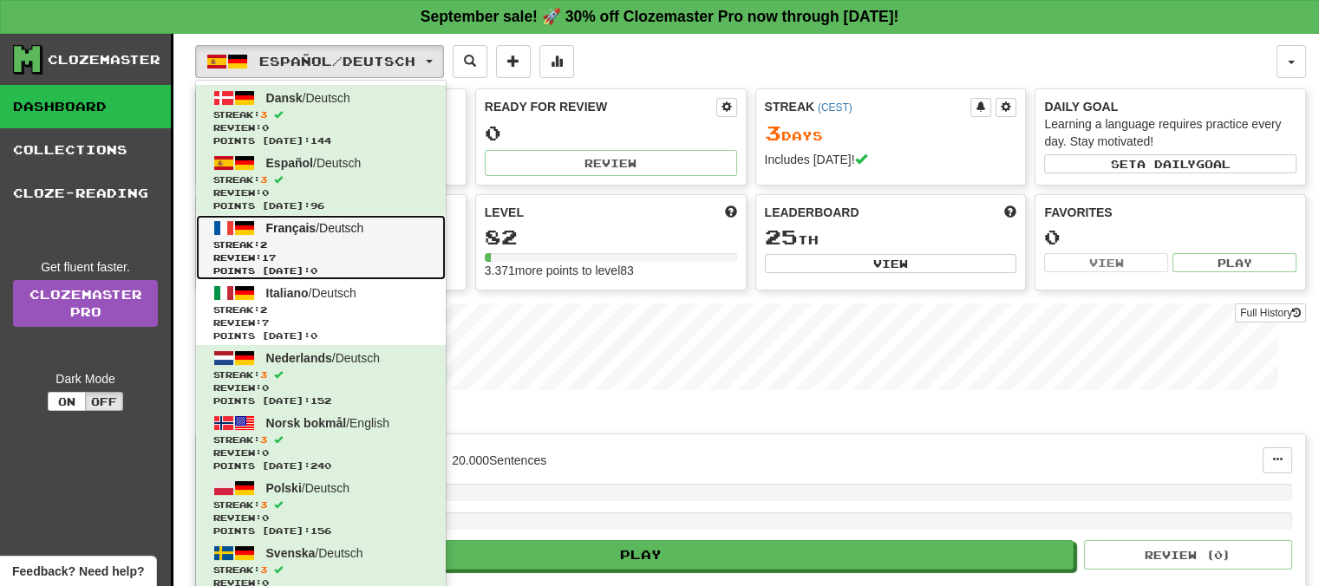
click at [293, 222] on span "Français" at bounding box center [291, 228] width 50 height 14
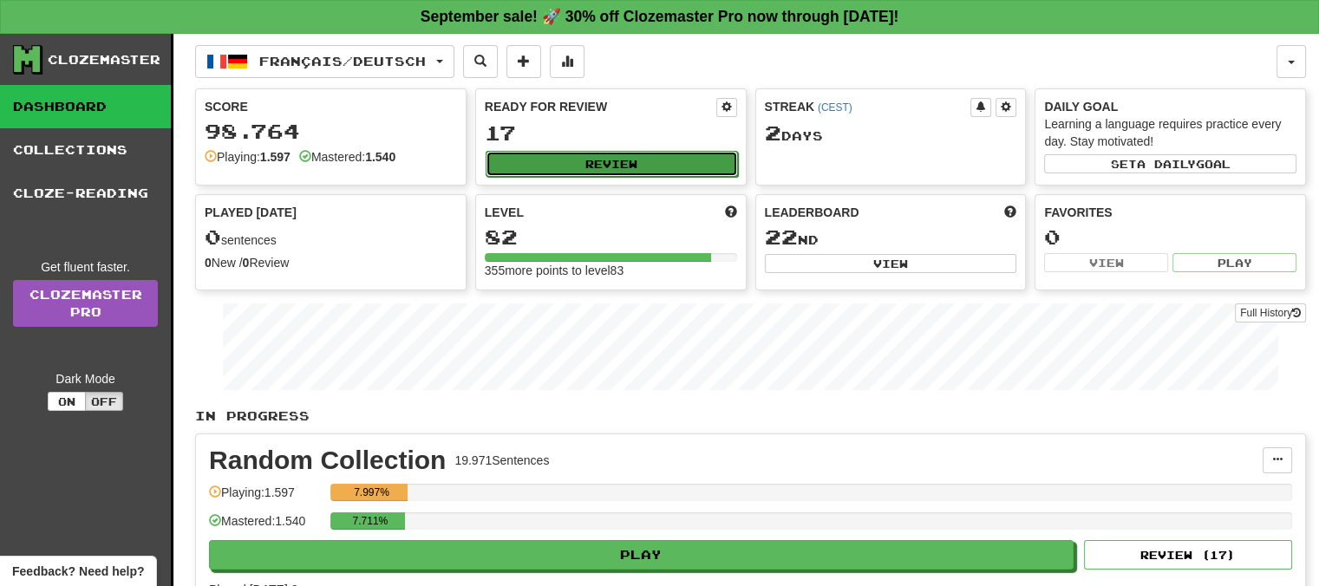
click at [594, 154] on button "Review" at bounding box center [612, 164] width 252 height 26
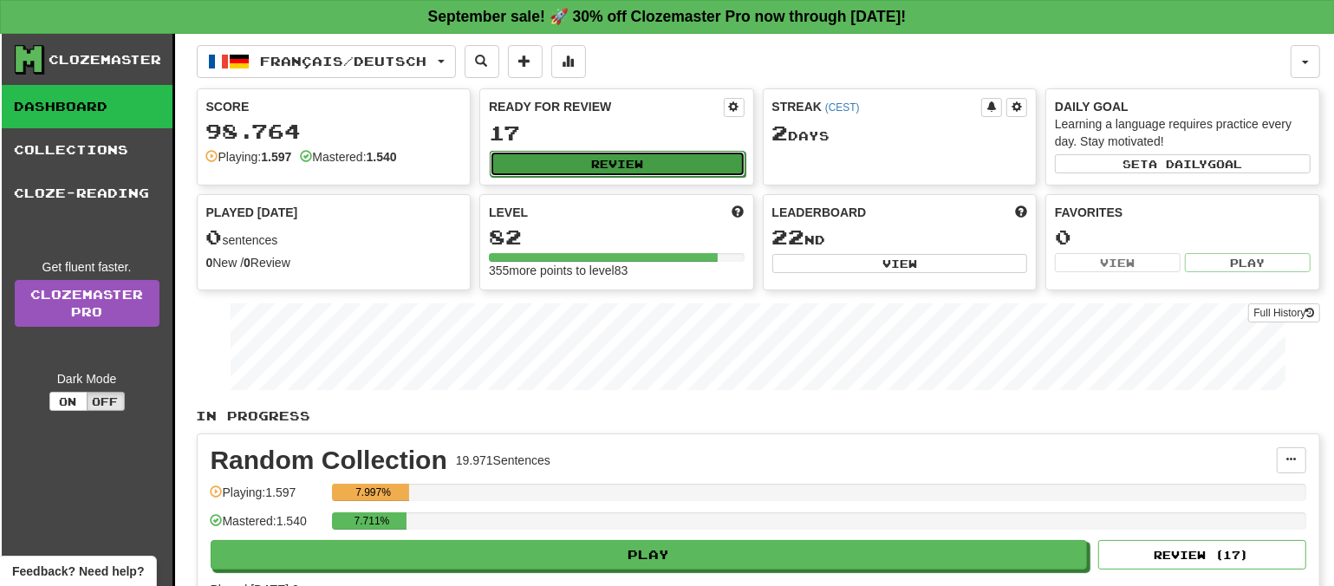
select select "**"
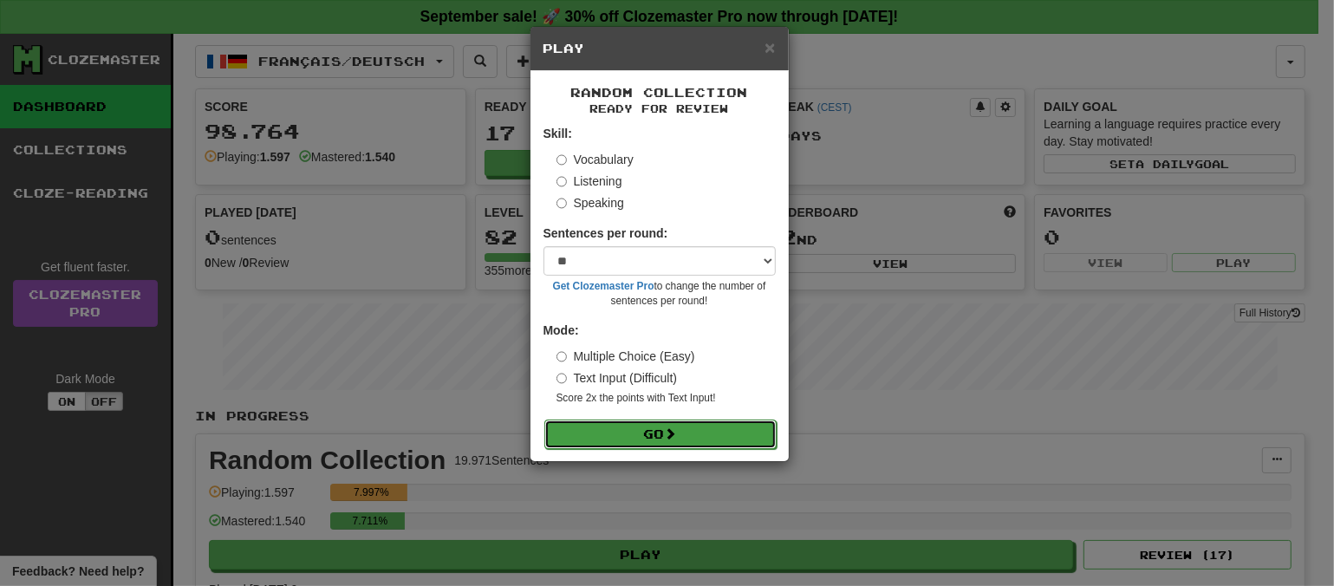
click at [598, 422] on button "Go" at bounding box center [661, 434] width 232 height 29
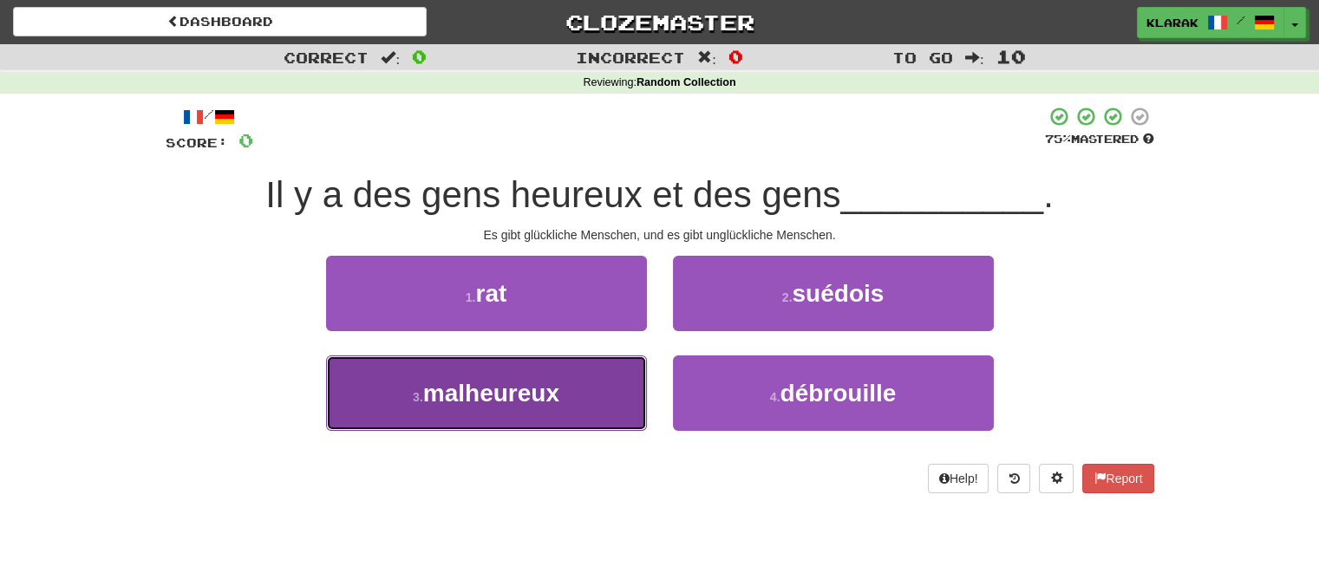
click at [566, 399] on button "3 . malheureux" at bounding box center [486, 393] width 321 height 75
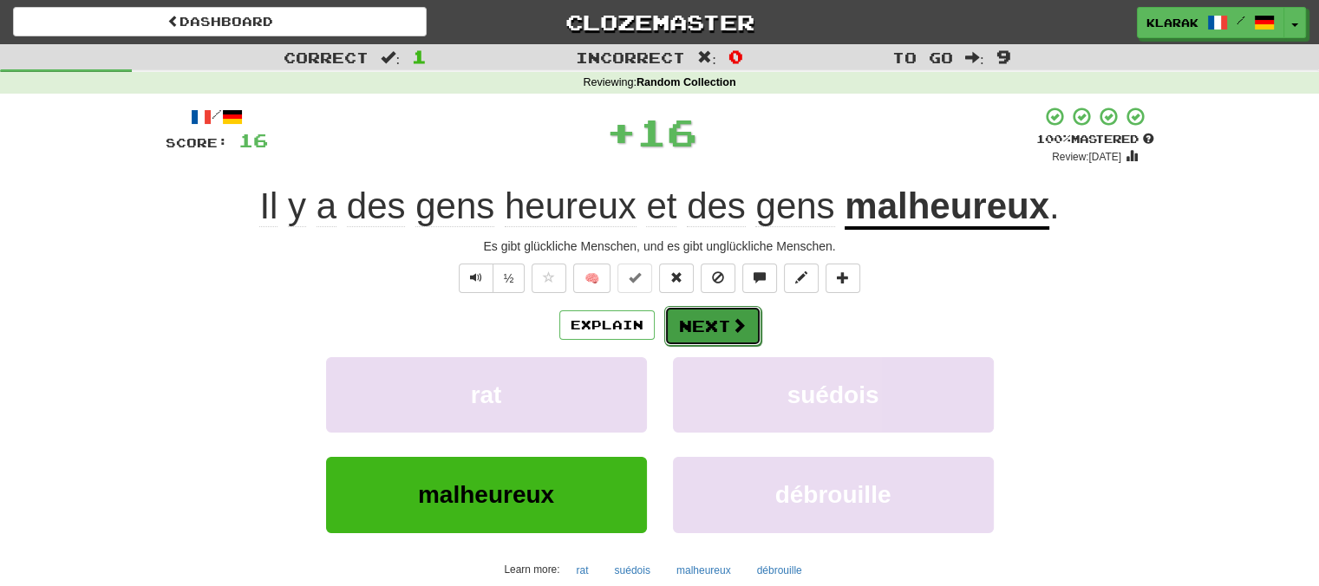
click at [714, 327] on button "Next" at bounding box center [712, 326] width 97 height 40
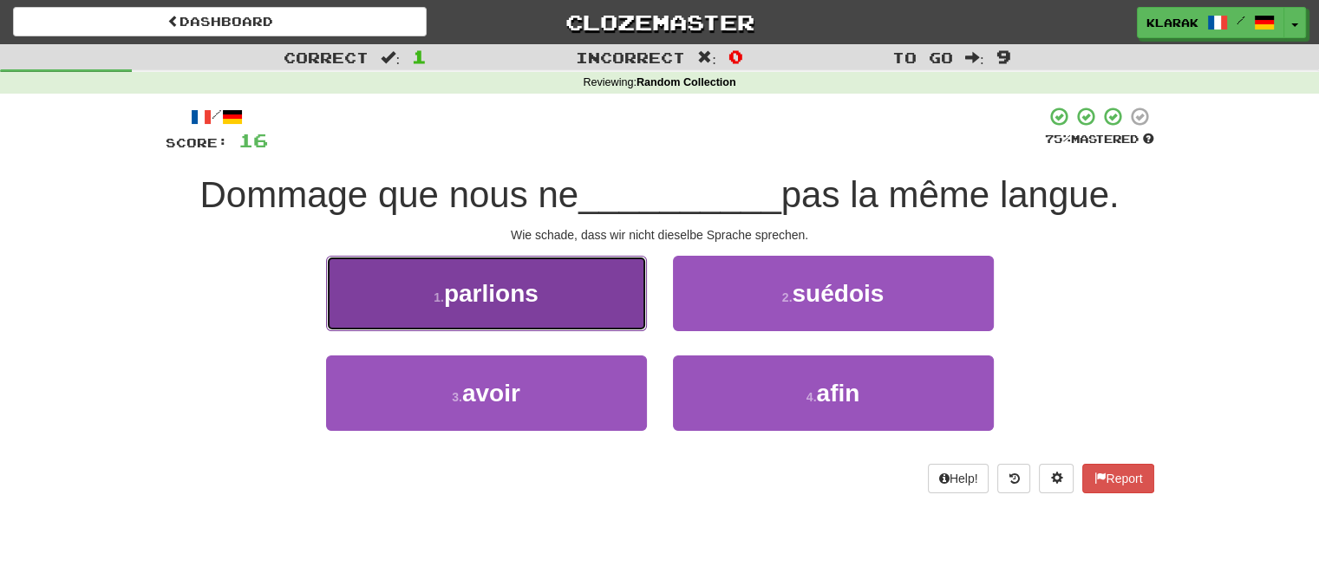
click at [589, 298] on button "1 . parlions" at bounding box center [486, 293] width 321 height 75
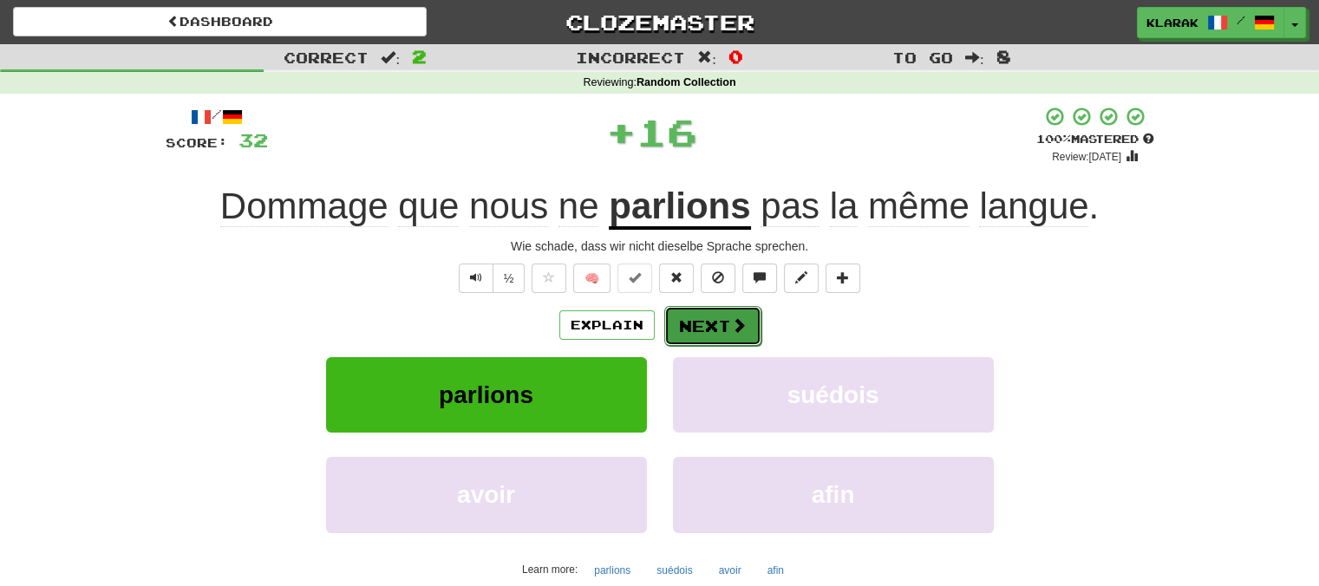
click at [731, 325] on span at bounding box center [739, 325] width 16 height 16
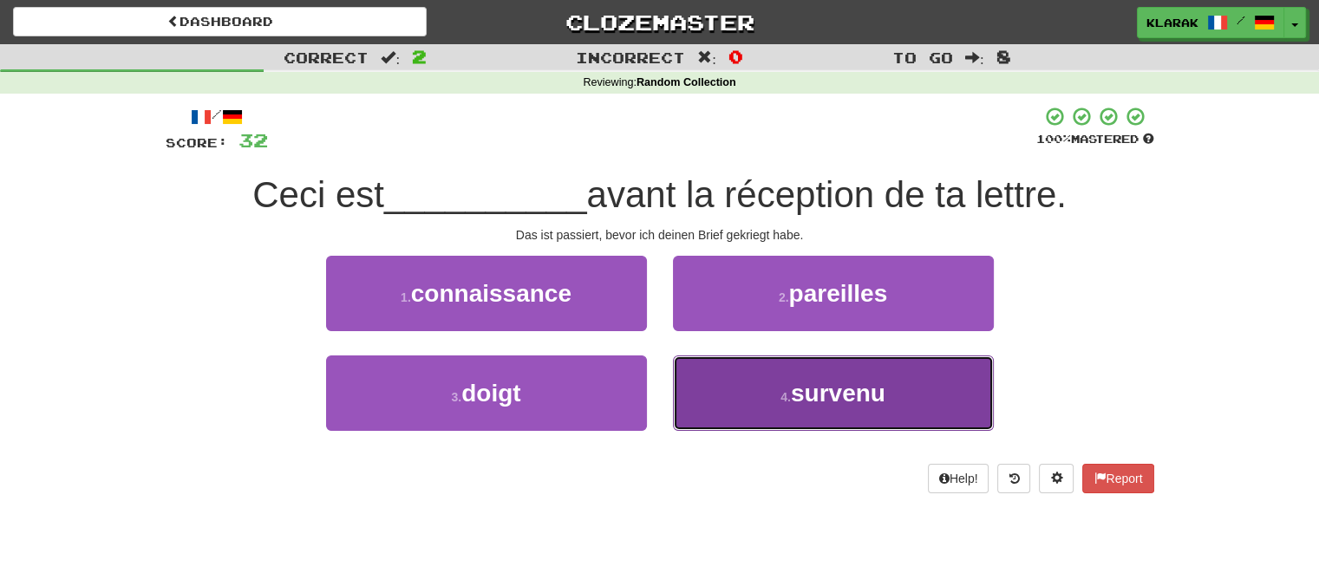
click at [716, 413] on button "4 . survenu" at bounding box center [833, 393] width 321 height 75
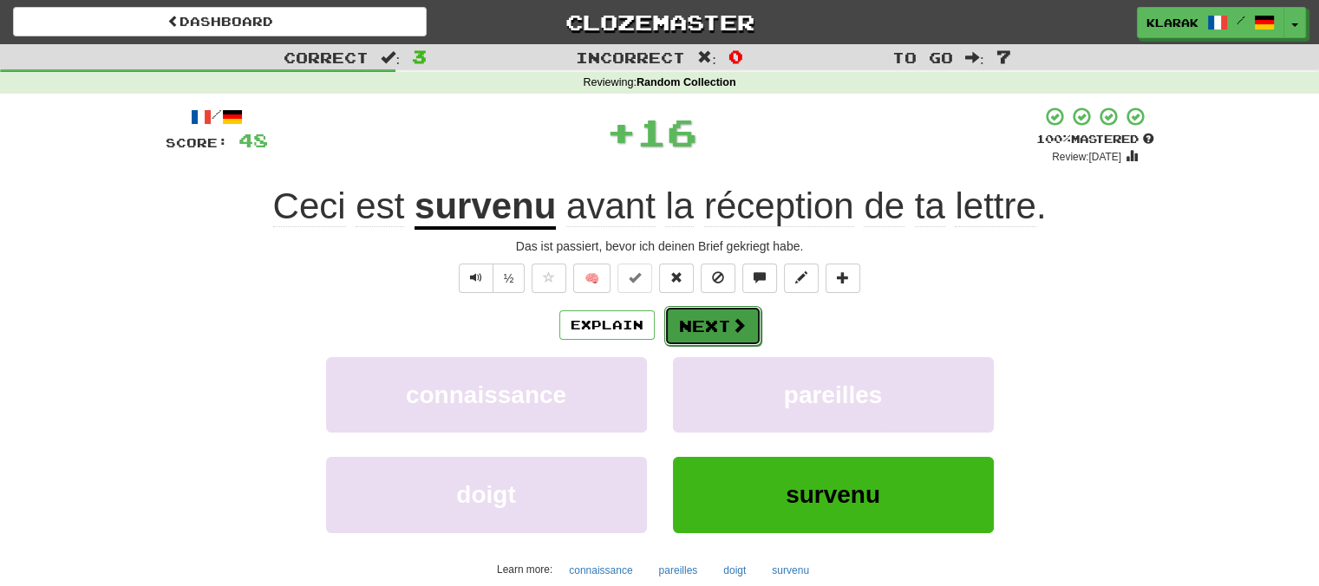
click at [688, 340] on button "Next" at bounding box center [712, 326] width 97 height 40
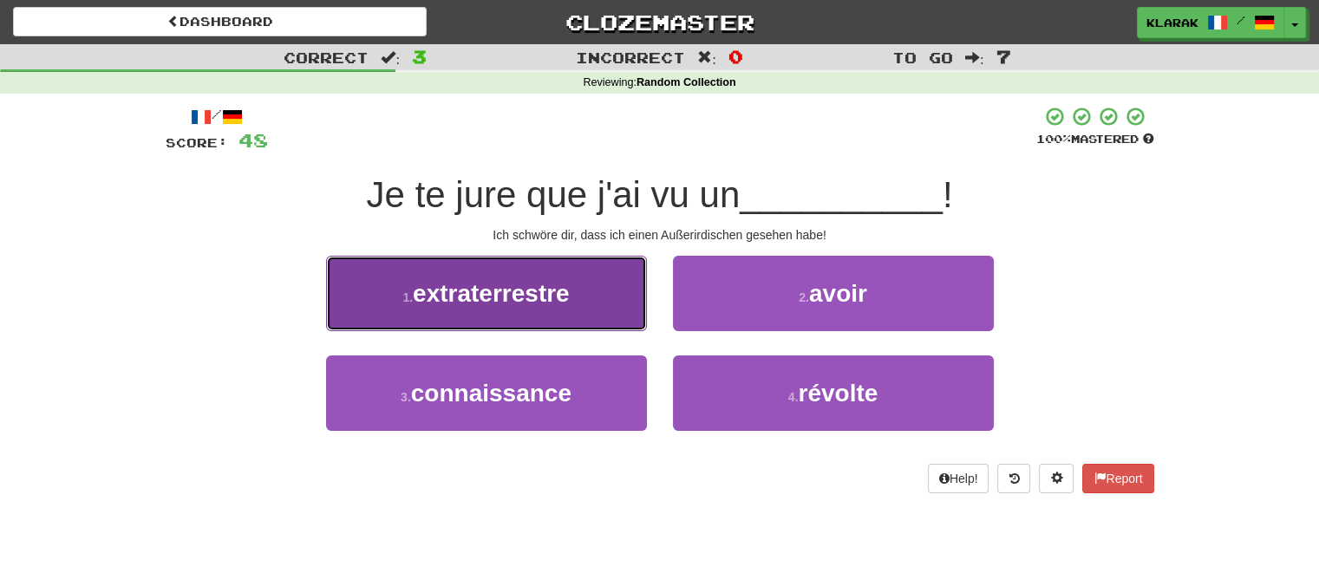
click at [612, 297] on button "1 . extraterrestre" at bounding box center [486, 293] width 321 height 75
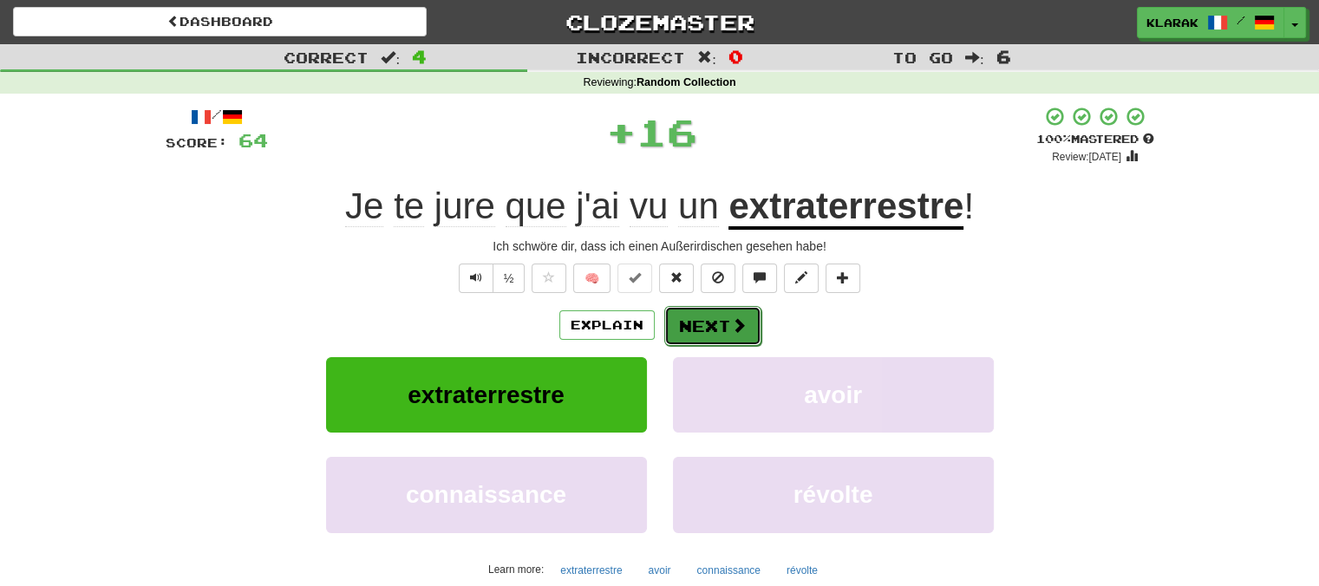
click at [700, 325] on button "Next" at bounding box center [712, 326] width 97 height 40
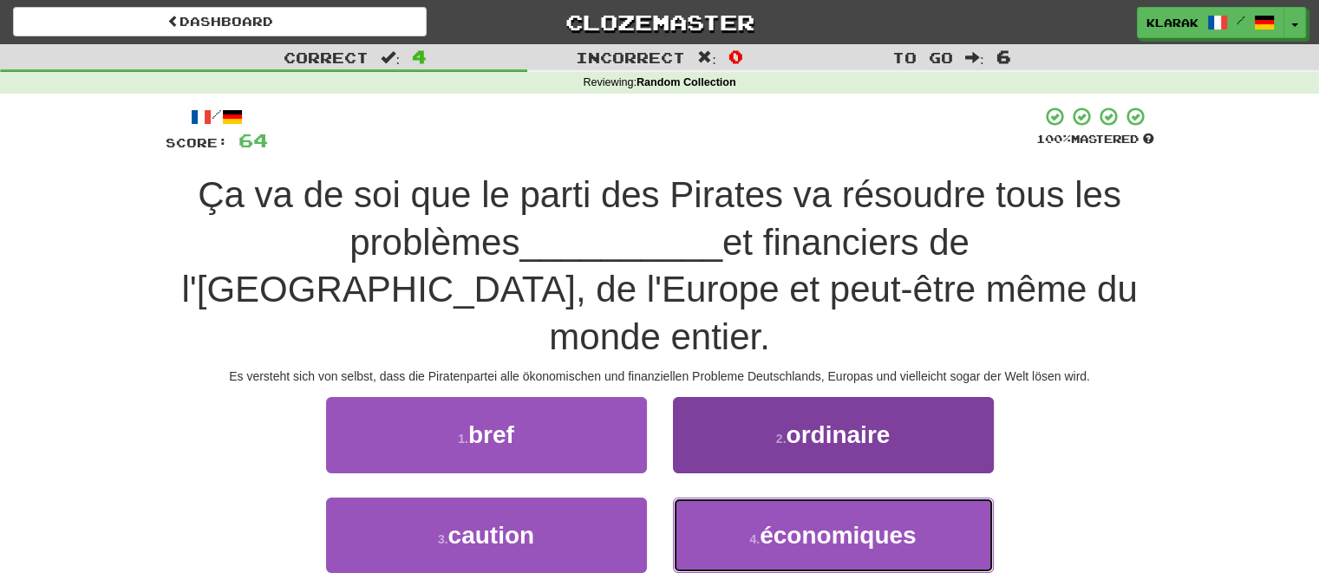
click at [761, 522] on span "économiques" at bounding box center [838, 535] width 156 height 27
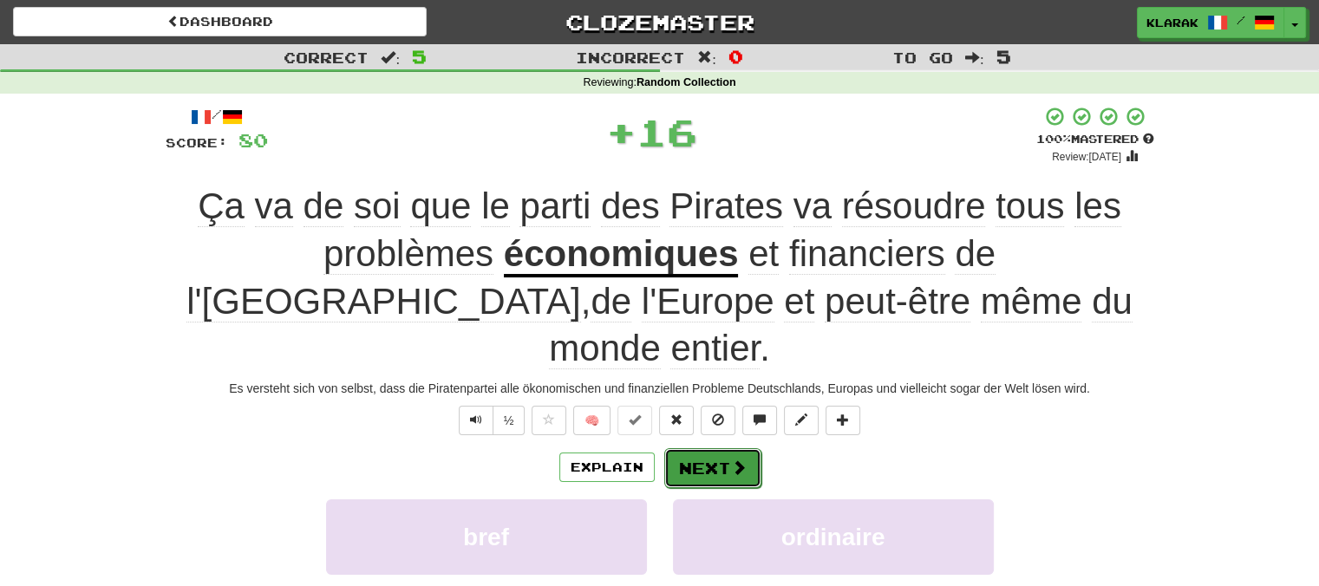
click at [713, 448] on button "Next" at bounding box center [712, 468] width 97 height 40
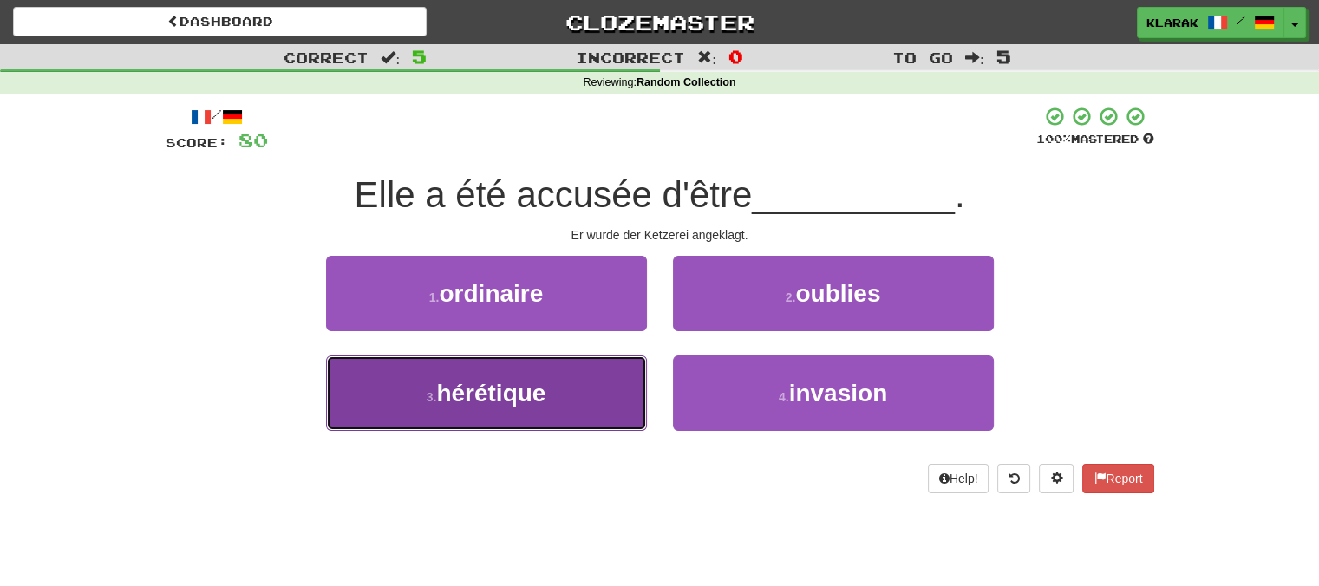
click at [608, 391] on button "3 . hérétique" at bounding box center [486, 393] width 321 height 75
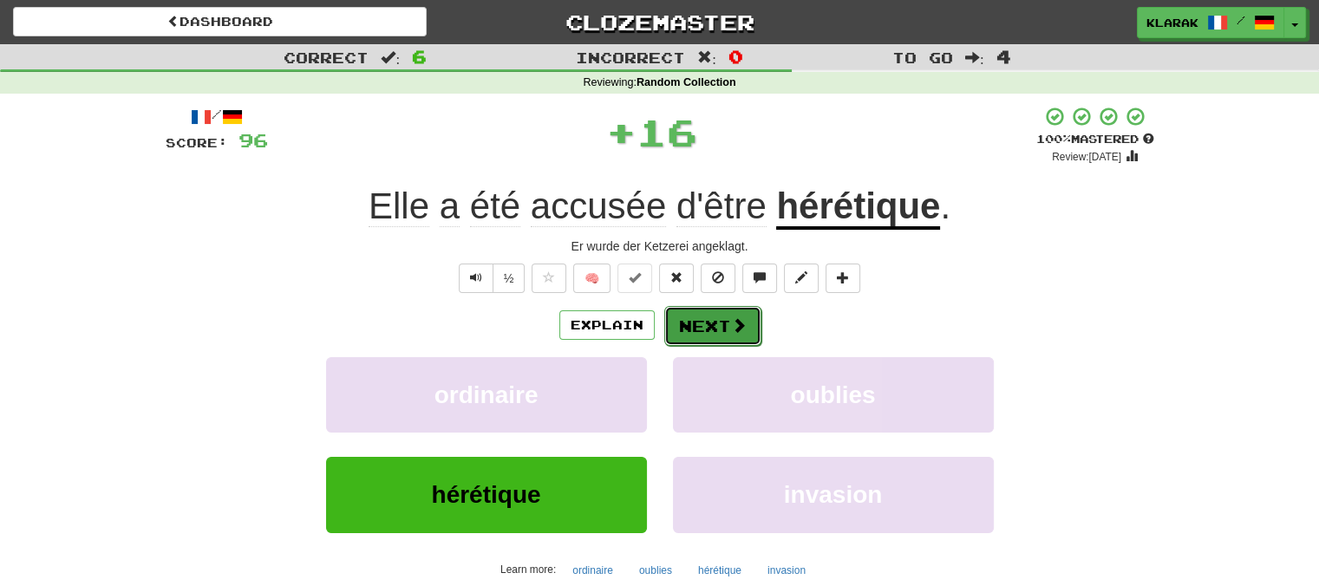
click at [702, 322] on button "Next" at bounding box center [712, 326] width 97 height 40
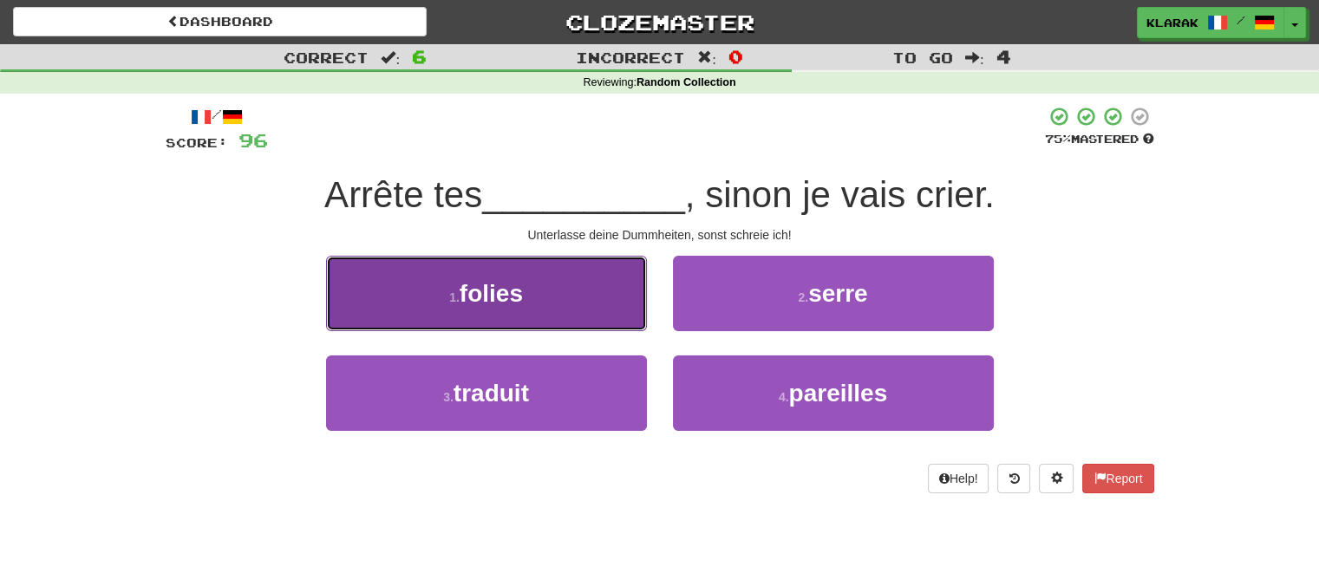
click at [596, 299] on button "1 . folies" at bounding box center [486, 293] width 321 height 75
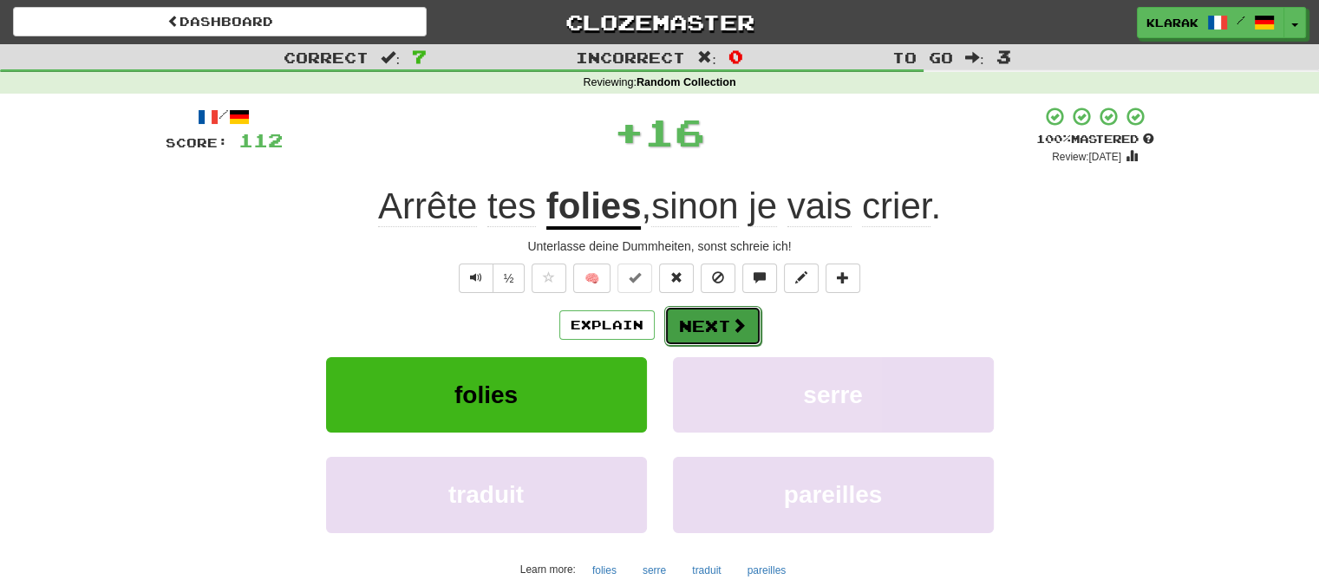
click at [709, 320] on button "Next" at bounding box center [712, 326] width 97 height 40
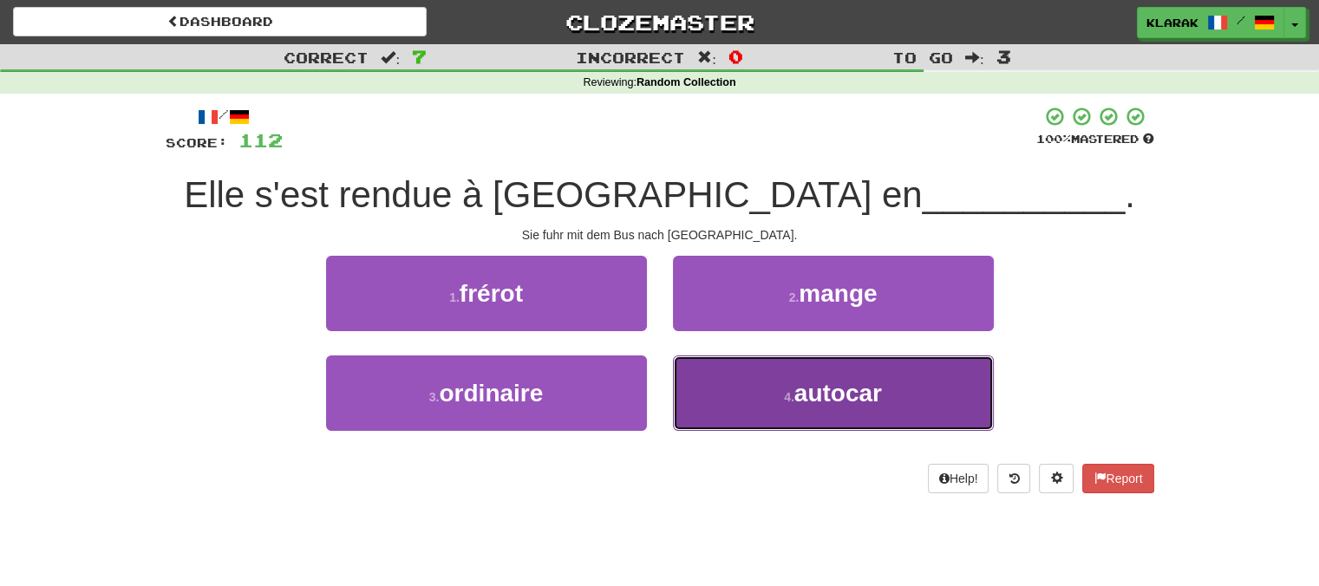
click at [769, 390] on button "4 . autocar" at bounding box center [833, 393] width 321 height 75
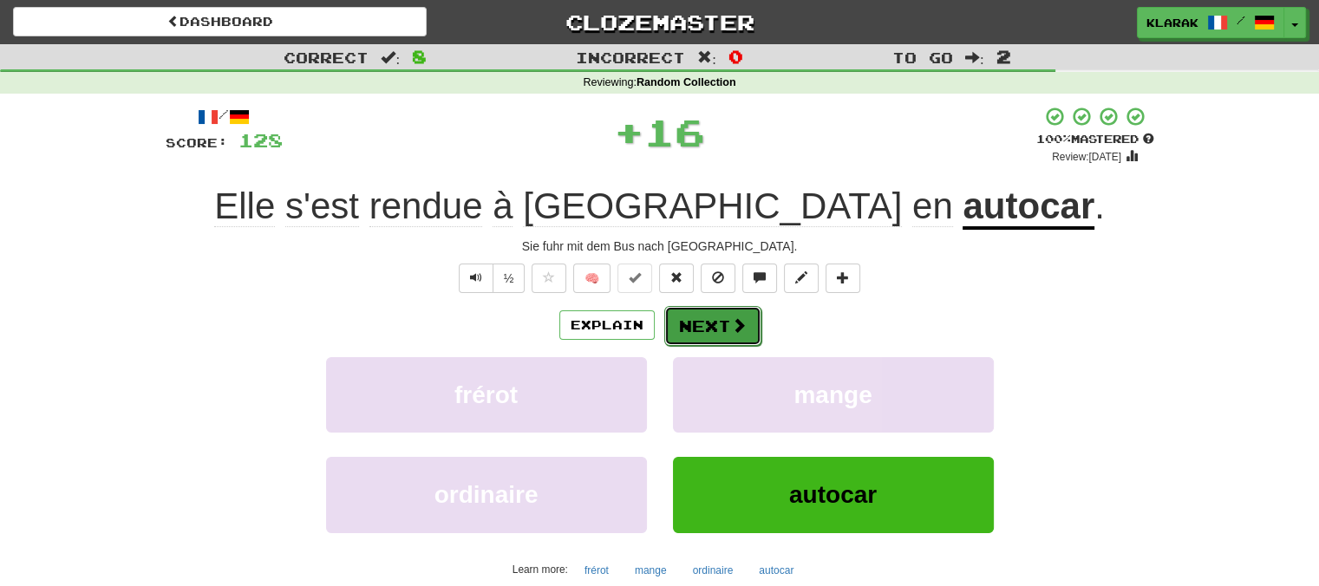
click at [724, 319] on button "Next" at bounding box center [712, 326] width 97 height 40
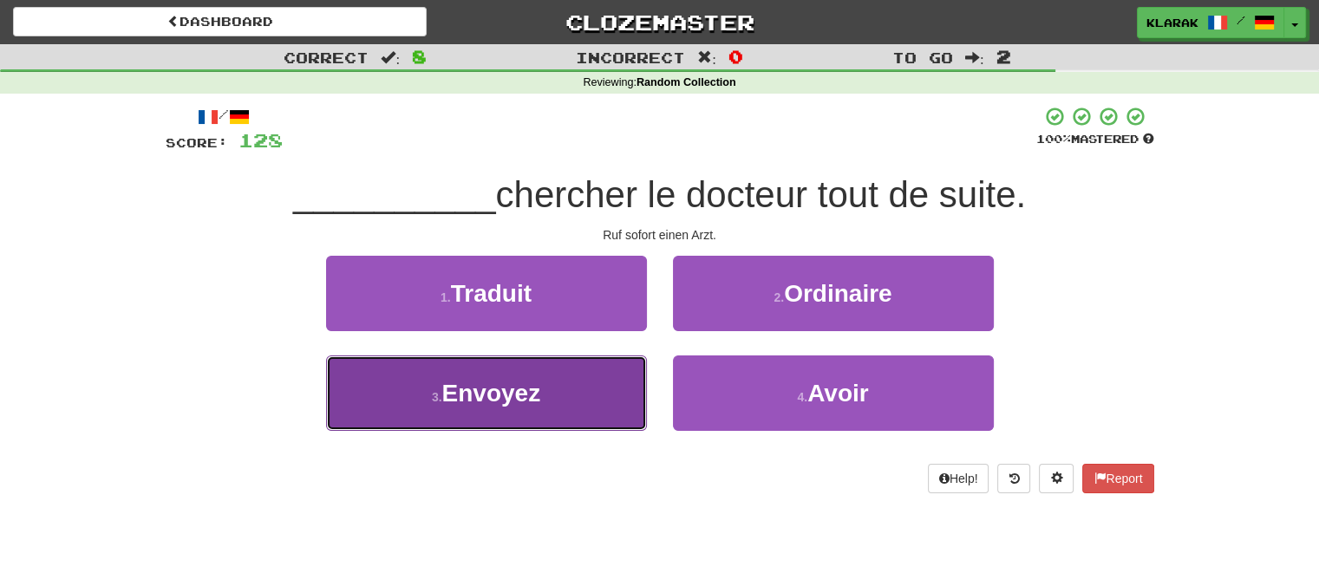
click at [589, 400] on button "3 . Envoyez" at bounding box center [486, 393] width 321 height 75
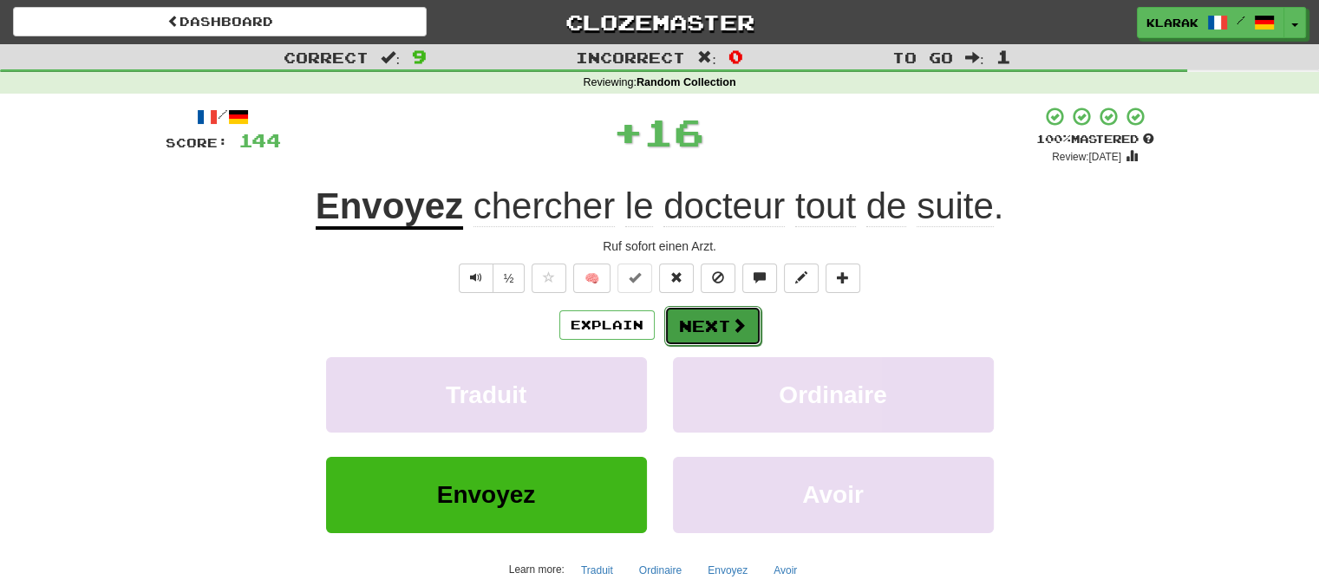
click at [705, 316] on button "Next" at bounding box center [712, 326] width 97 height 40
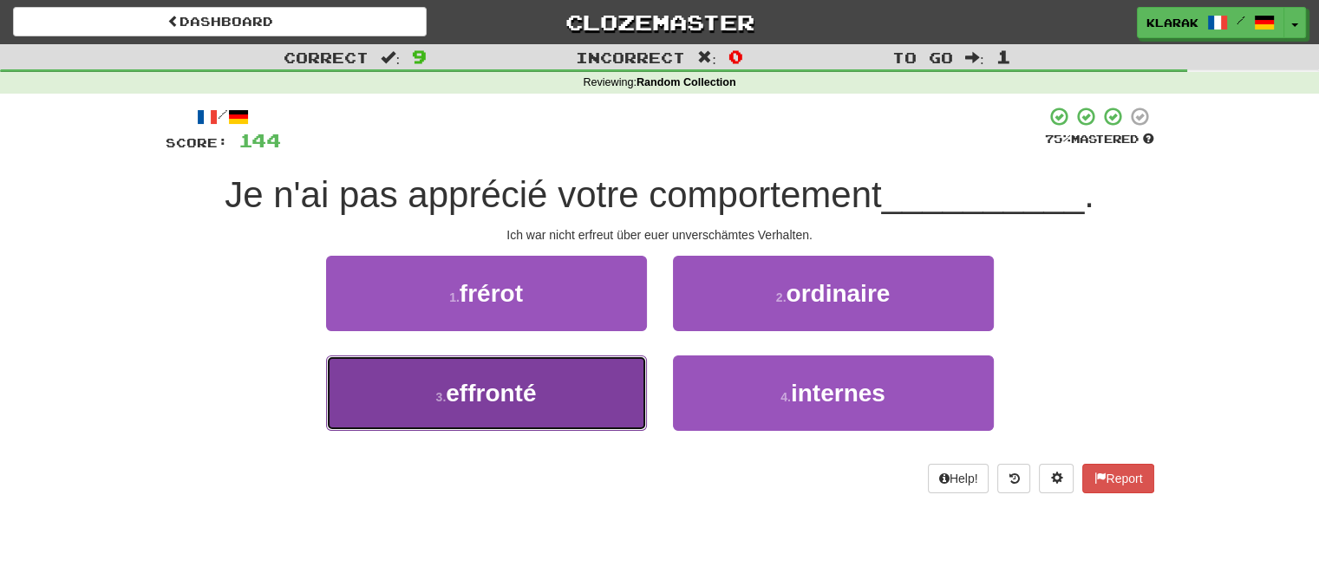
click at [556, 393] on button "3 . effronté" at bounding box center [486, 393] width 321 height 75
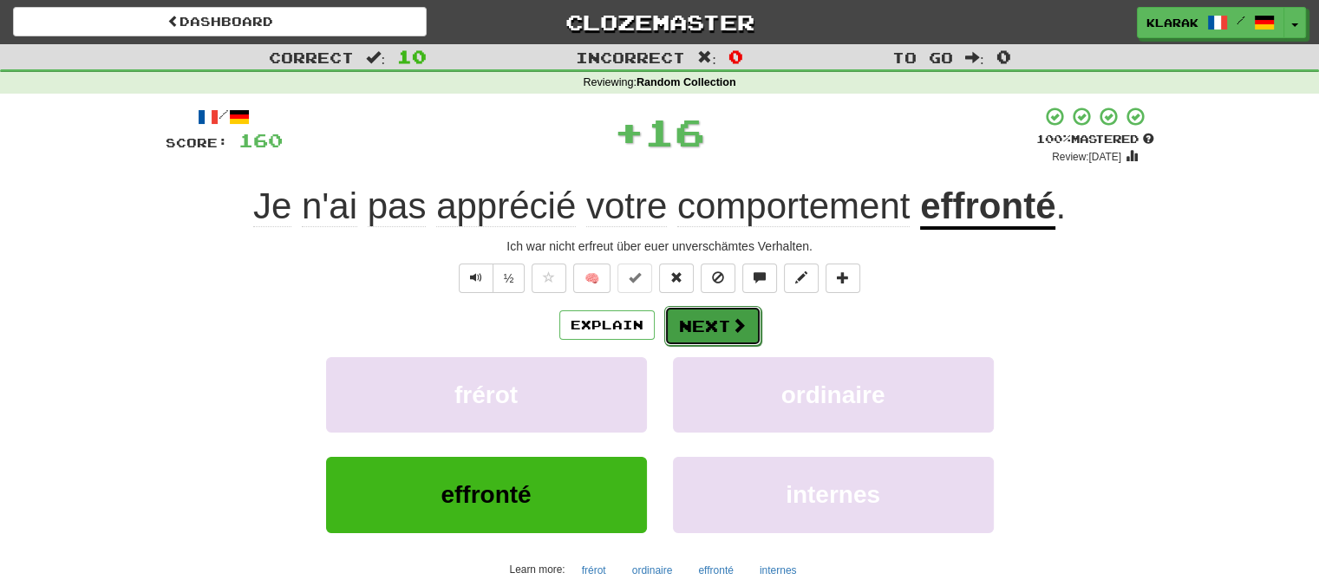
click at [697, 322] on button "Next" at bounding box center [712, 326] width 97 height 40
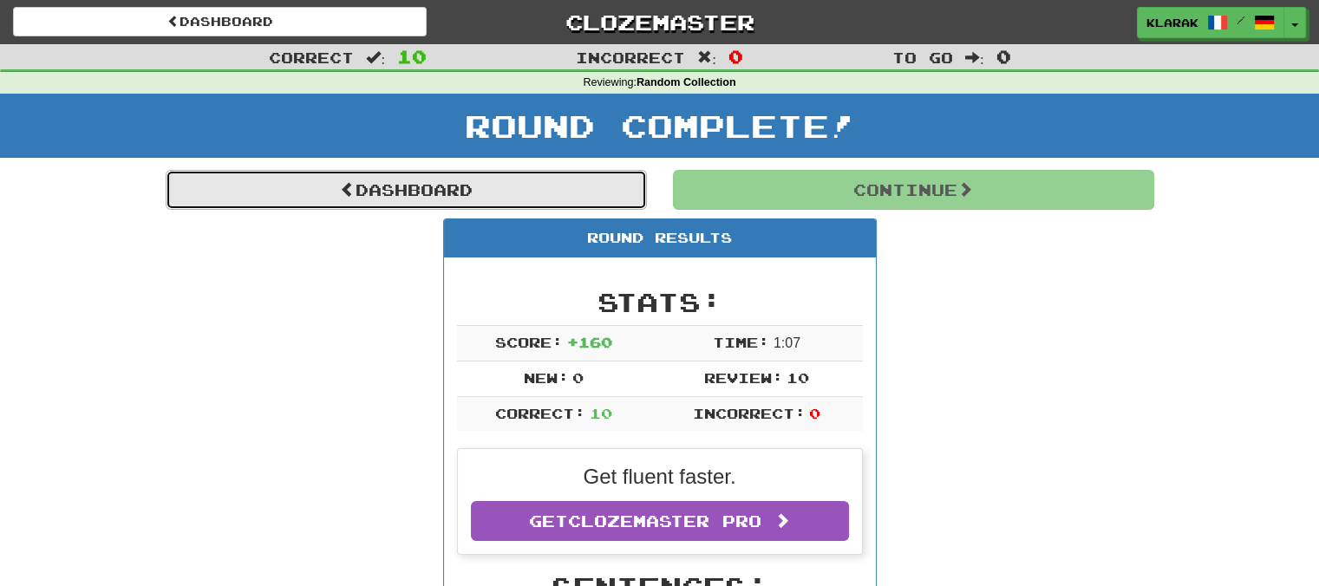
click at [370, 186] on link "Dashboard" at bounding box center [406, 190] width 481 height 40
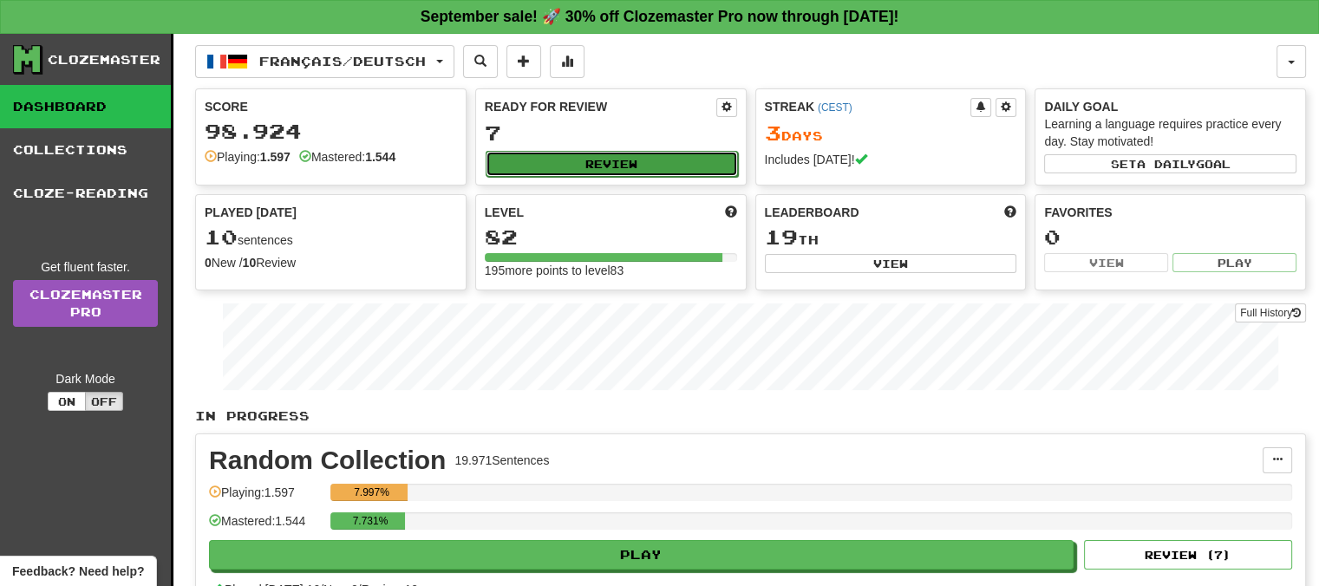
click at [576, 160] on button "Review" at bounding box center [612, 164] width 252 height 26
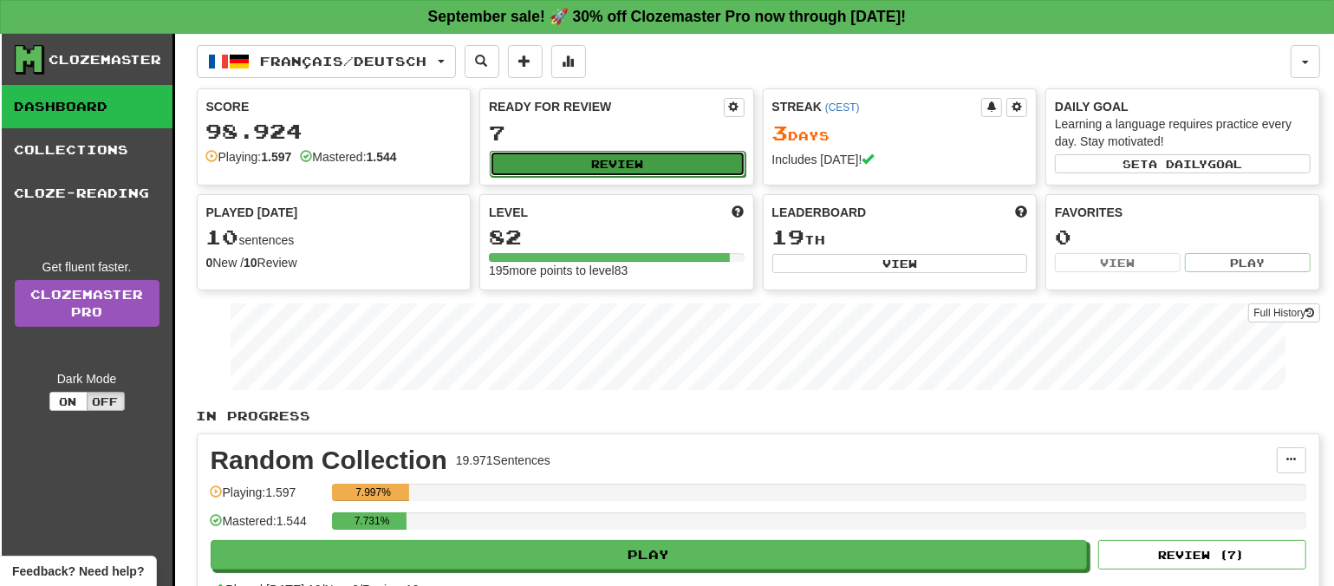
select select "**"
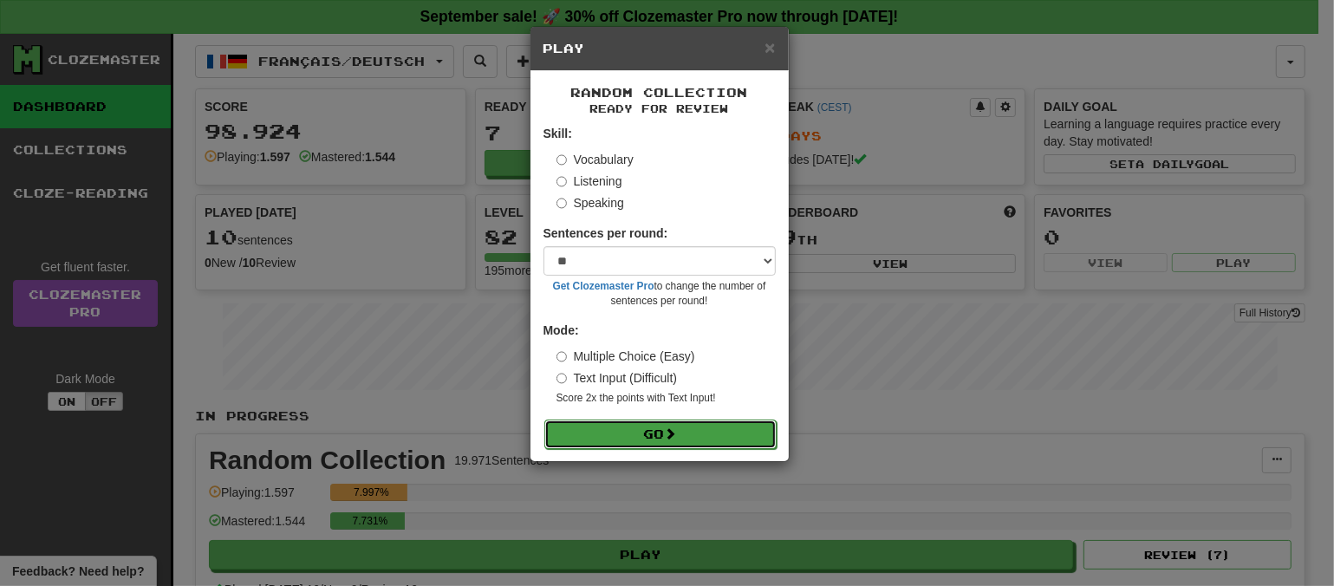
click at [668, 431] on button "Go" at bounding box center [661, 434] width 232 height 29
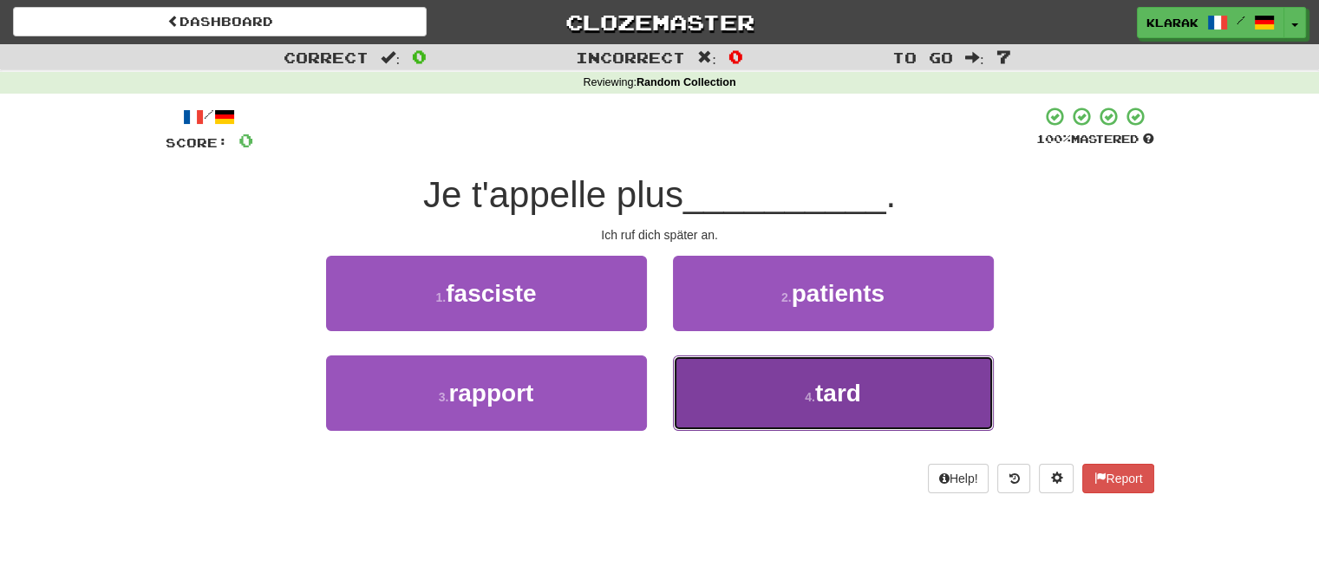
click at [737, 406] on button "4 . tard" at bounding box center [833, 393] width 321 height 75
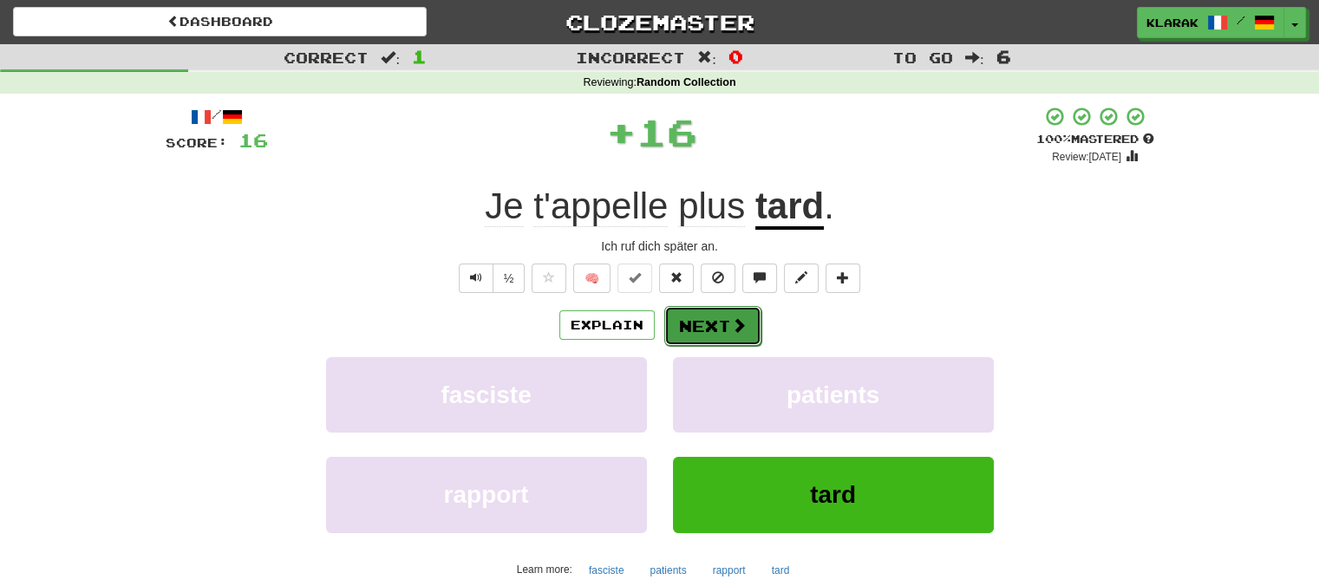
click at [691, 316] on button "Next" at bounding box center [712, 326] width 97 height 40
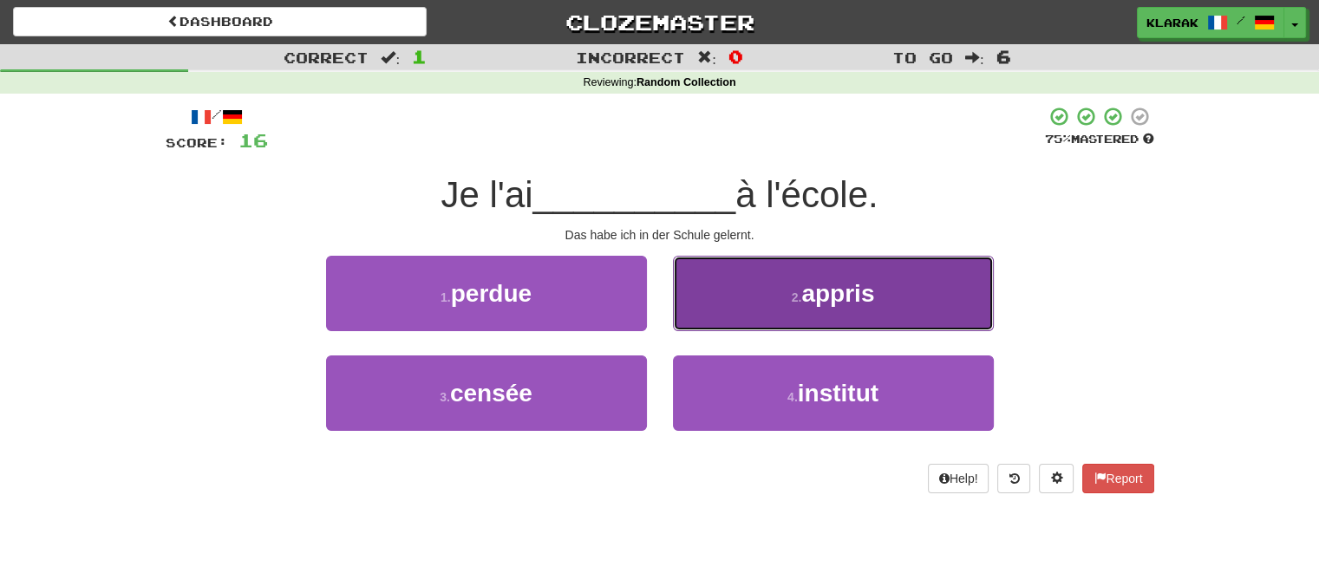
click at [754, 284] on button "2 . appris" at bounding box center [833, 293] width 321 height 75
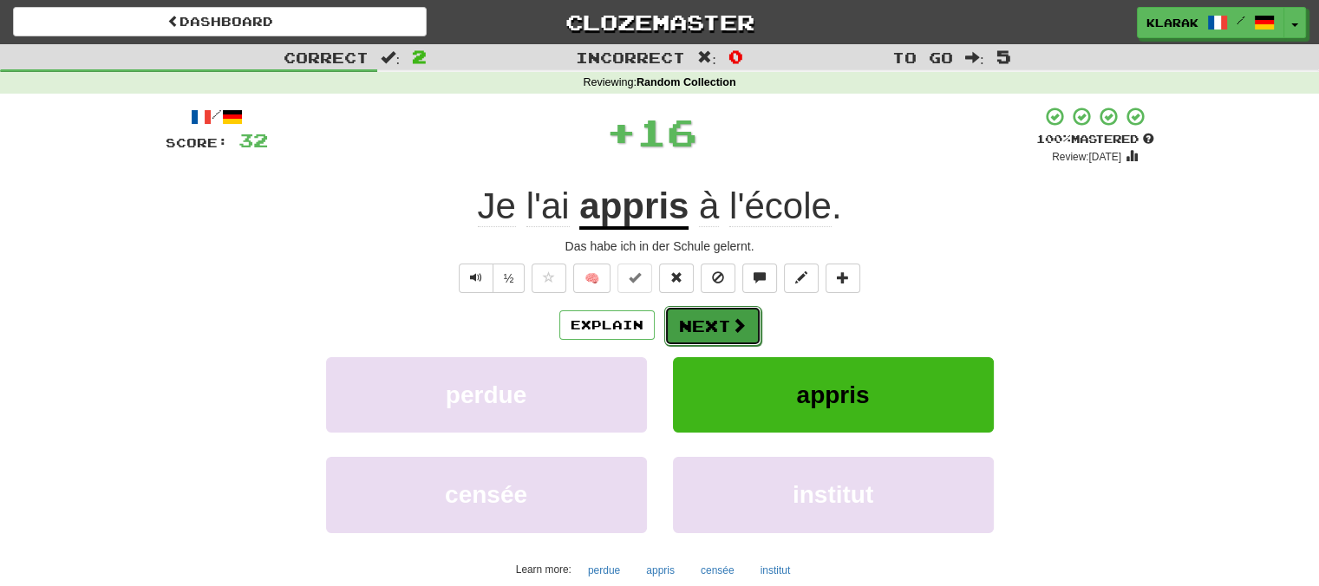
click at [701, 327] on button "Next" at bounding box center [712, 326] width 97 height 40
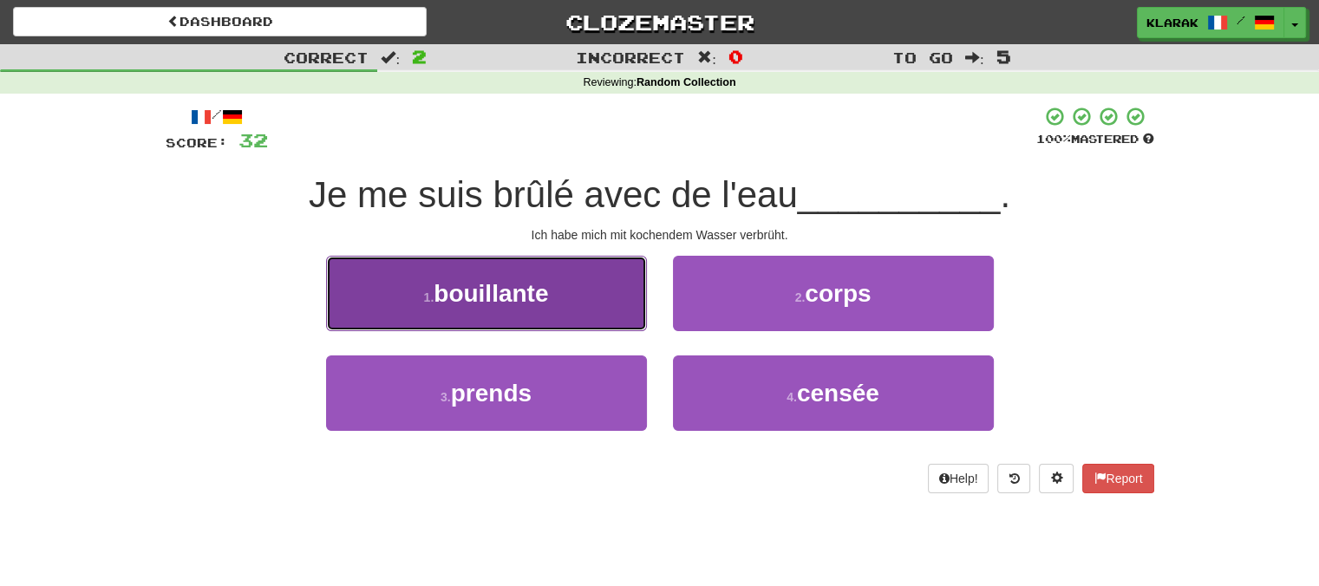
click at [584, 289] on button "1 . bouillante" at bounding box center [486, 293] width 321 height 75
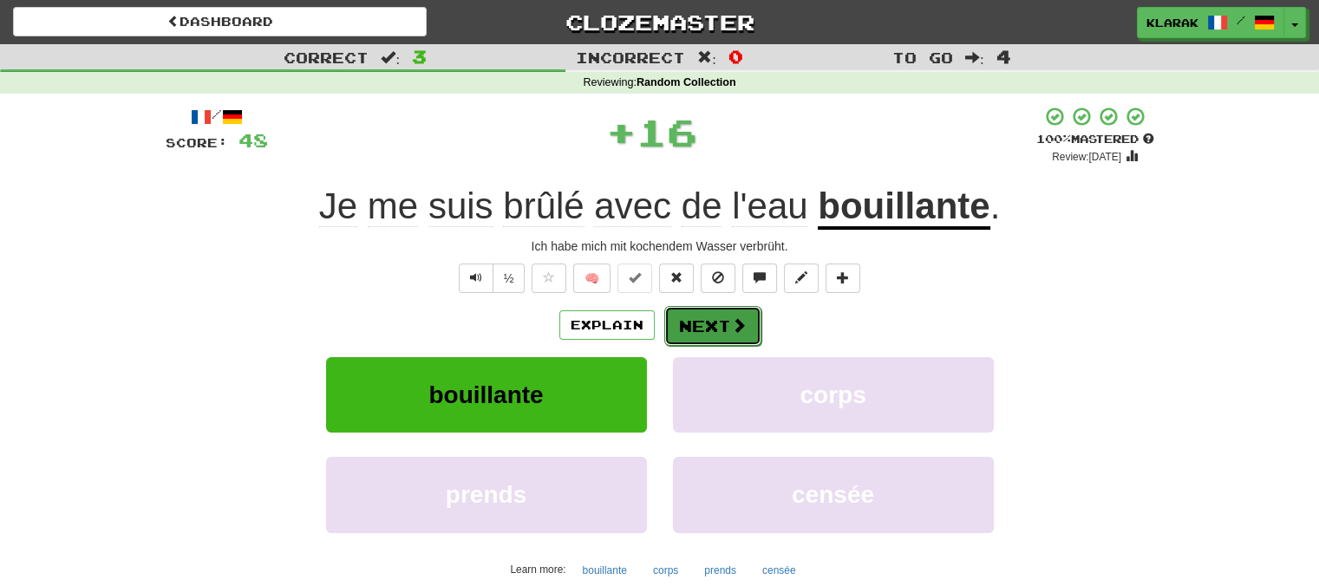
click at [701, 327] on button "Next" at bounding box center [712, 326] width 97 height 40
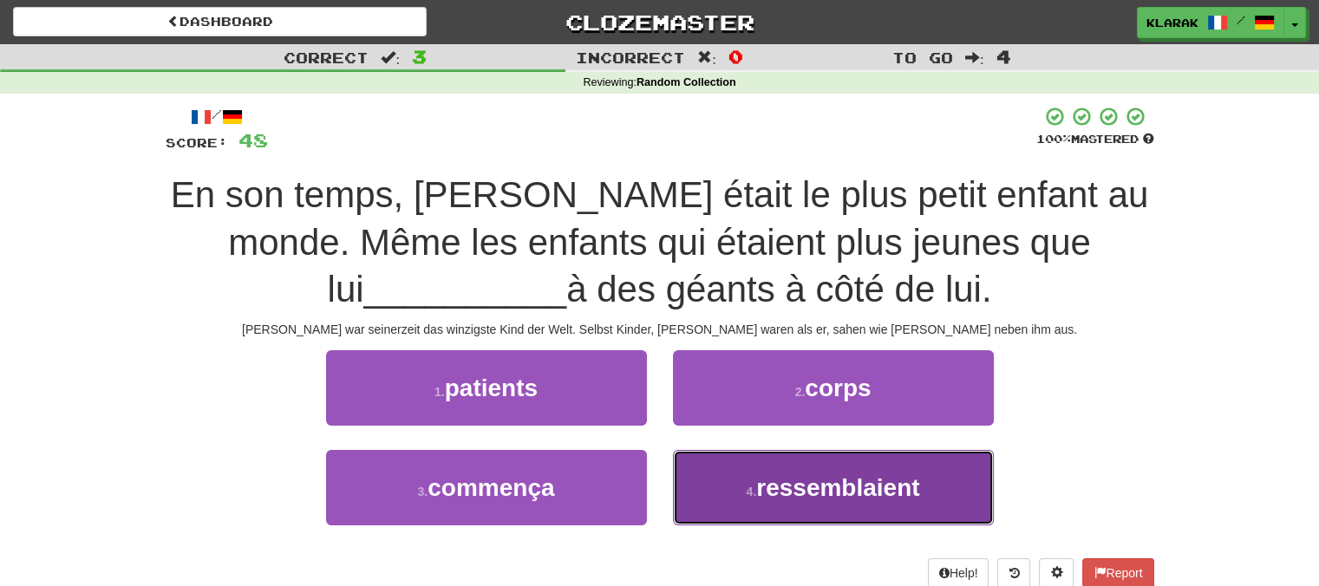
click at [757, 491] on span "ressemblaient" at bounding box center [837, 487] width 163 height 27
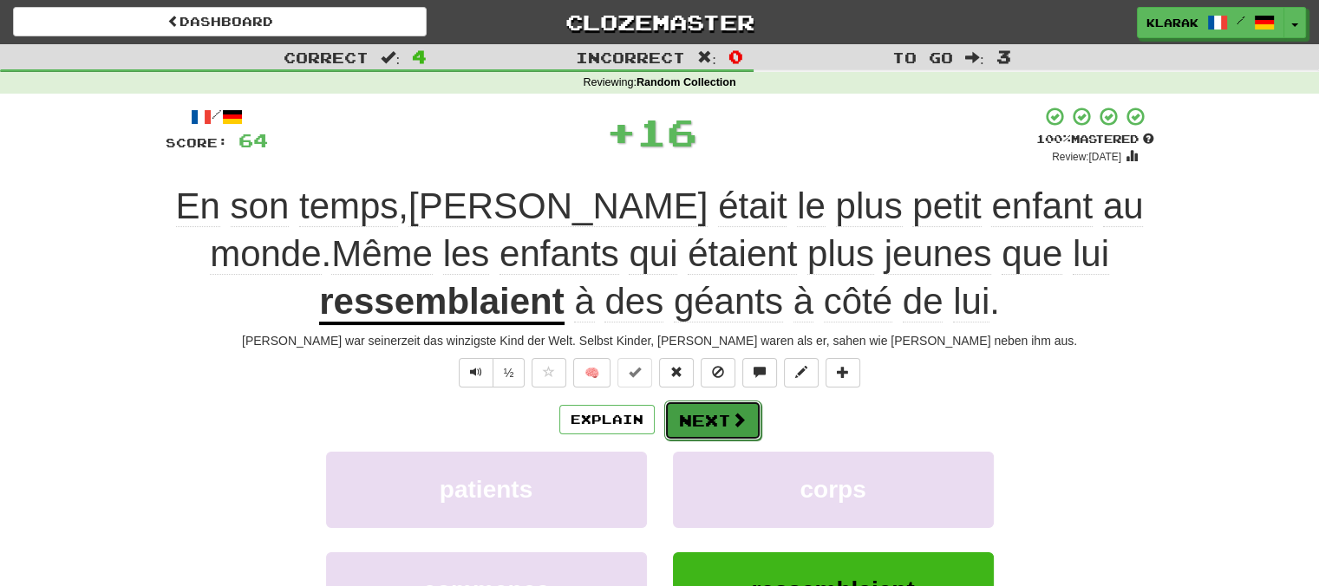
click at [703, 414] on button "Next" at bounding box center [712, 421] width 97 height 40
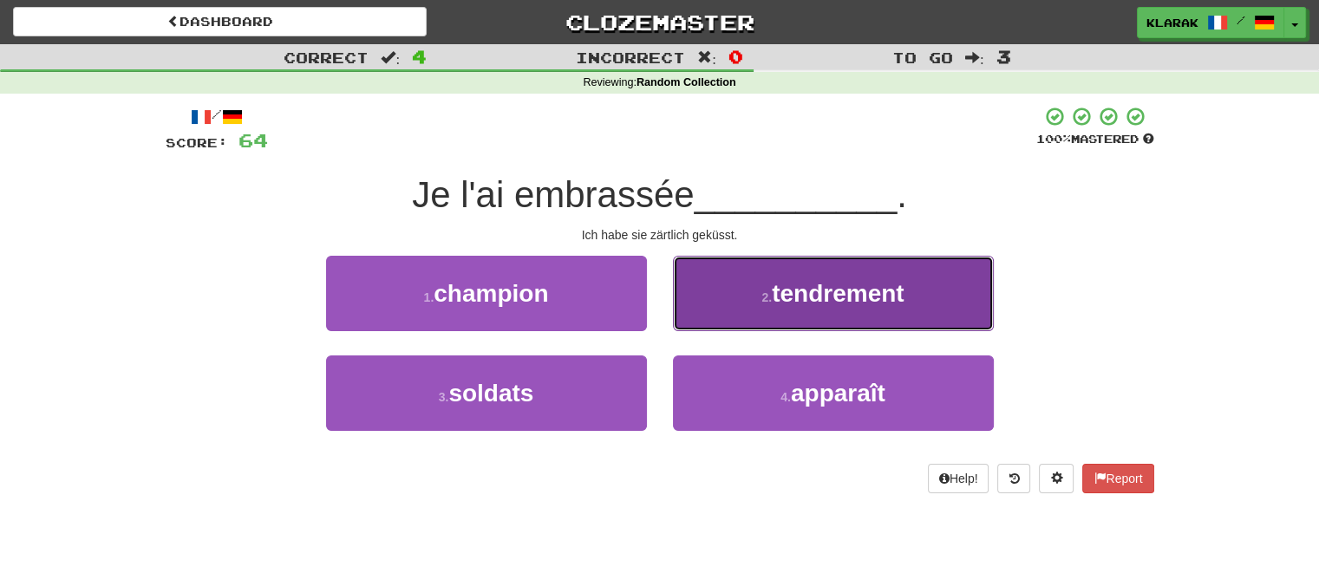
click at [739, 303] on button "2 . tendrement" at bounding box center [833, 293] width 321 height 75
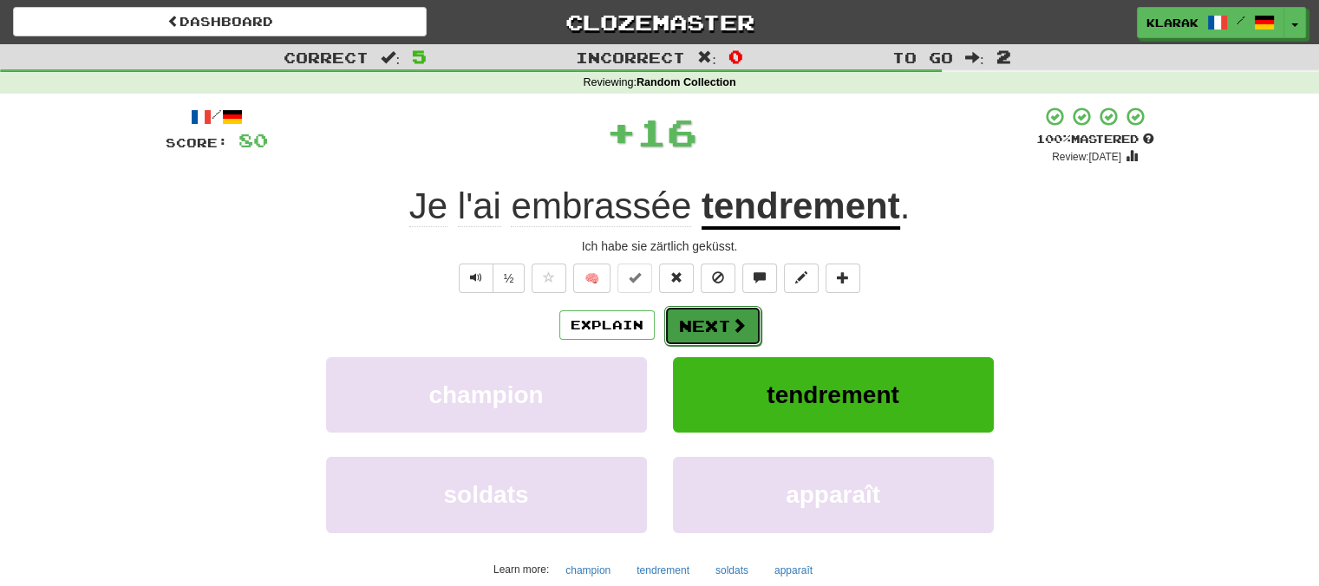
click at [691, 323] on button "Next" at bounding box center [712, 326] width 97 height 40
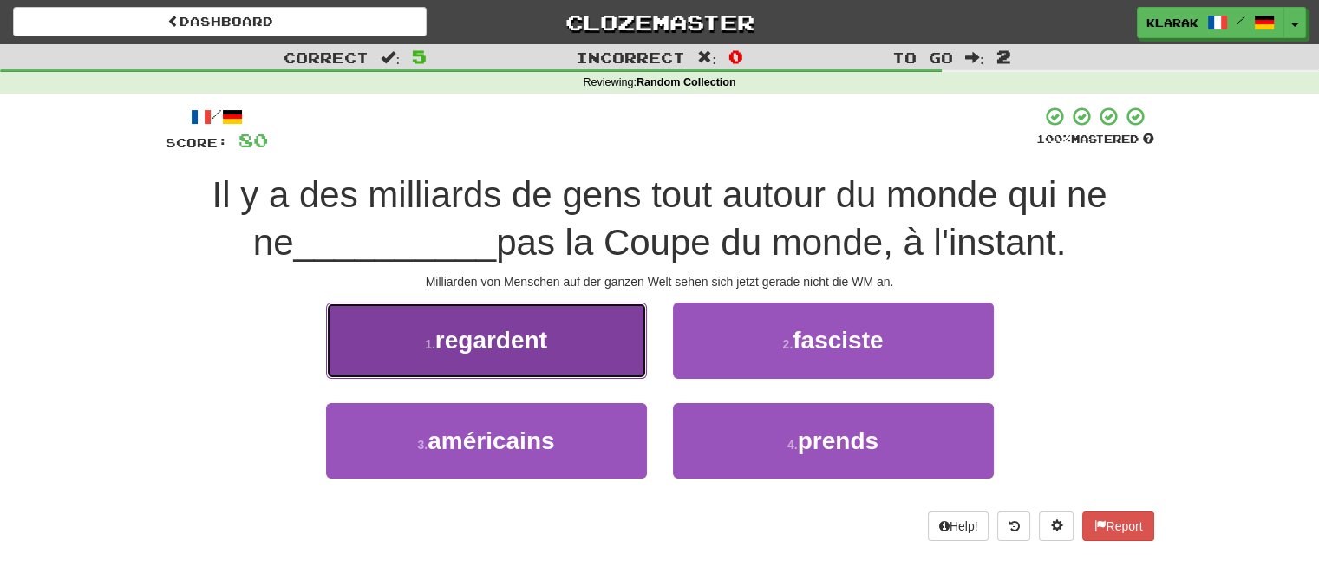
click at [598, 342] on button "1 . regardent" at bounding box center [486, 340] width 321 height 75
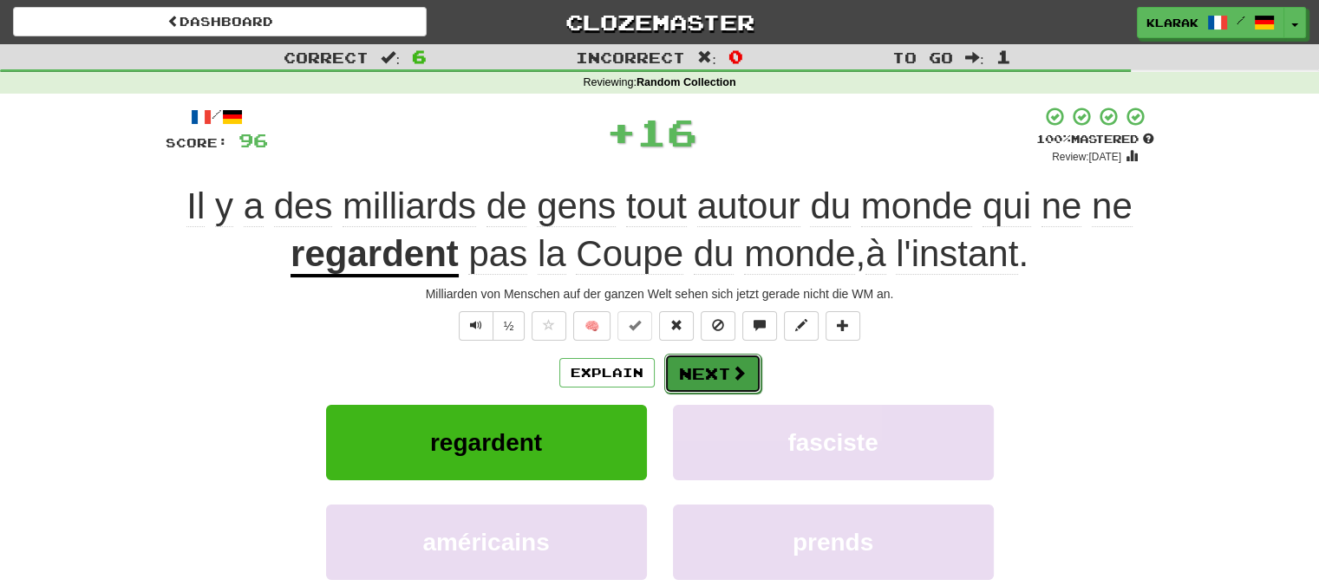
click at [717, 373] on button "Next" at bounding box center [712, 374] width 97 height 40
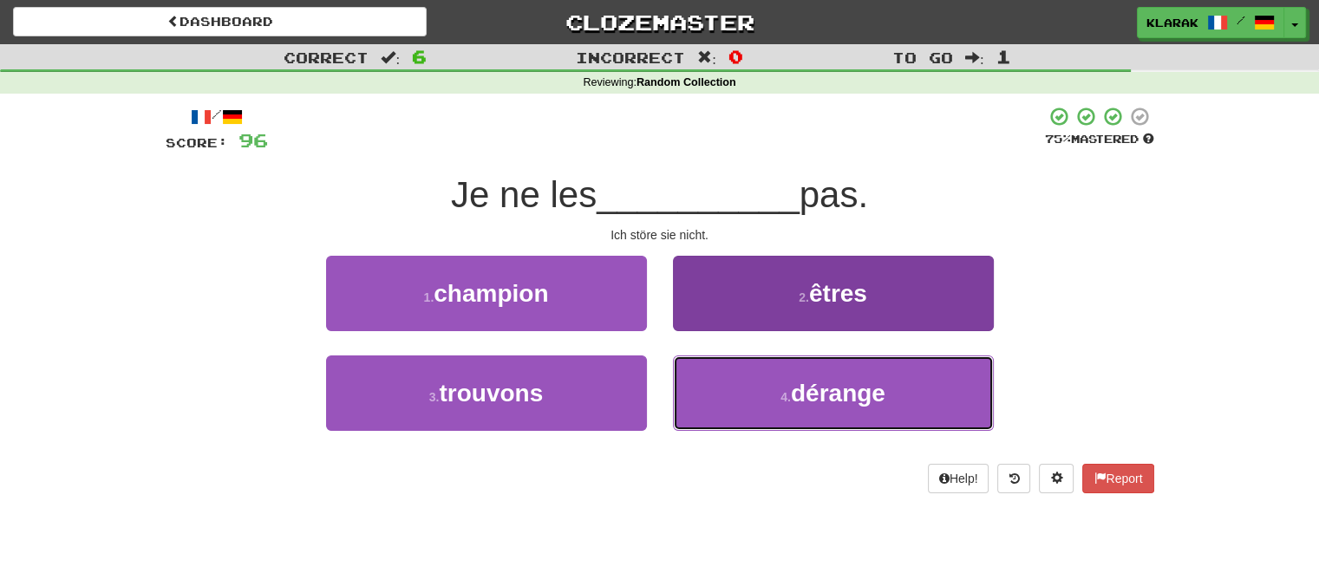
drag, startPoint x: 759, startPoint y: 396, endPoint x: 741, endPoint y: 385, distance: 20.7
click at [756, 395] on button "4 . dérange" at bounding box center [833, 393] width 321 height 75
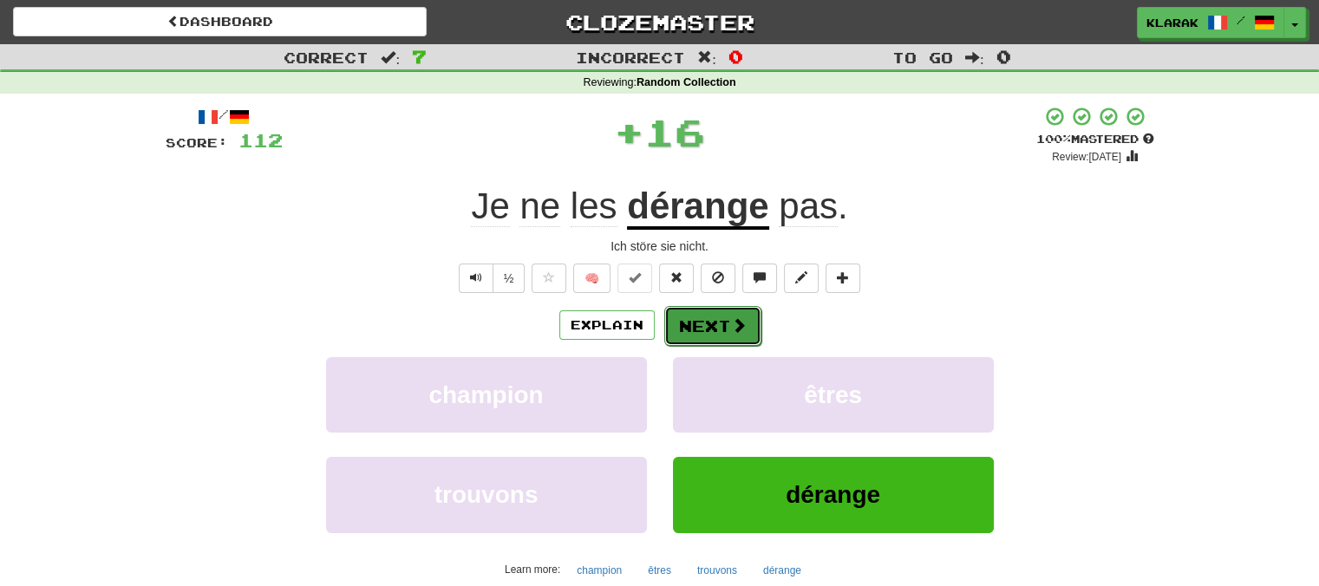
click at [698, 318] on button "Next" at bounding box center [712, 326] width 97 height 40
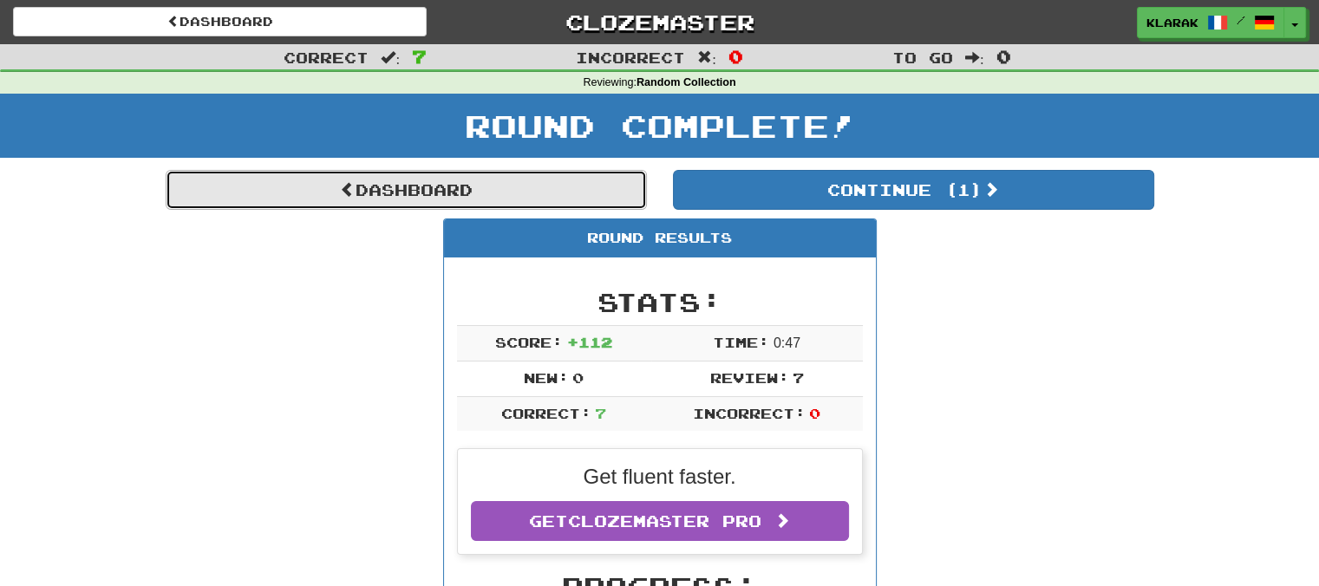
click at [388, 188] on link "Dashboard" at bounding box center [406, 190] width 481 height 40
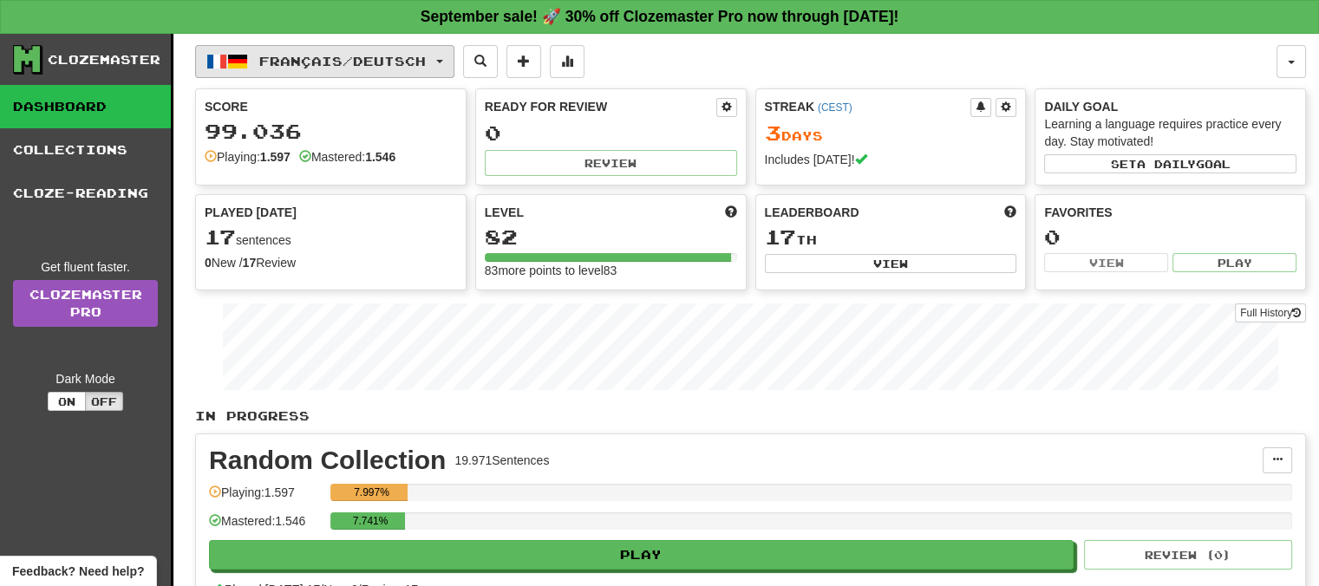
click at [454, 57] on button "Français / Deutsch" at bounding box center [324, 61] width 259 height 33
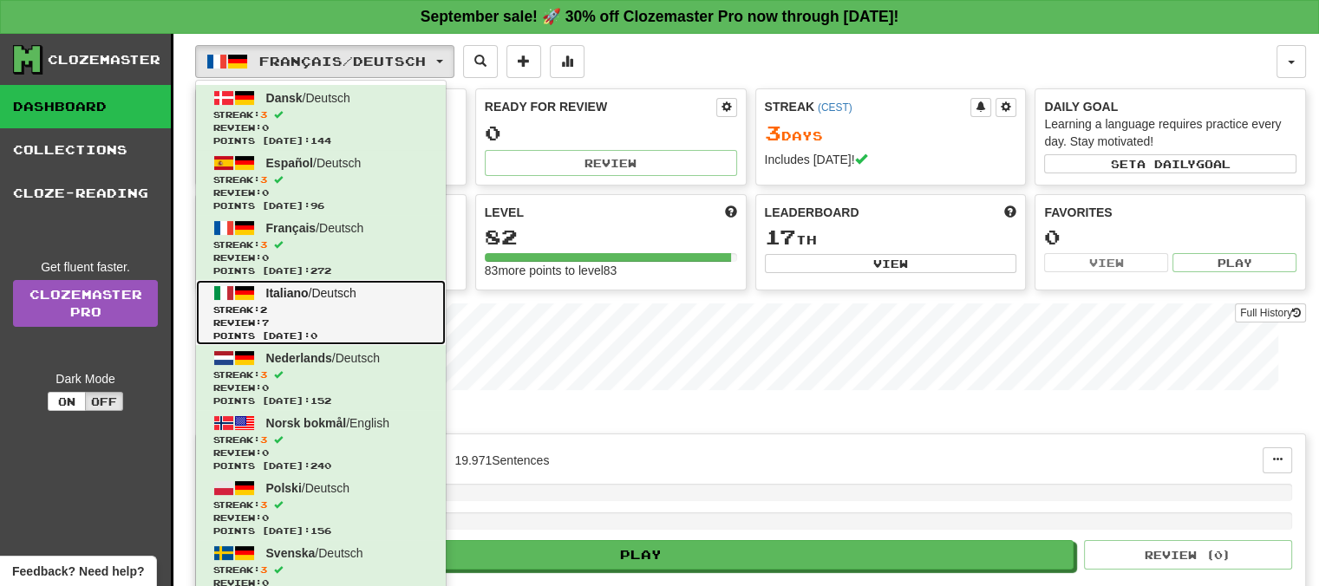
click at [282, 292] on span "Italiano" at bounding box center [287, 293] width 42 height 14
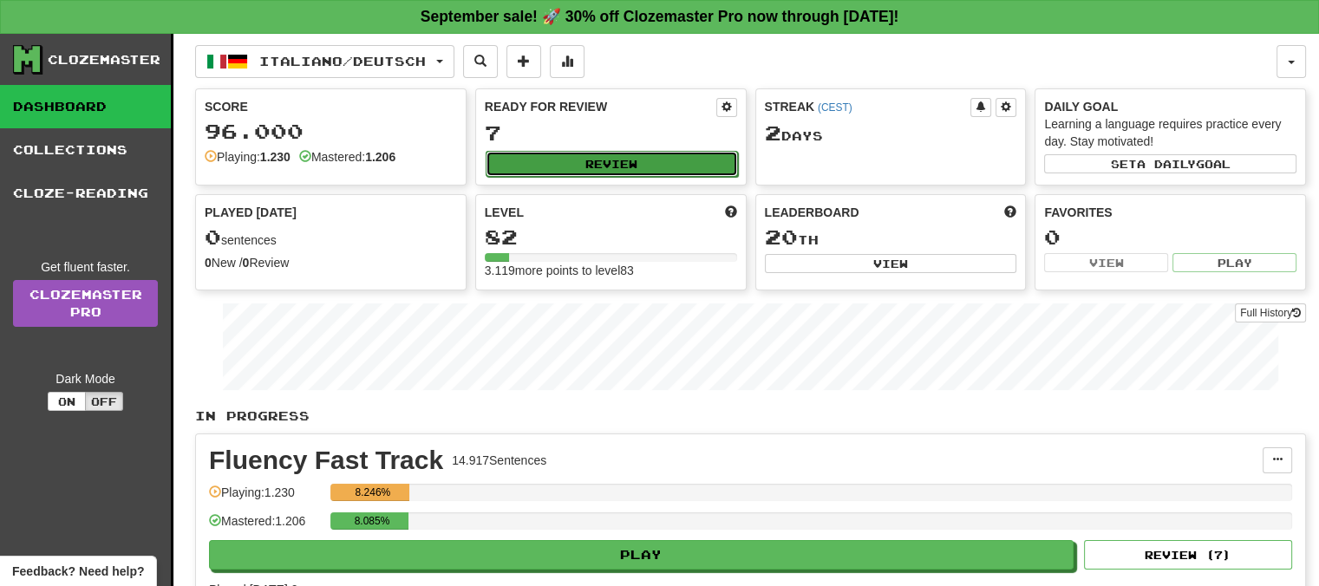
click at [590, 154] on button "Review" at bounding box center [612, 164] width 252 height 26
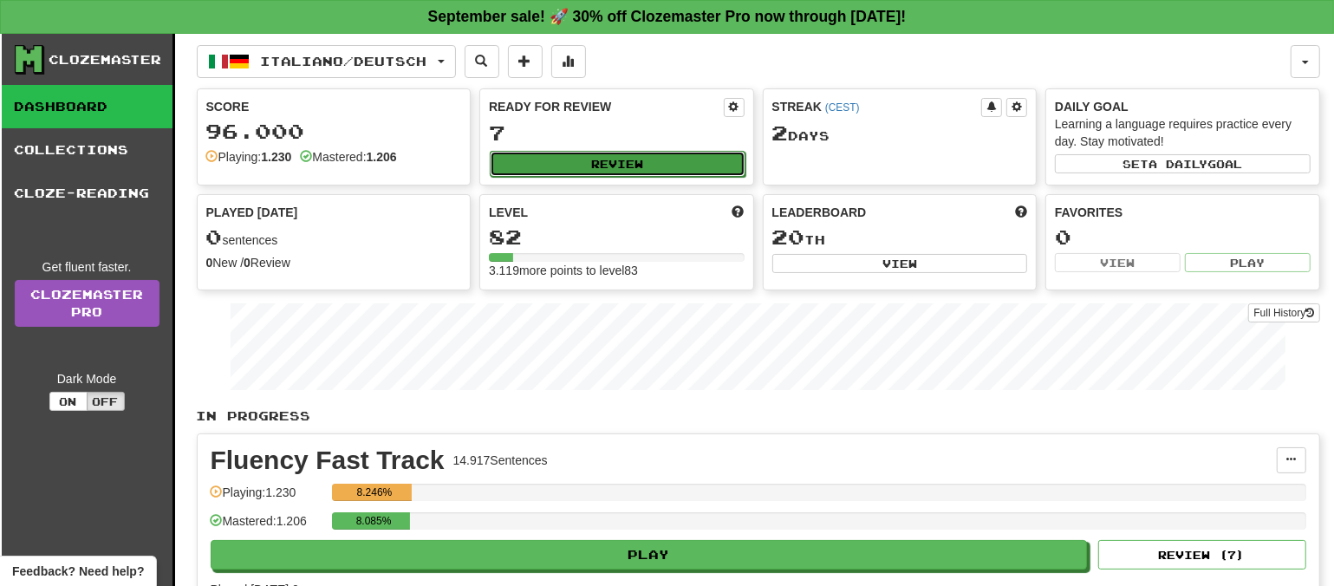
select select "**"
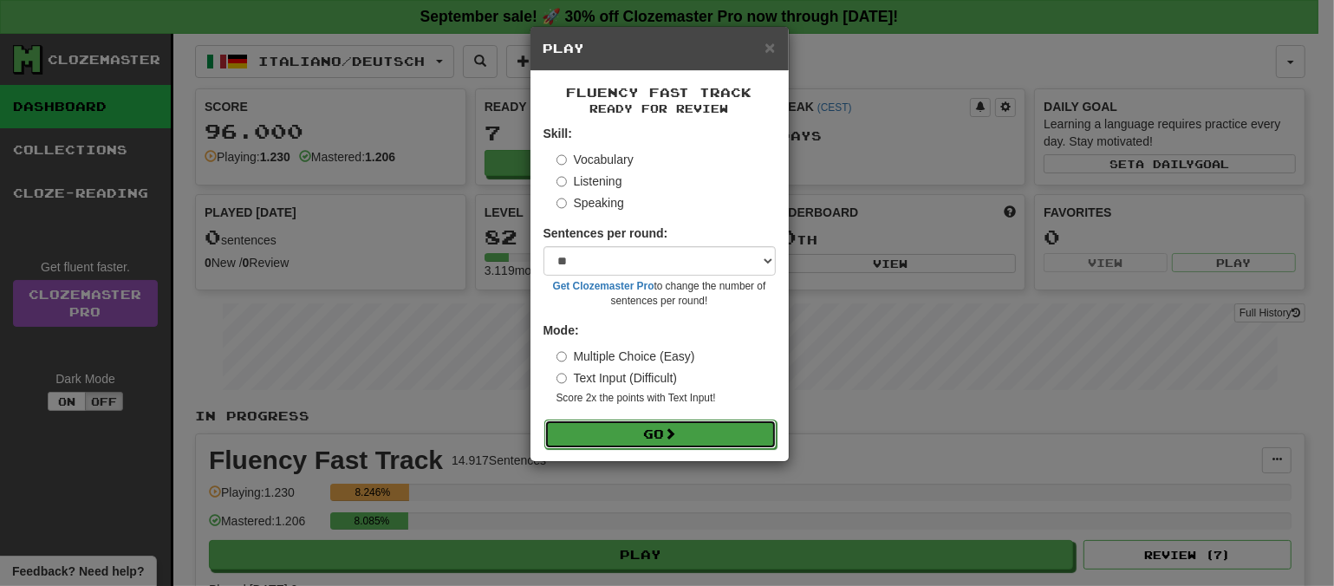
click at [664, 431] on button "Go" at bounding box center [661, 434] width 232 height 29
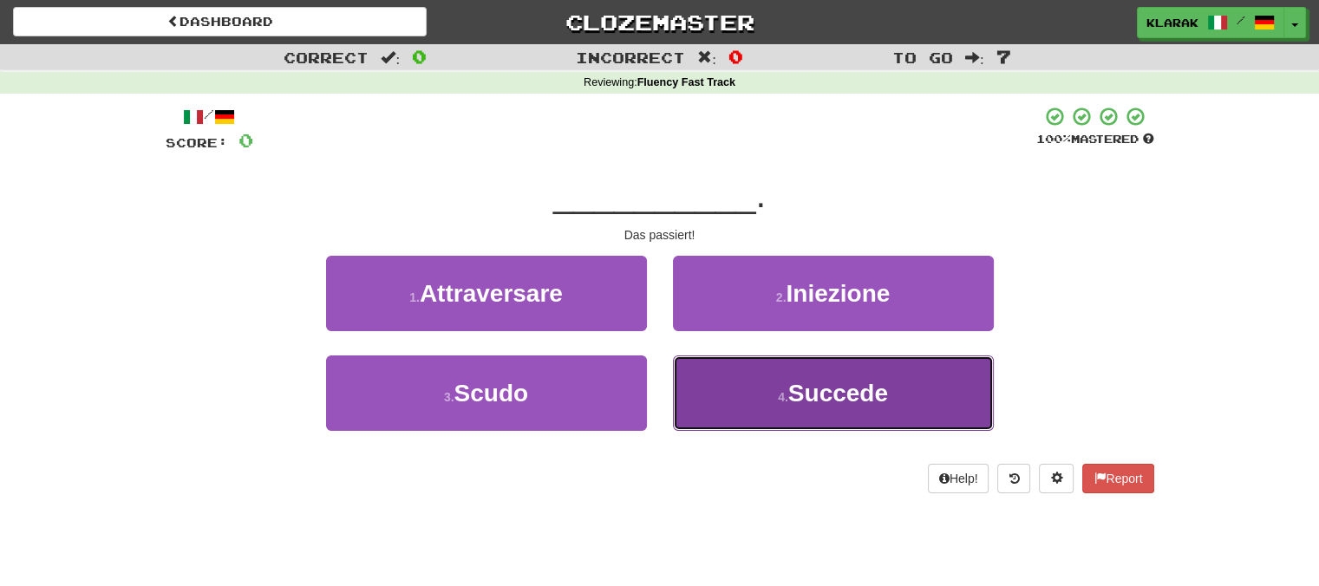
click at [778, 382] on button "4 . Succede" at bounding box center [833, 393] width 321 height 75
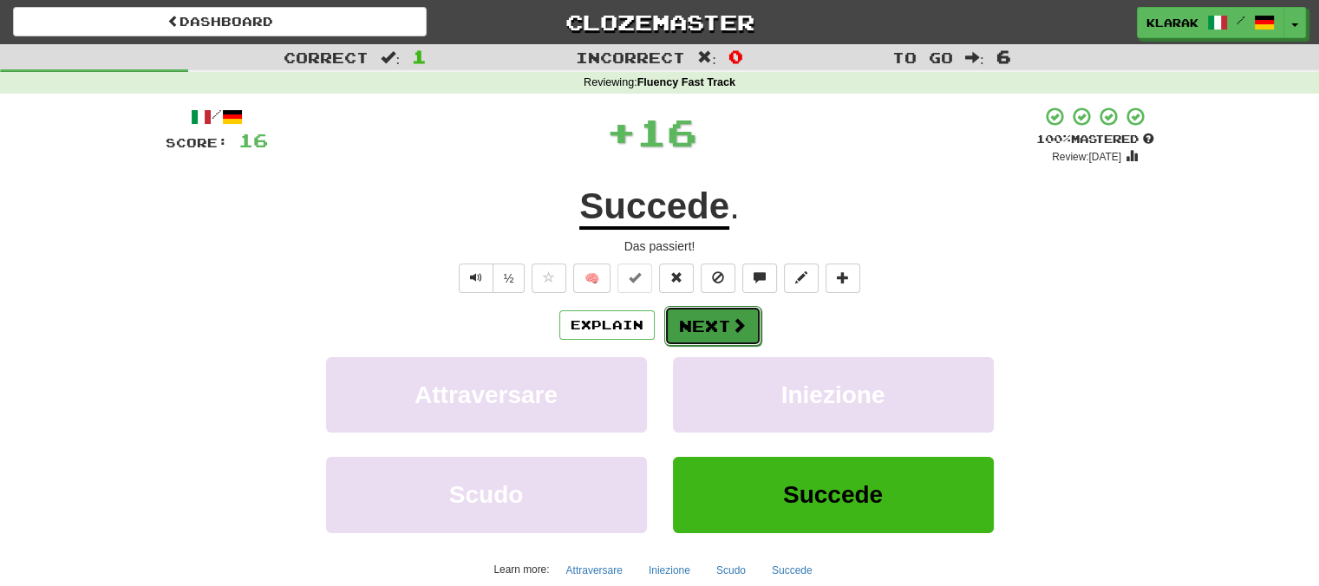
click at [712, 318] on button "Next" at bounding box center [712, 326] width 97 height 40
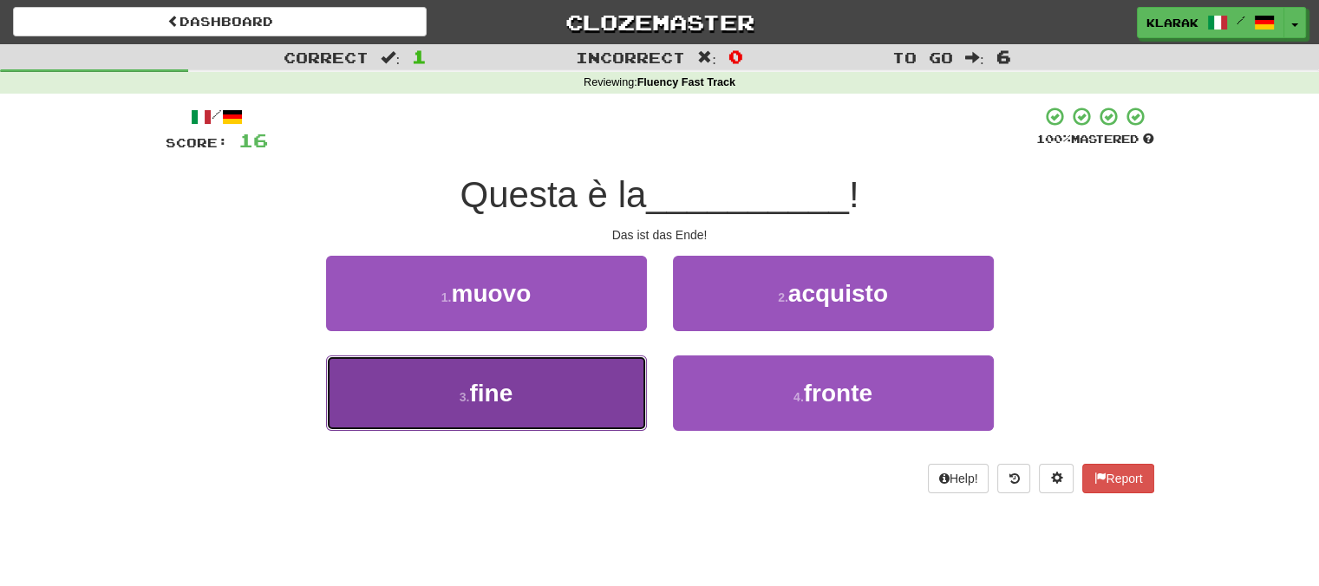
drag, startPoint x: 564, startPoint y: 396, endPoint x: 587, endPoint y: 368, distance: 36.4
click at [564, 395] on button "3 . fine" at bounding box center [486, 393] width 321 height 75
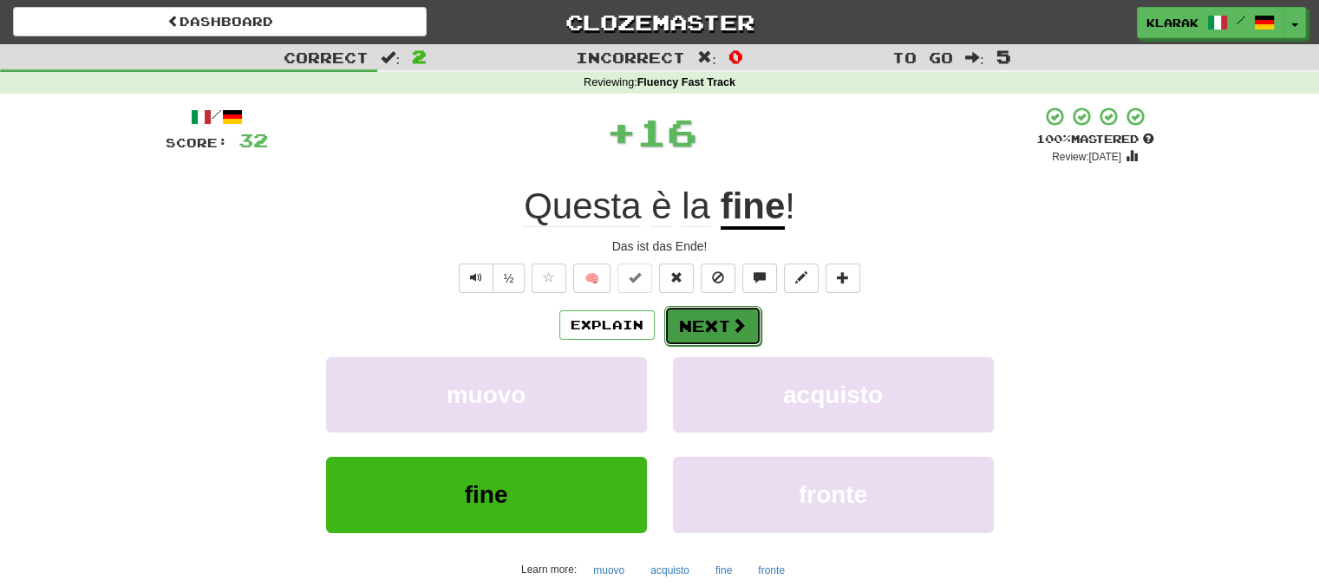
click at [682, 317] on button "Next" at bounding box center [712, 326] width 97 height 40
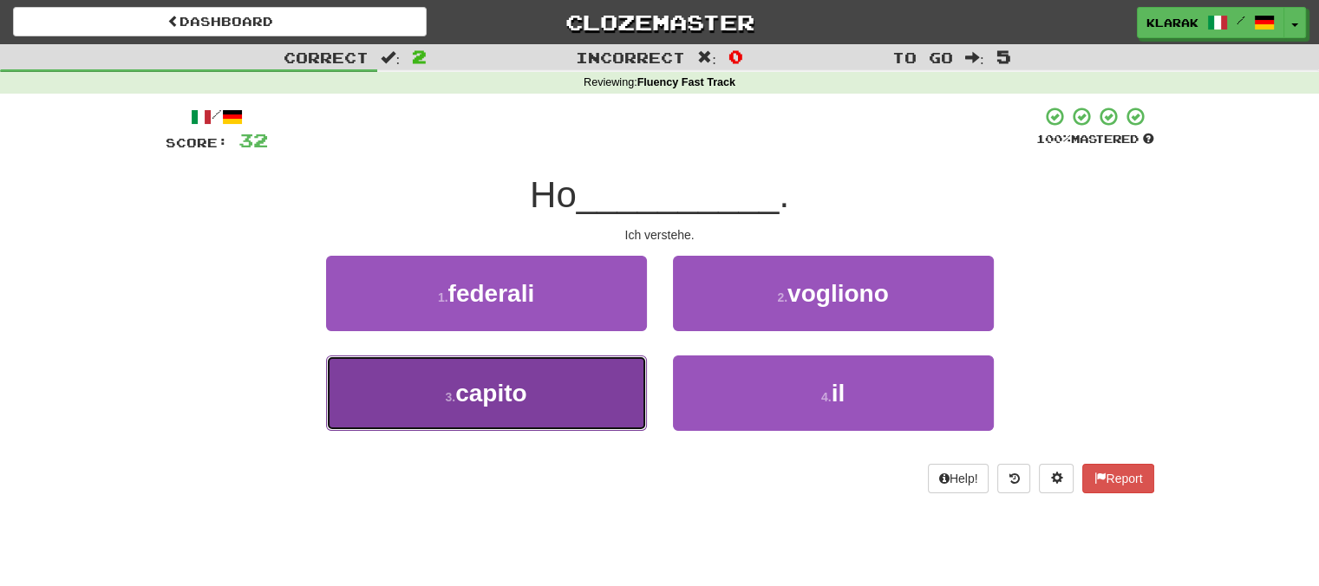
click at [580, 382] on button "3 . capito" at bounding box center [486, 393] width 321 height 75
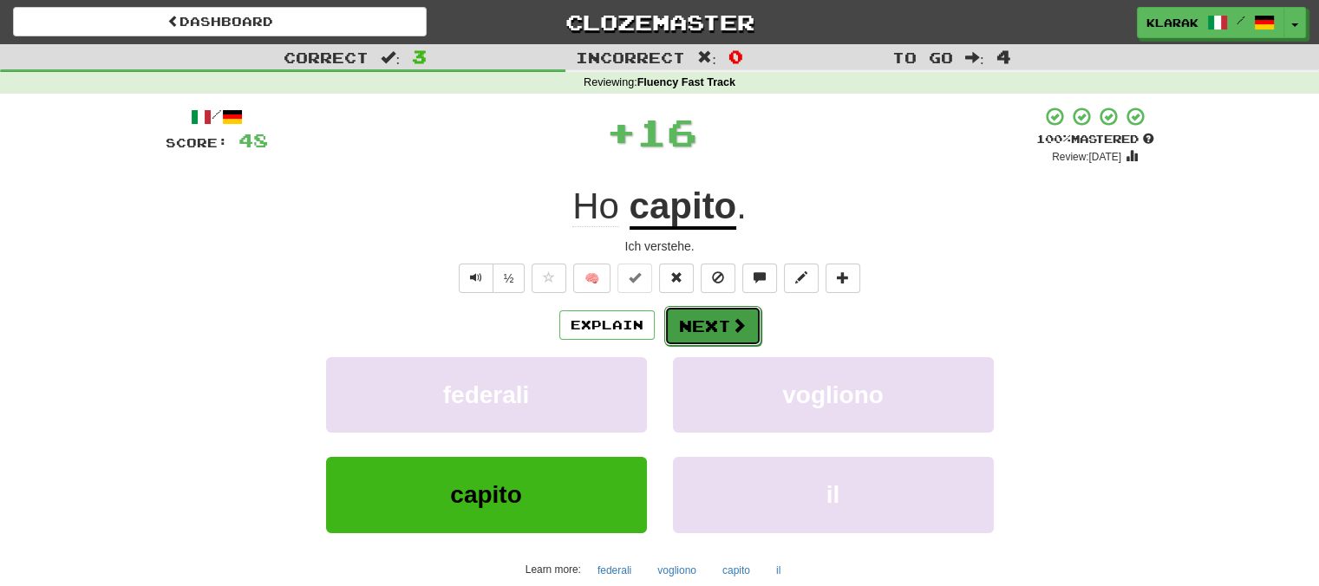
click at [695, 323] on button "Next" at bounding box center [712, 326] width 97 height 40
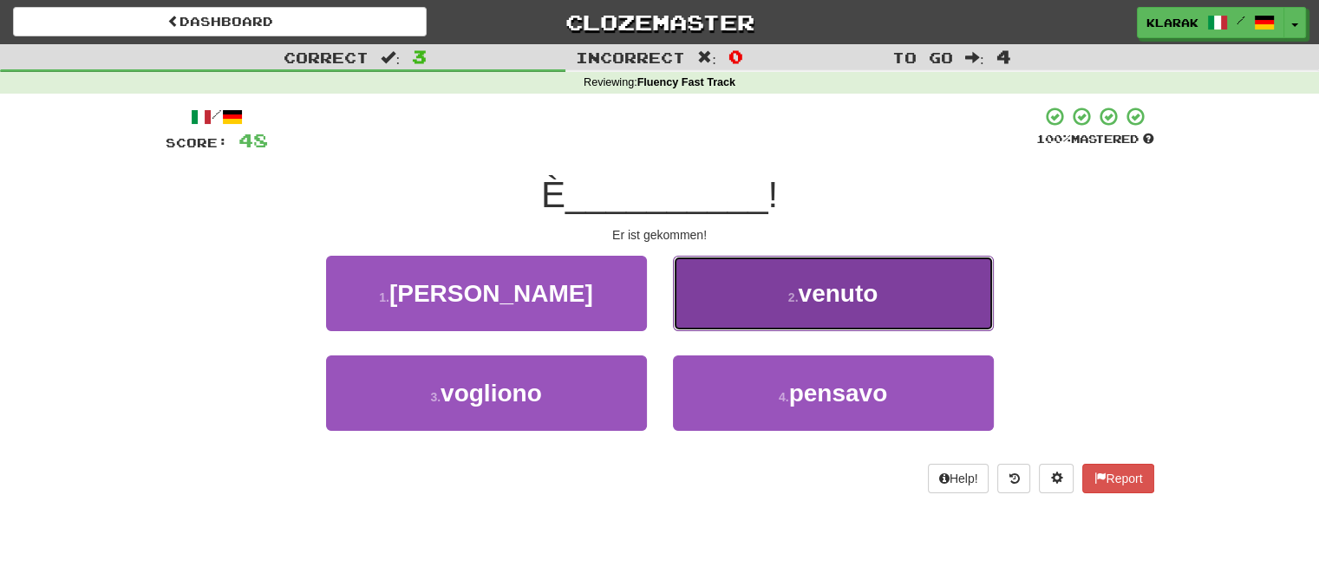
click at [783, 285] on button "2 . venuto" at bounding box center [833, 293] width 321 height 75
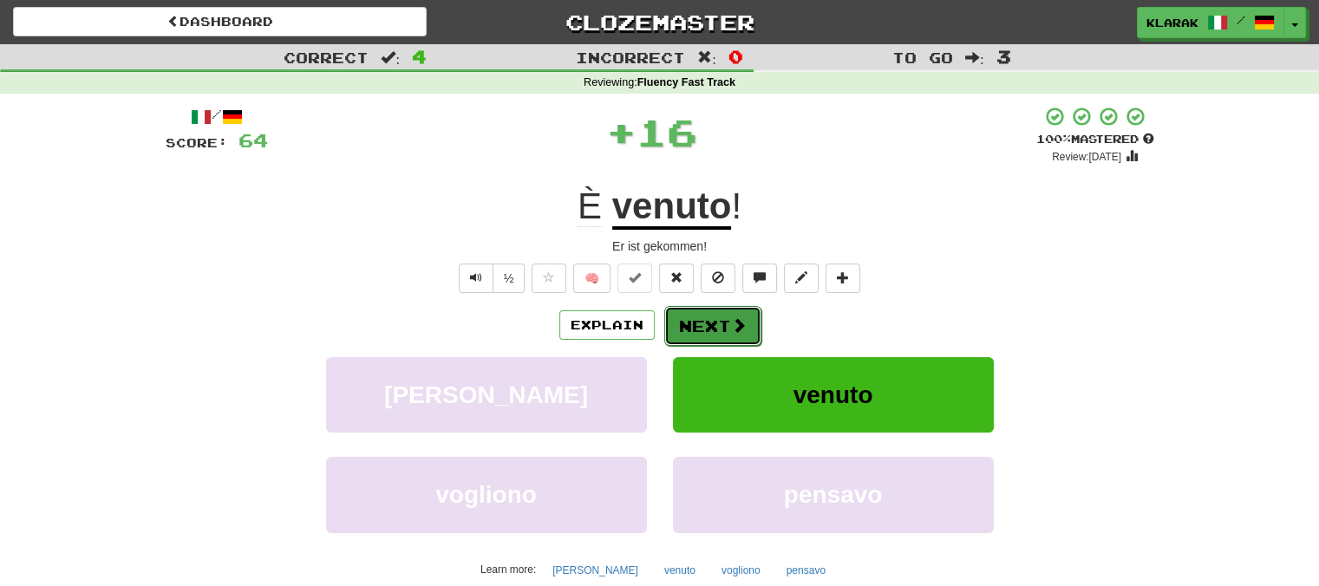
click at [730, 310] on button "Next" at bounding box center [712, 326] width 97 height 40
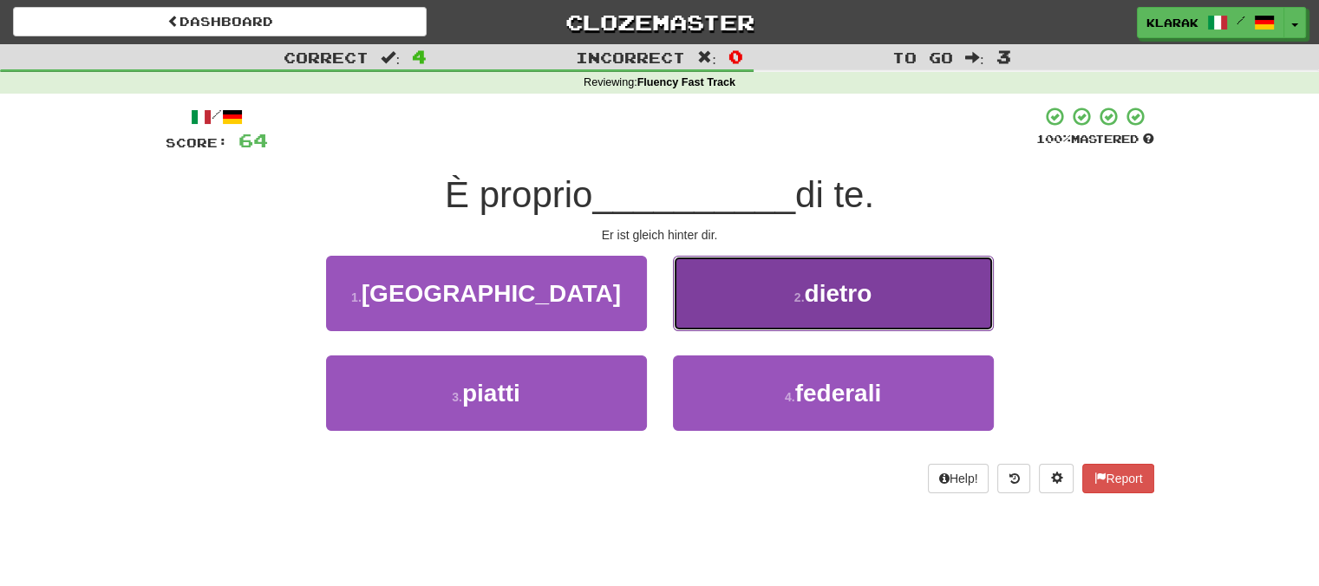
click at [760, 280] on button "2 . dietro" at bounding box center [833, 293] width 321 height 75
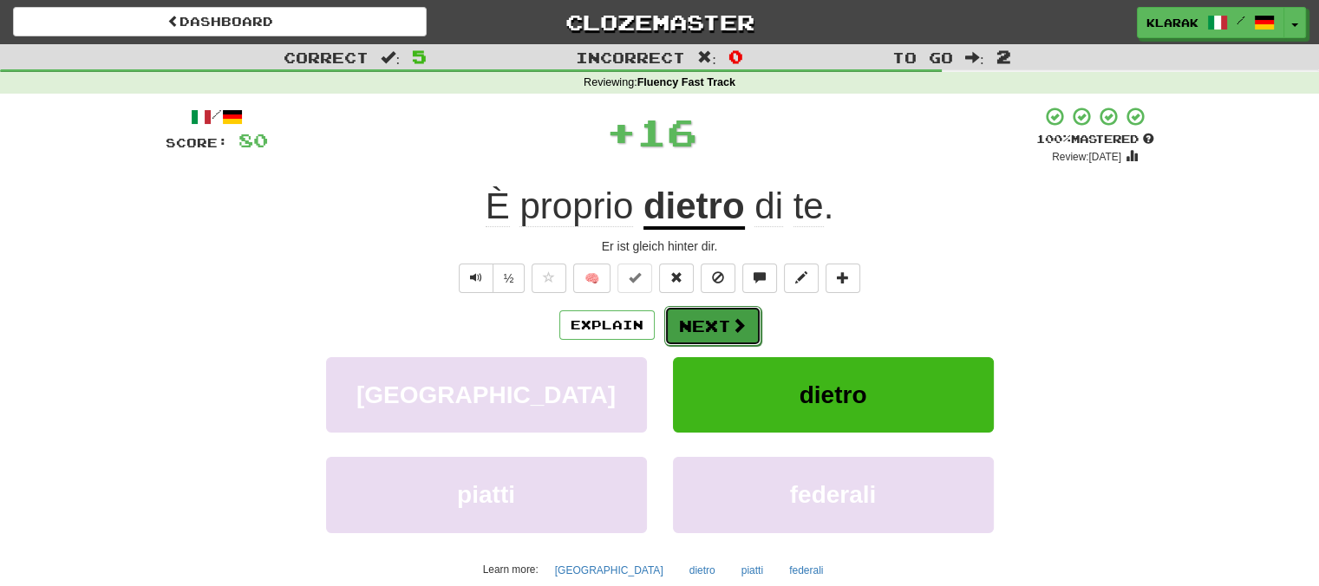
click at [723, 313] on button "Next" at bounding box center [712, 326] width 97 height 40
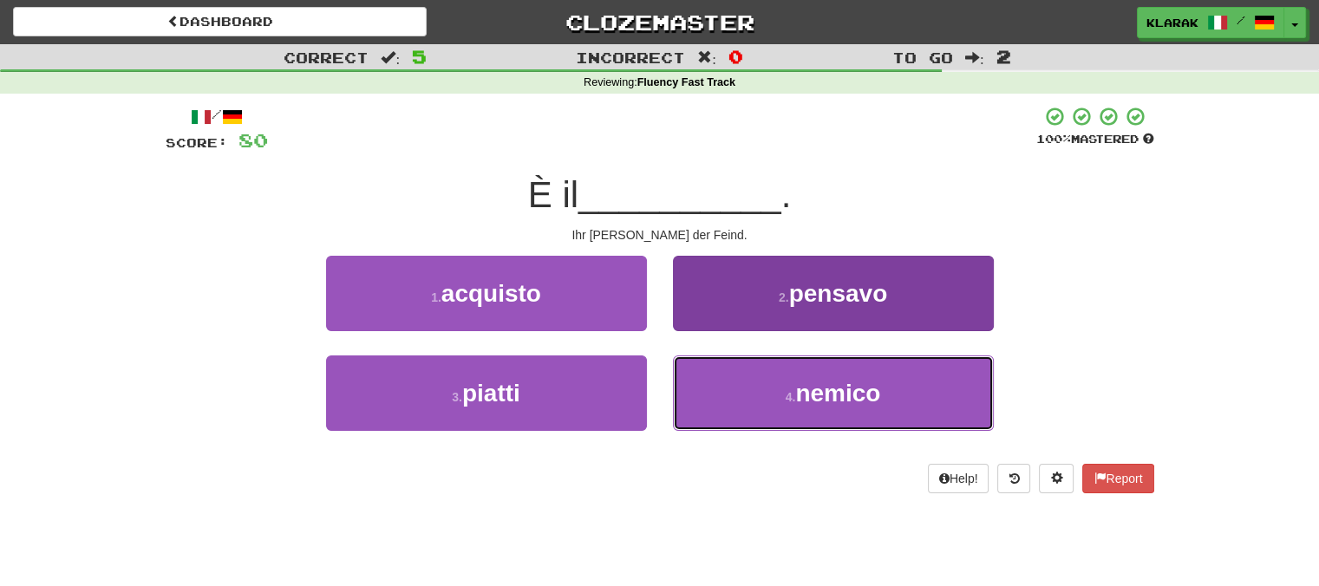
drag, startPoint x: 759, startPoint y: 392, endPoint x: 754, endPoint y: 368, distance: 24.7
click at [759, 390] on button "4 . nemico" at bounding box center [833, 393] width 321 height 75
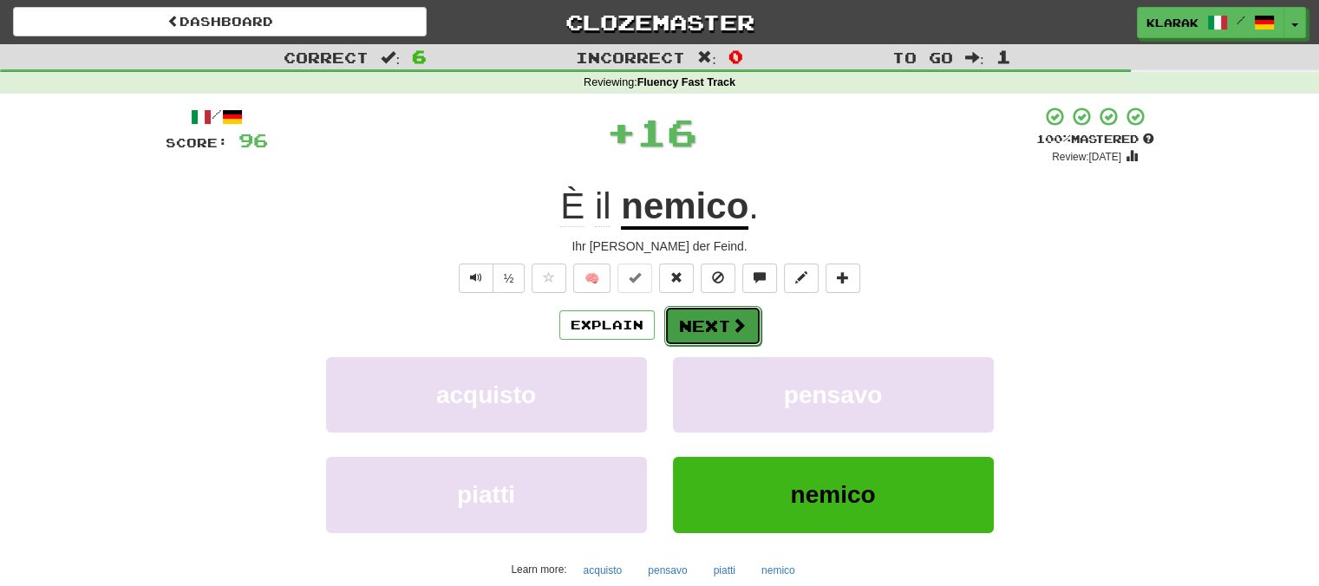
click at [727, 322] on button "Next" at bounding box center [712, 326] width 97 height 40
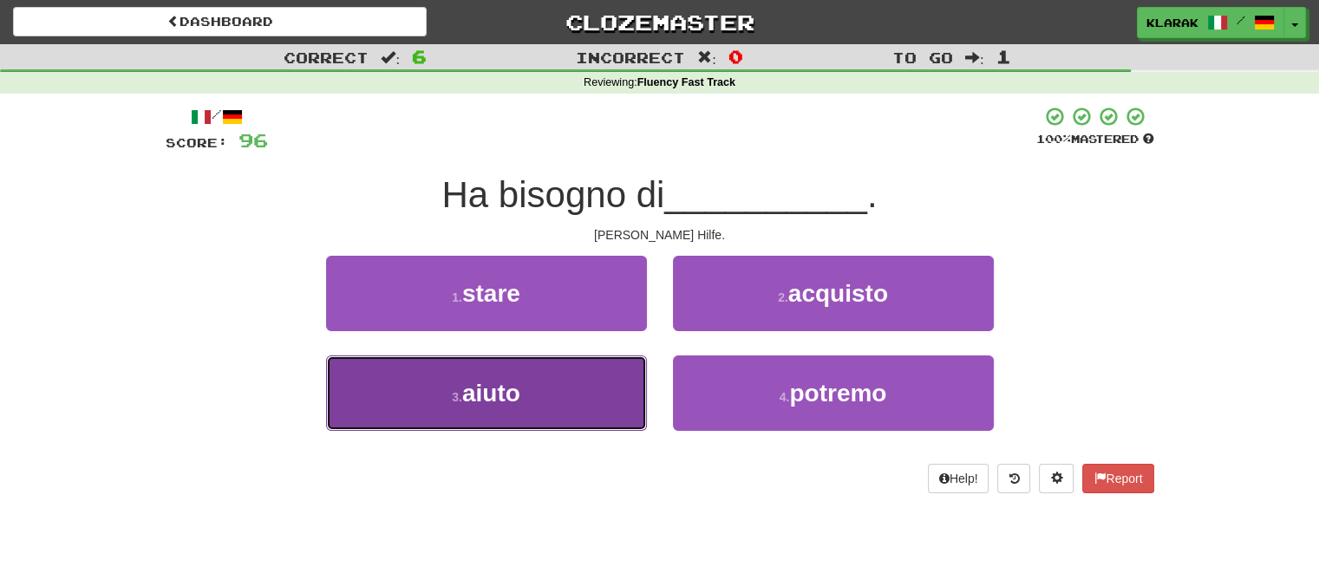
click at [574, 387] on button "3 . aiuto" at bounding box center [486, 393] width 321 height 75
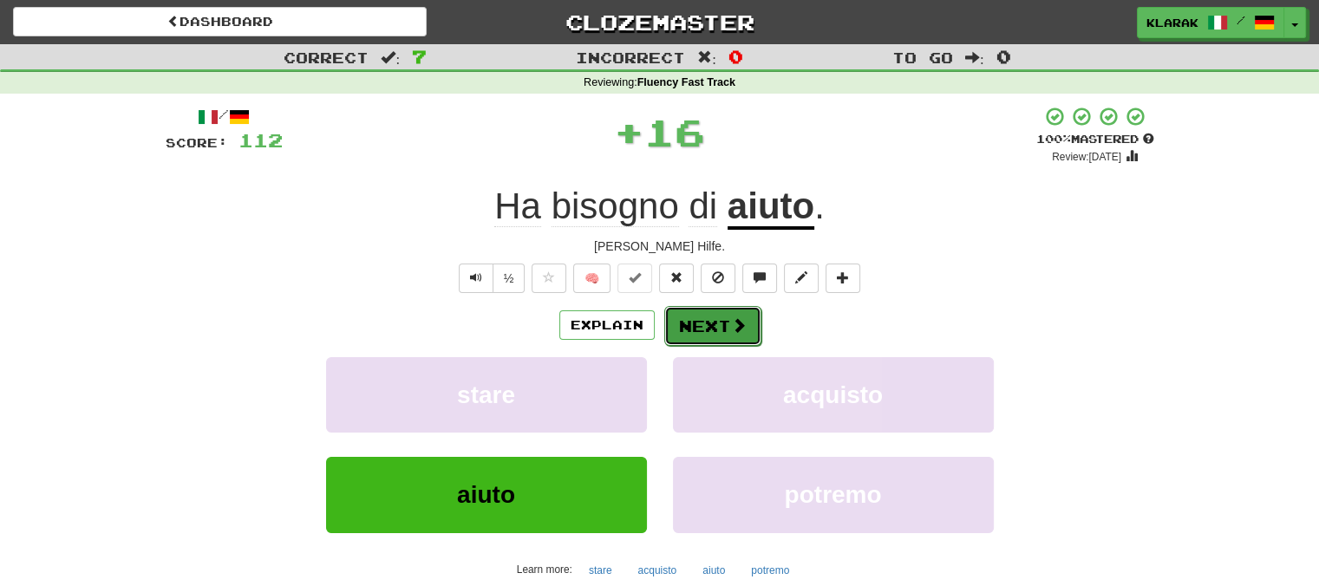
click at [714, 313] on button "Next" at bounding box center [712, 326] width 97 height 40
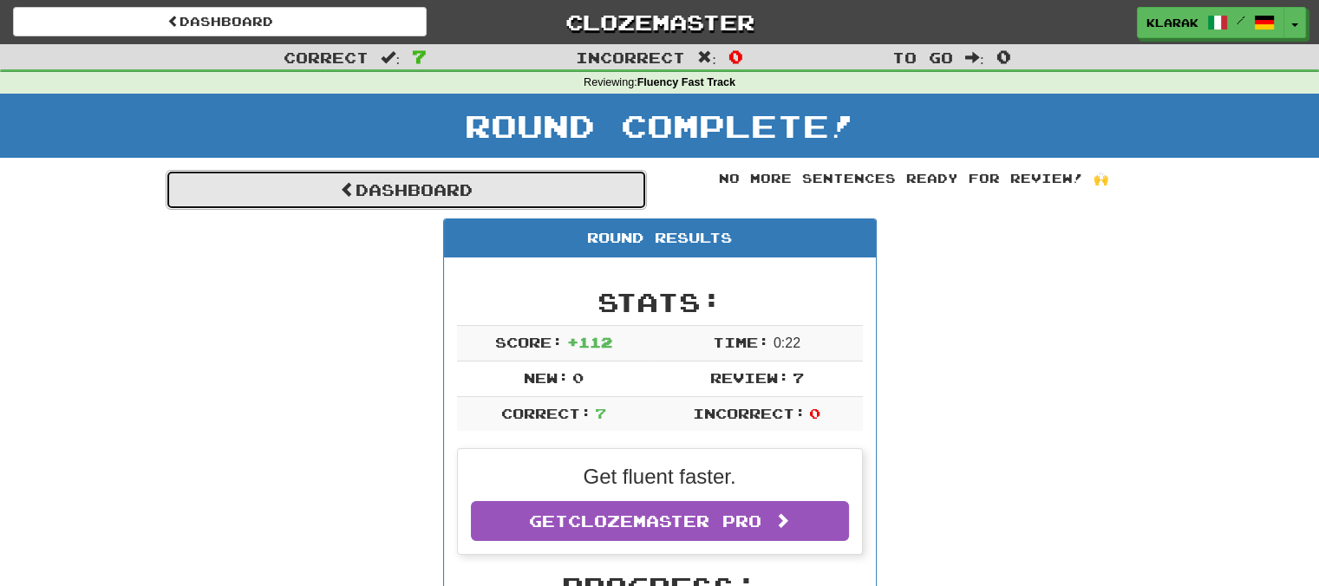
click at [351, 186] on link "Dashboard" at bounding box center [406, 190] width 481 height 40
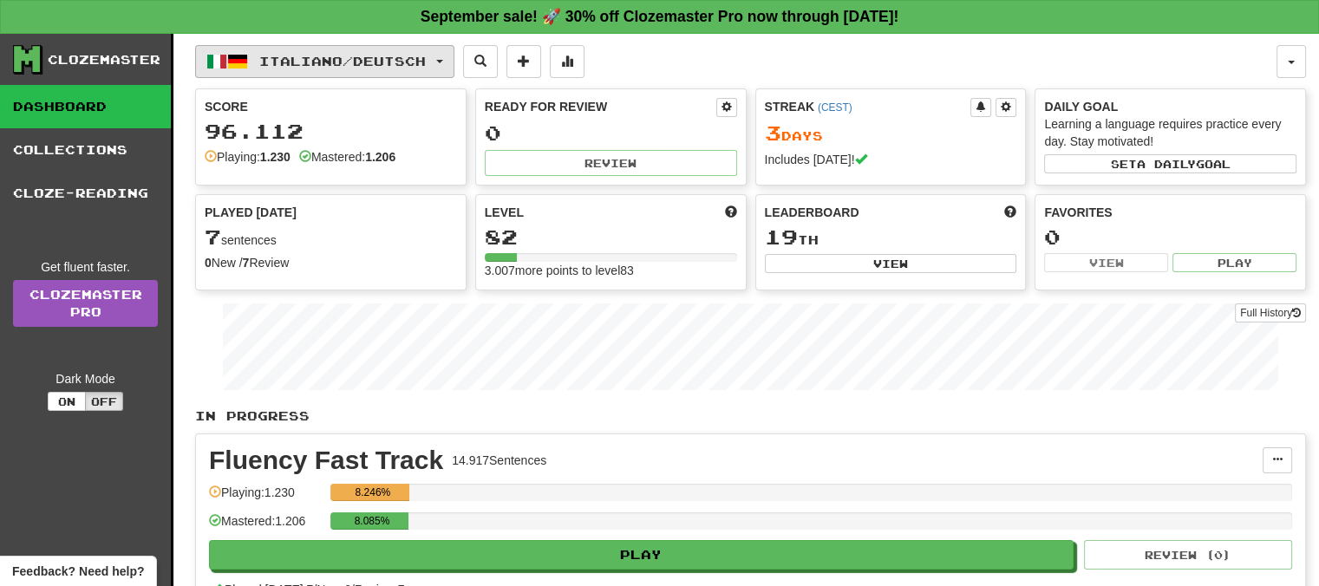
click at [446, 56] on button "Italiano / Deutsch" at bounding box center [324, 61] width 259 height 33
